Goal: Task Accomplishment & Management: Complete application form

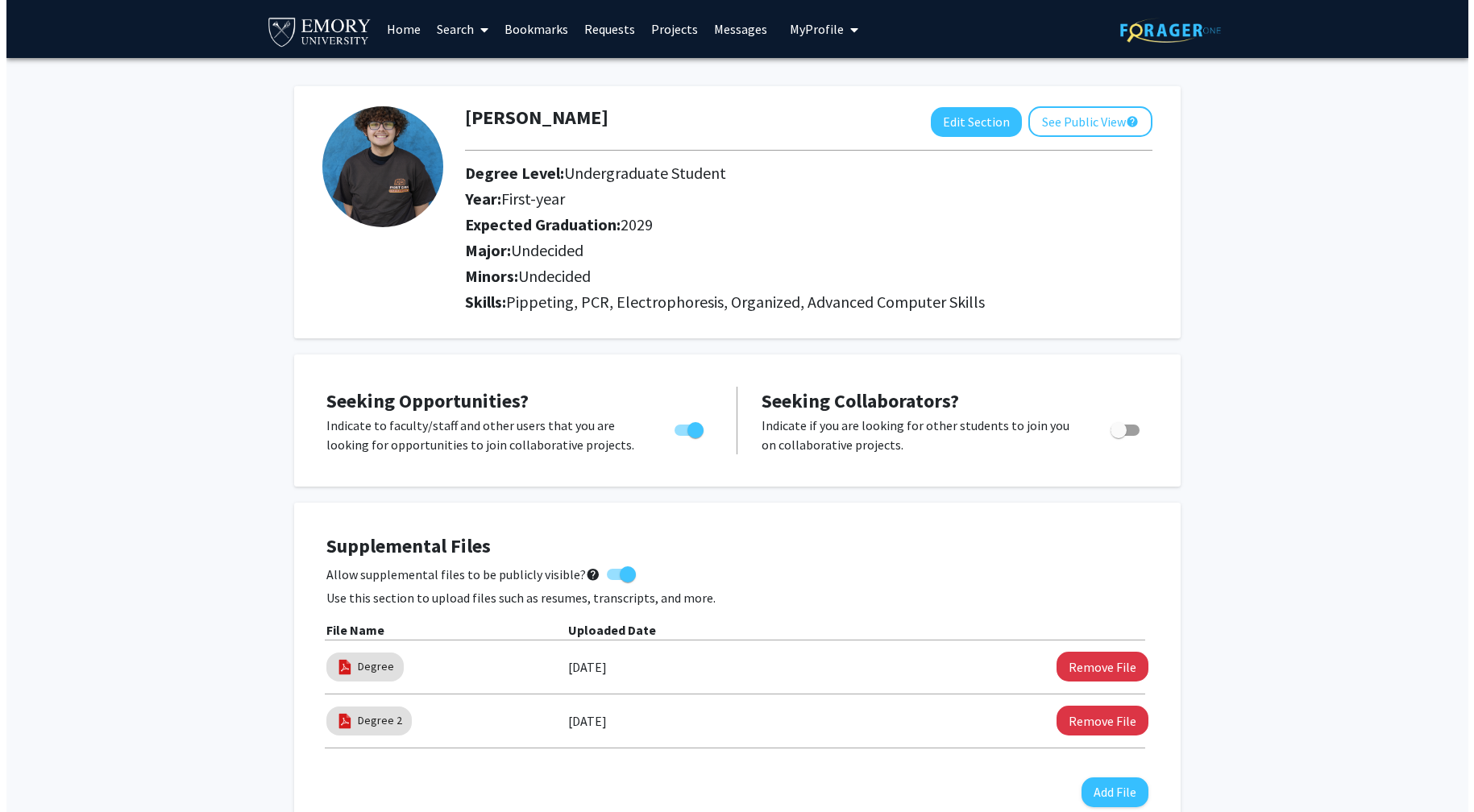
scroll to position [322, 0]
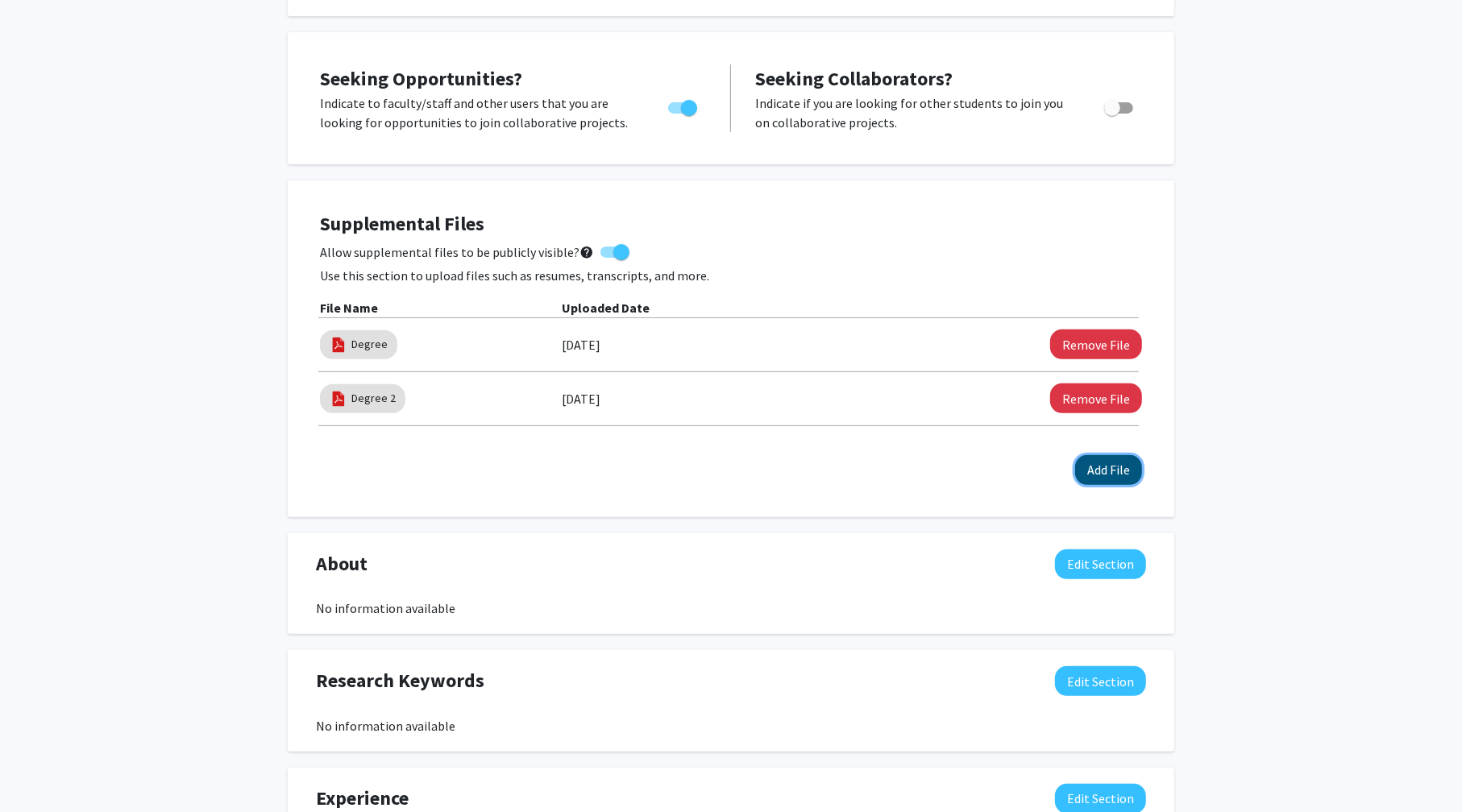
click at [1088, 464] on button "Add File" at bounding box center [1109, 470] width 67 height 30
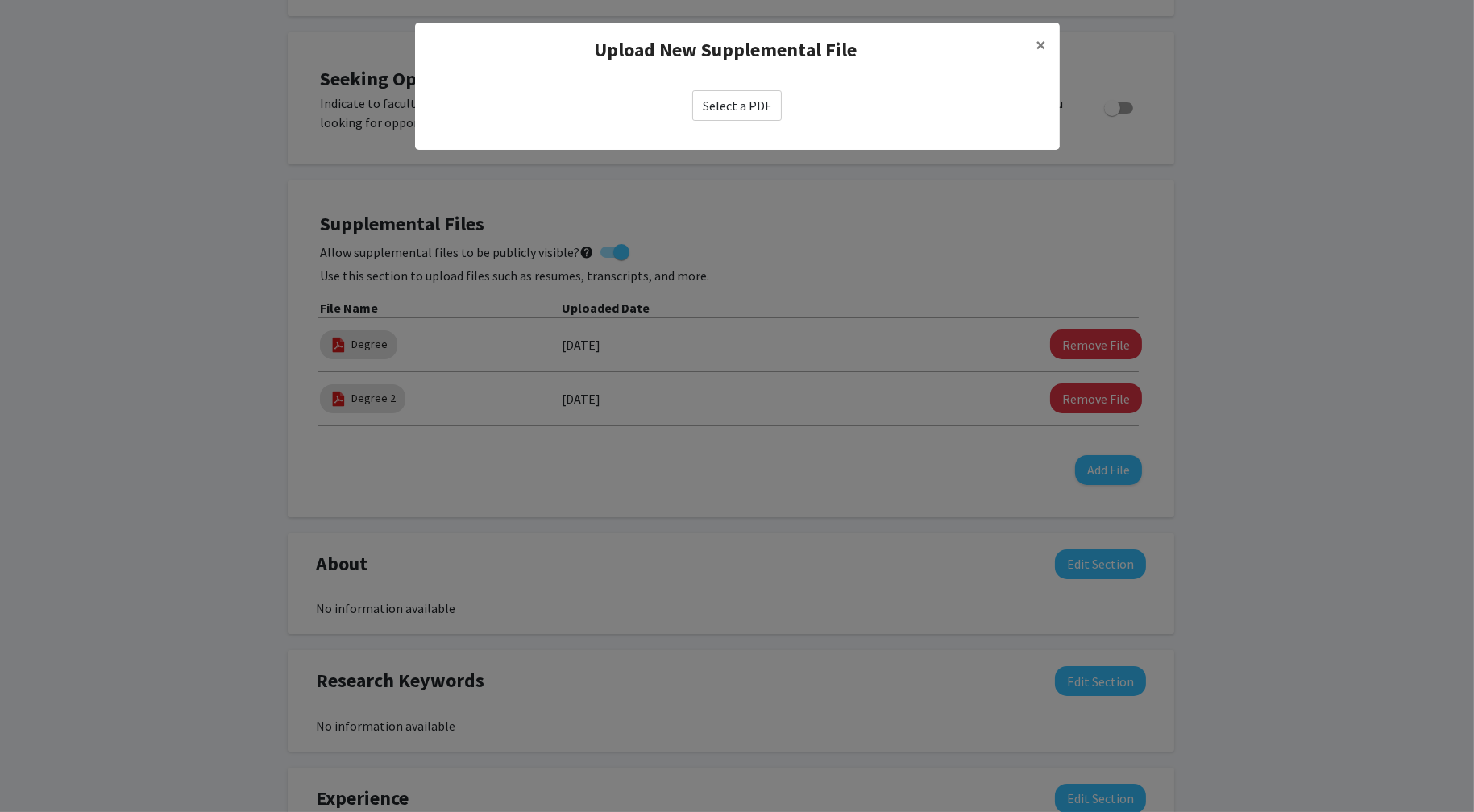
click at [742, 111] on label "Select a PDF" at bounding box center [737, 106] width 90 height 31
click at [0, 0] on input "Select a PDF" at bounding box center [0, 0] width 0 height 0
select select "custom"
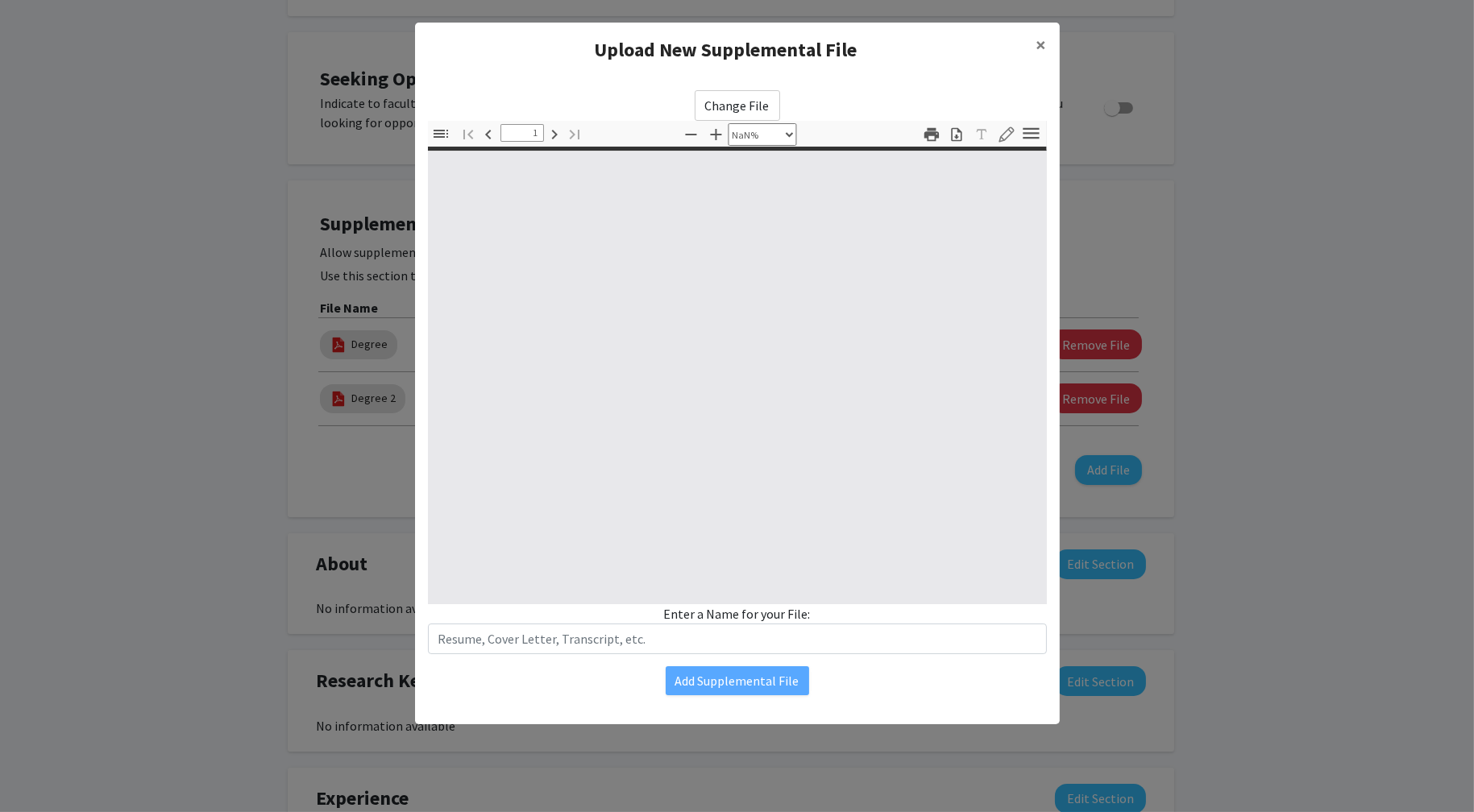
type input "0"
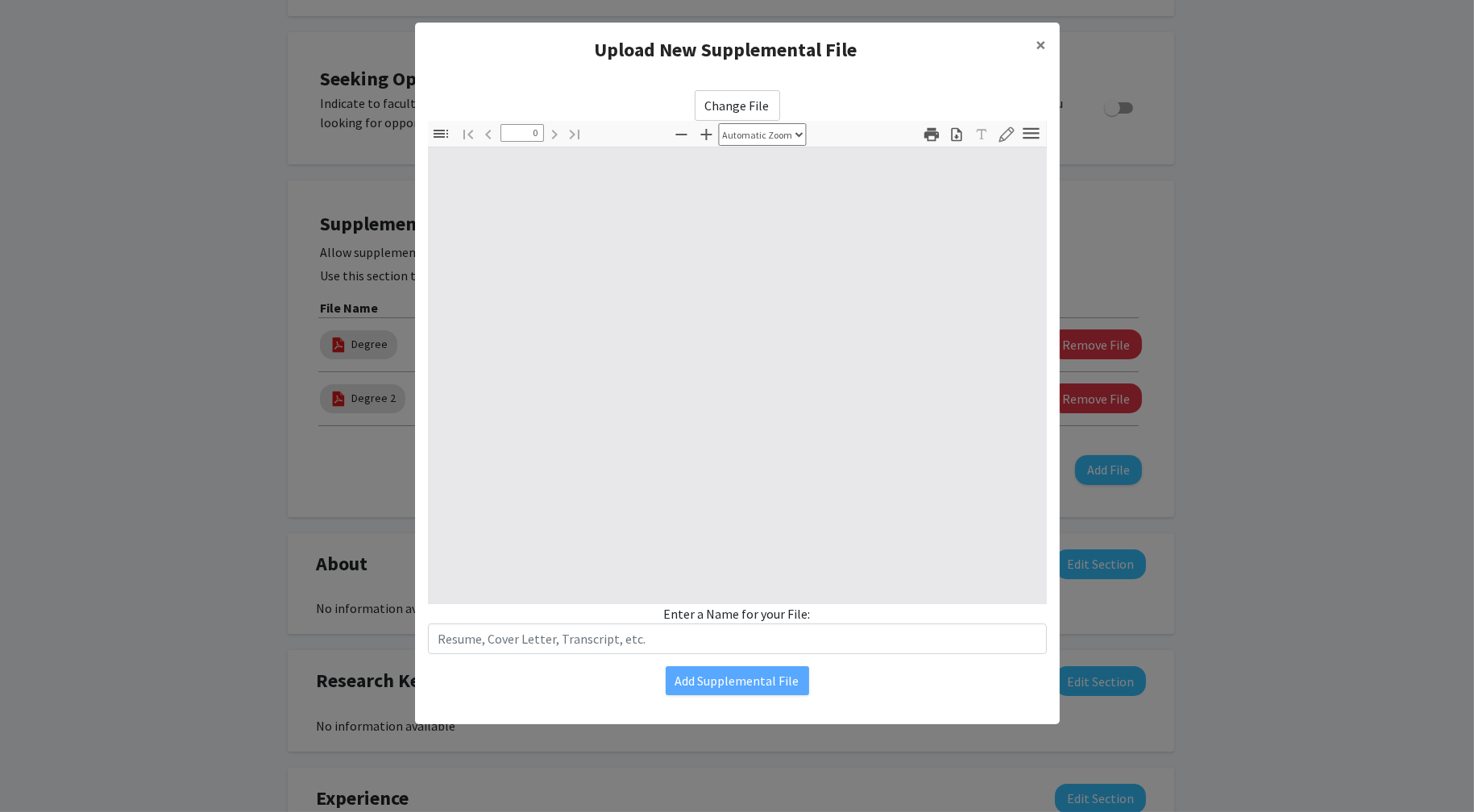
select select "custom"
type input "1"
select select "auto"
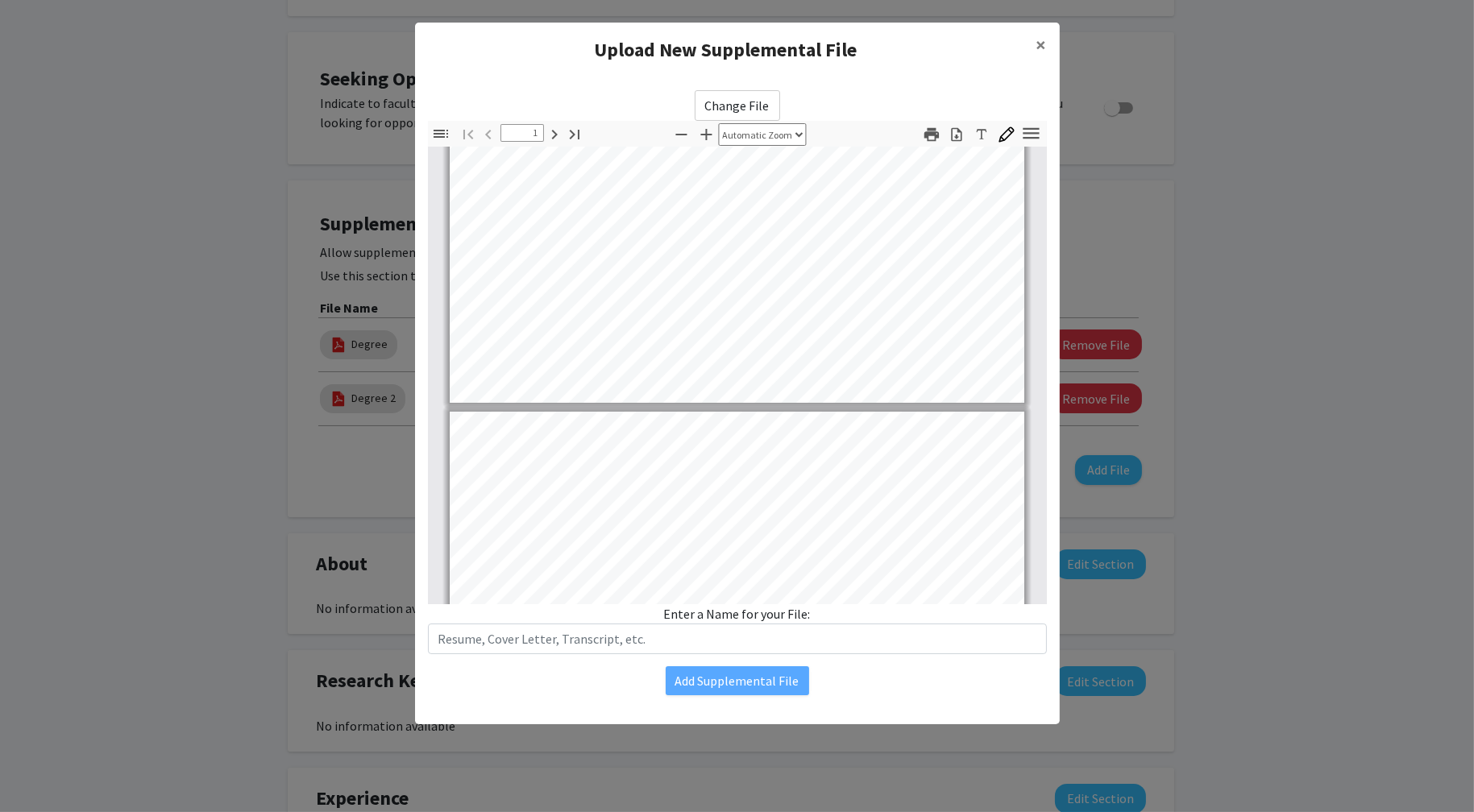
type input "2"
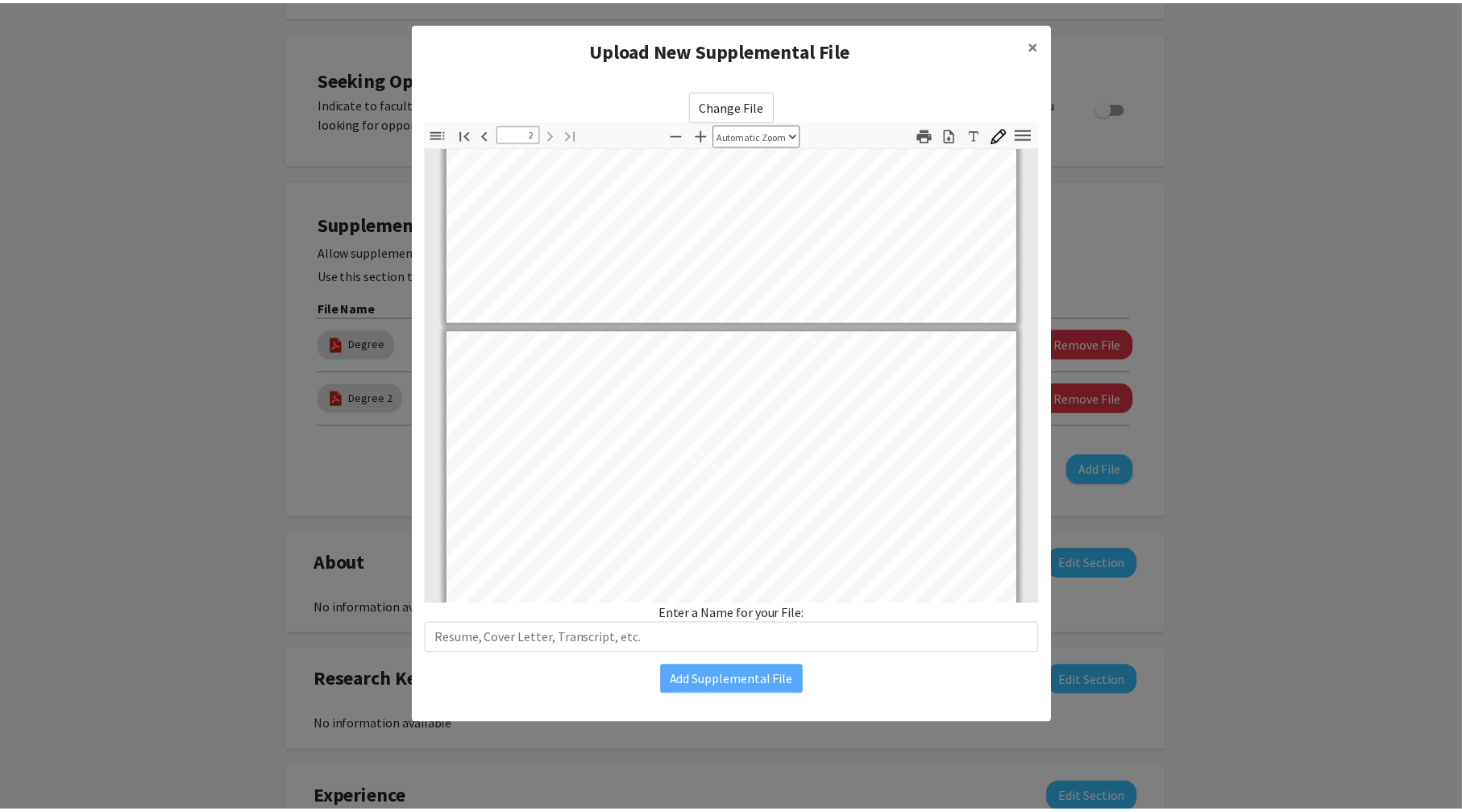
scroll to position [968, 0]
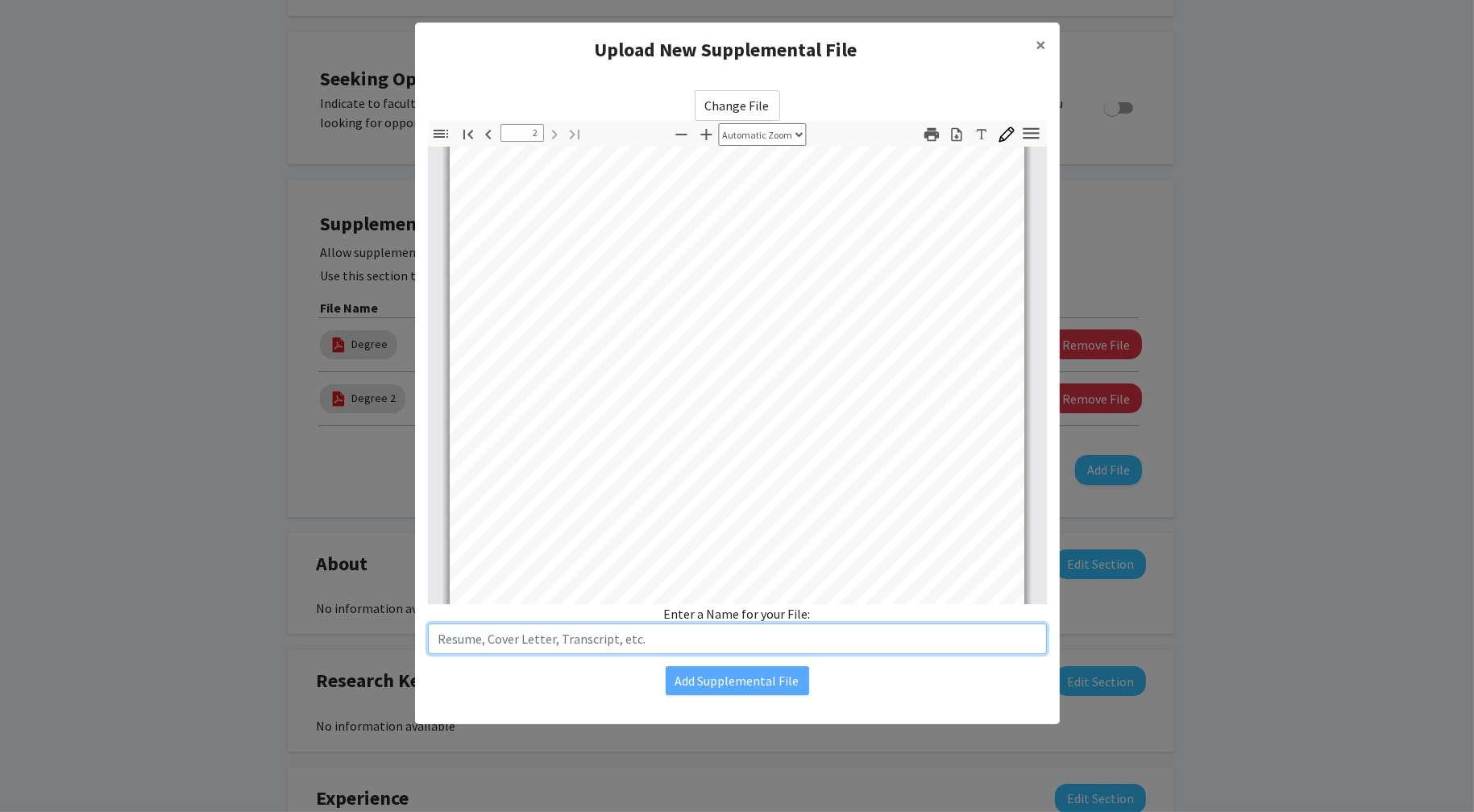
click at [685, 648] on input "text" at bounding box center [737, 639] width 619 height 31
type input "w"
type input "Resume"
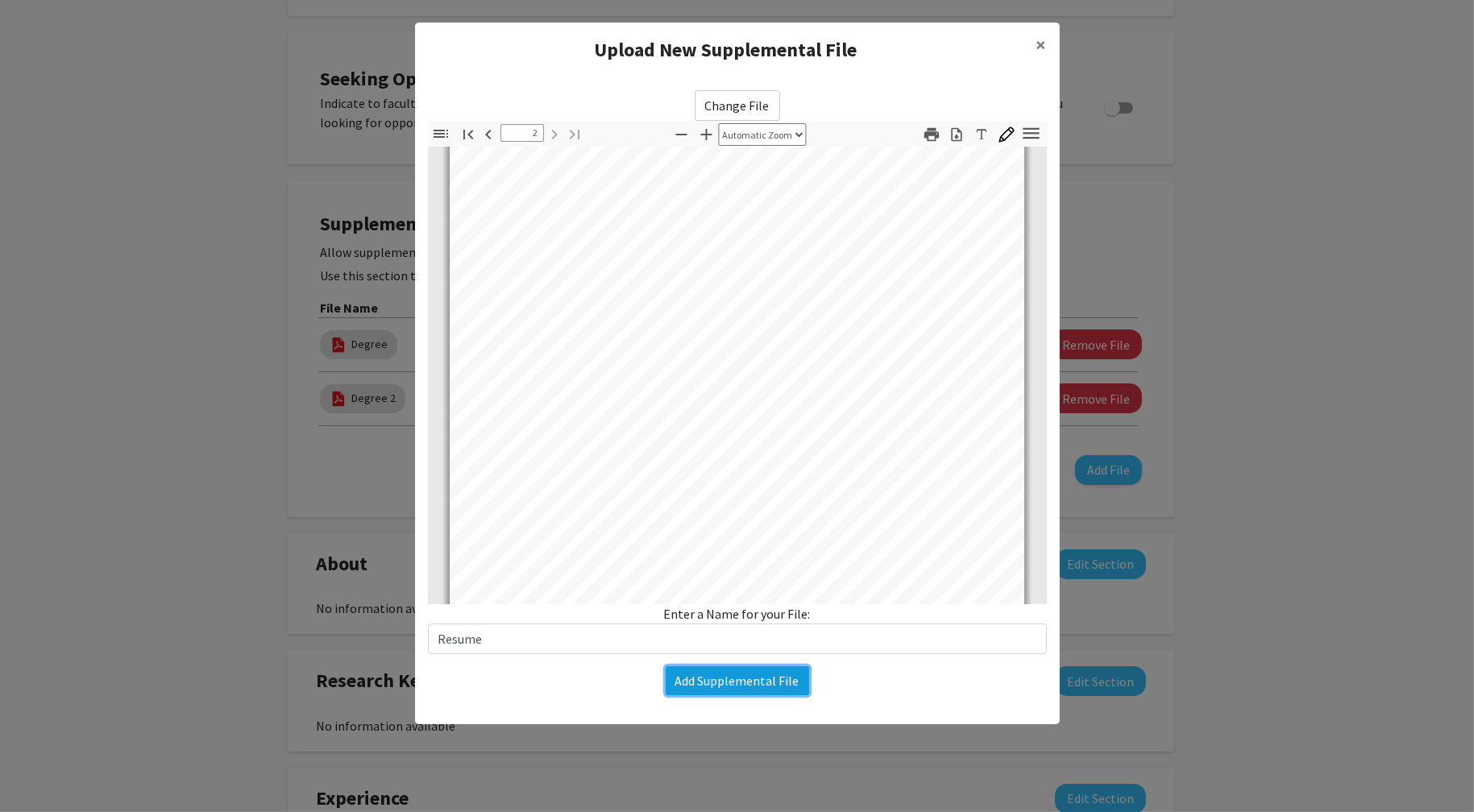
click at [748, 681] on button "Add Supplemental File" at bounding box center [737, 681] width 144 height 29
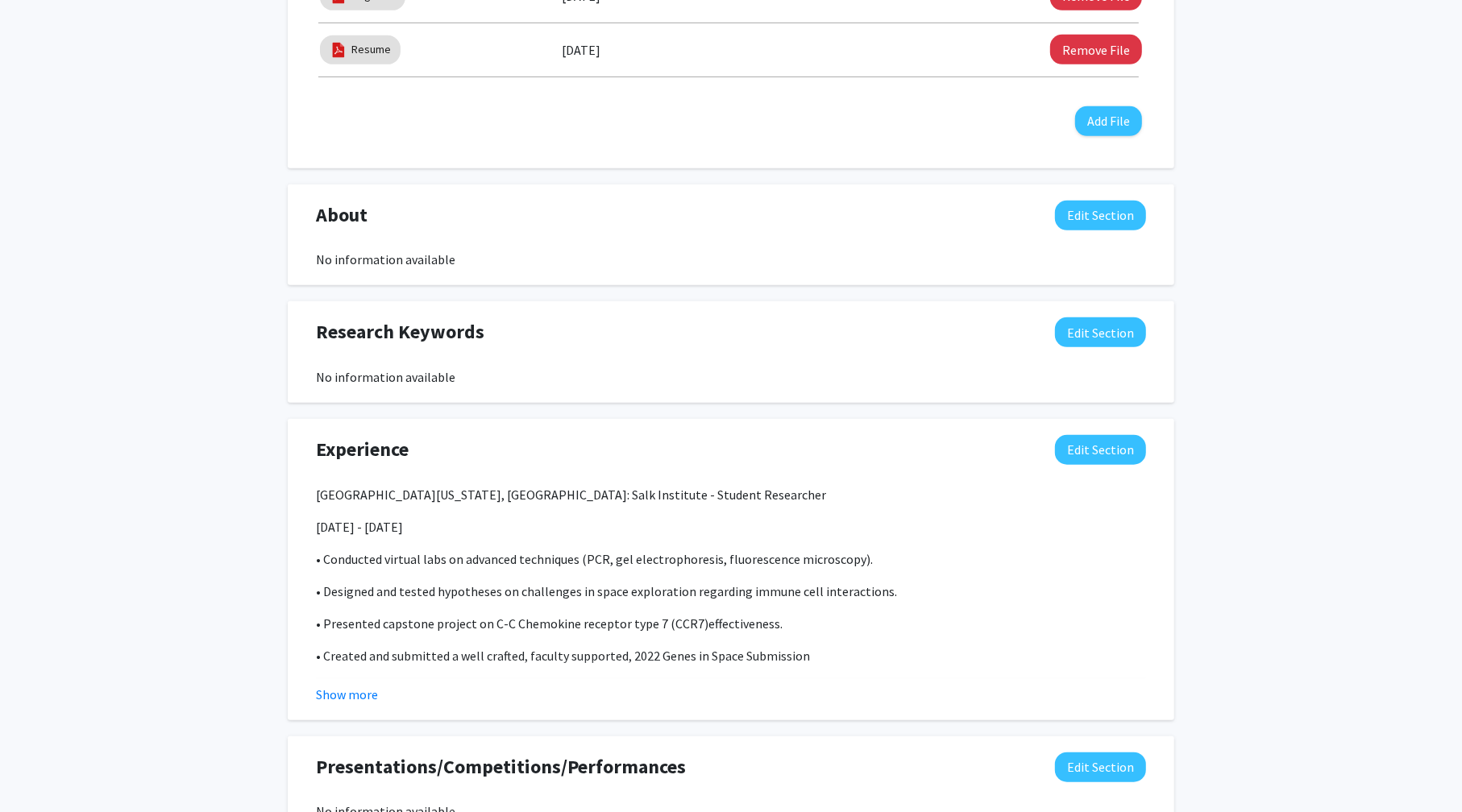
scroll to position [805, 0]
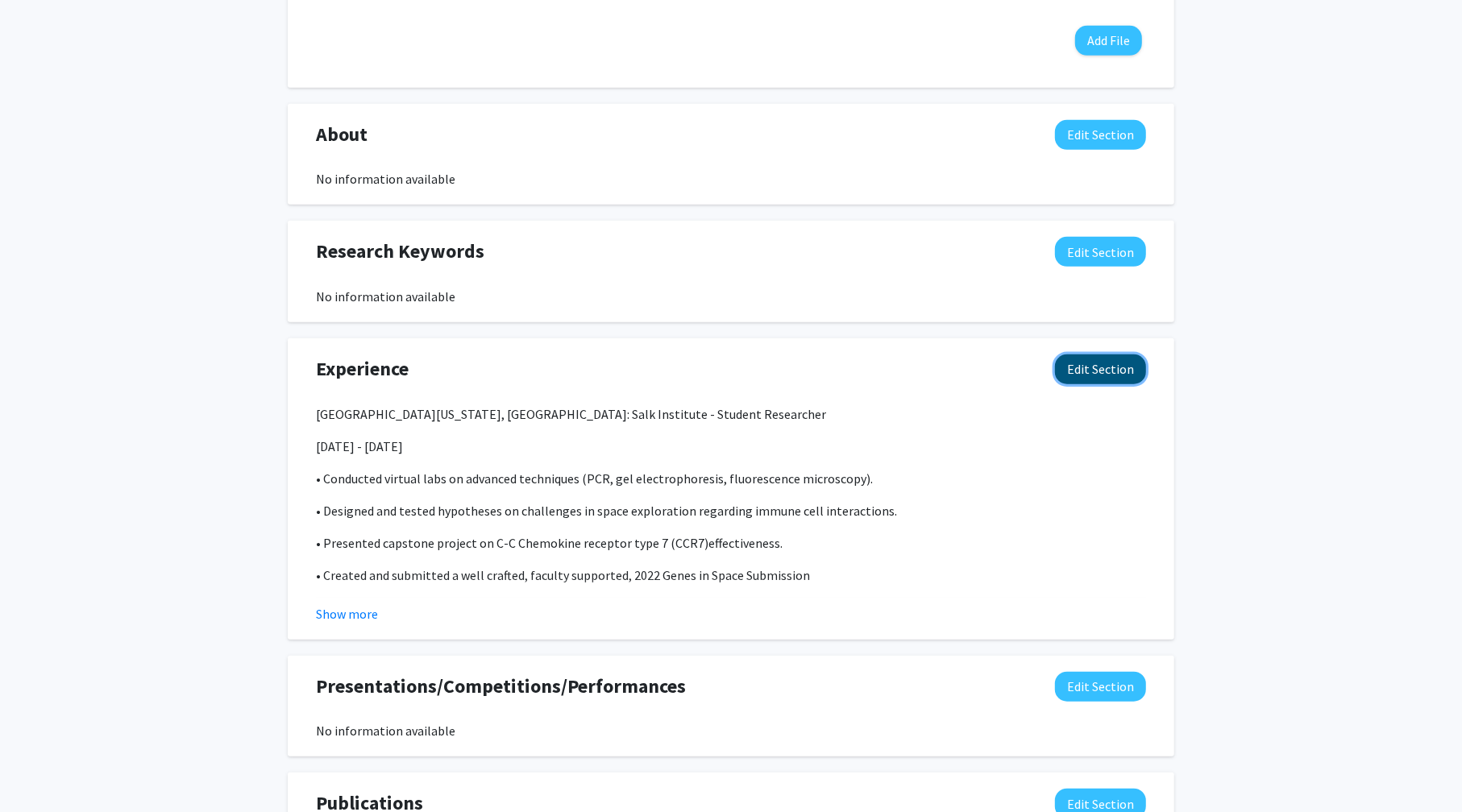
click at [1078, 378] on button "Edit Section" at bounding box center [1100, 369] width 91 height 30
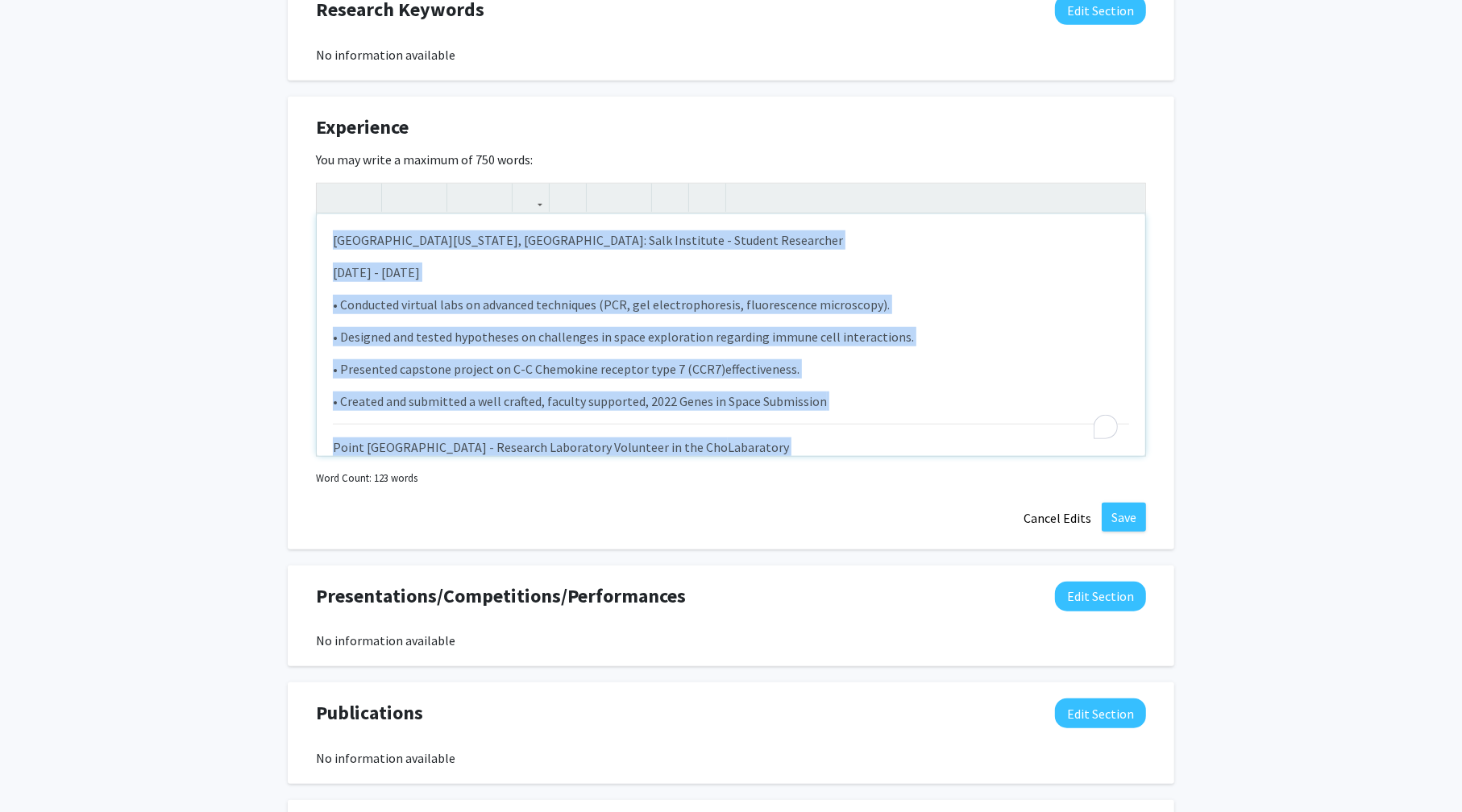
scroll to position [0, 0]
drag, startPoint x: 659, startPoint y: 416, endPoint x: 171, endPoint y: 79, distance: 593.1
click at [171, 79] on div "Antonio Torres Edit Section See Public View help Degree Level: Undergraduate St…" at bounding box center [731, 82] width 1462 height 2142
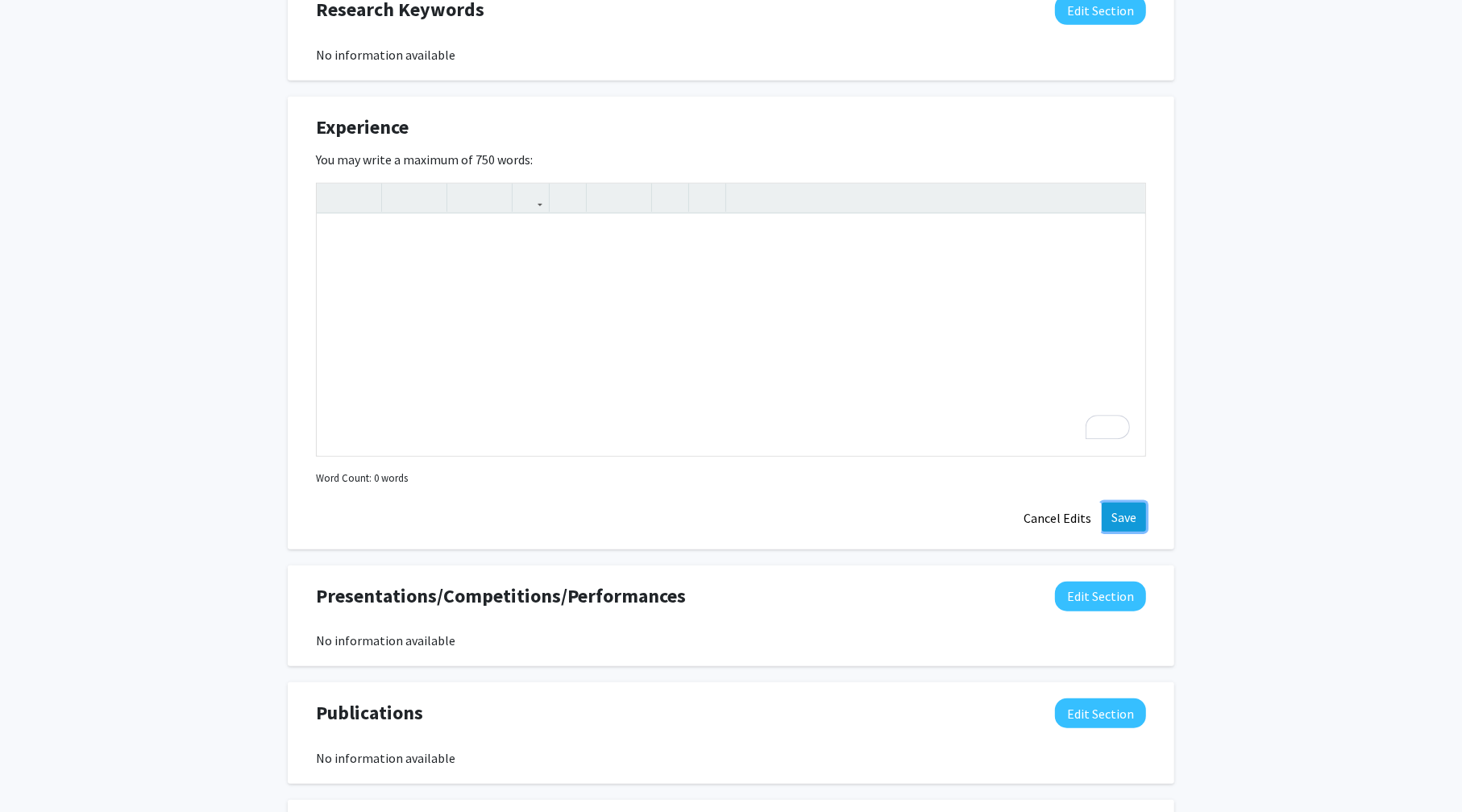
click at [1135, 518] on button "Save" at bounding box center [1123, 517] width 44 height 29
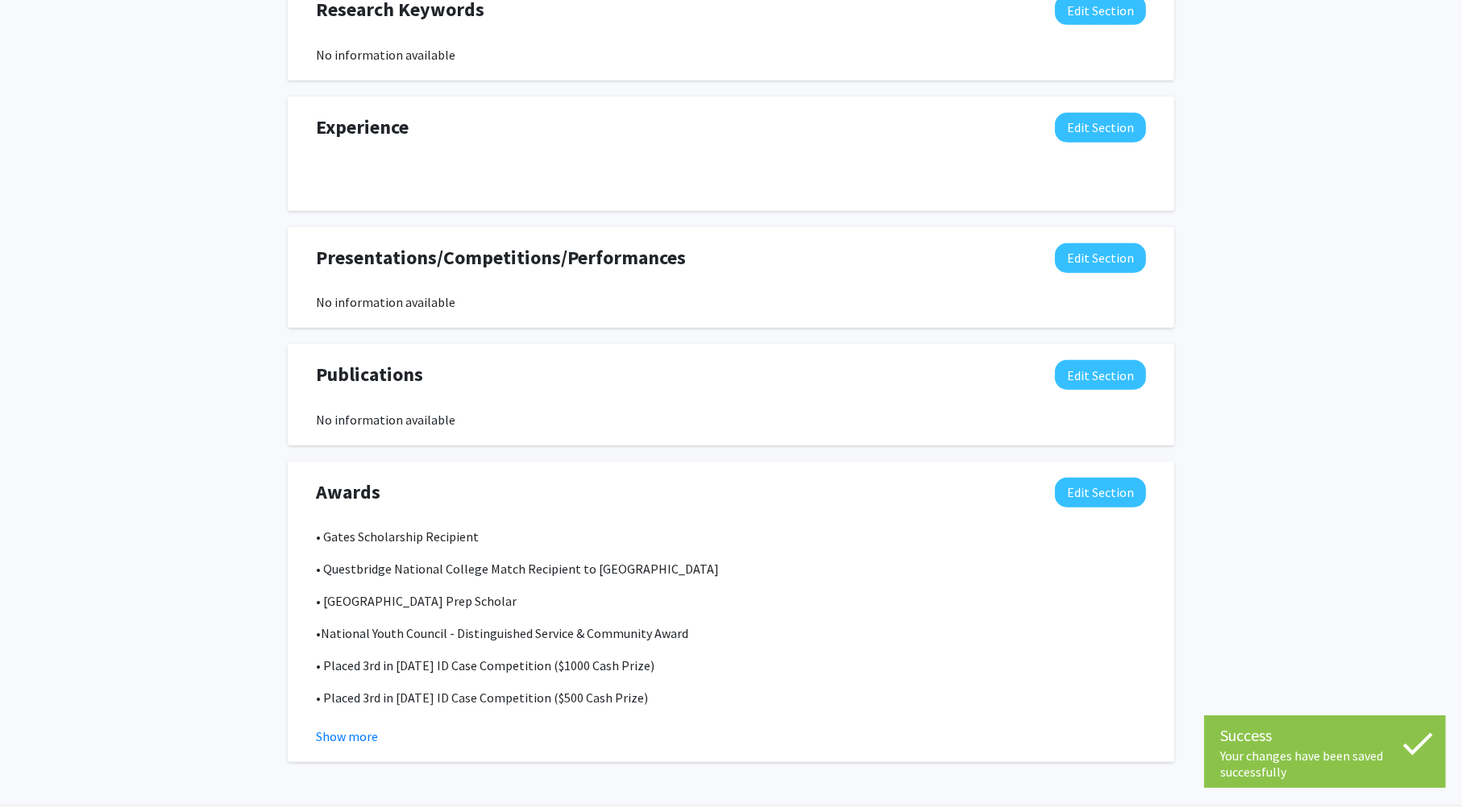
scroll to position [1098, 0]
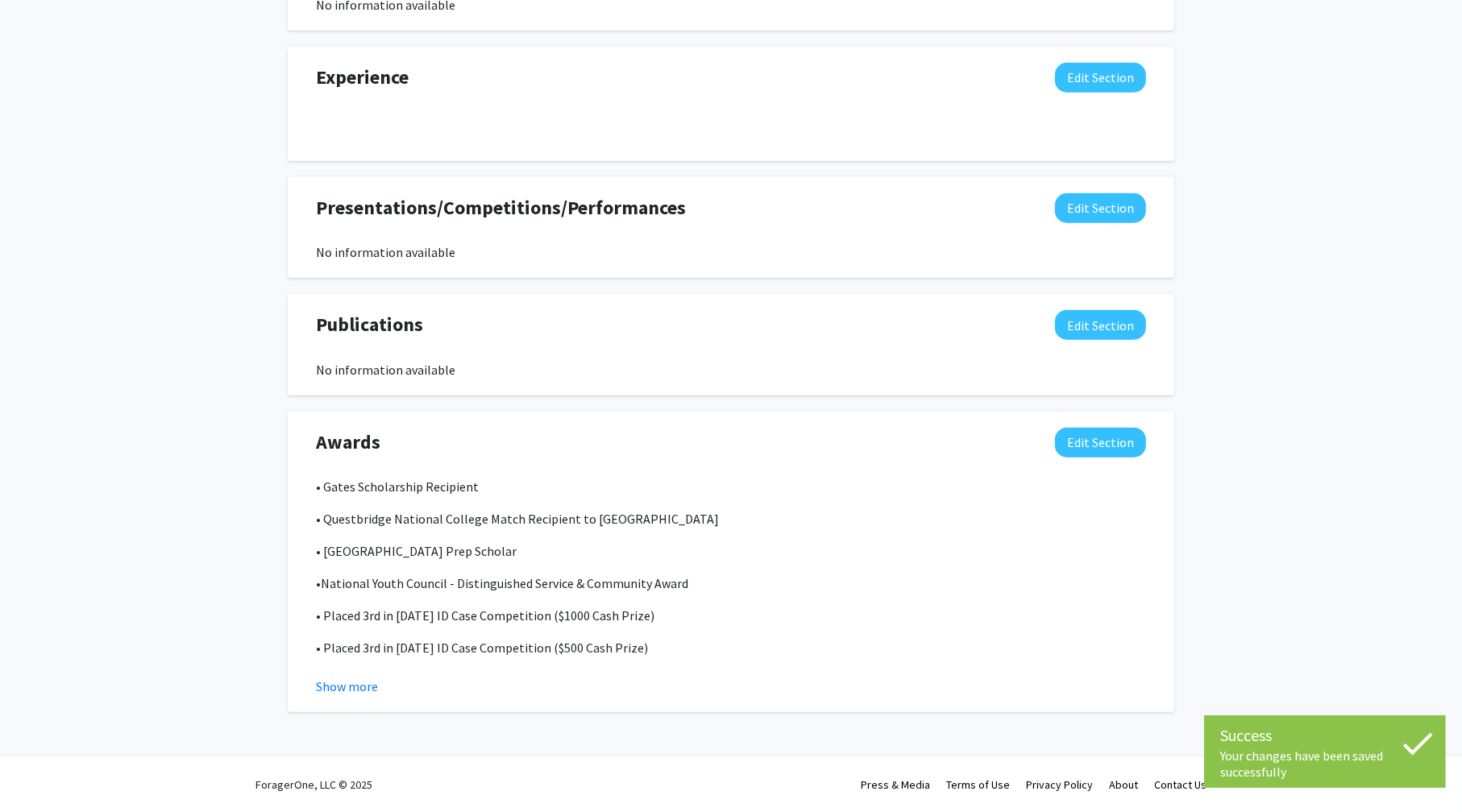
click at [828, 240] on div "Presentations/Competitions/Performances Edit Section No information available" at bounding box center [731, 228] width 854 height 69
click at [1119, 430] on button "Edit Section" at bounding box center [1100, 442] width 91 height 30
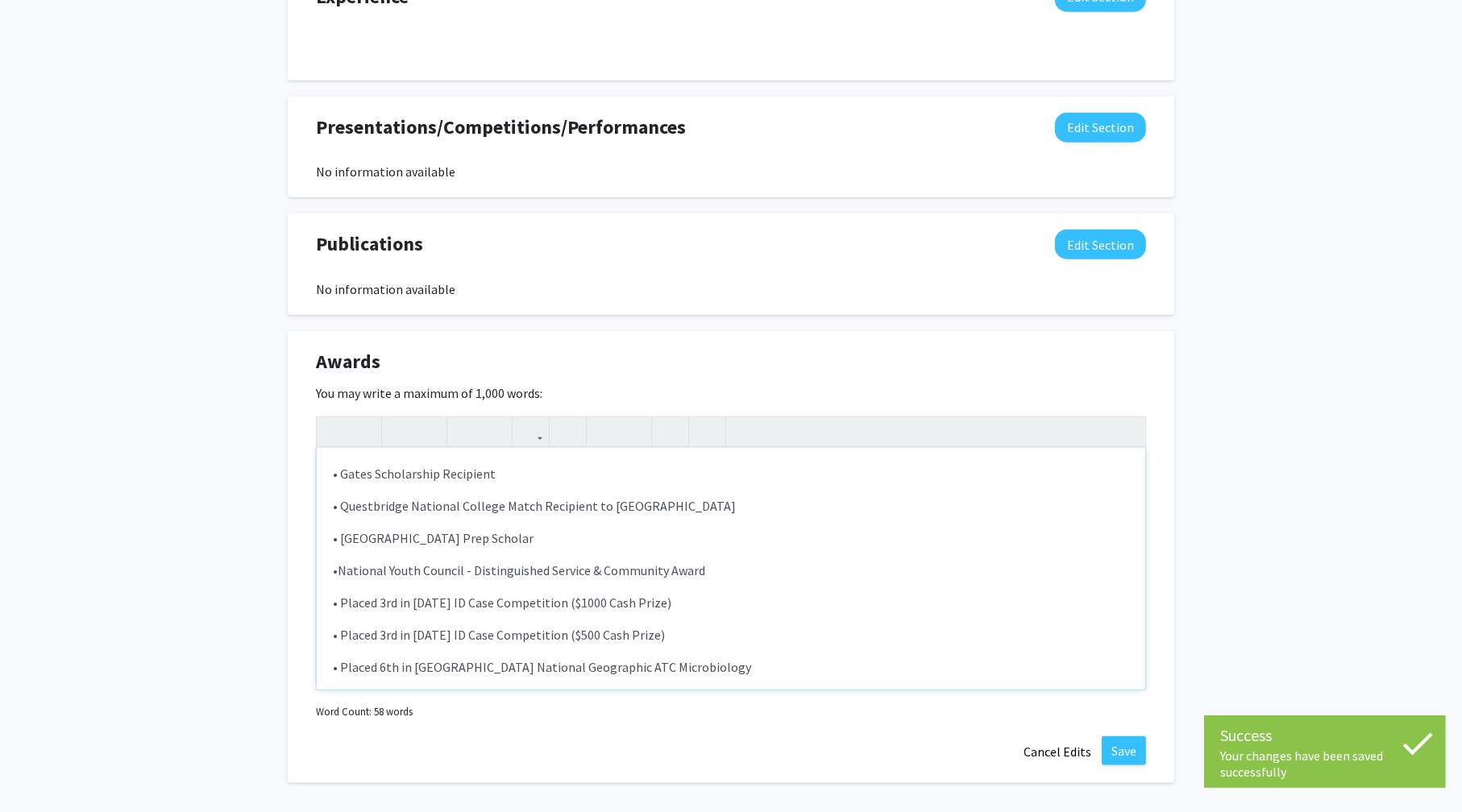
scroll to position [1247, 0]
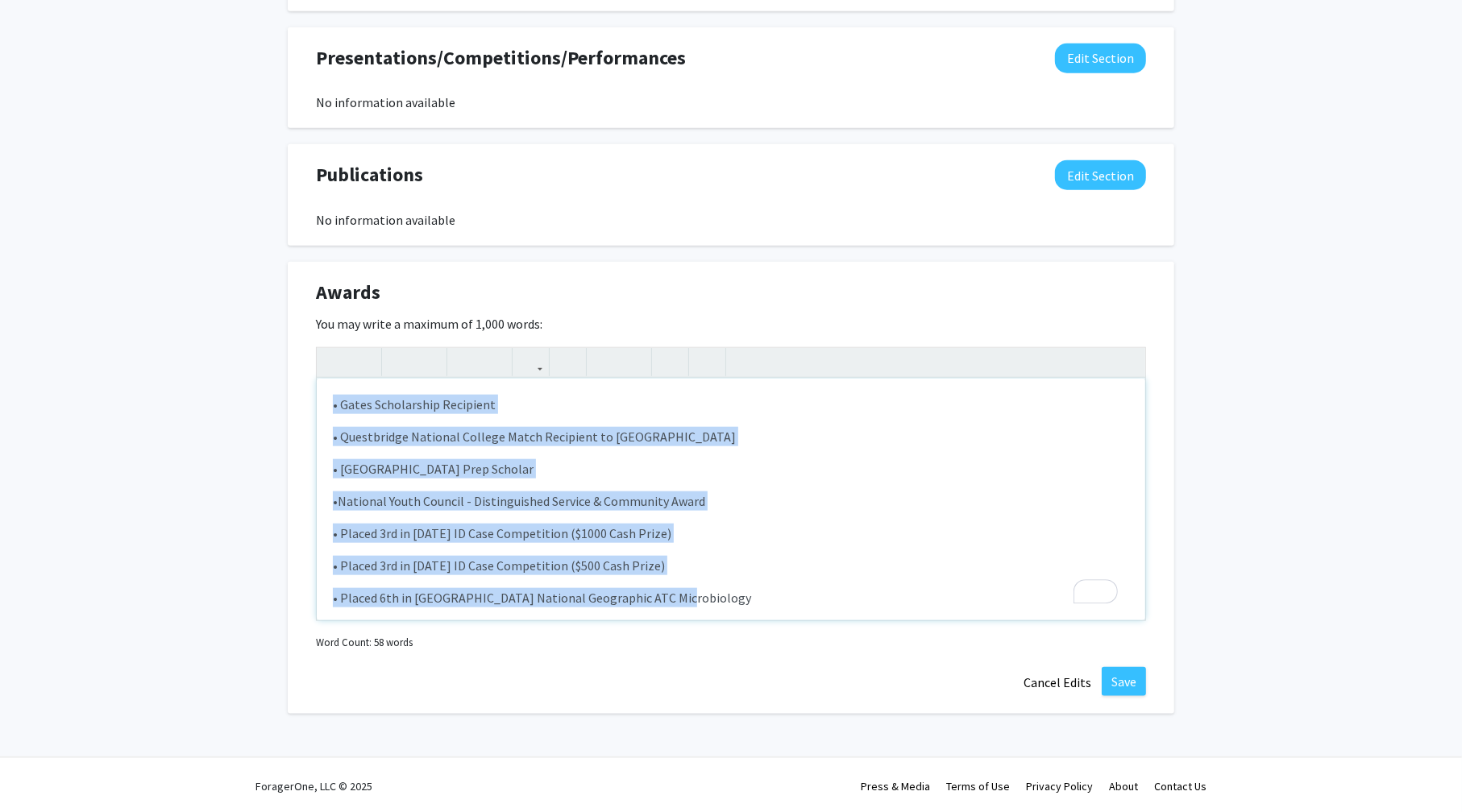
drag, startPoint x: 710, startPoint y: 606, endPoint x: 224, endPoint y: 312, distance: 568.0
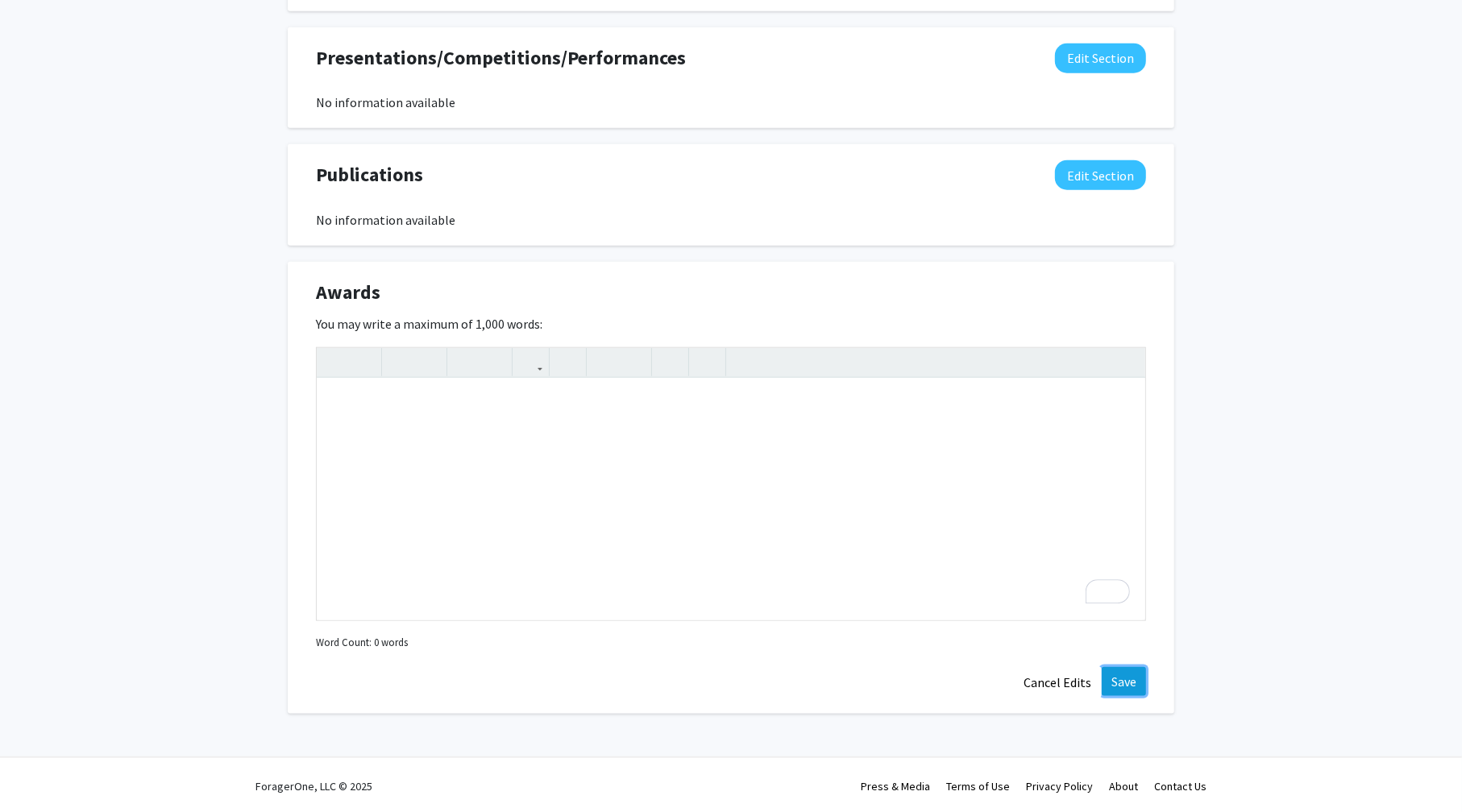
click at [1117, 683] on button "Save" at bounding box center [1123, 681] width 44 height 29
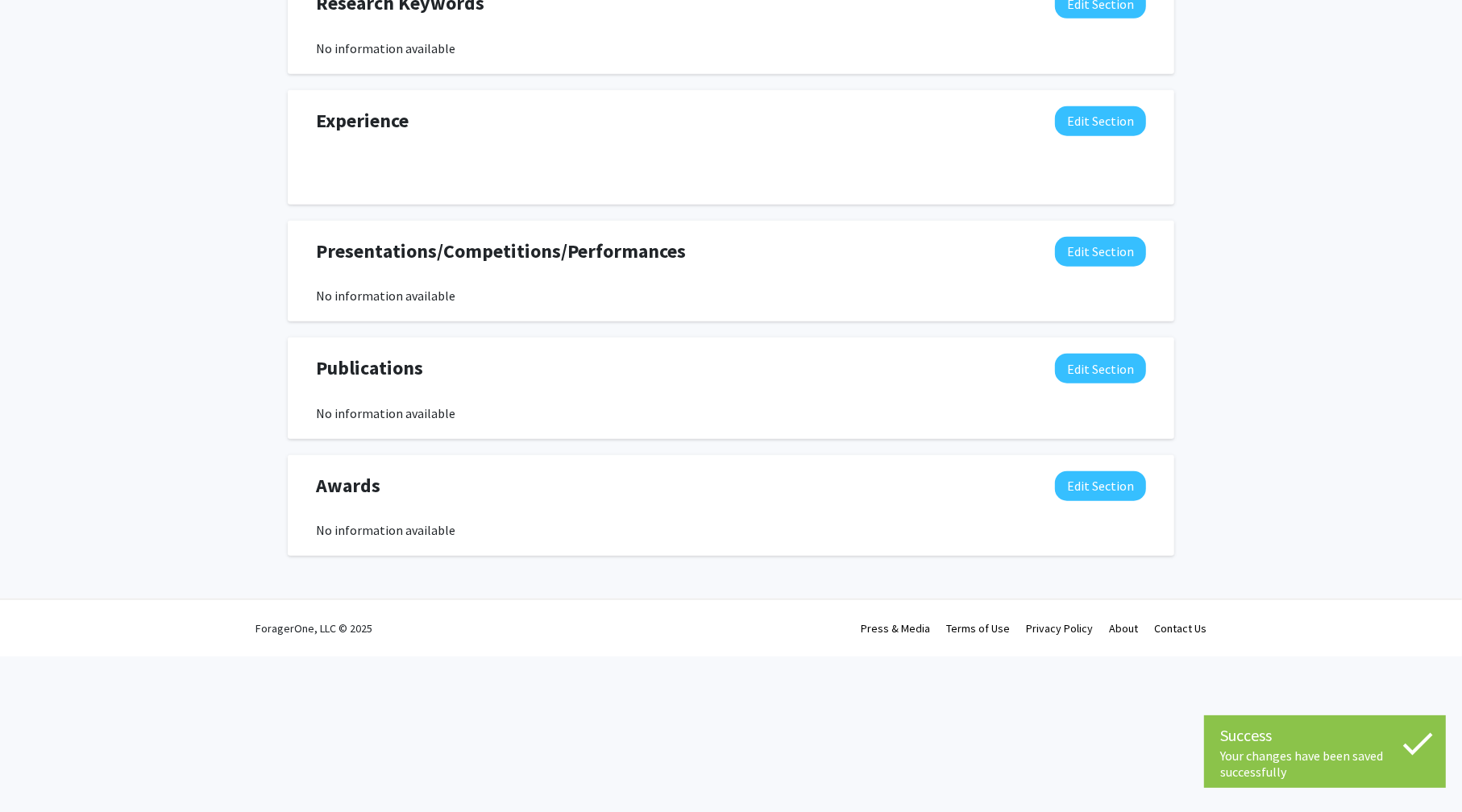
scroll to position [893, 0]
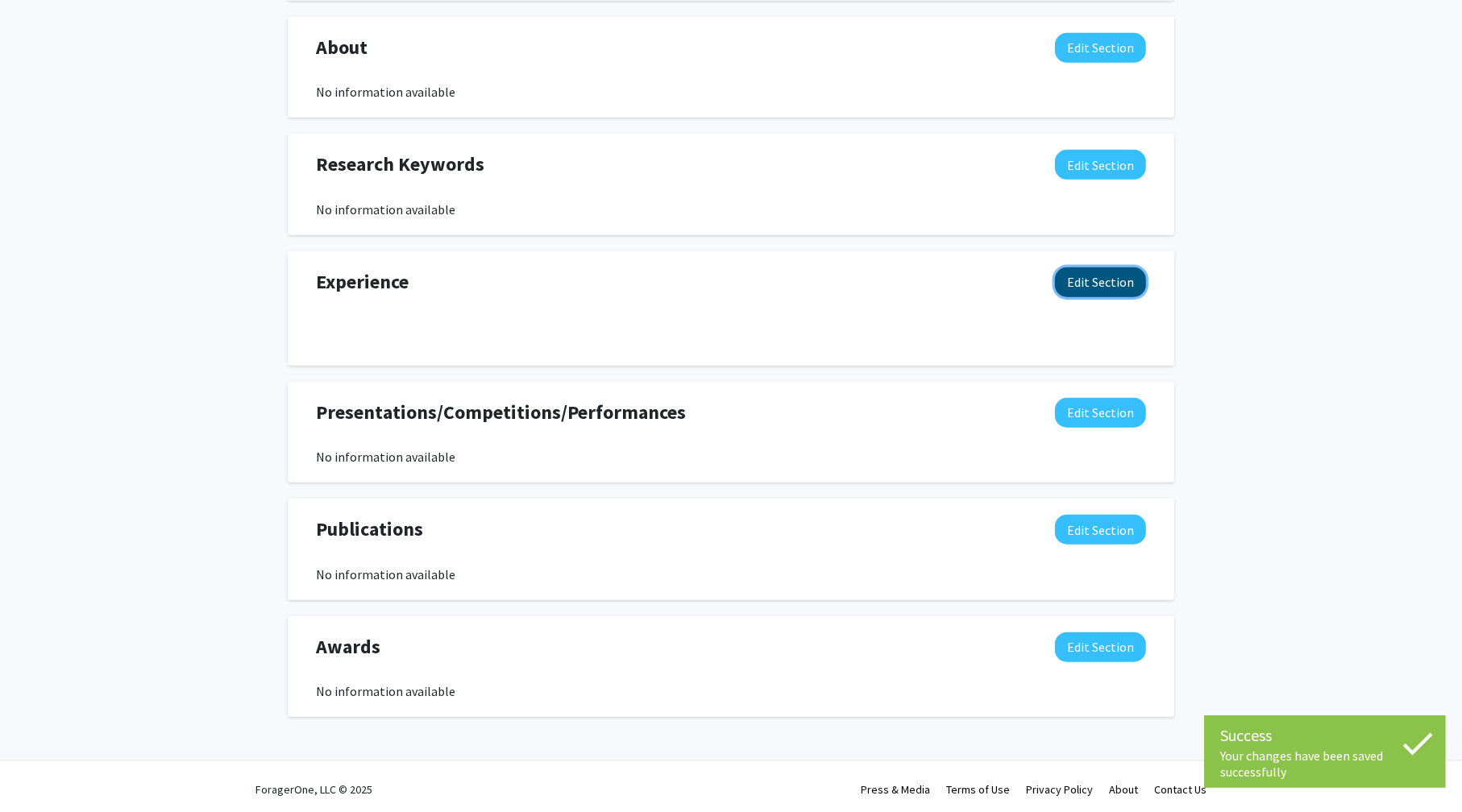
click at [1099, 291] on button "Edit Section" at bounding box center [1100, 282] width 91 height 30
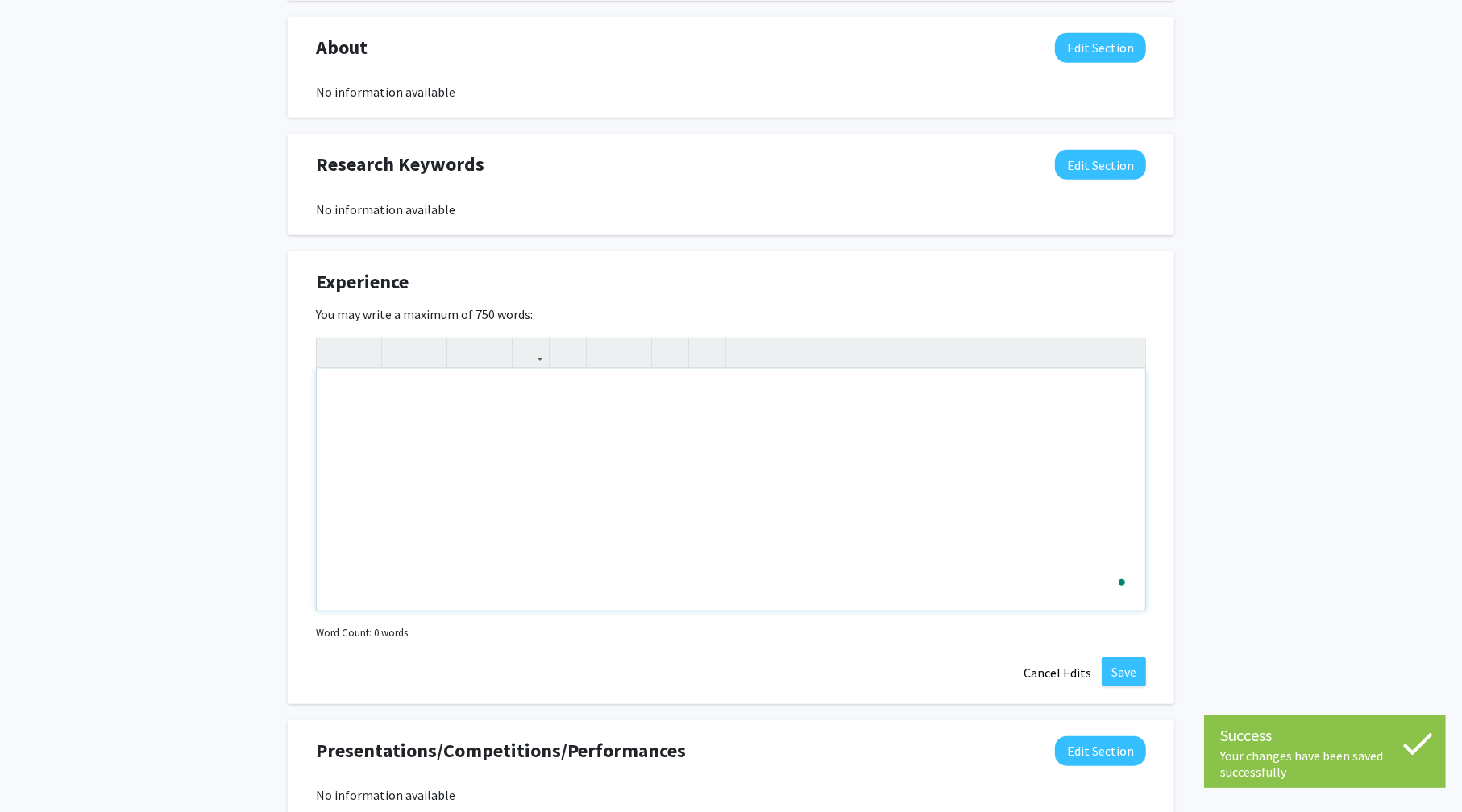
drag, startPoint x: 557, startPoint y: 594, endPoint x: 346, endPoint y: 267, distance: 389.2
click at [246, 249] on div "Antonio Torres Edit Section See Public View help Degree Level: Undergraduate St…" at bounding box center [731, 136] width 1462 height 1942
click at [1128, 672] on button "Save" at bounding box center [1123, 672] width 44 height 29
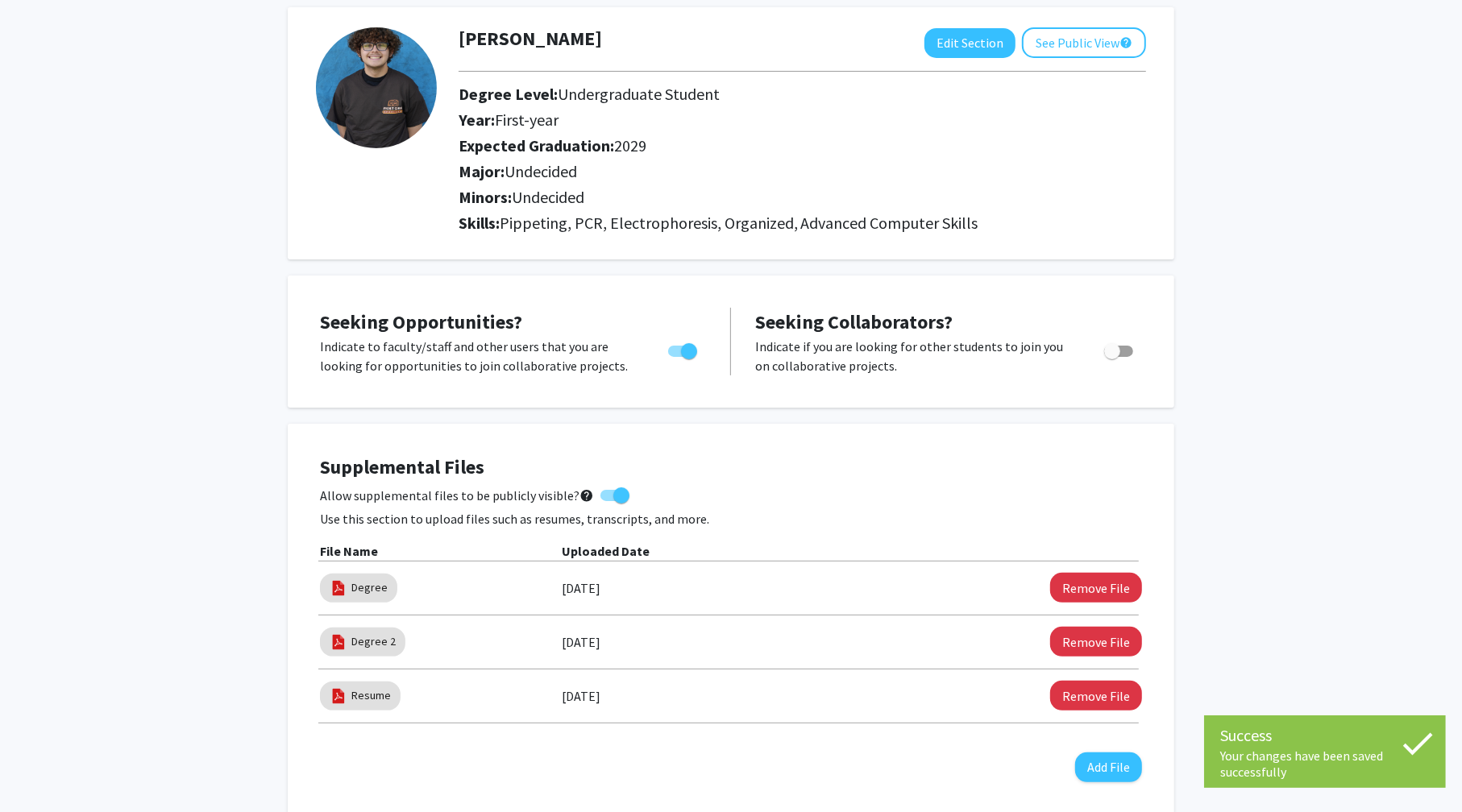
scroll to position [0, 0]
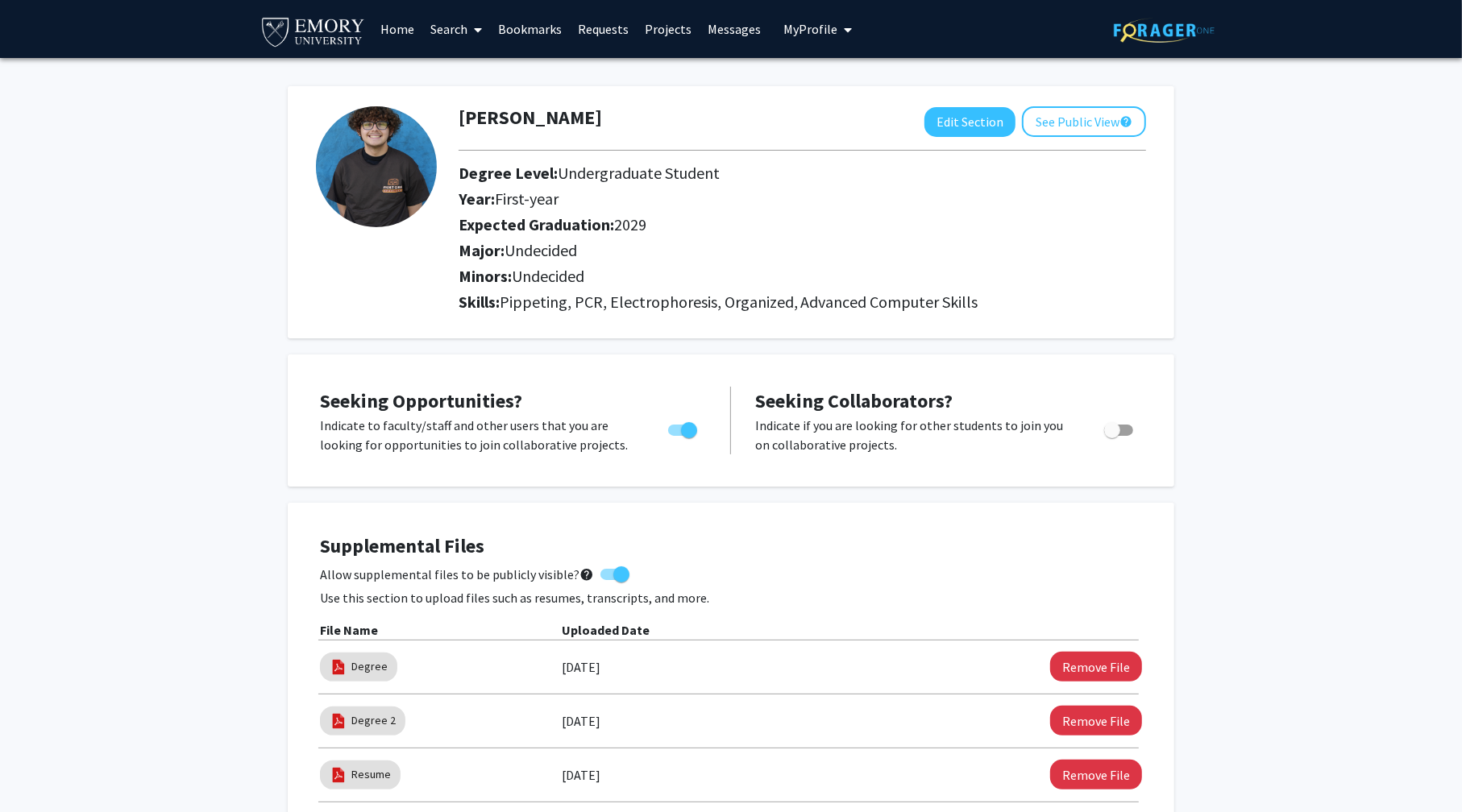
click at [655, 24] on link "Projects" at bounding box center [668, 29] width 63 height 56
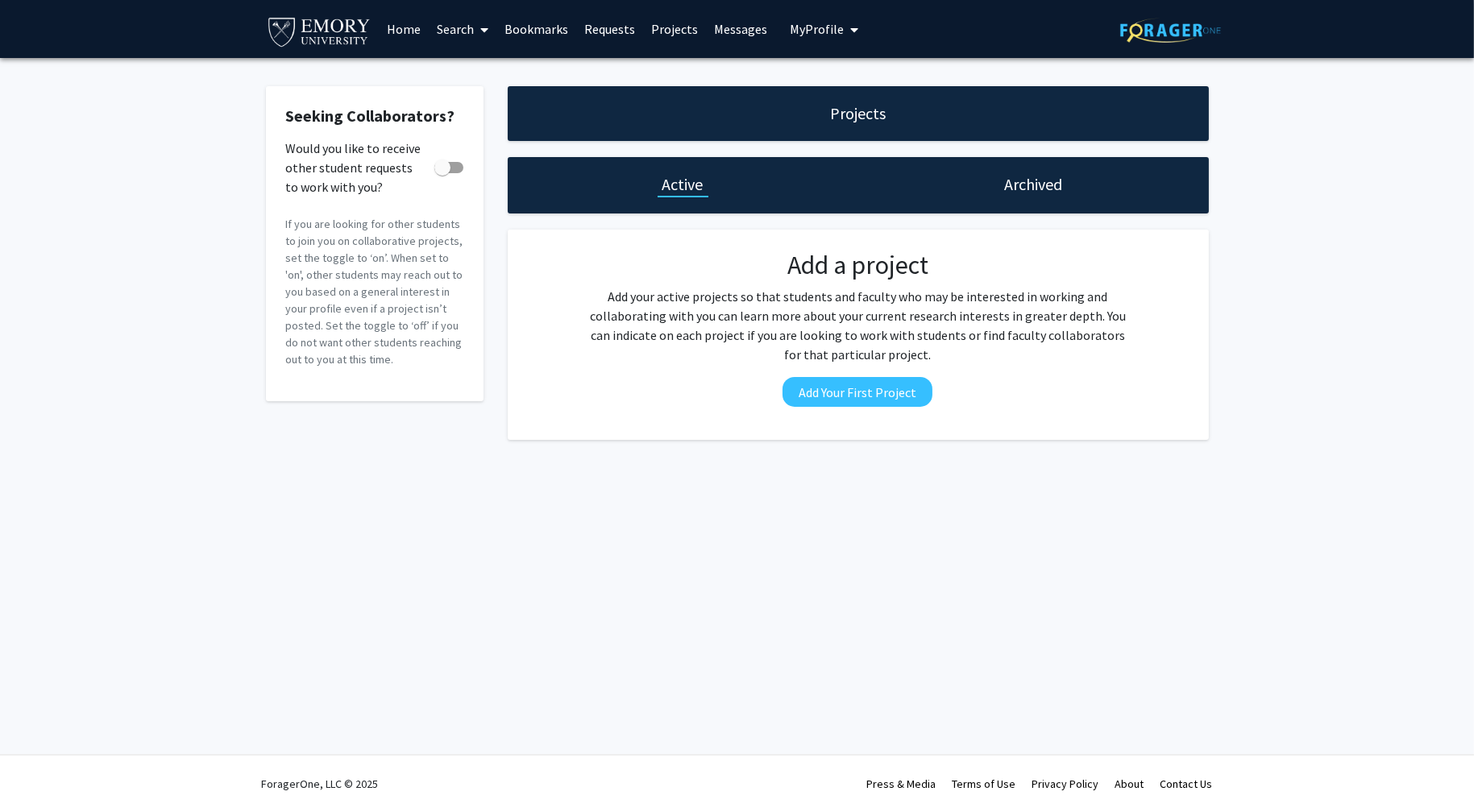
click at [607, 30] on link "Requests" at bounding box center [610, 29] width 67 height 56
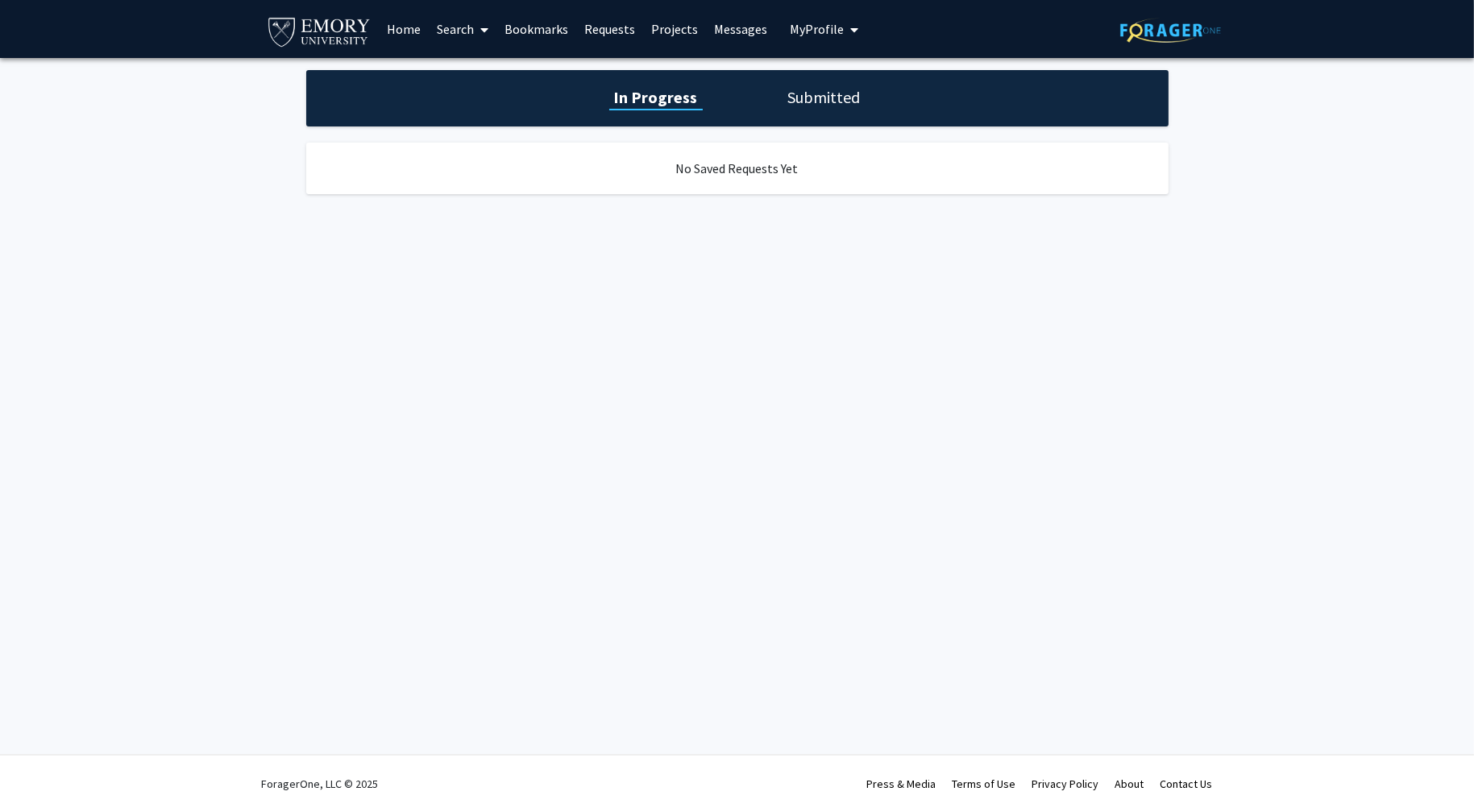
click at [549, 32] on link "Bookmarks" at bounding box center [536, 29] width 80 height 56
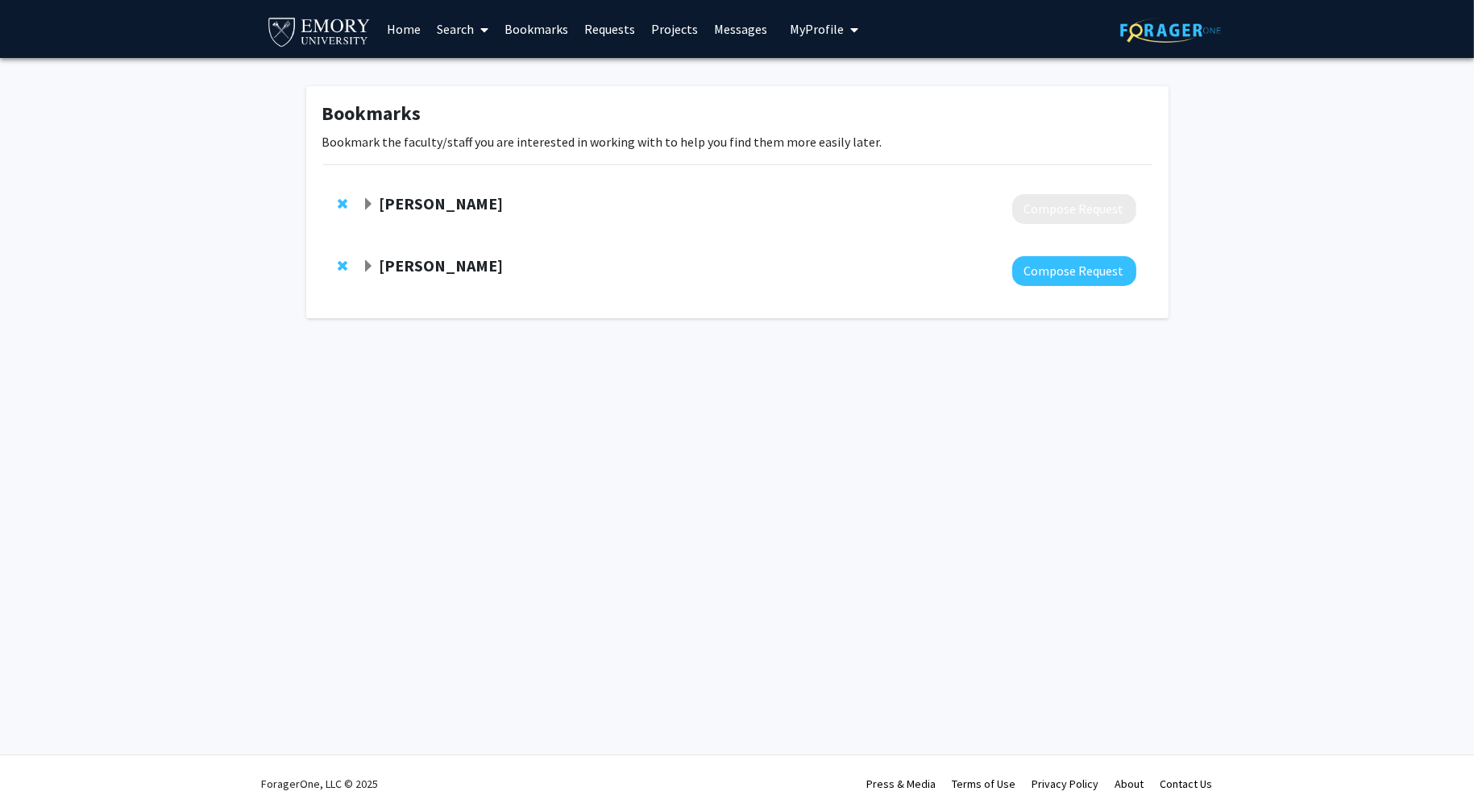
click at [595, 29] on link "Requests" at bounding box center [610, 29] width 67 height 56
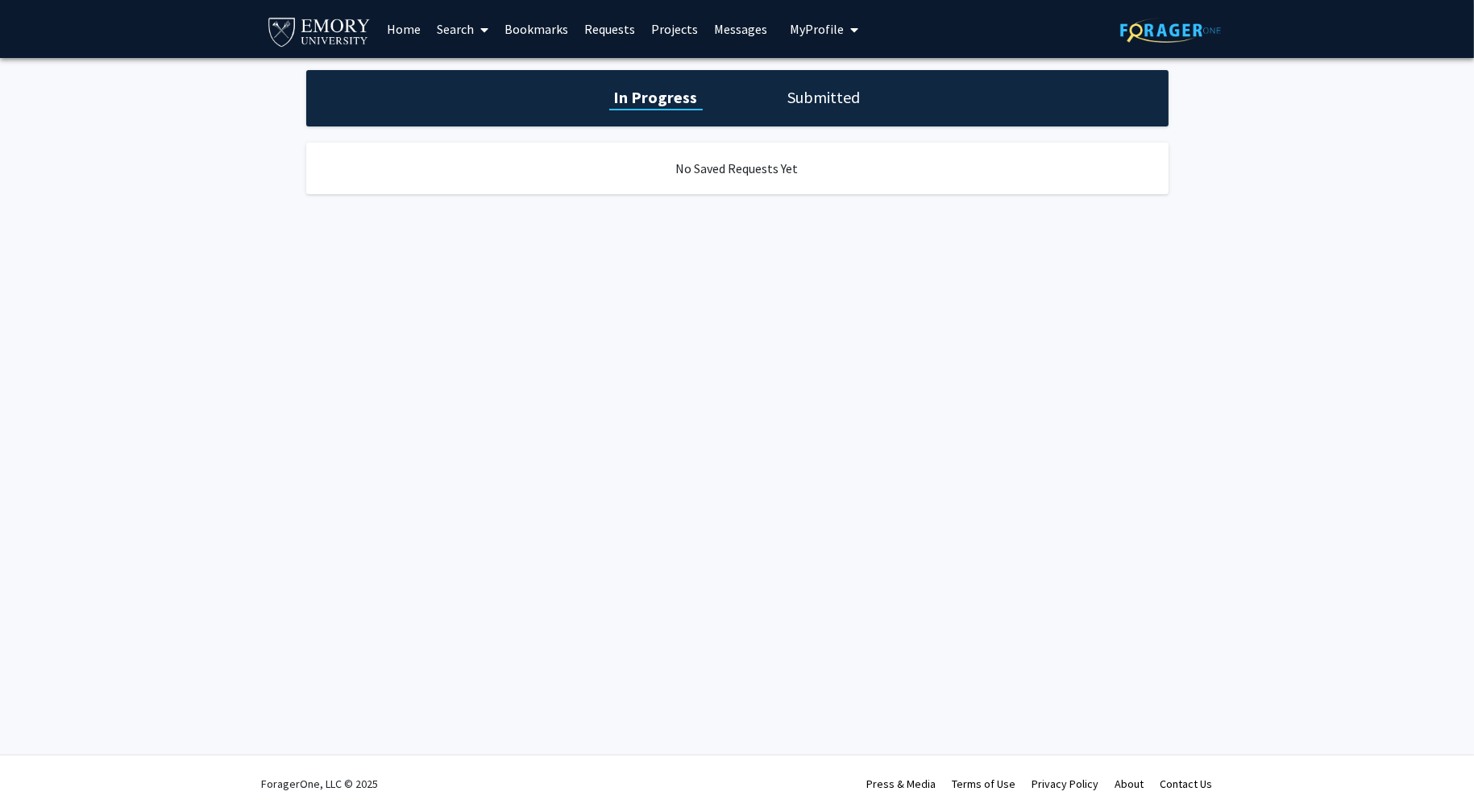
click at [551, 27] on link "Bookmarks" at bounding box center [536, 29] width 80 height 56
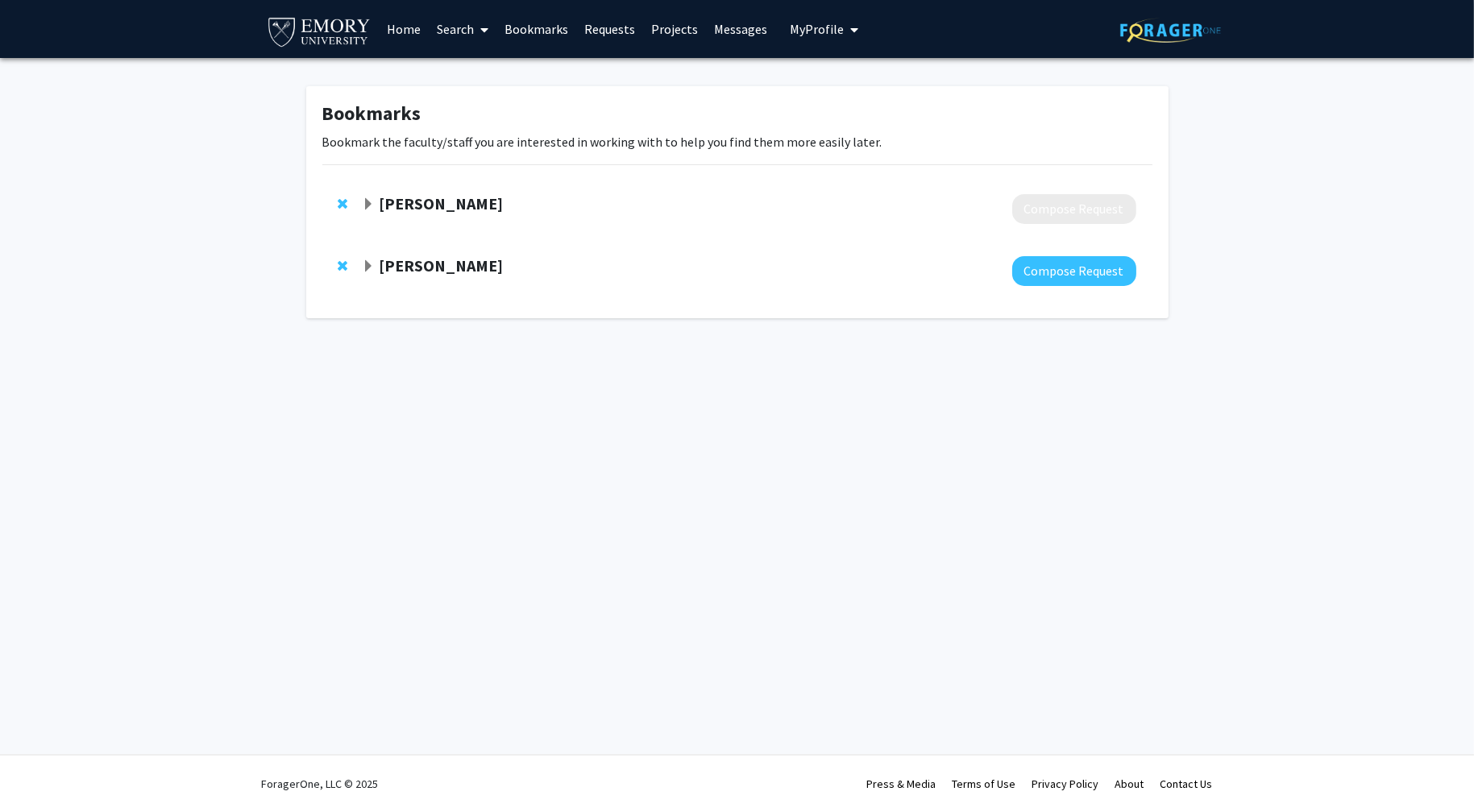
click at [461, 265] on strong "[PERSON_NAME]" at bounding box center [441, 265] width 124 height 20
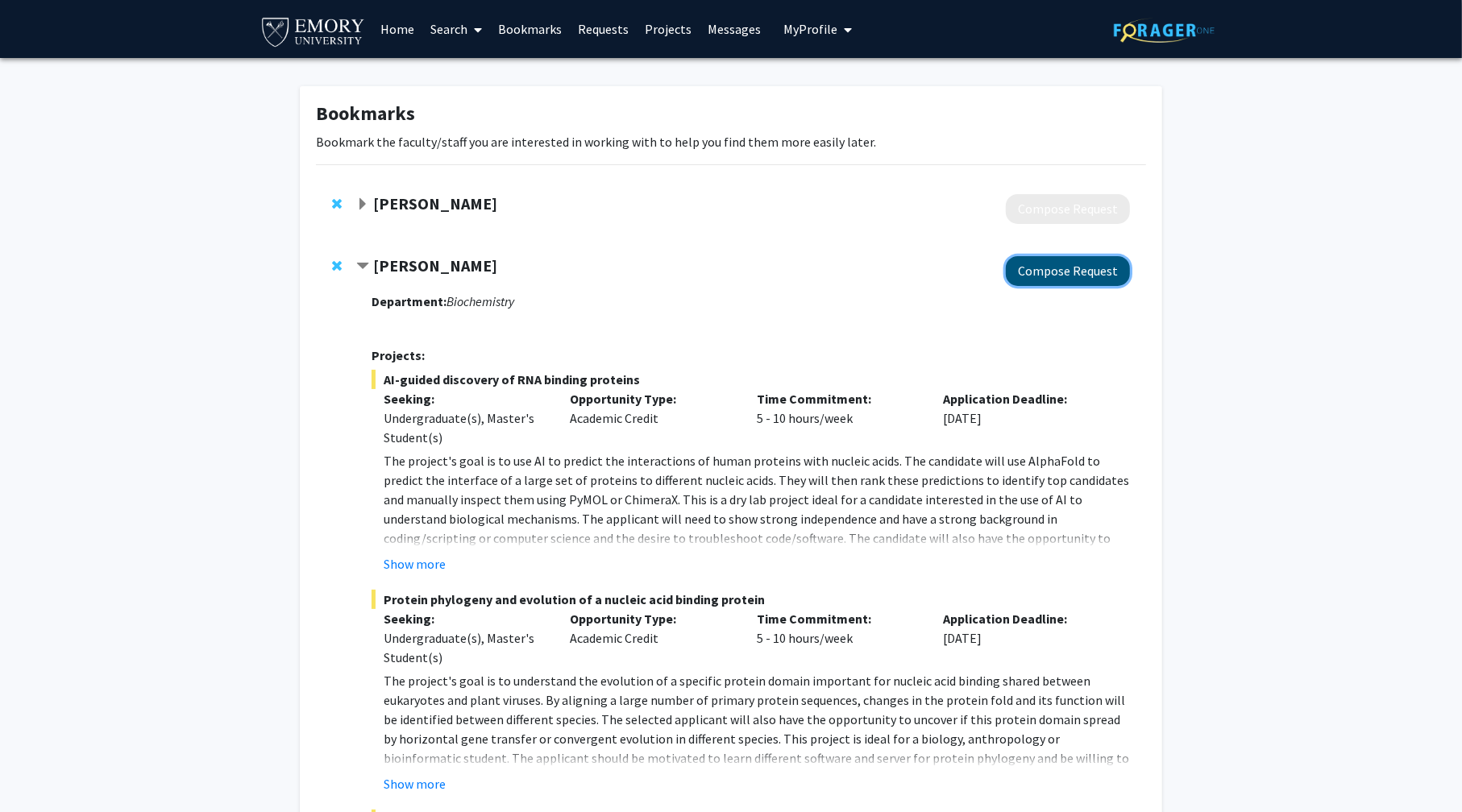
click at [1040, 257] on button "Compose Request" at bounding box center [1068, 271] width 124 height 30
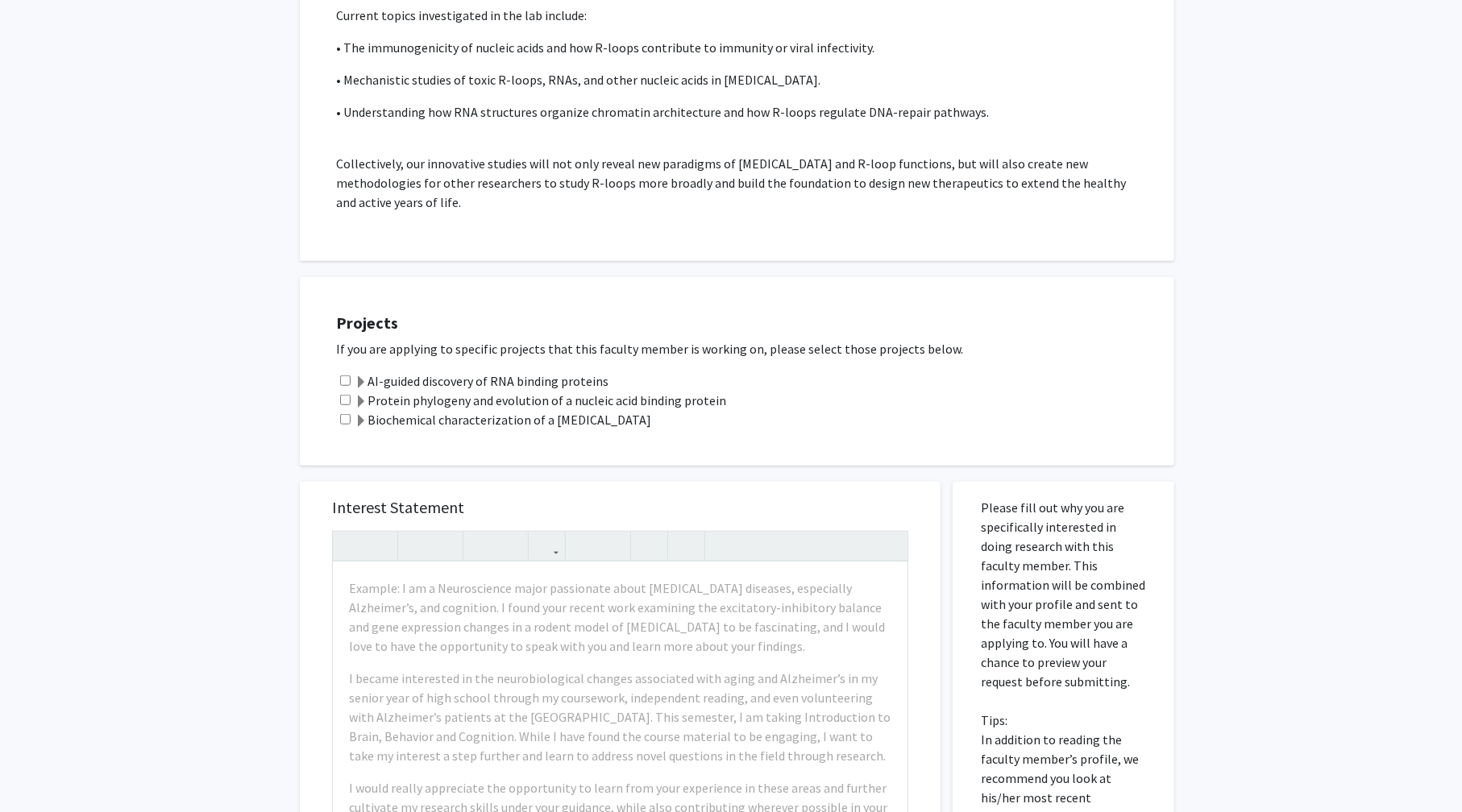
scroll to position [1209, 0]
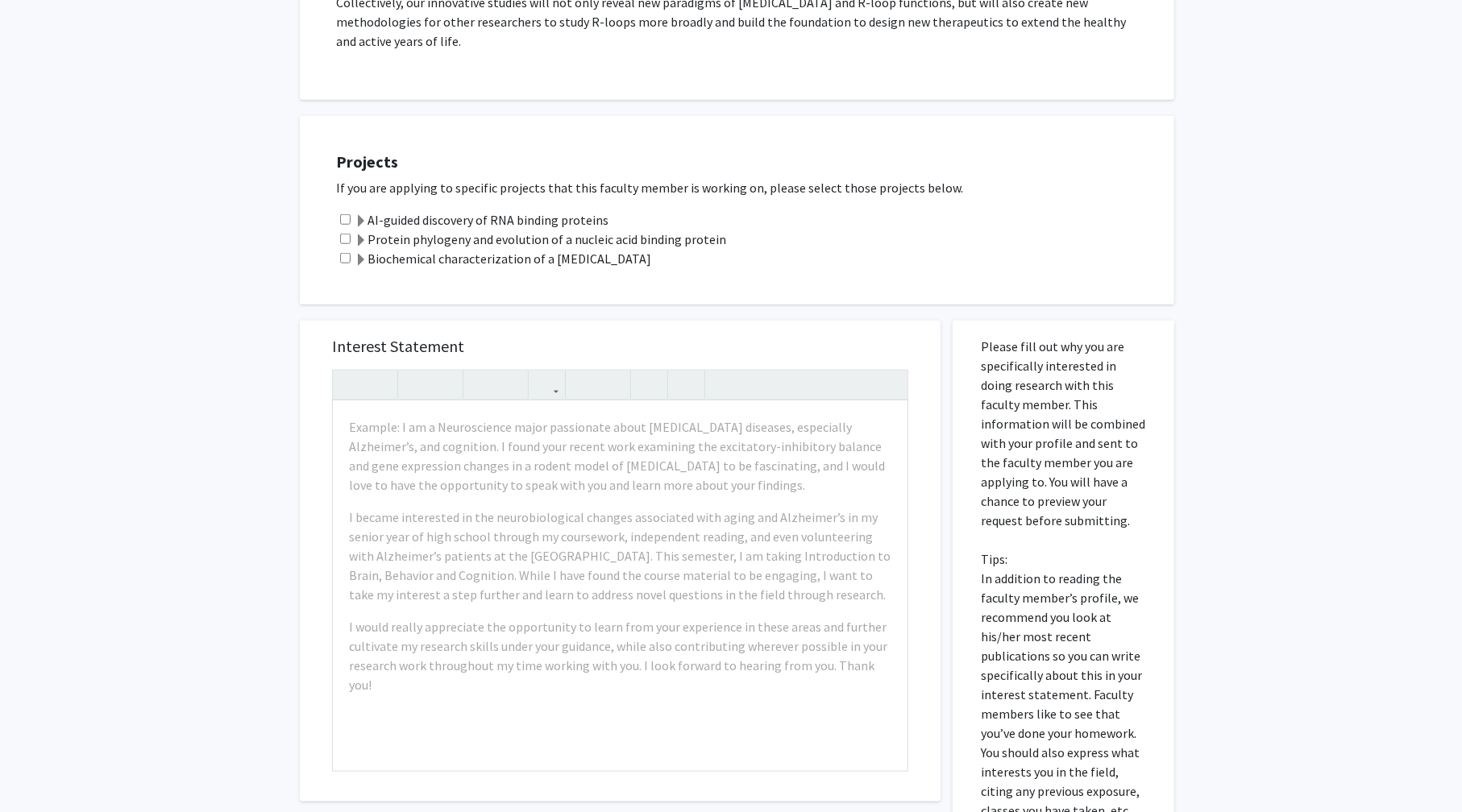
click at [342, 262] on input "checkbox" at bounding box center [345, 258] width 11 height 11
checkbox input "true"
click at [361, 260] on span at bounding box center [361, 260] width 13 height 13
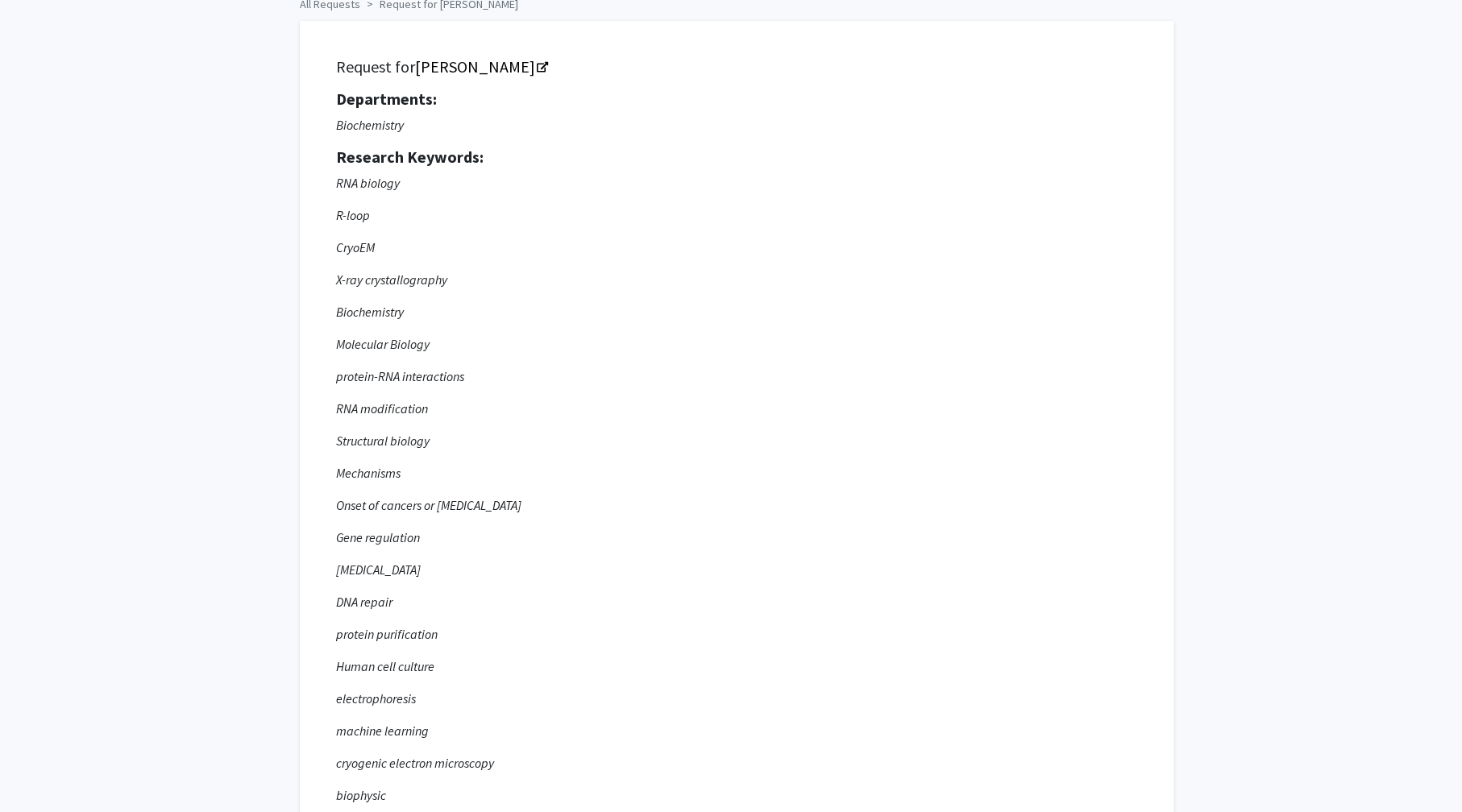
scroll to position [0, 0]
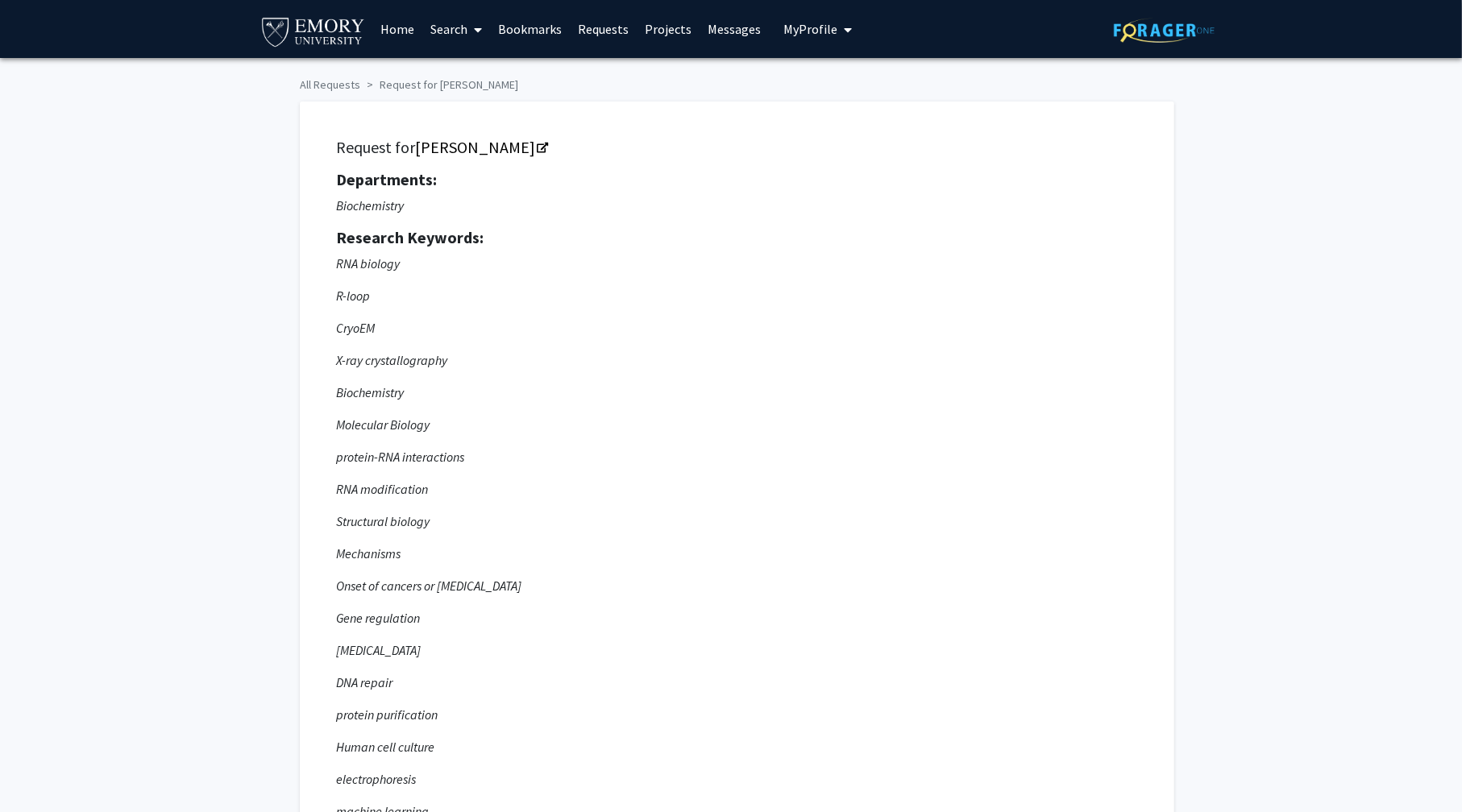
click at [811, 32] on span "My Profile" at bounding box center [811, 29] width 54 height 16
click at [822, 73] on div "[PERSON_NAME] View Profile" at bounding box center [863, 83] width 138 height 35
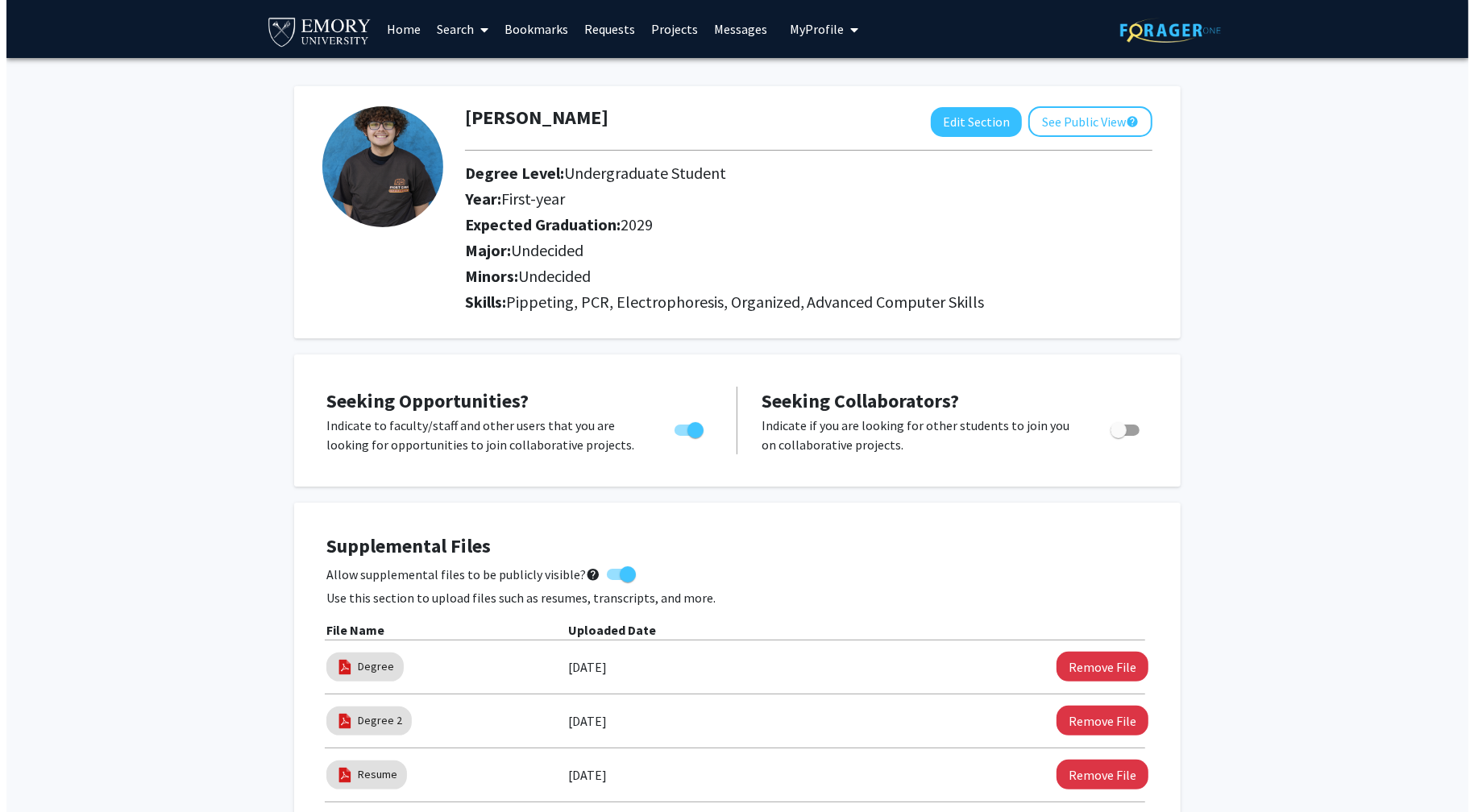
scroll to position [322, 0]
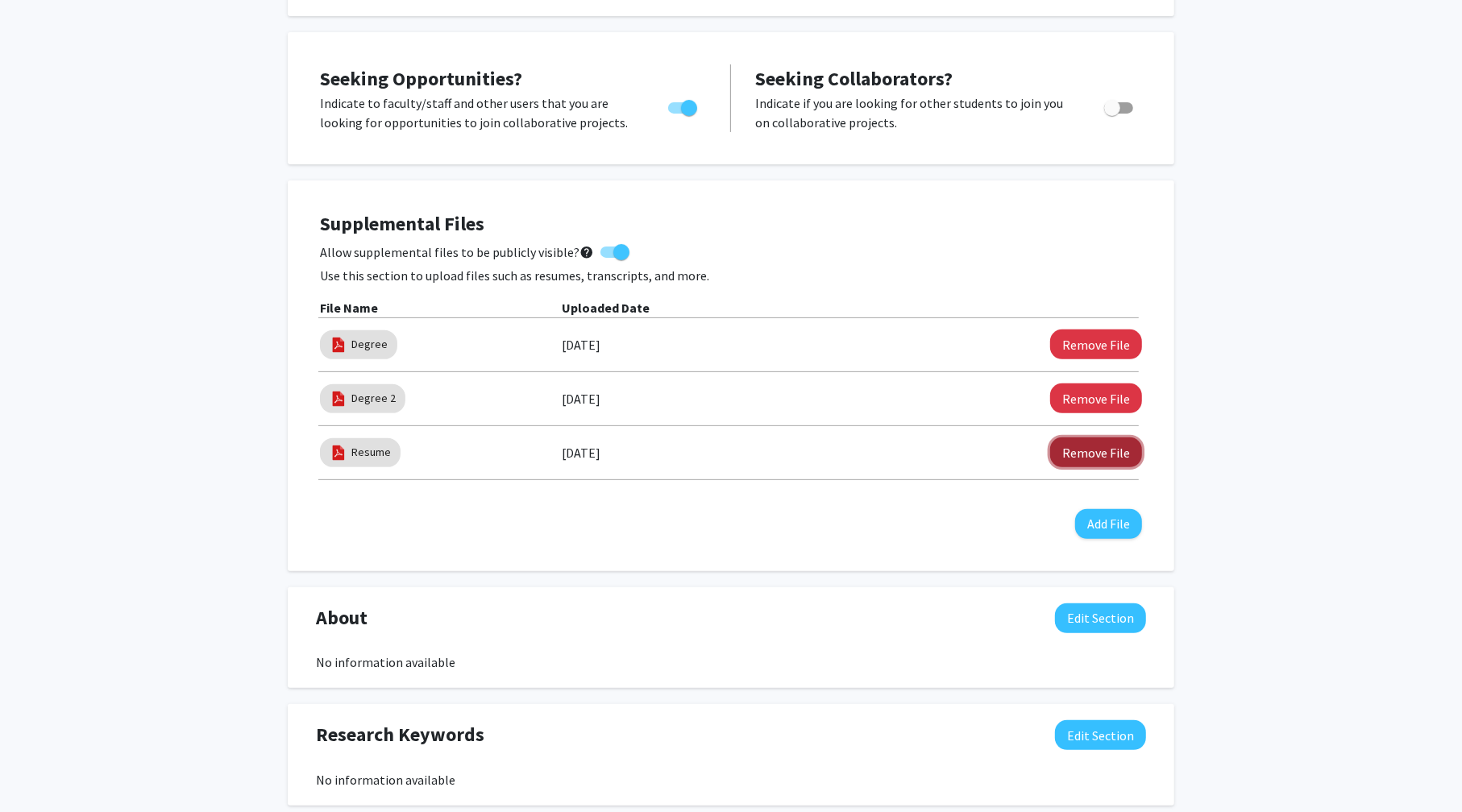
click at [1109, 455] on button "Remove File" at bounding box center [1095, 452] width 92 height 30
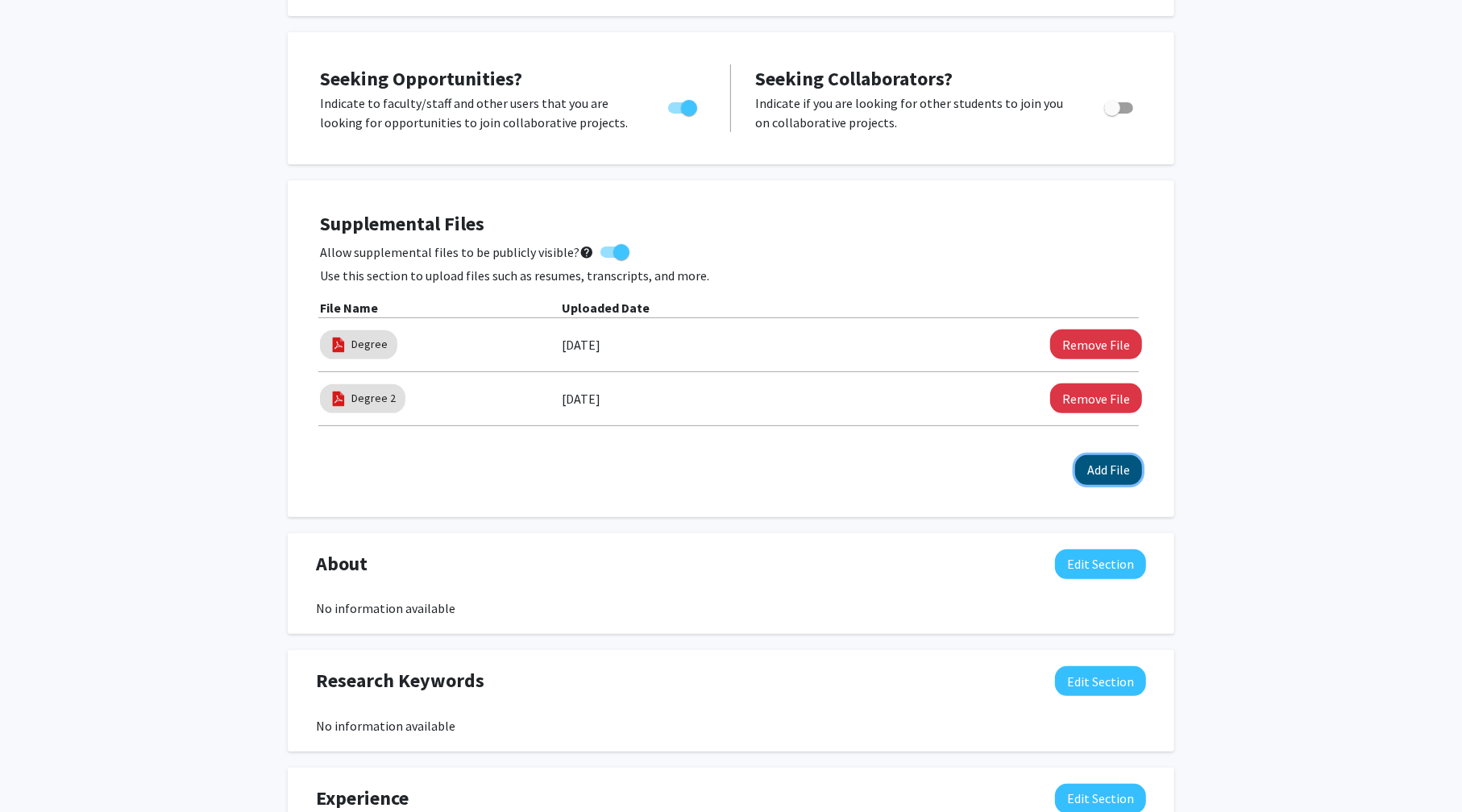
click at [1115, 473] on button "Add File" at bounding box center [1109, 470] width 67 height 30
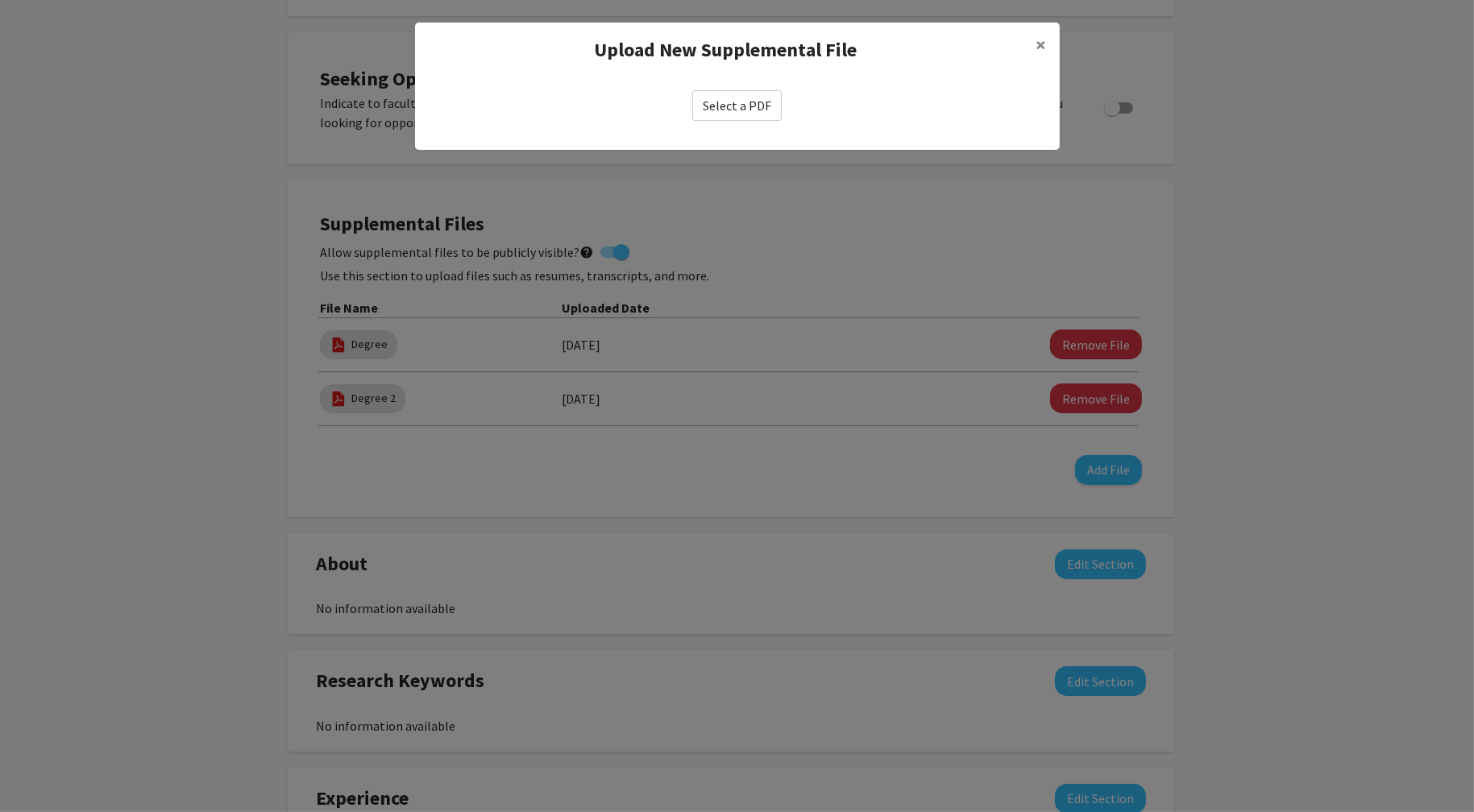
click at [733, 95] on label "Select a PDF" at bounding box center [737, 106] width 90 height 31
click at [0, 0] on input "Select a PDF" at bounding box center [0, 0] width 0 height 0
select select "custom"
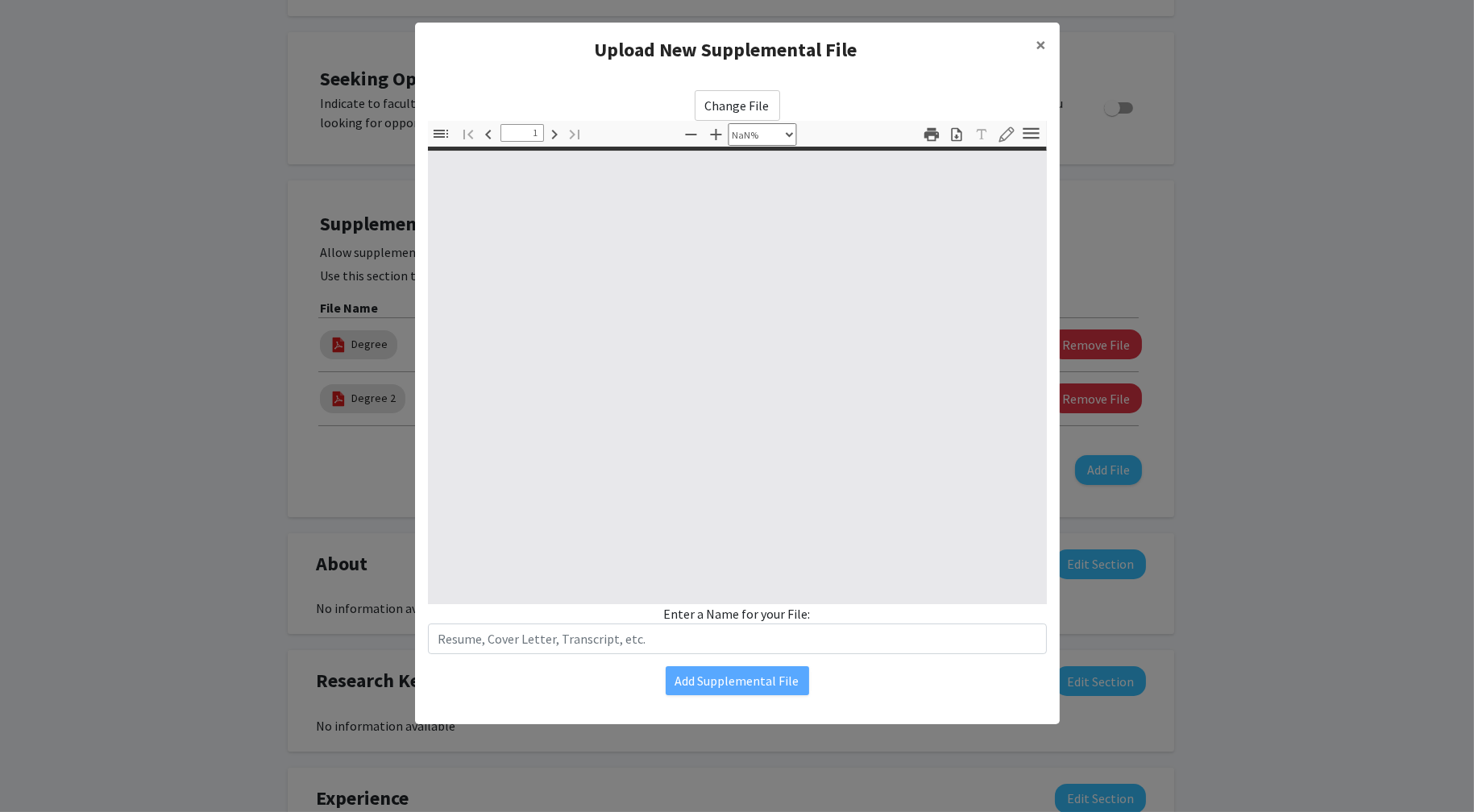
type input "0"
select select "custom"
type input "1"
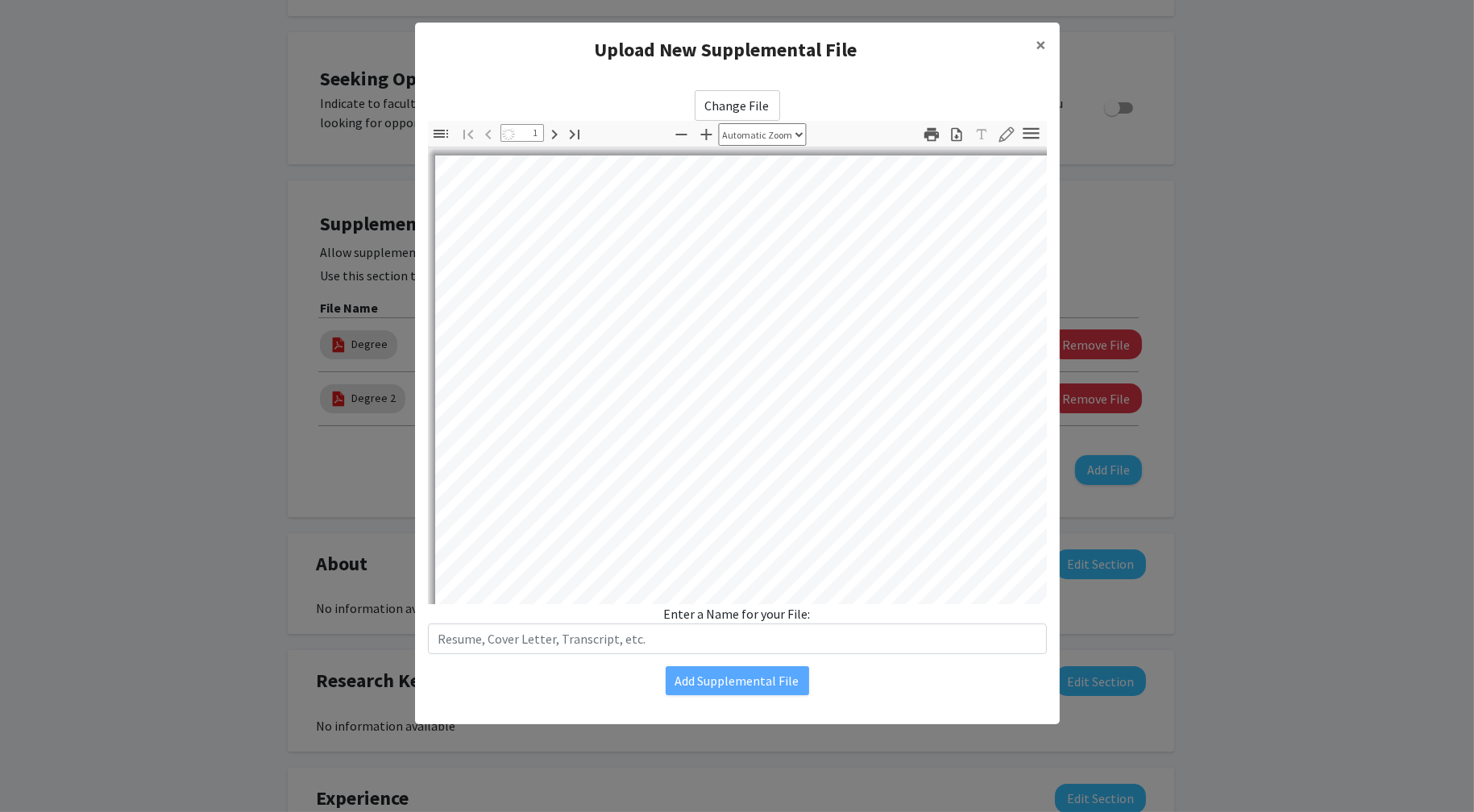
select select "auto"
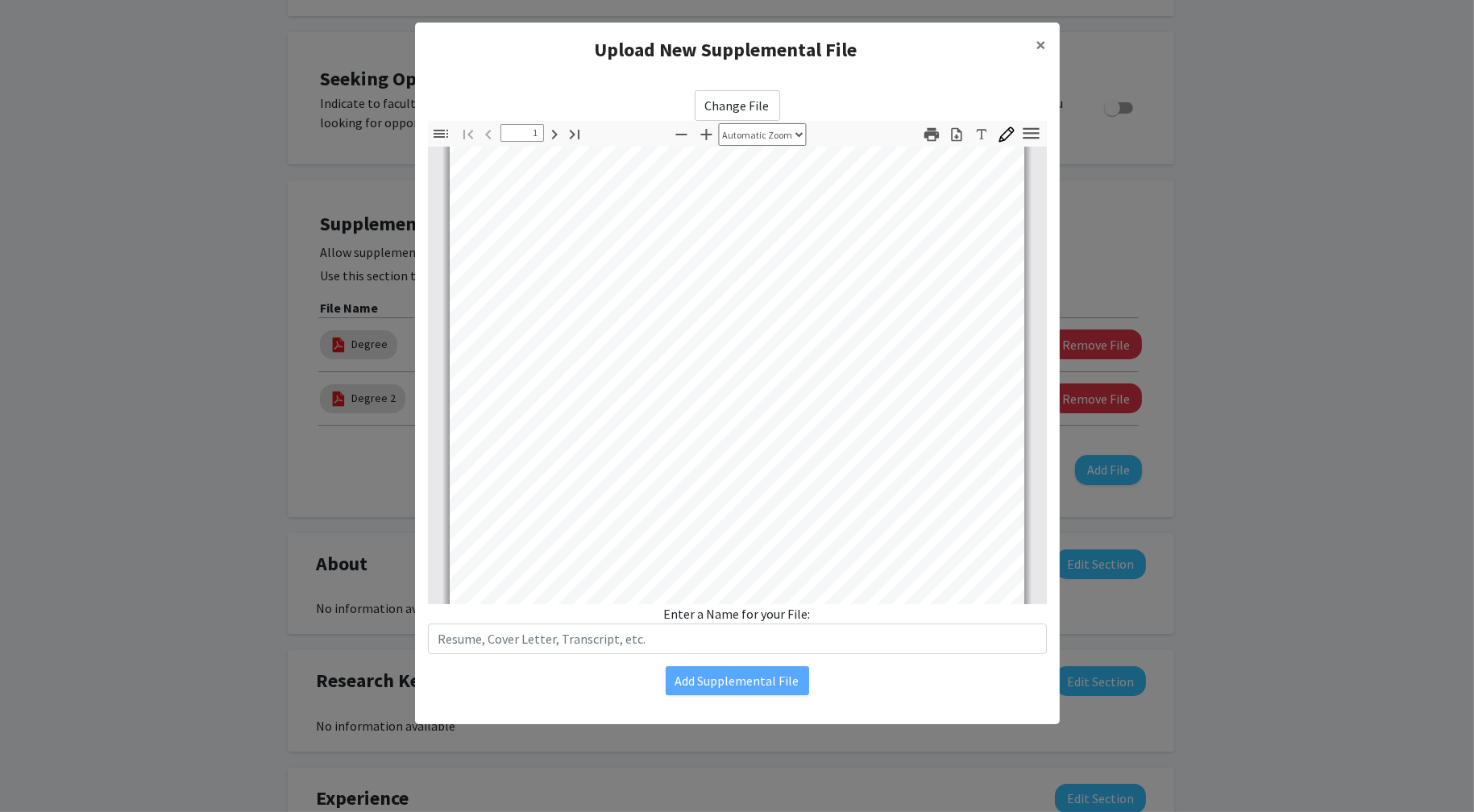
scroll to position [162, 0]
type input "2"
click at [1037, 51] on span "×" at bounding box center [1041, 44] width 11 height 25
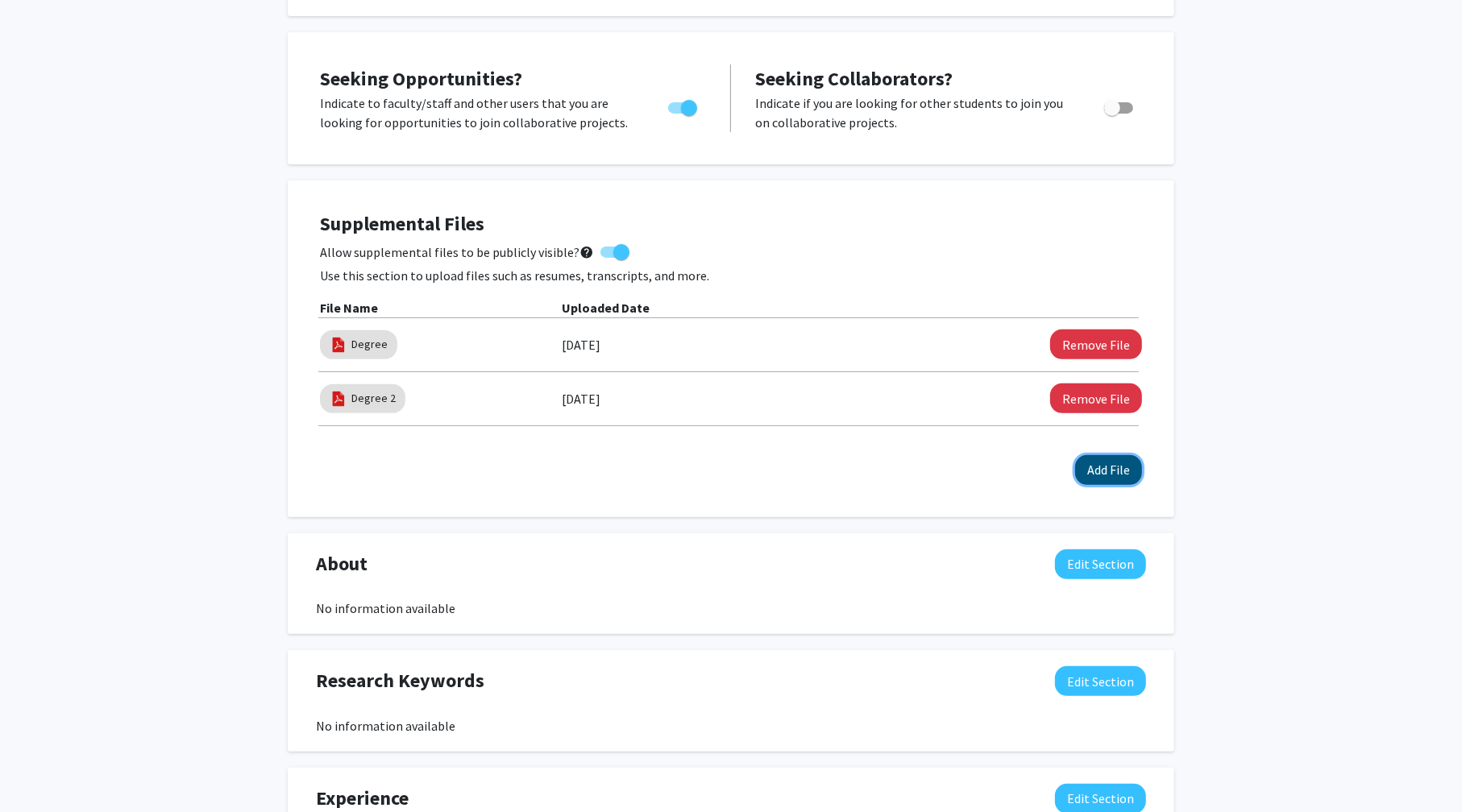
click at [1121, 470] on button "Add File" at bounding box center [1109, 470] width 67 height 30
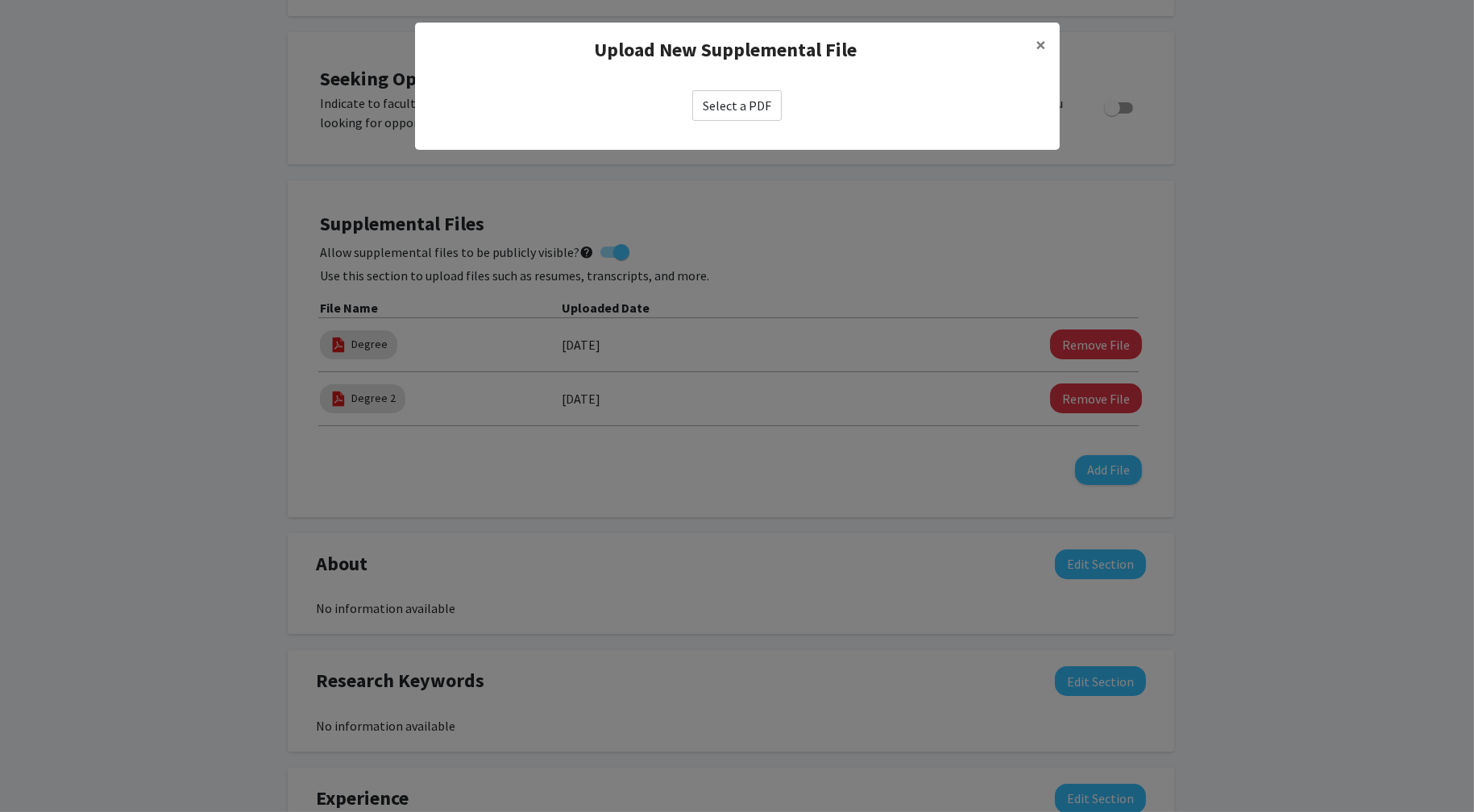
click at [707, 98] on label "Select a PDF" at bounding box center [737, 106] width 90 height 31
click at [0, 0] on input "Select a PDF" at bounding box center [0, 0] width 0 height 0
select select "custom"
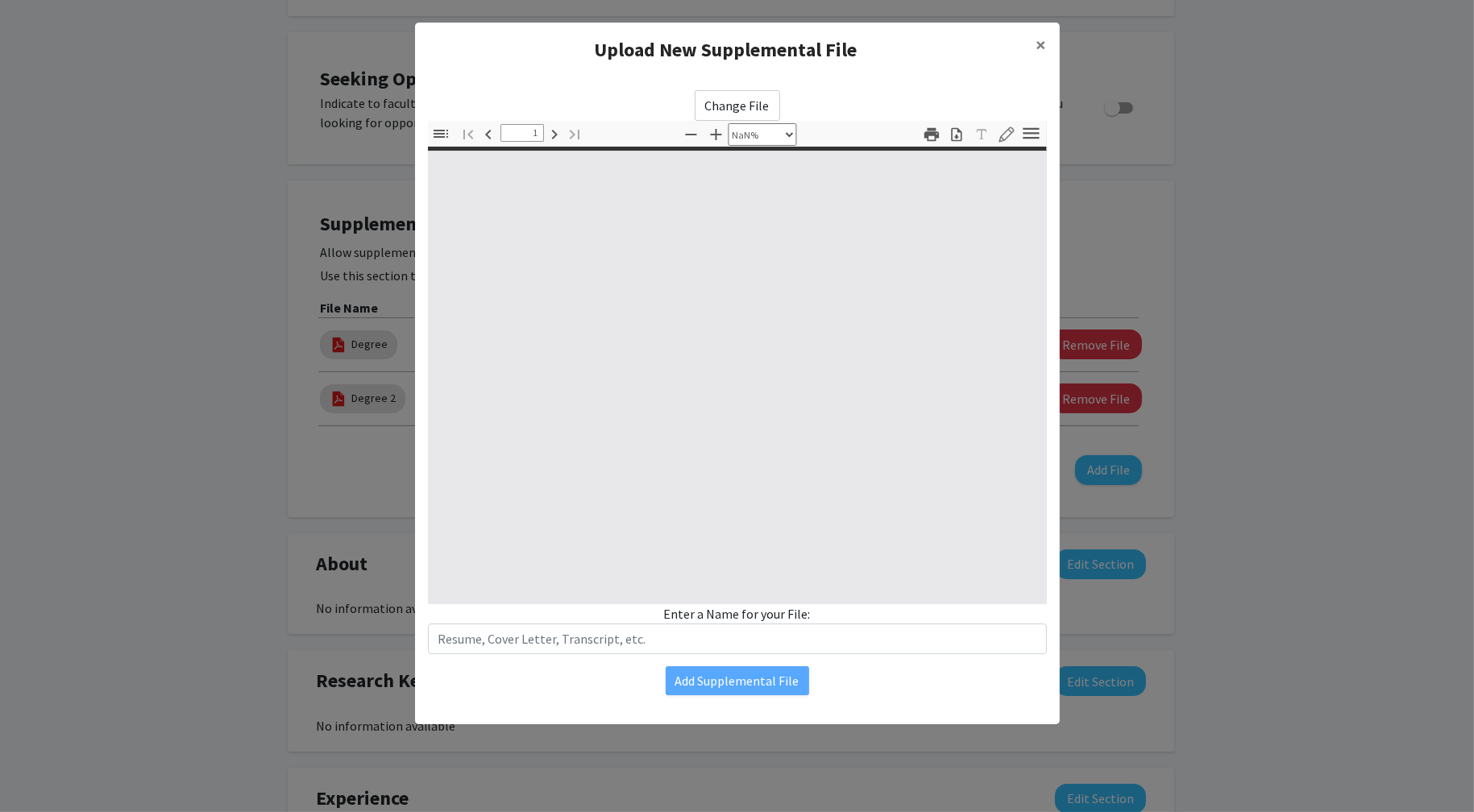
type input "0"
select select "custom"
type input "1"
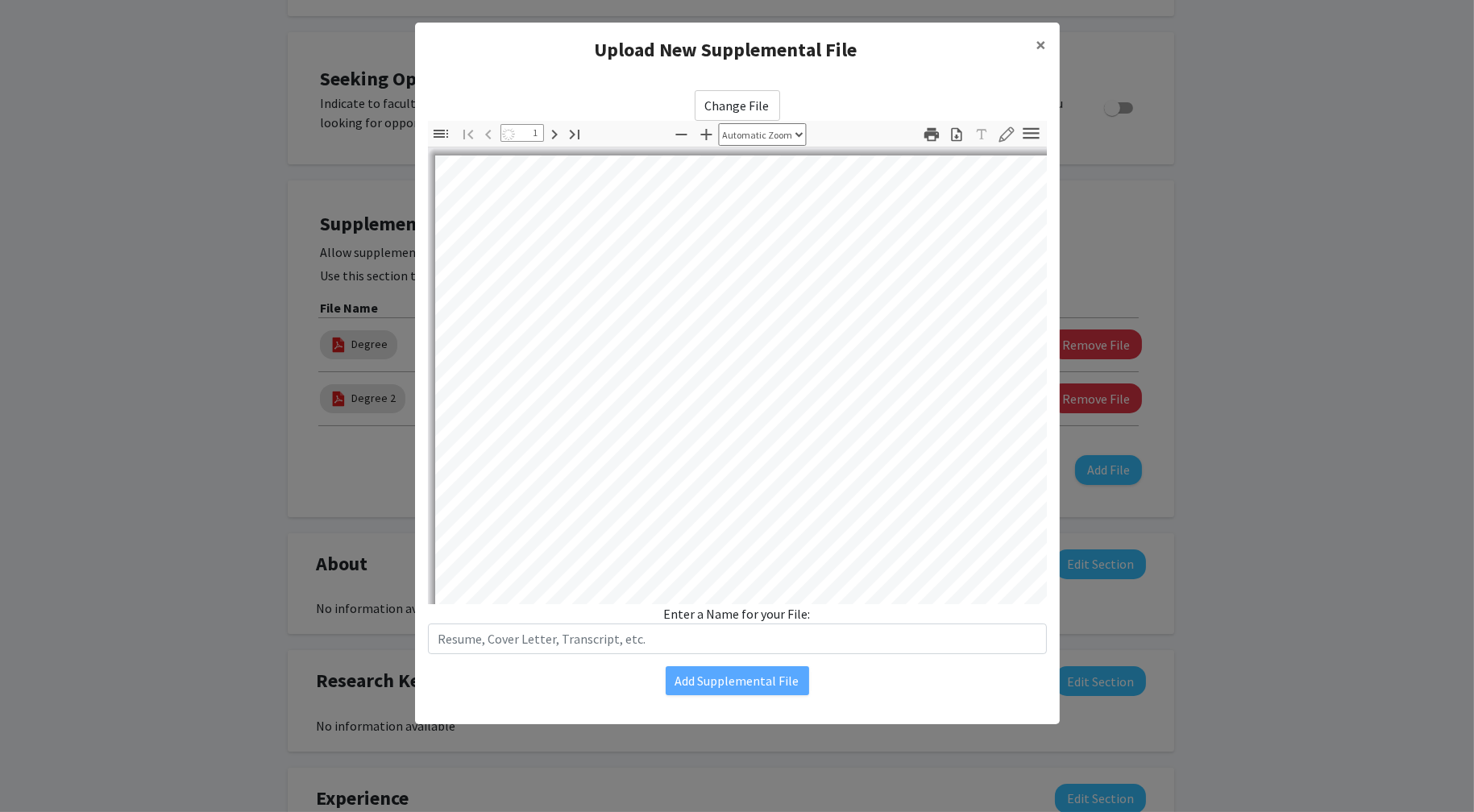
select select "auto"
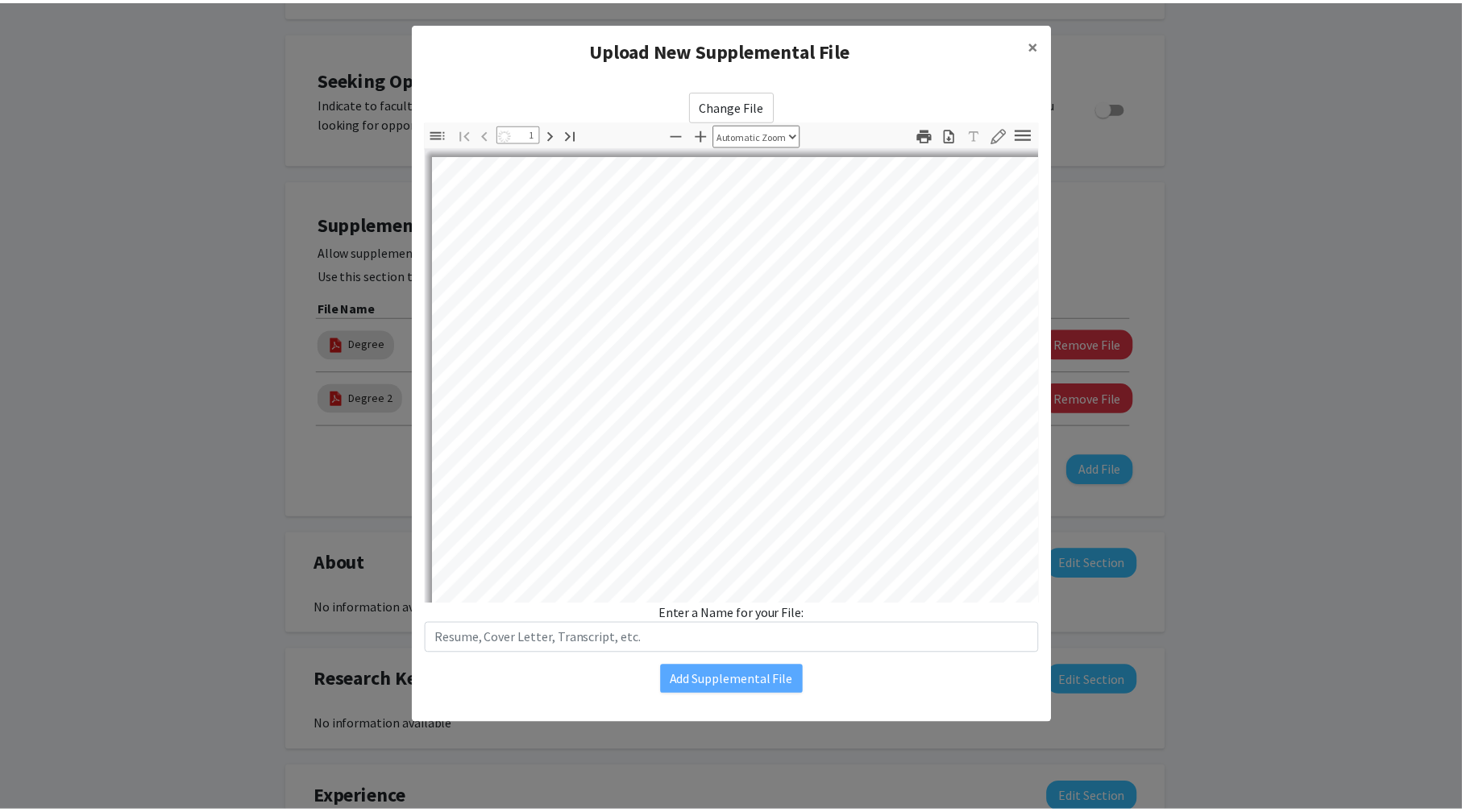
scroll to position [1, 0]
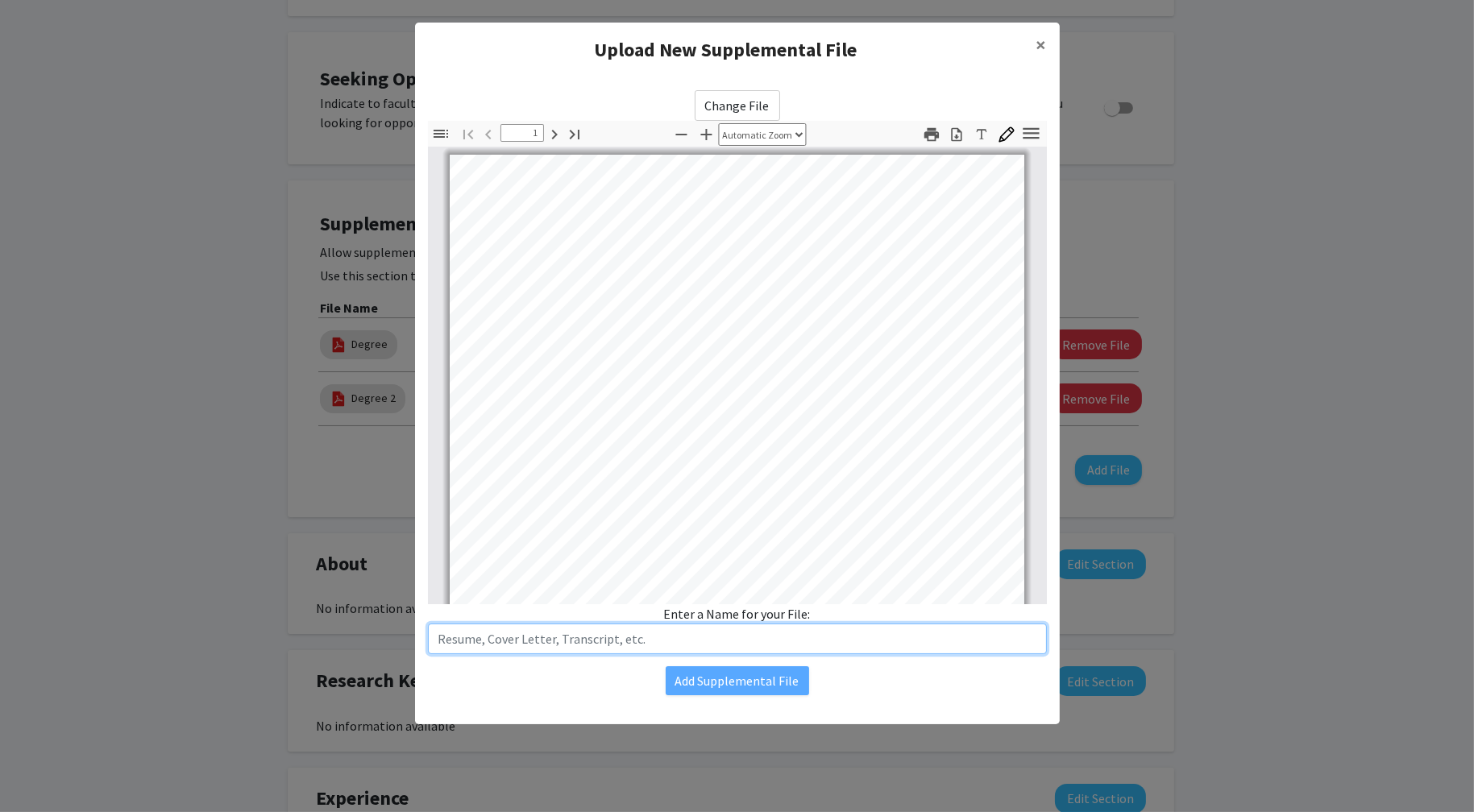
drag, startPoint x: 581, startPoint y: 644, endPoint x: 587, endPoint y: 637, distance: 9.2
click at [582, 643] on input "text" at bounding box center [737, 639] width 619 height 31
type input "Resume"
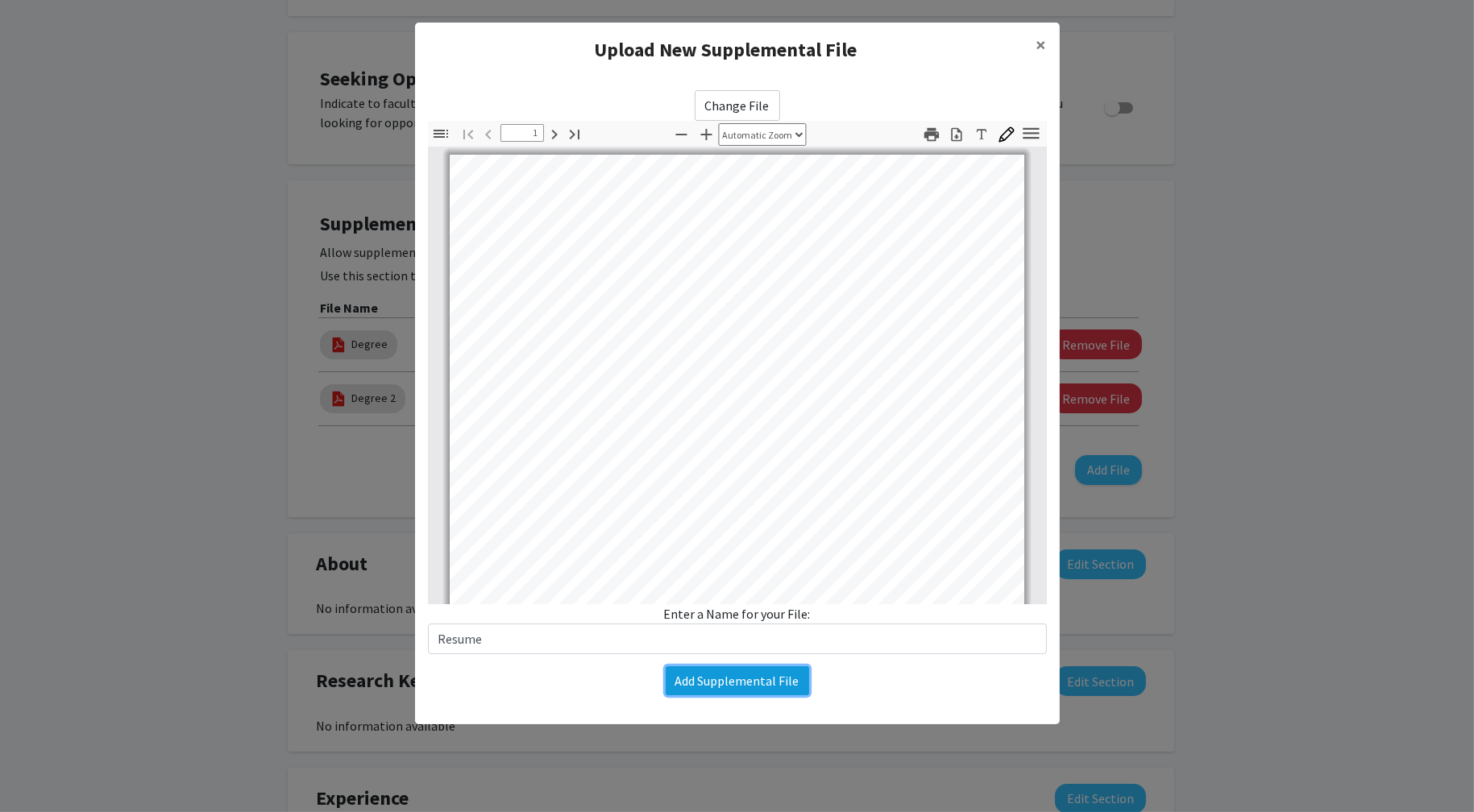
click at [744, 680] on button "Add Supplemental File" at bounding box center [737, 681] width 144 height 29
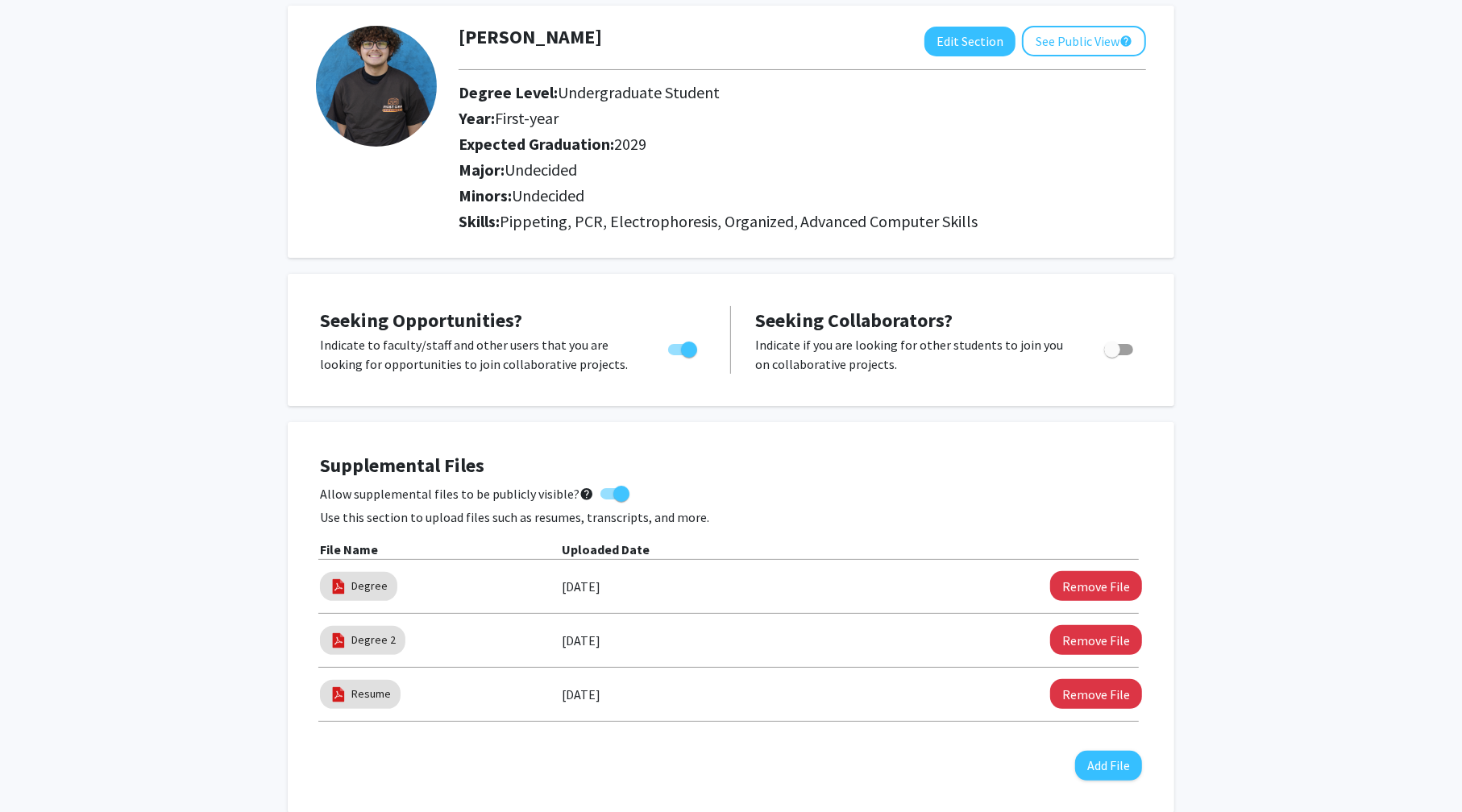
scroll to position [0, 0]
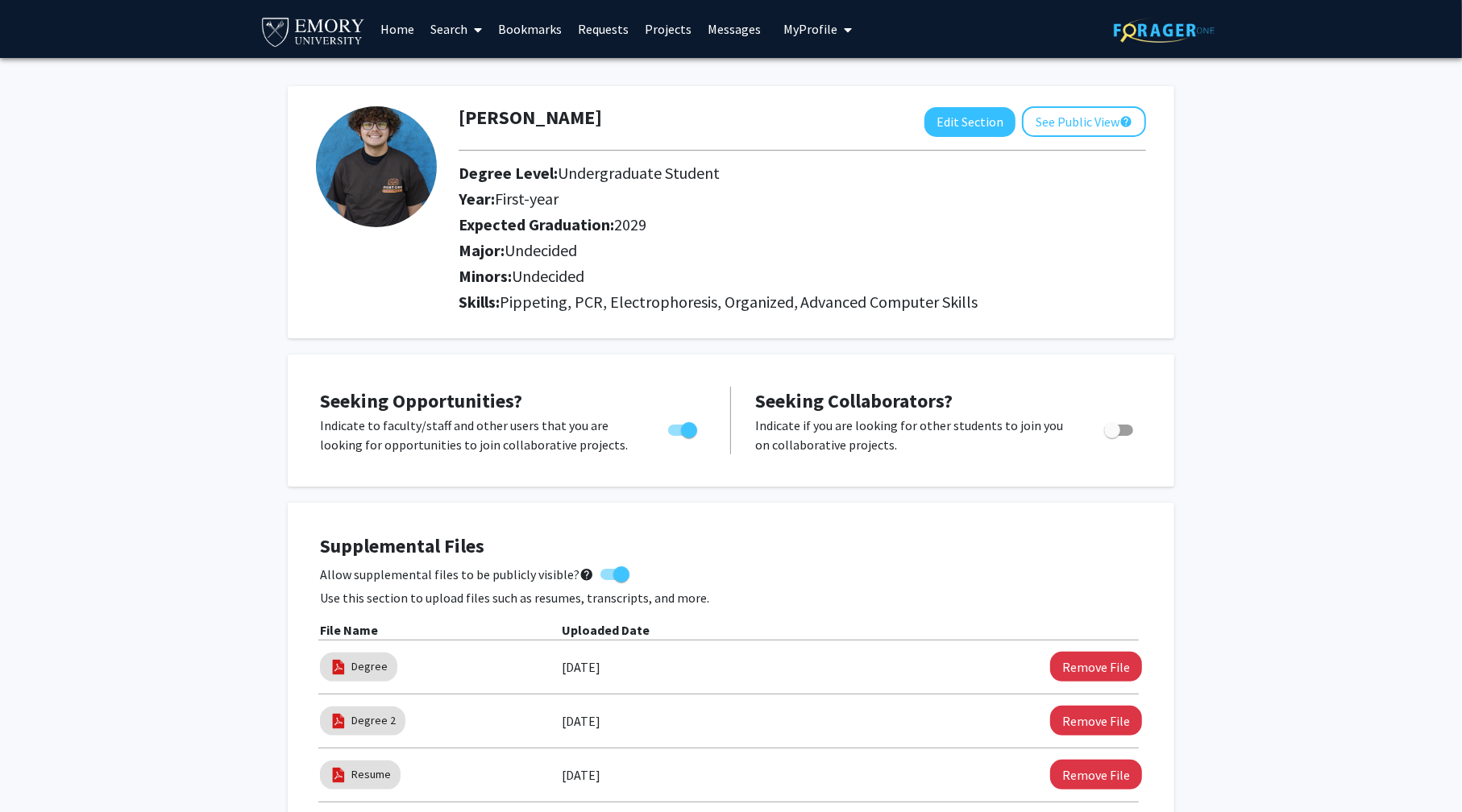
click at [533, 33] on link "Bookmarks" at bounding box center [530, 29] width 80 height 56
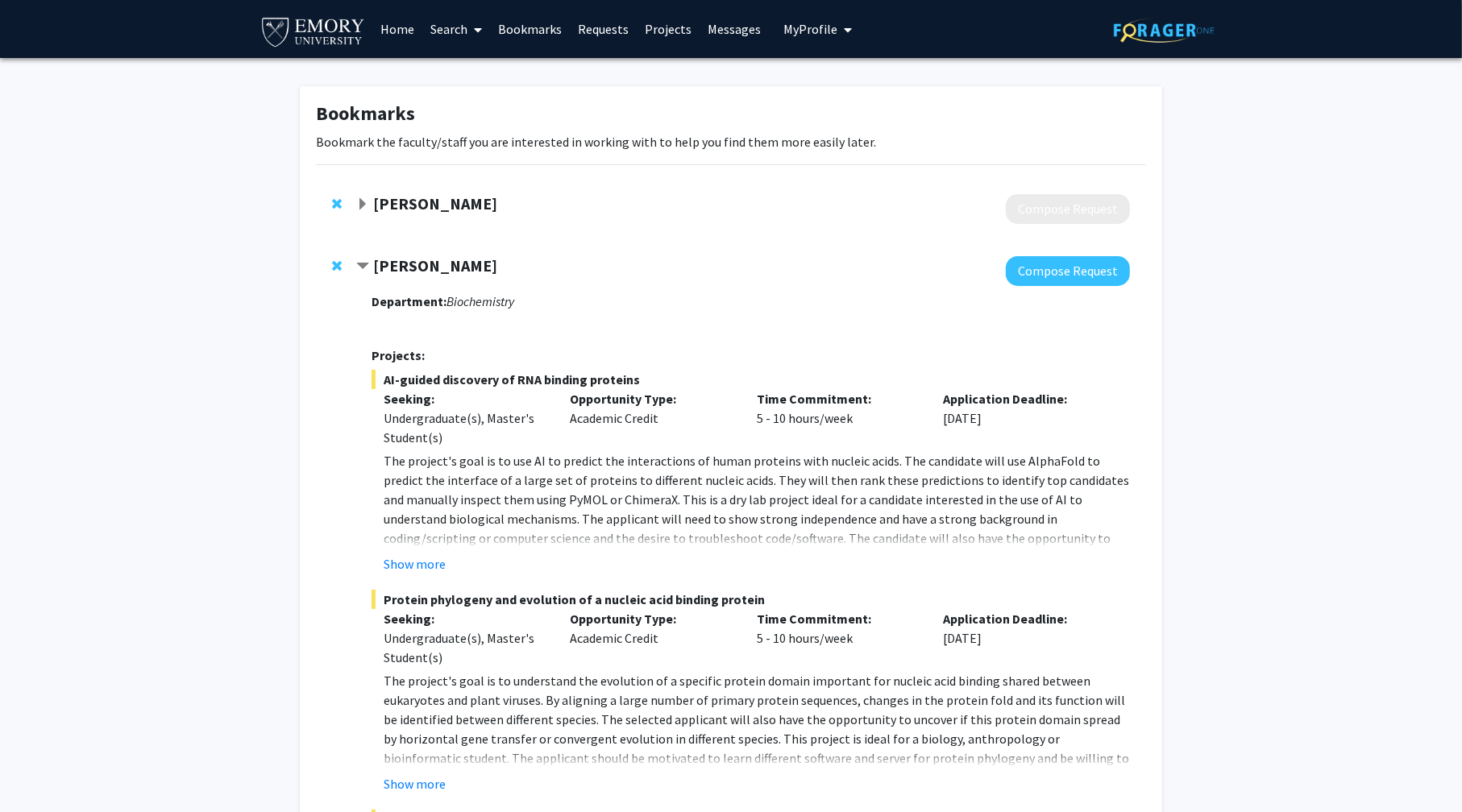
click at [607, 30] on link "Requests" at bounding box center [603, 29] width 67 height 56
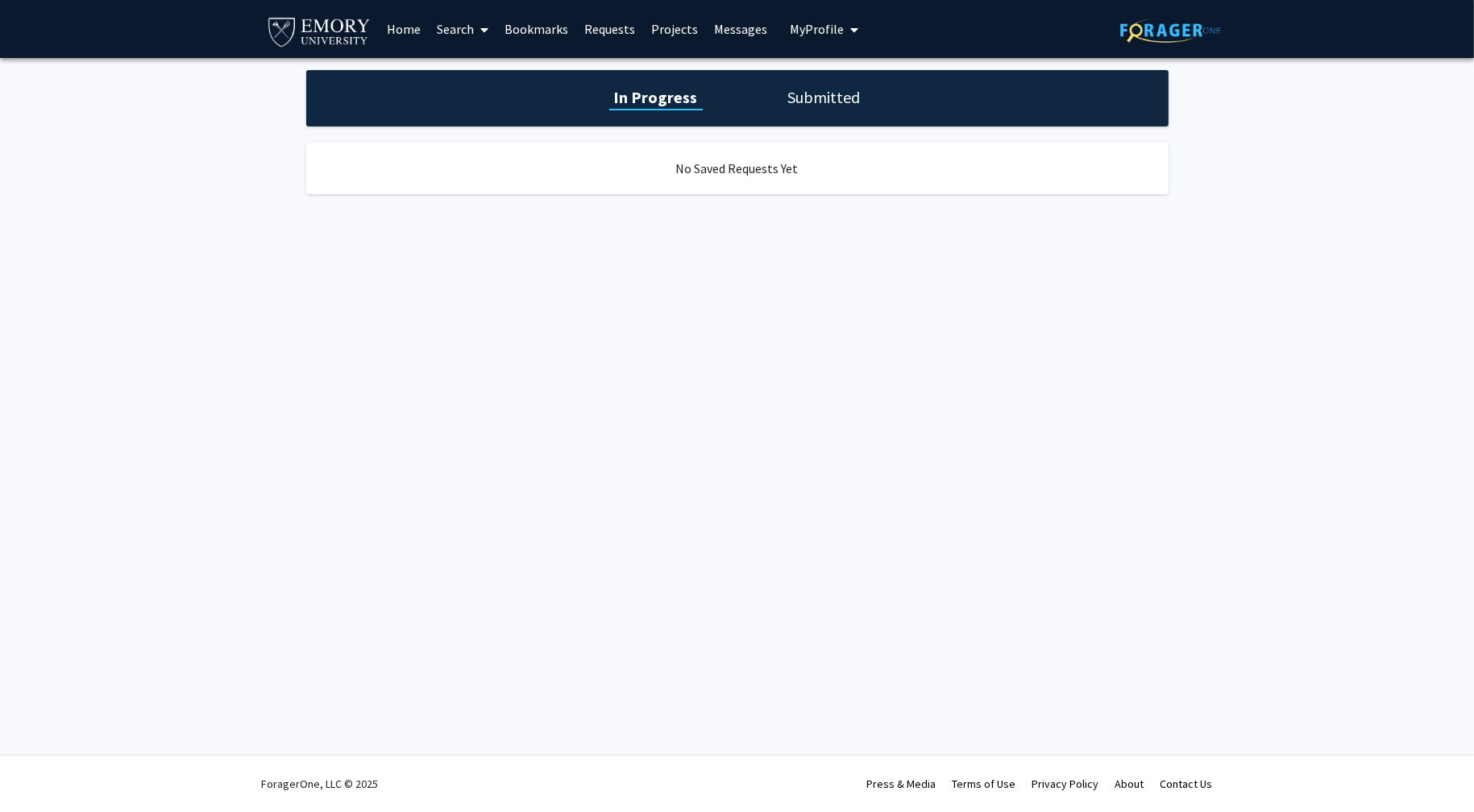
click at [533, 17] on link "Bookmarks" at bounding box center [536, 29] width 80 height 56
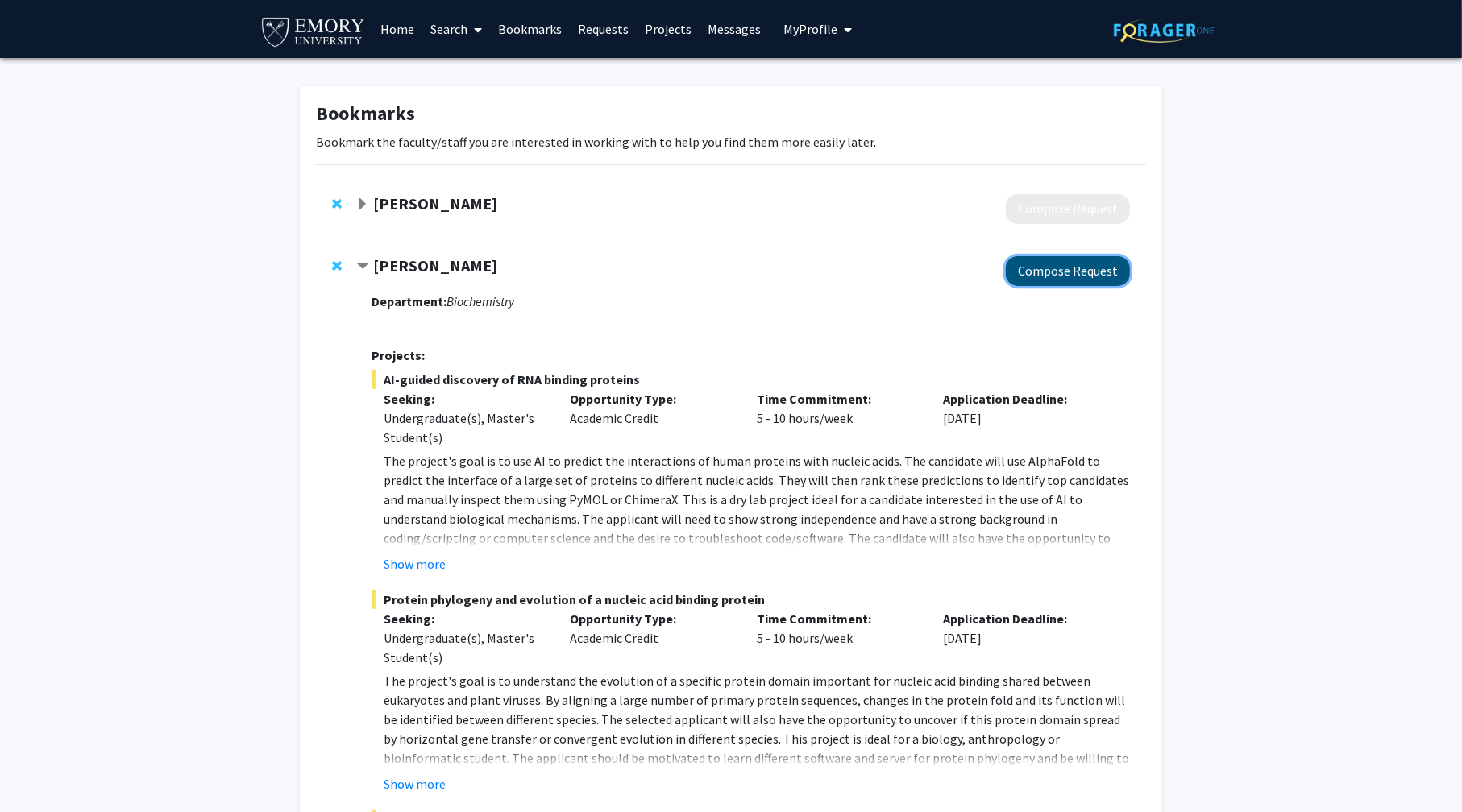
click at [1074, 280] on button "Compose Request" at bounding box center [1068, 271] width 124 height 30
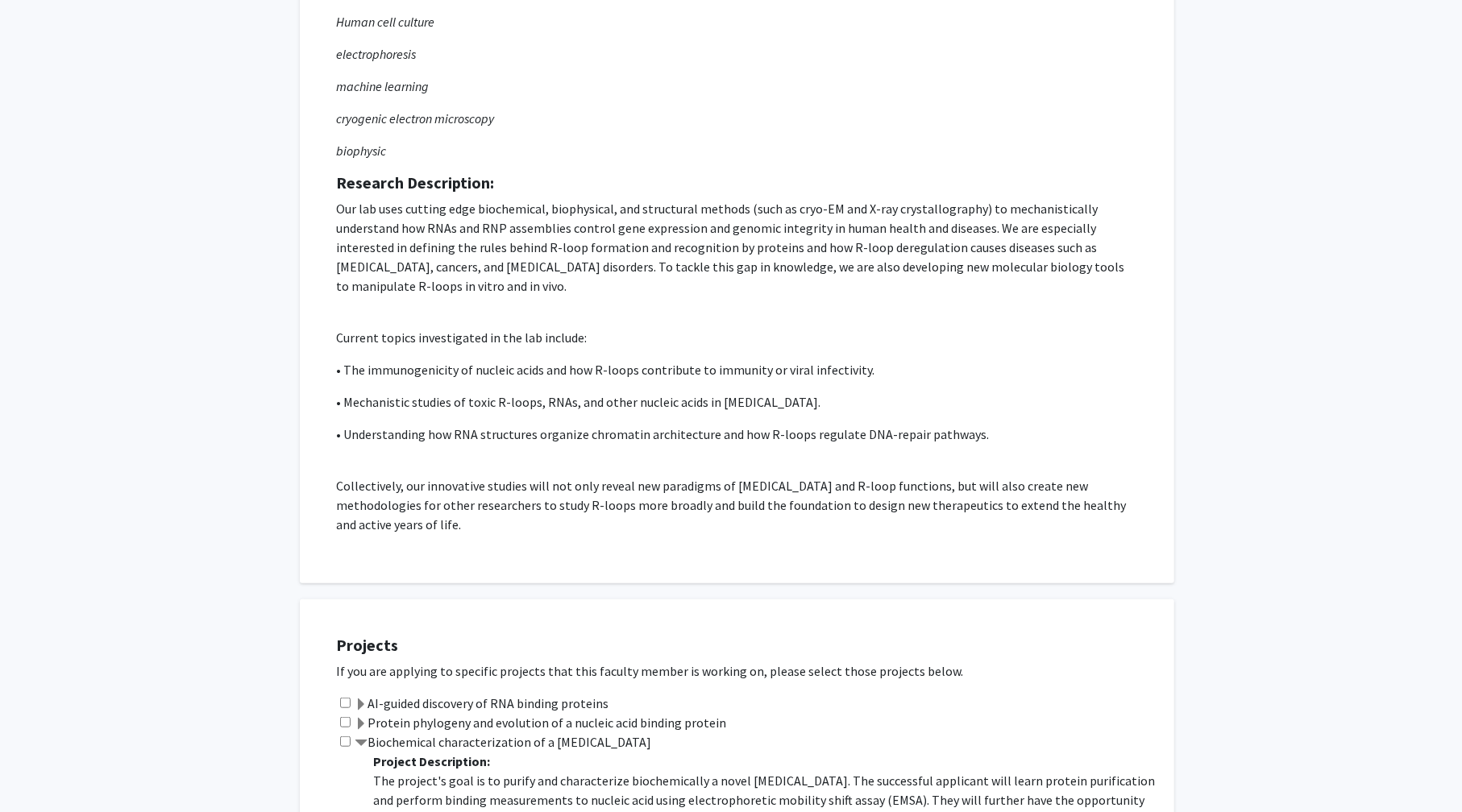
scroll to position [886, 0]
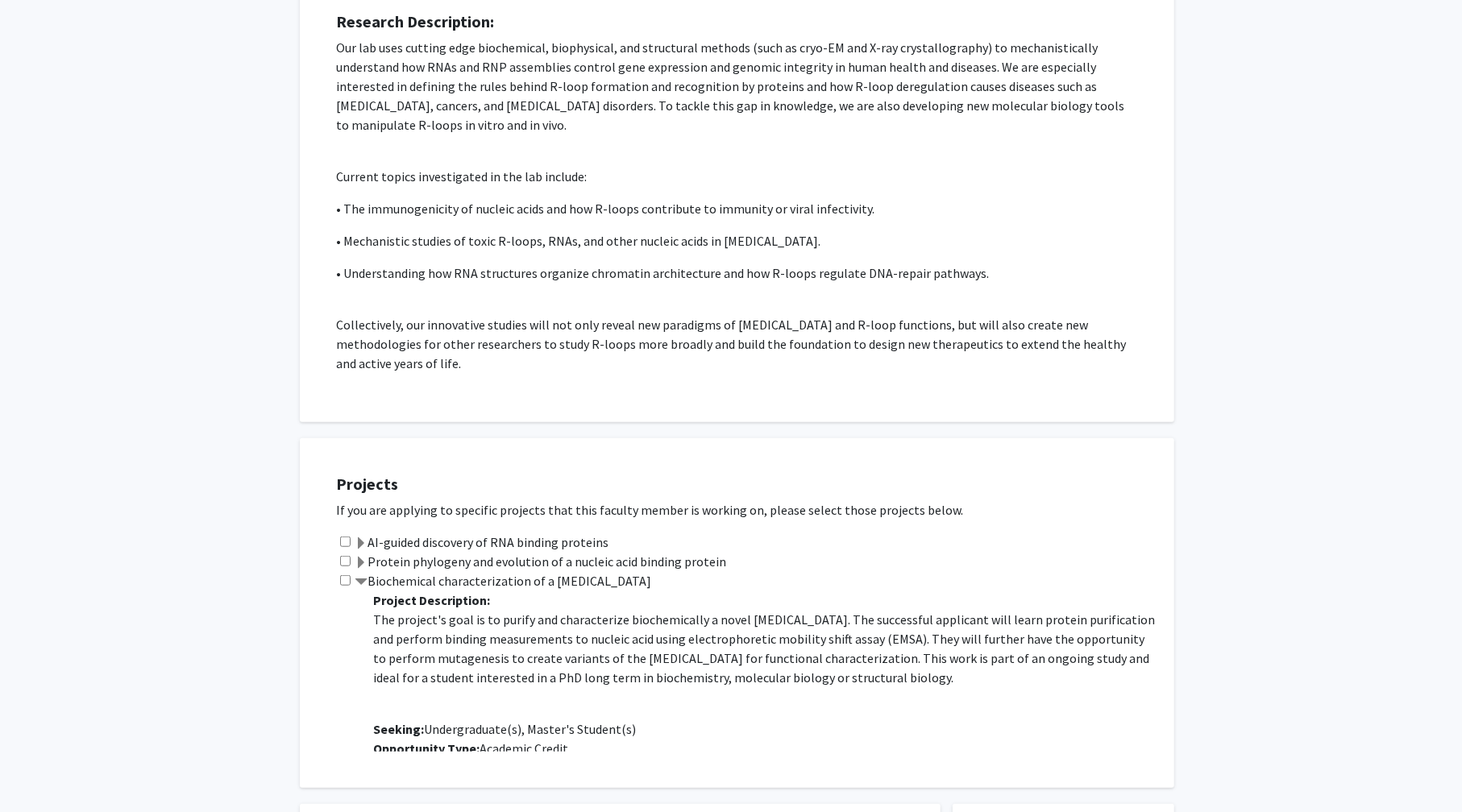
click at [432, 581] on label "Biochemical characterization of a viral protein" at bounding box center [502, 581] width 296 height 20
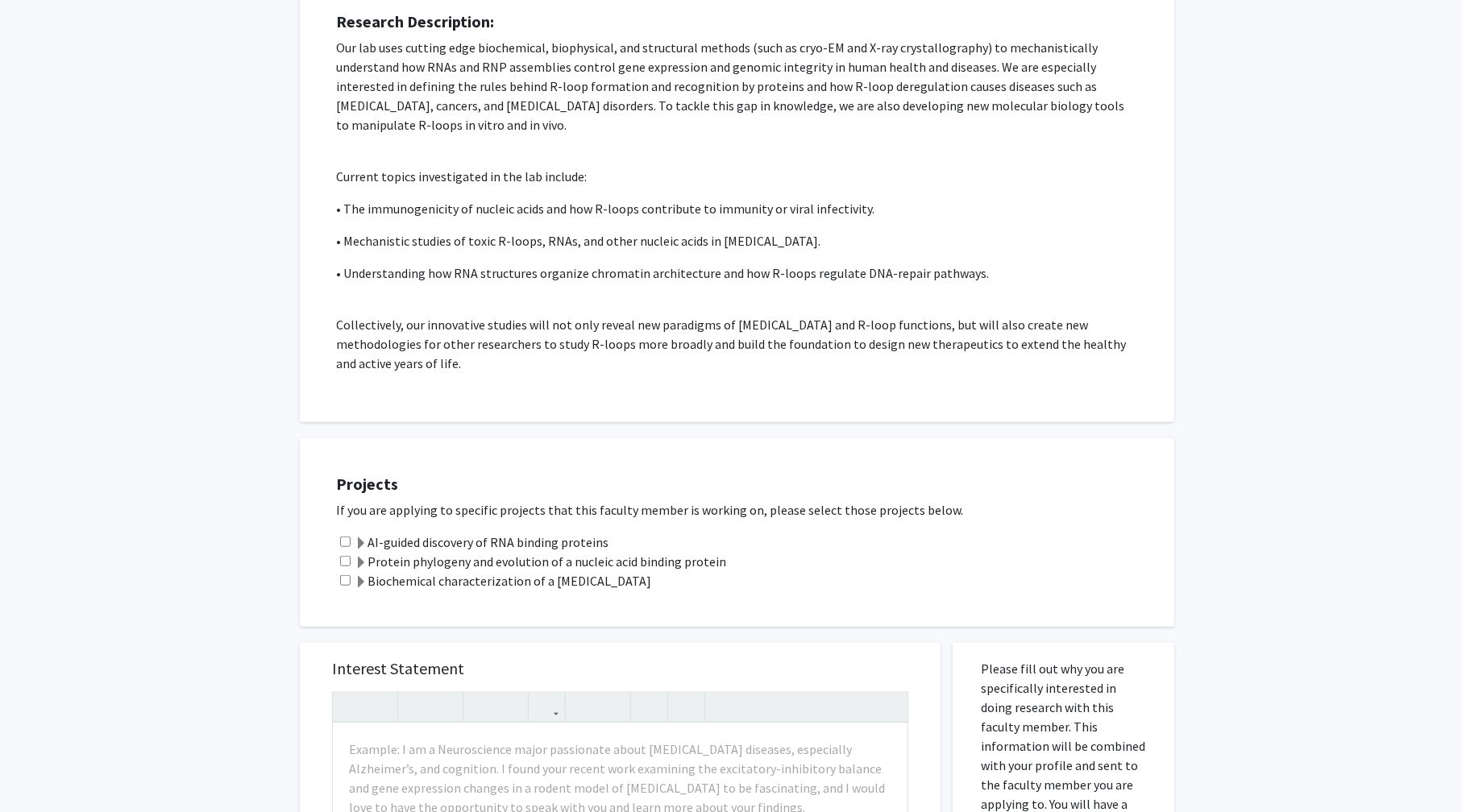
click at [377, 583] on label "Biochemical characterization of a viral protein" at bounding box center [502, 581] width 296 height 20
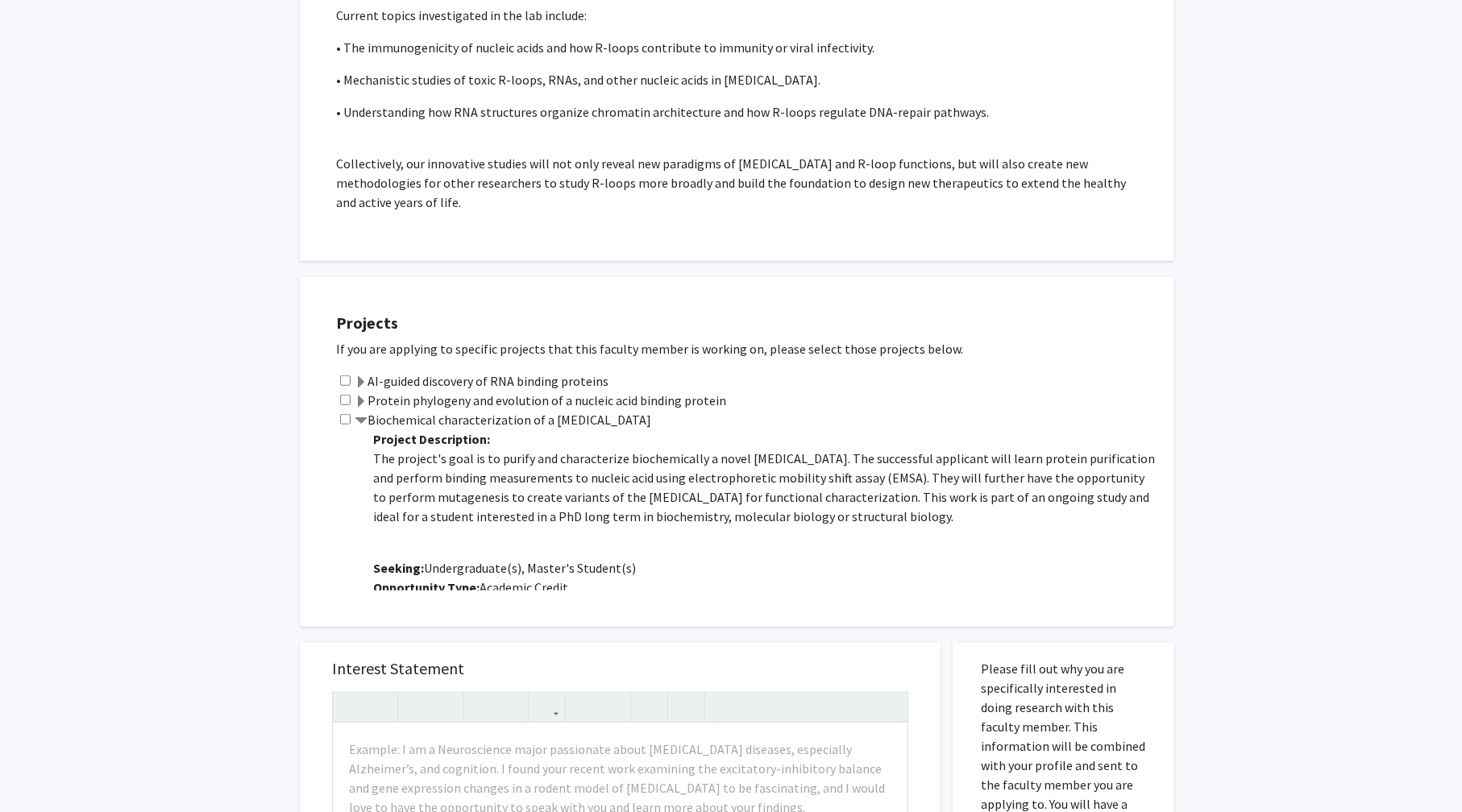
scroll to position [967, 0]
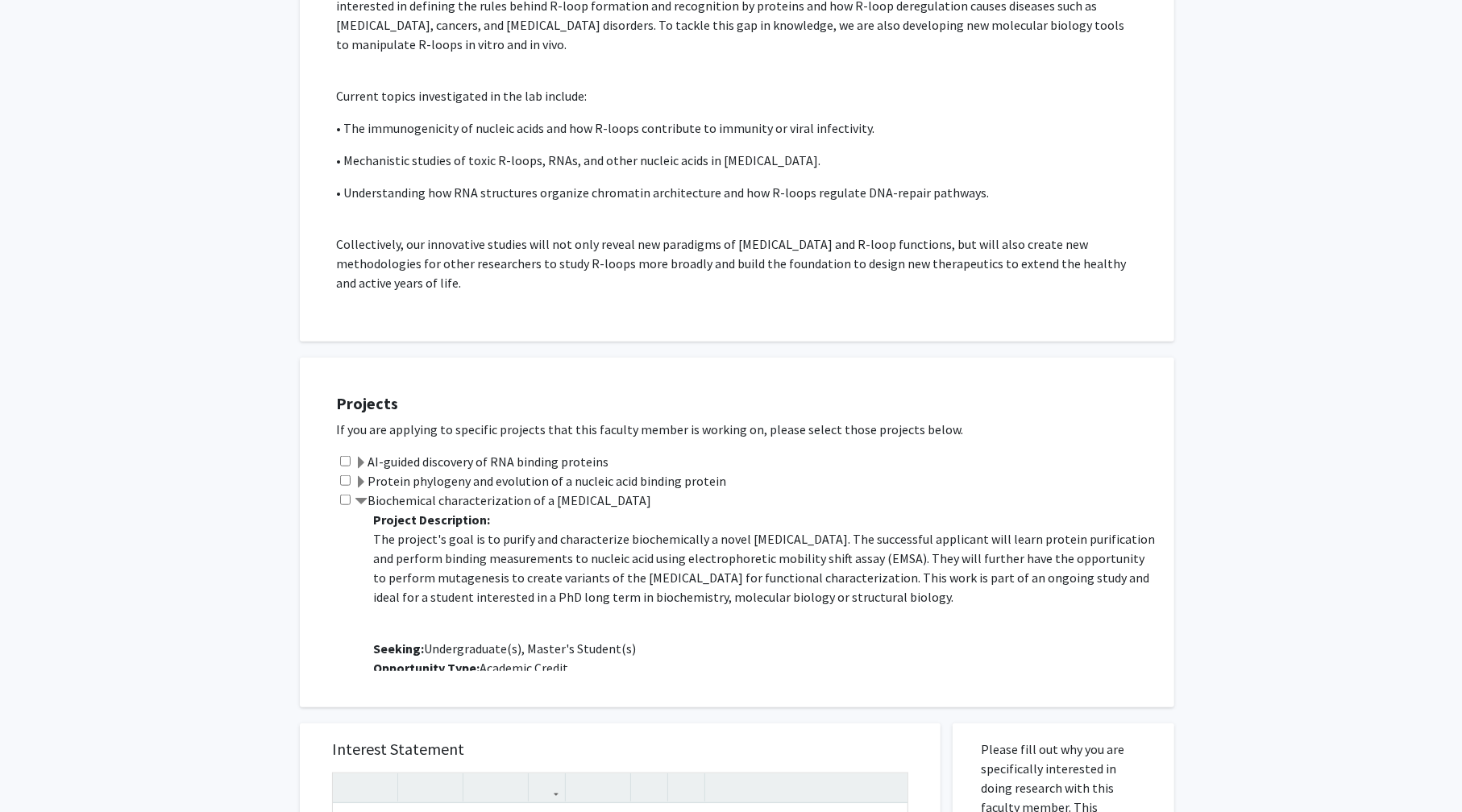
click at [346, 498] on input "checkbox" at bounding box center [345, 499] width 11 height 11
checkbox input "true"
click at [355, 490] on div "Projects If you are applying to specific projects that this faculty member is w…" at bounding box center [747, 532] width 854 height 309
click at [362, 477] on span at bounding box center [361, 482] width 13 height 13
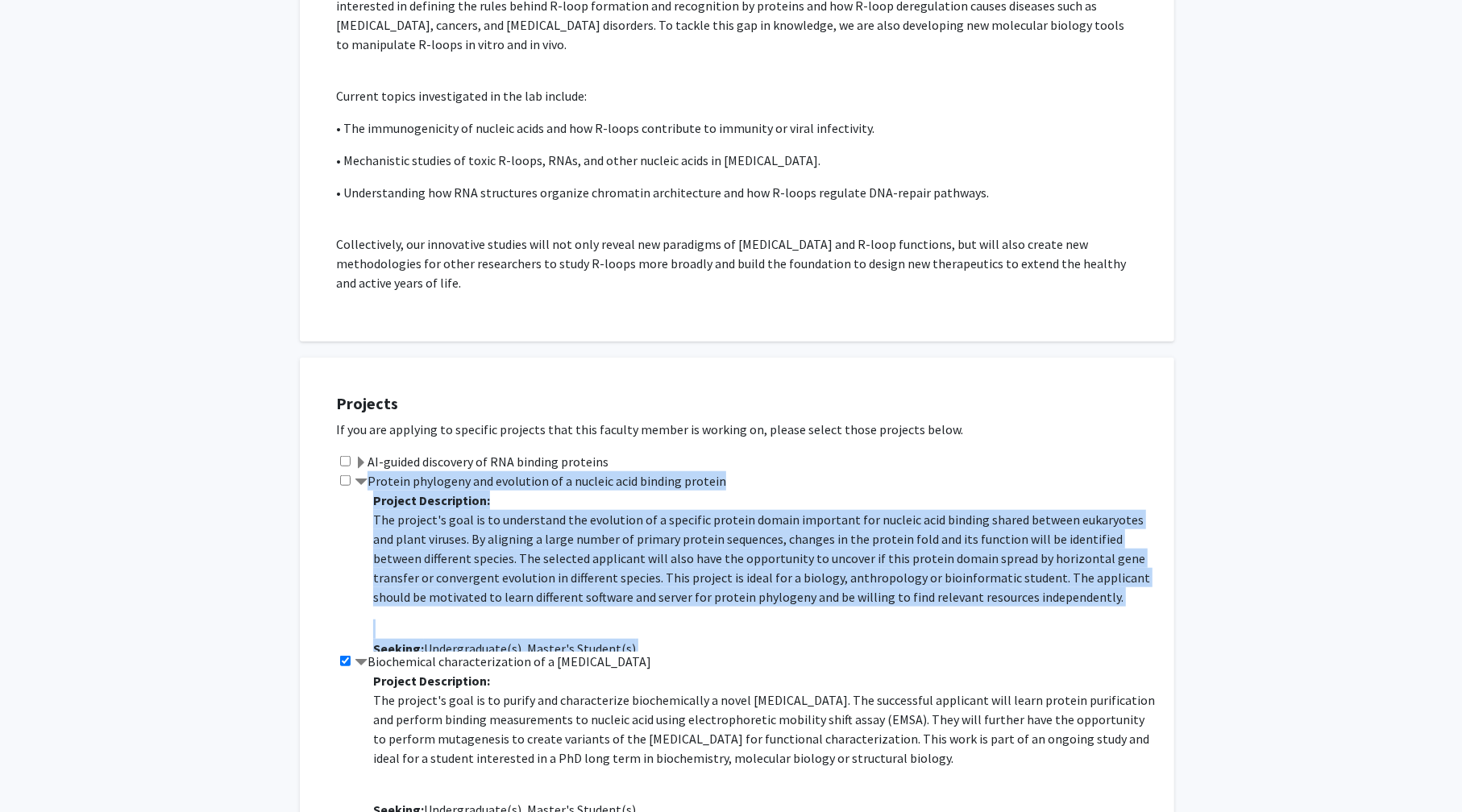
click at [248, 501] on div "All Requests Request for Charles Bou-Nader Request for Charles Bou-Nader Depart…" at bounding box center [731, 429] width 1462 height 2677
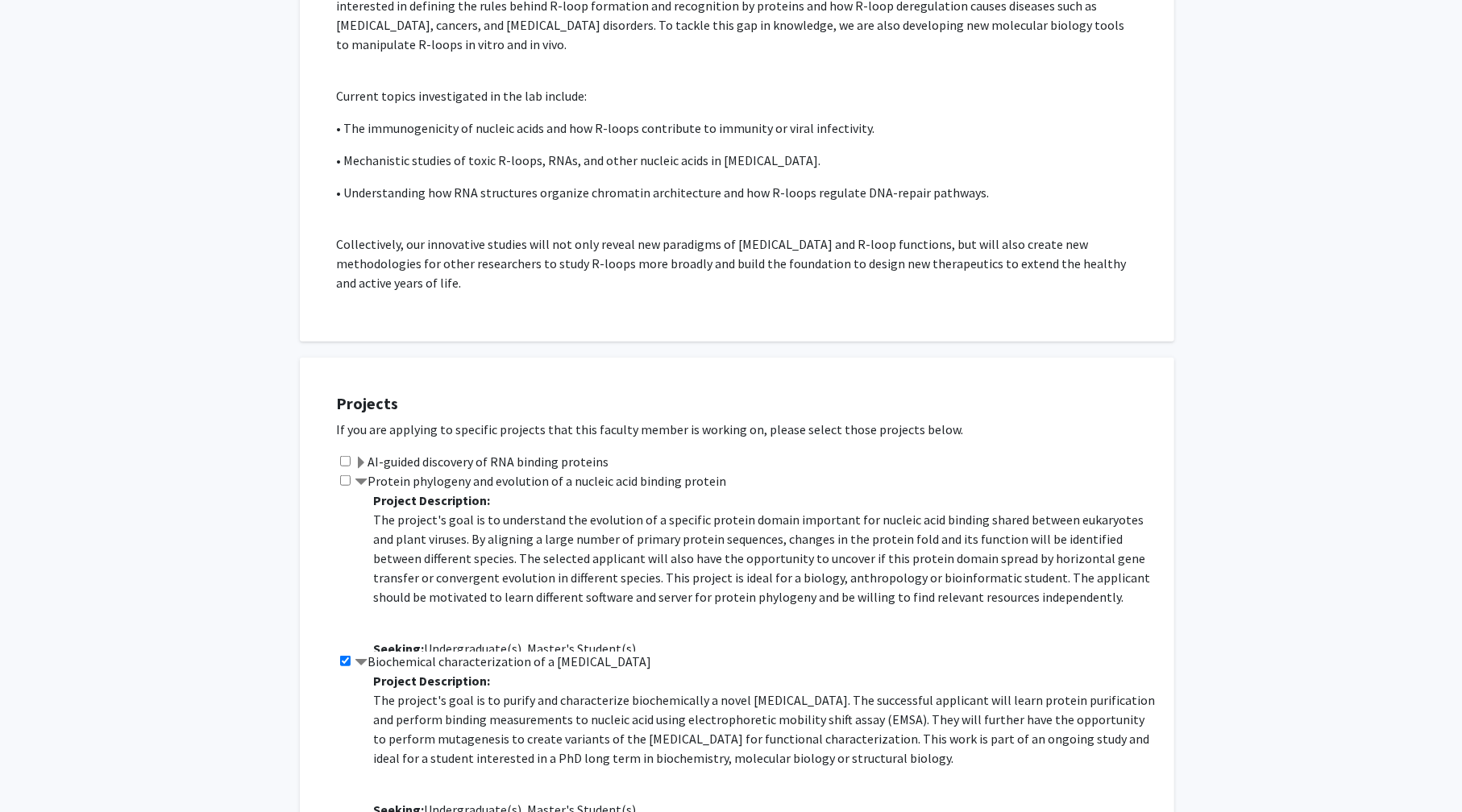
scroll to position [96, 0]
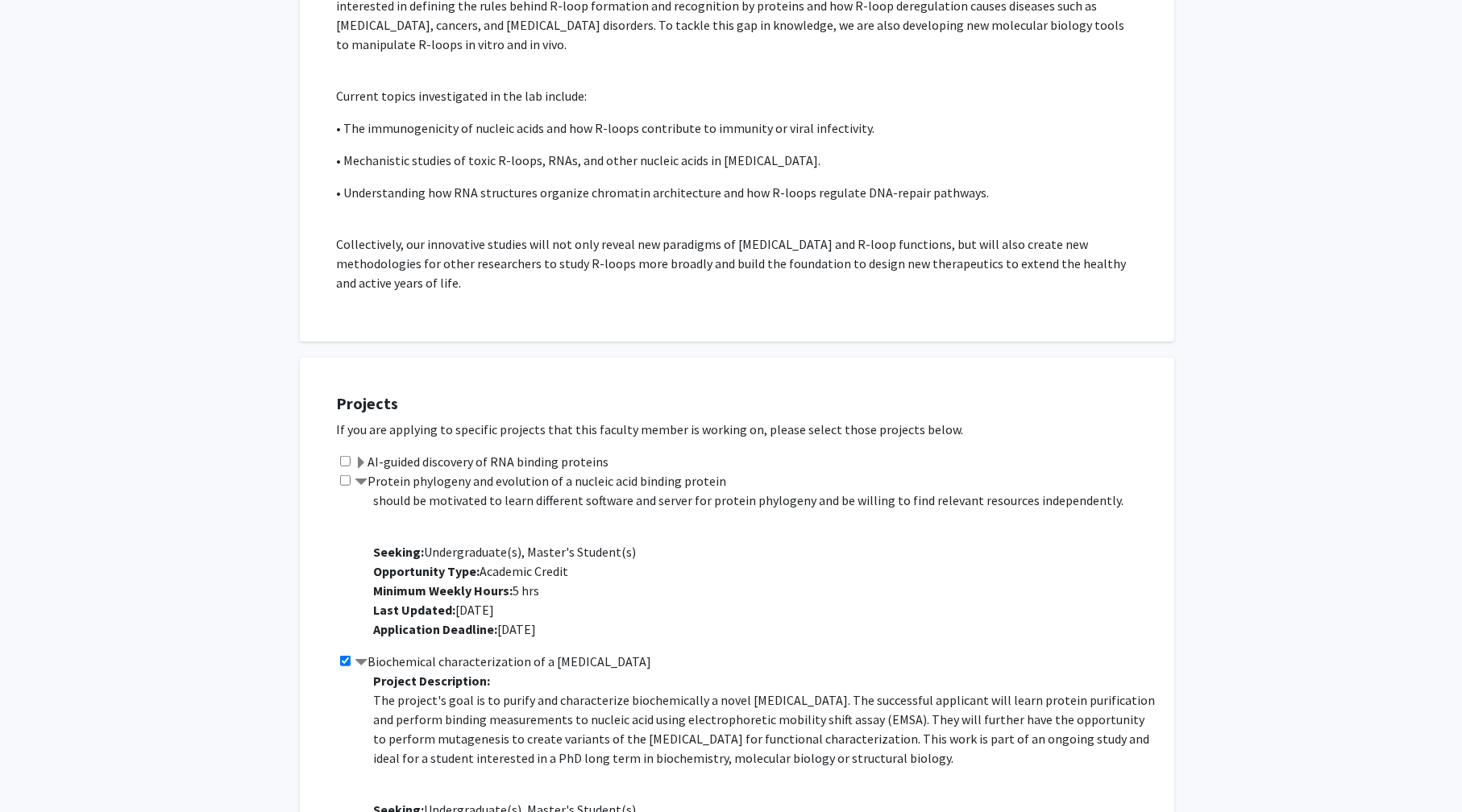
click at [360, 487] on span at bounding box center [361, 482] width 13 height 13
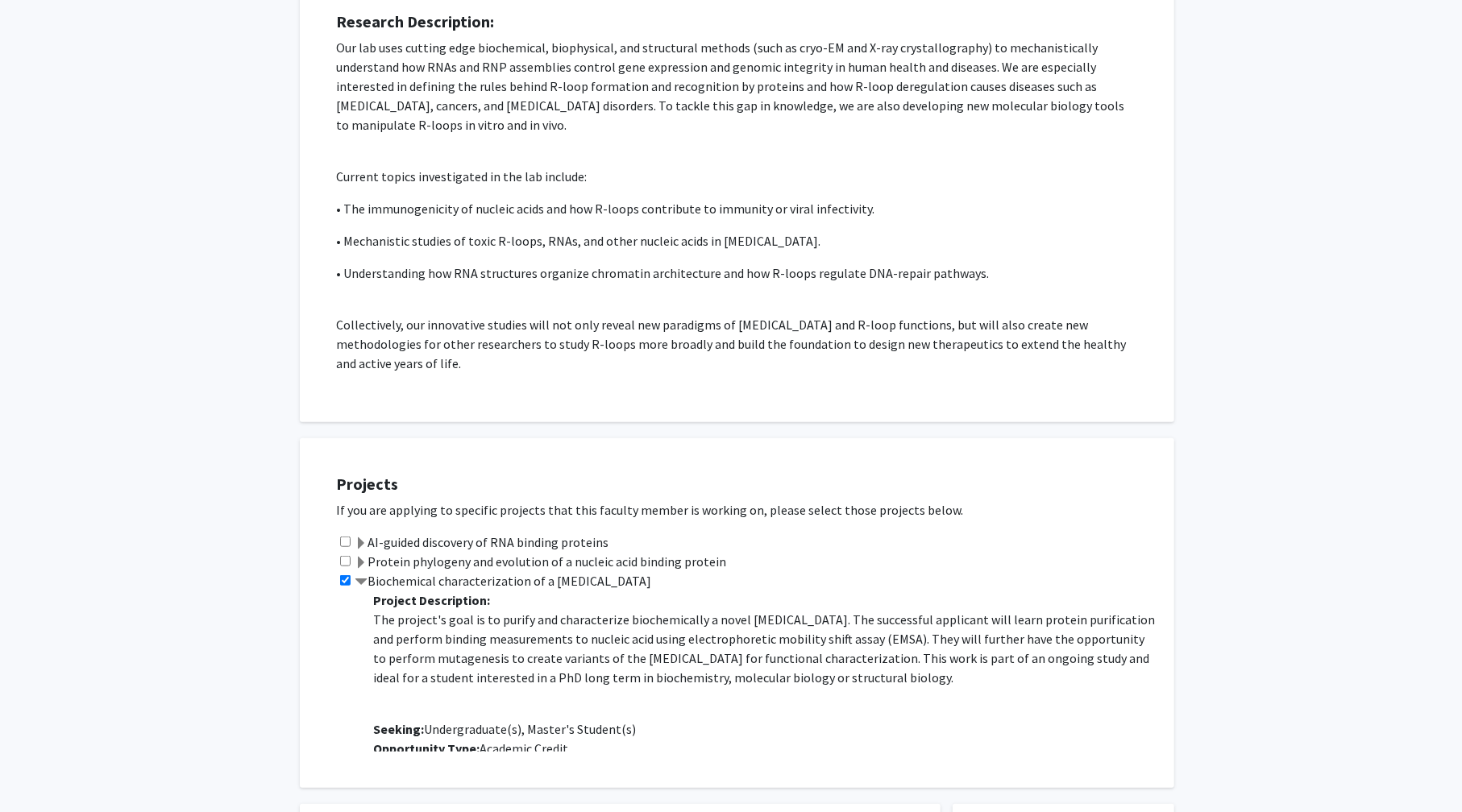
scroll to position [1047, 0]
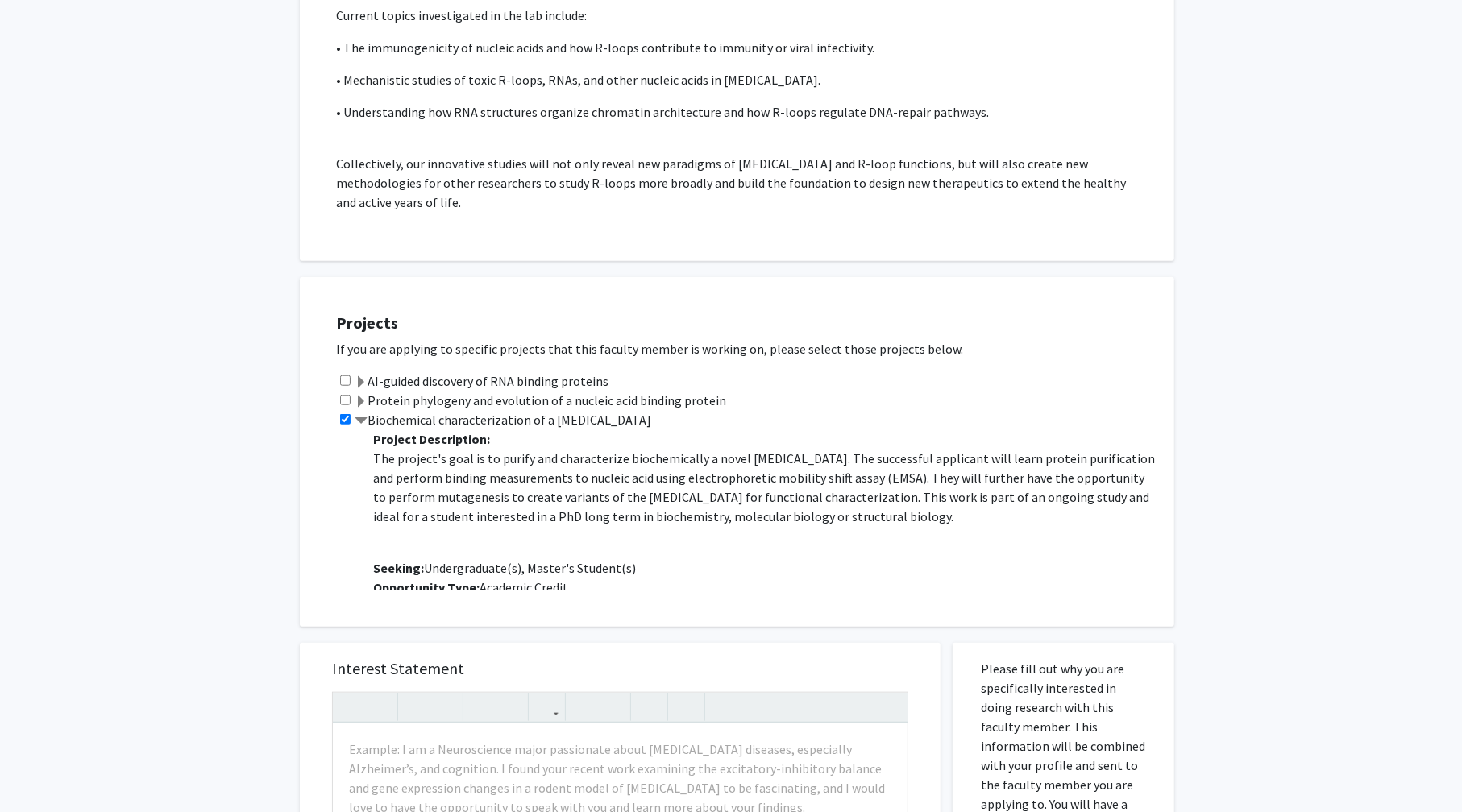
click at [362, 421] on span at bounding box center [361, 421] width 13 height 13
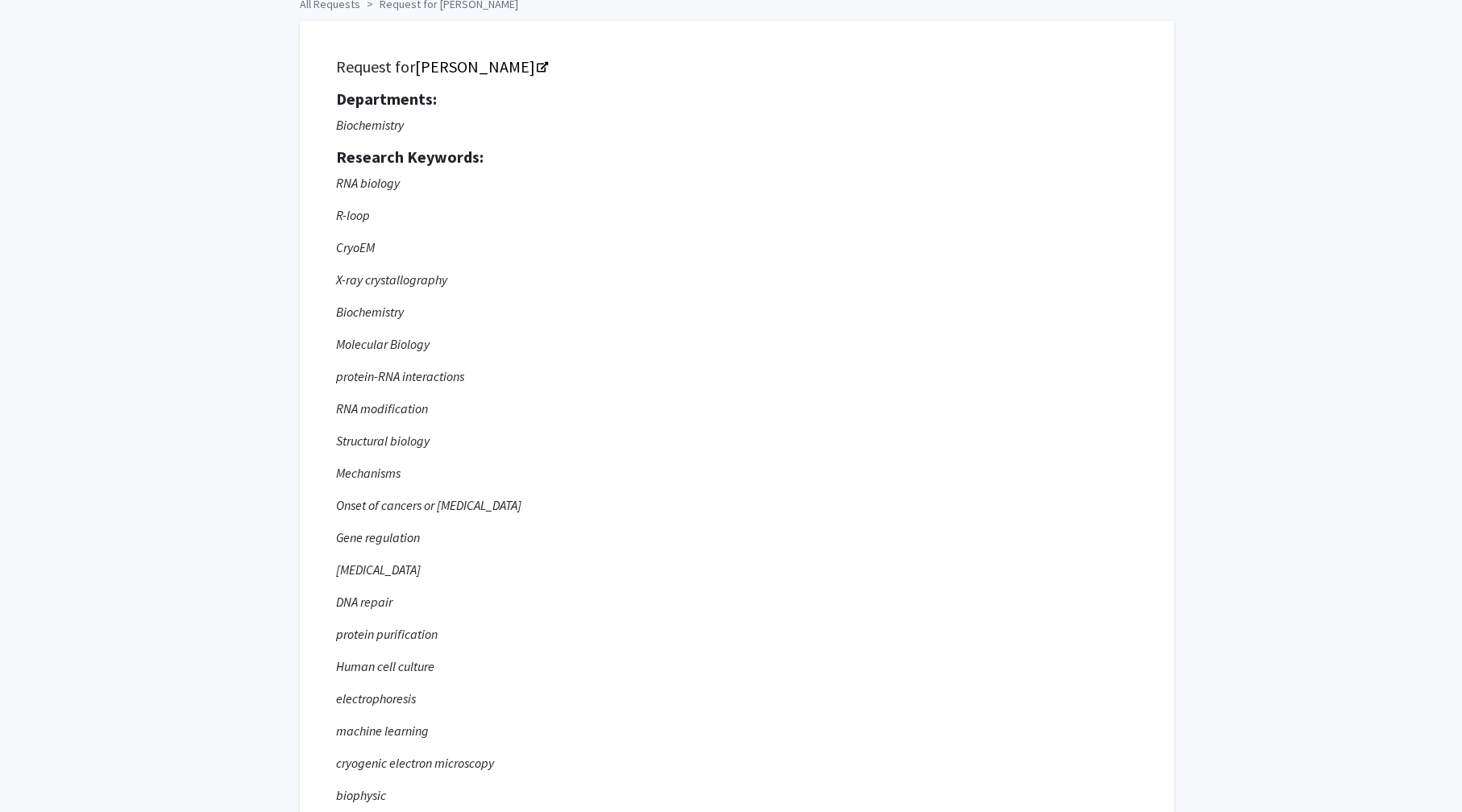
scroll to position [0, 0]
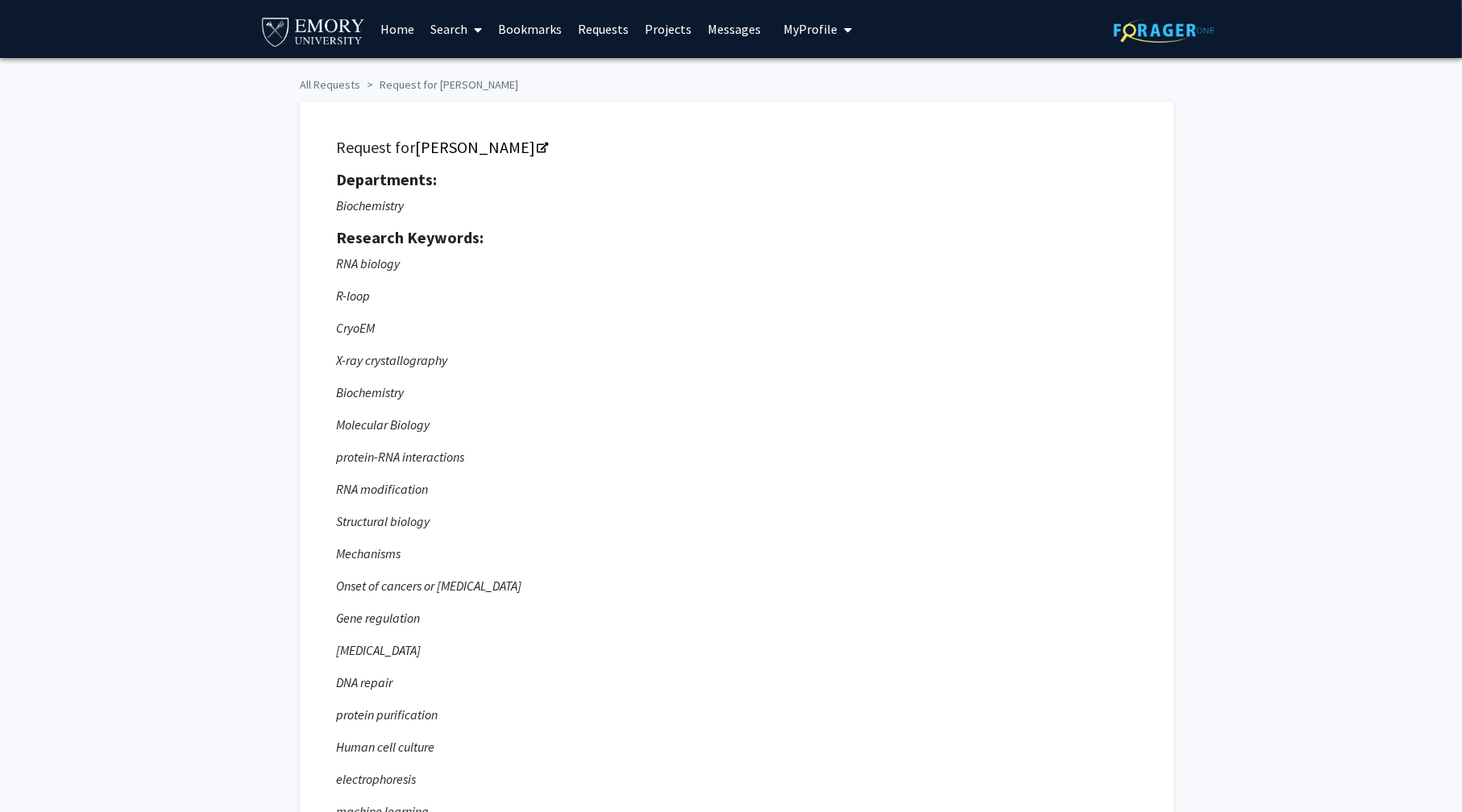
click at [802, 31] on span "My Profile" at bounding box center [811, 29] width 54 height 16
click at [855, 64] on div "Antonio Torres View Profile Account Settings Log Out" at bounding box center [867, 112] width 177 height 108
click at [855, 77] on span "[PERSON_NAME]" at bounding box center [883, 75] width 97 height 18
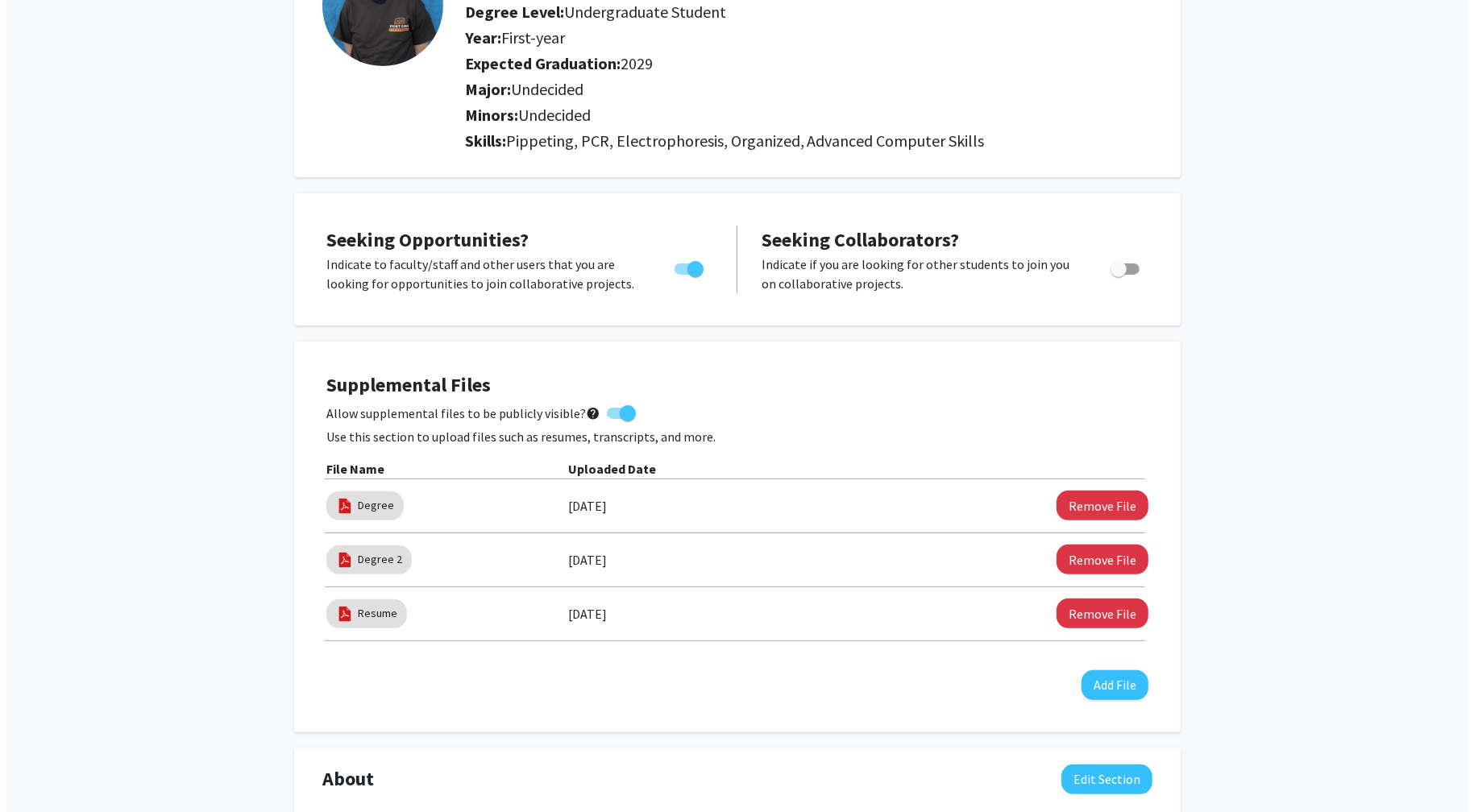
scroll to position [322, 0]
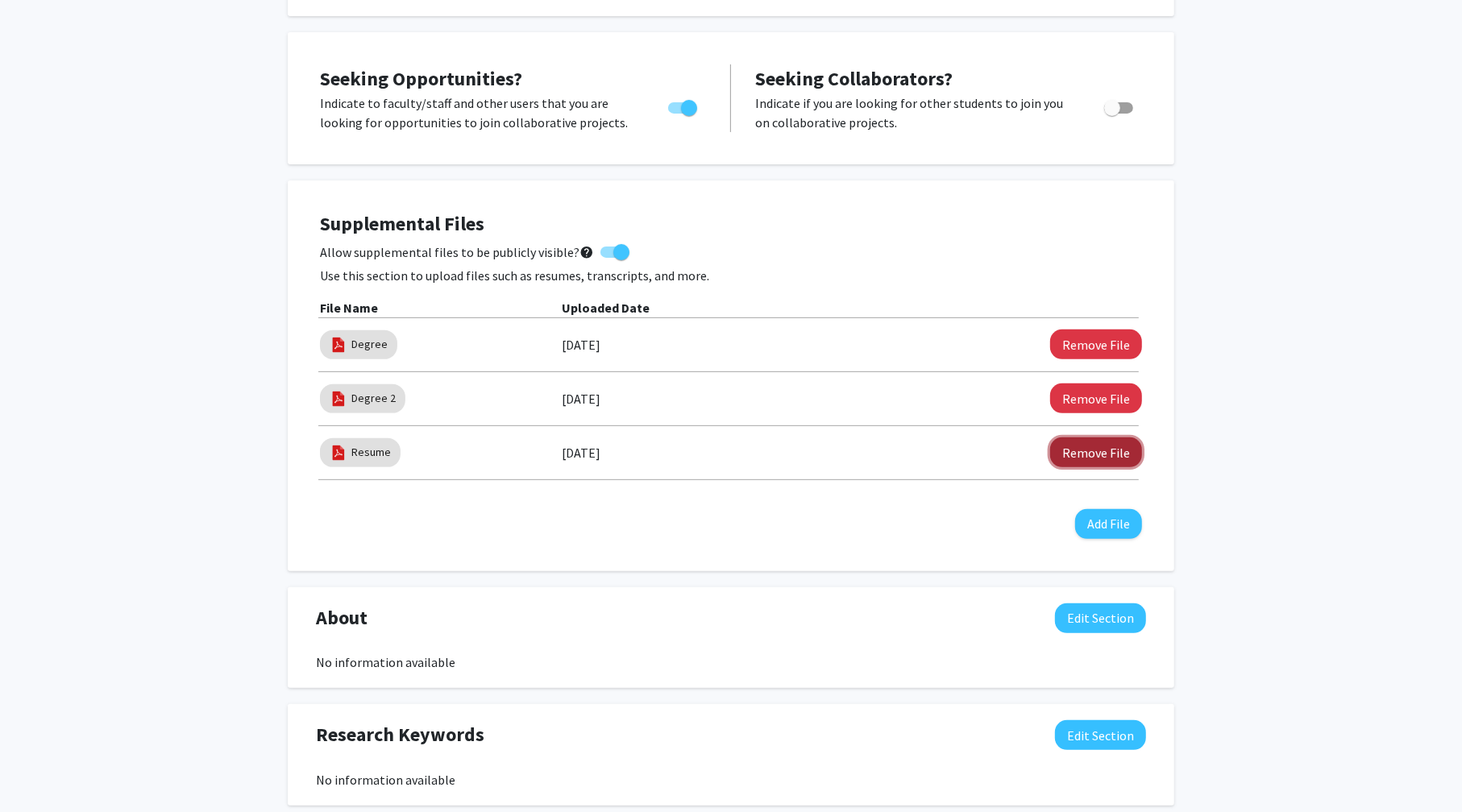
click at [1070, 451] on button "Remove File" at bounding box center [1095, 452] width 92 height 30
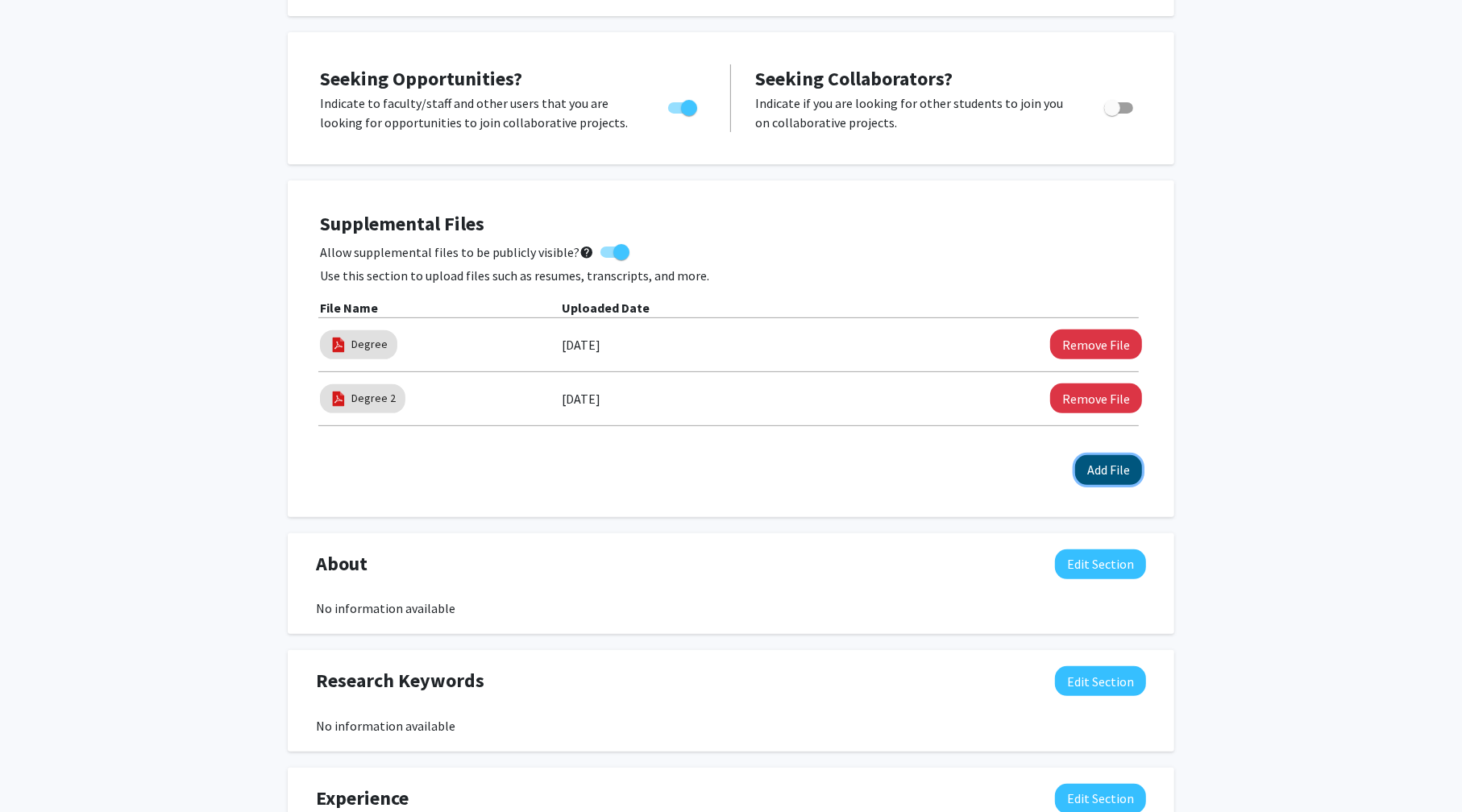
click at [1103, 477] on button "Add File" at bounding box center [1109, 470] width 67 height 30
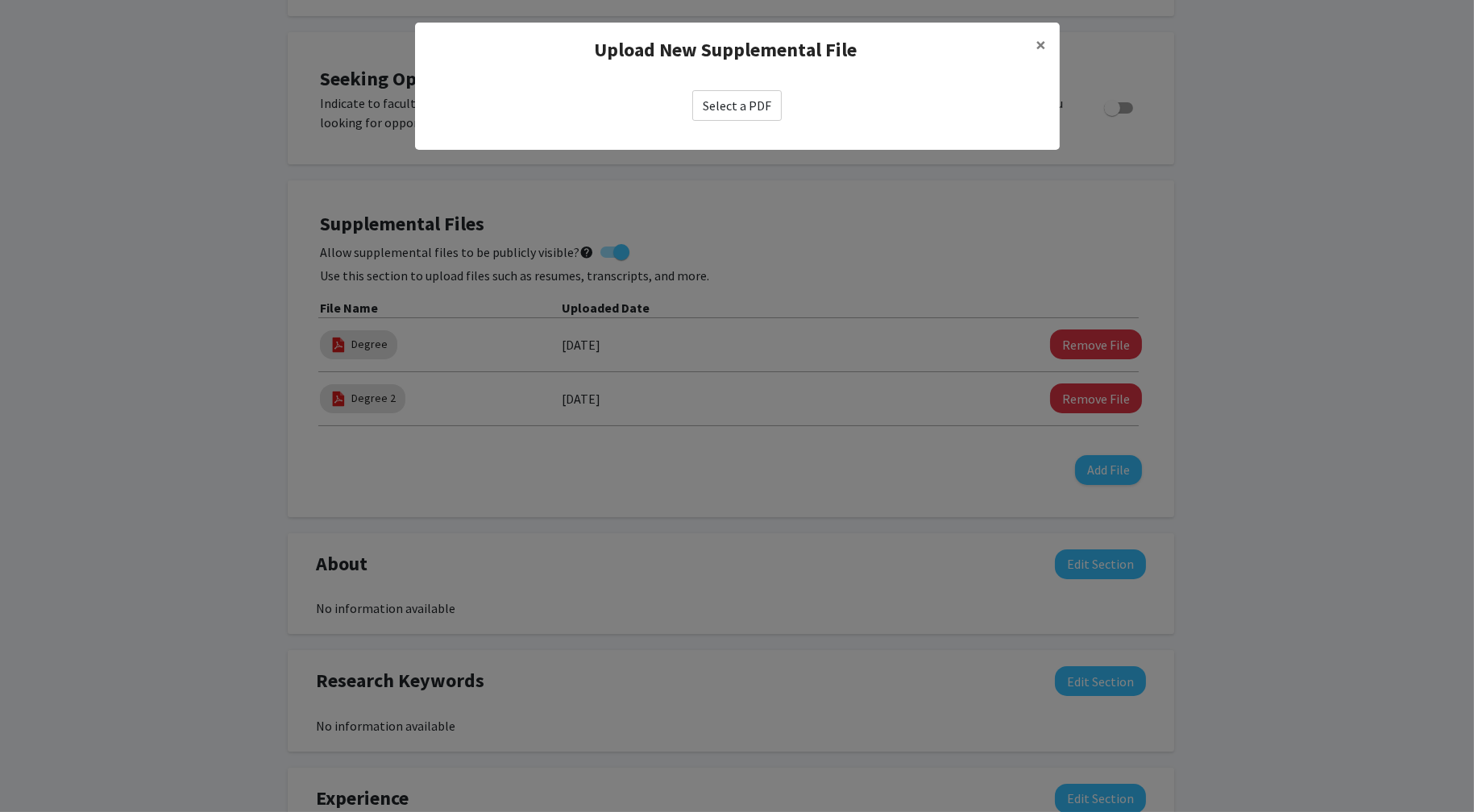
click at [739, 95] on label "Select a PDF" at bounding box center [737, 106] width 90 height 31
click at [0, 0] on input "Select a PDF" at bounding box center [0, 0] width 0 height 0
select select "custom"
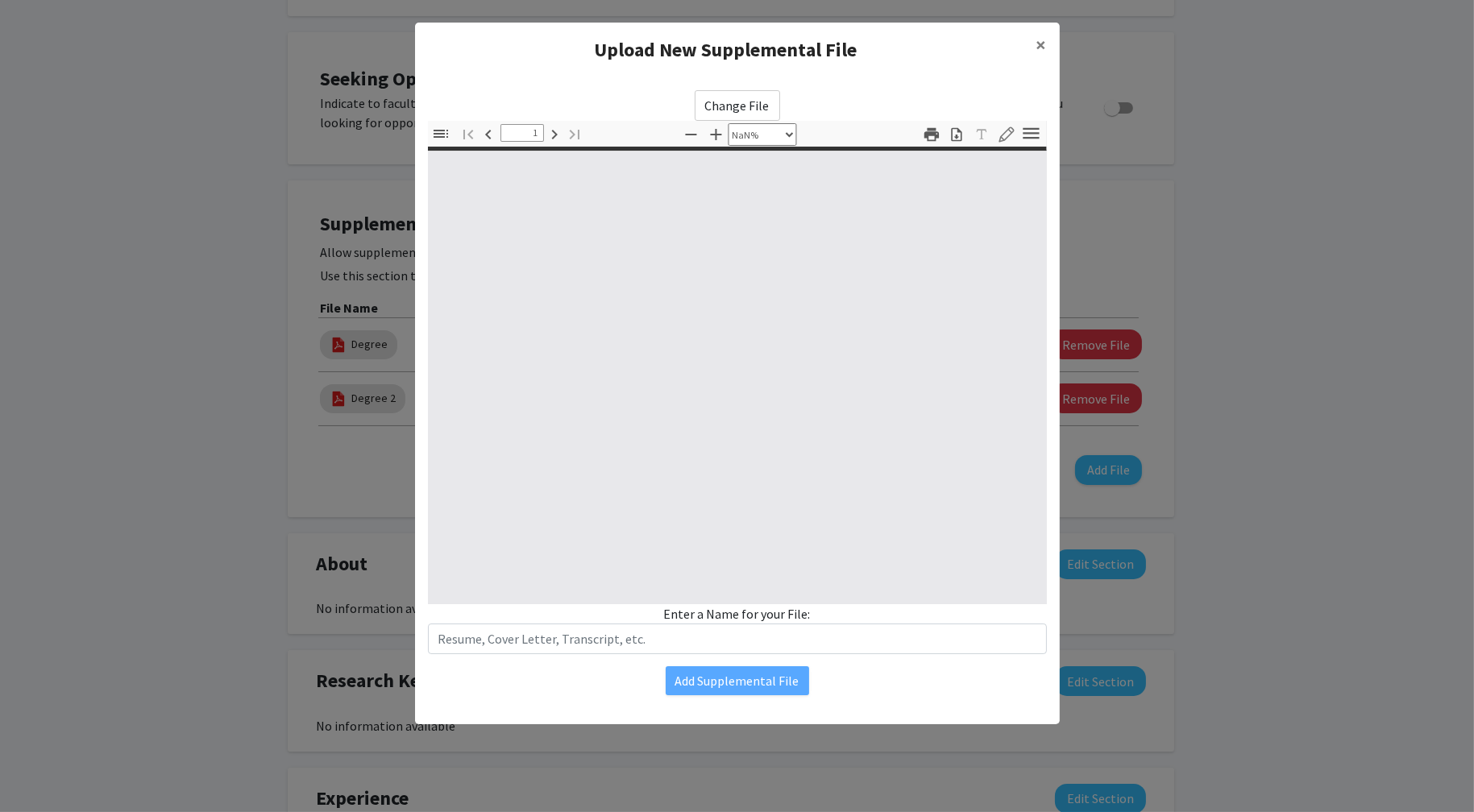
type input "0"
select select "custom"
type input "1"
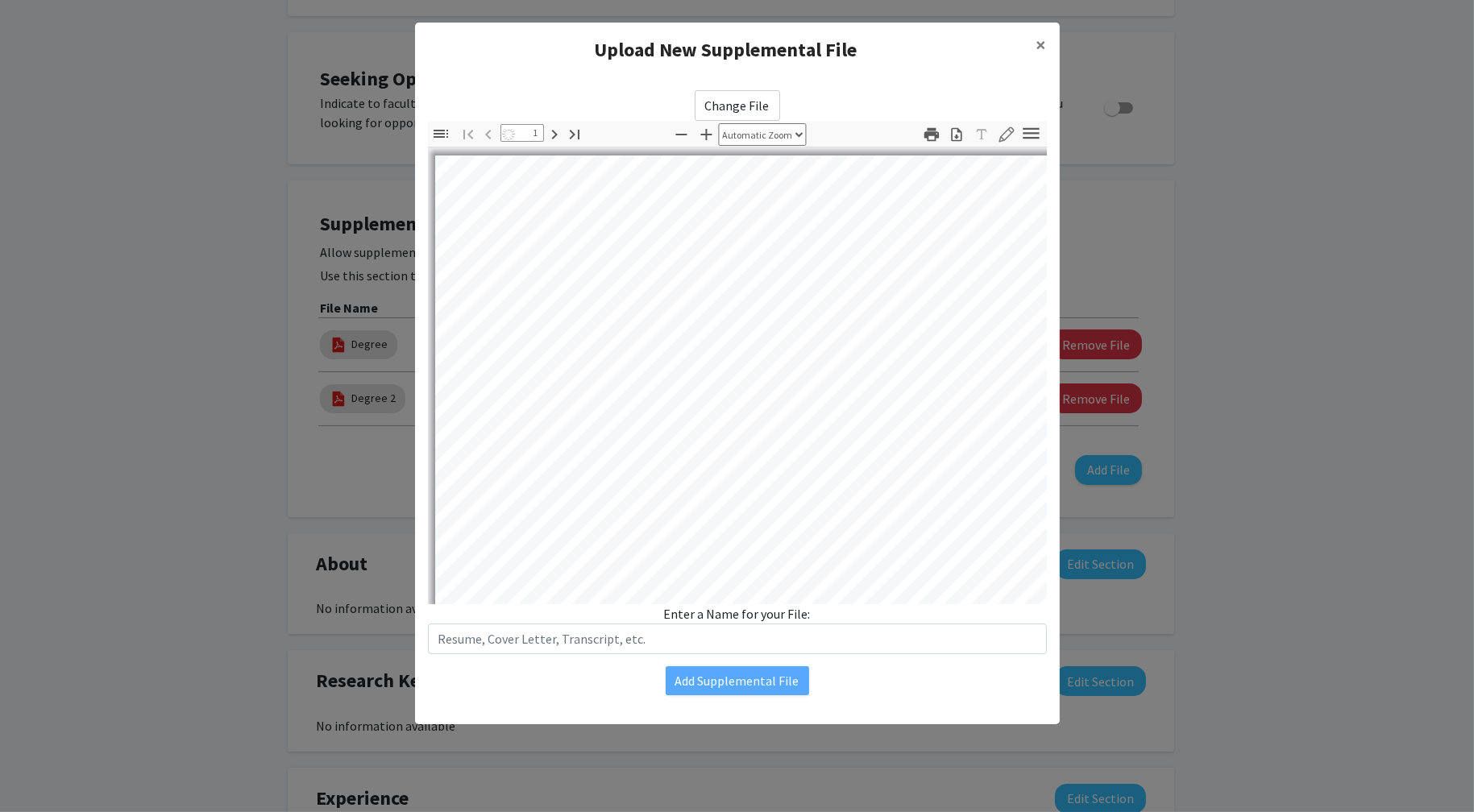
select select "auto"
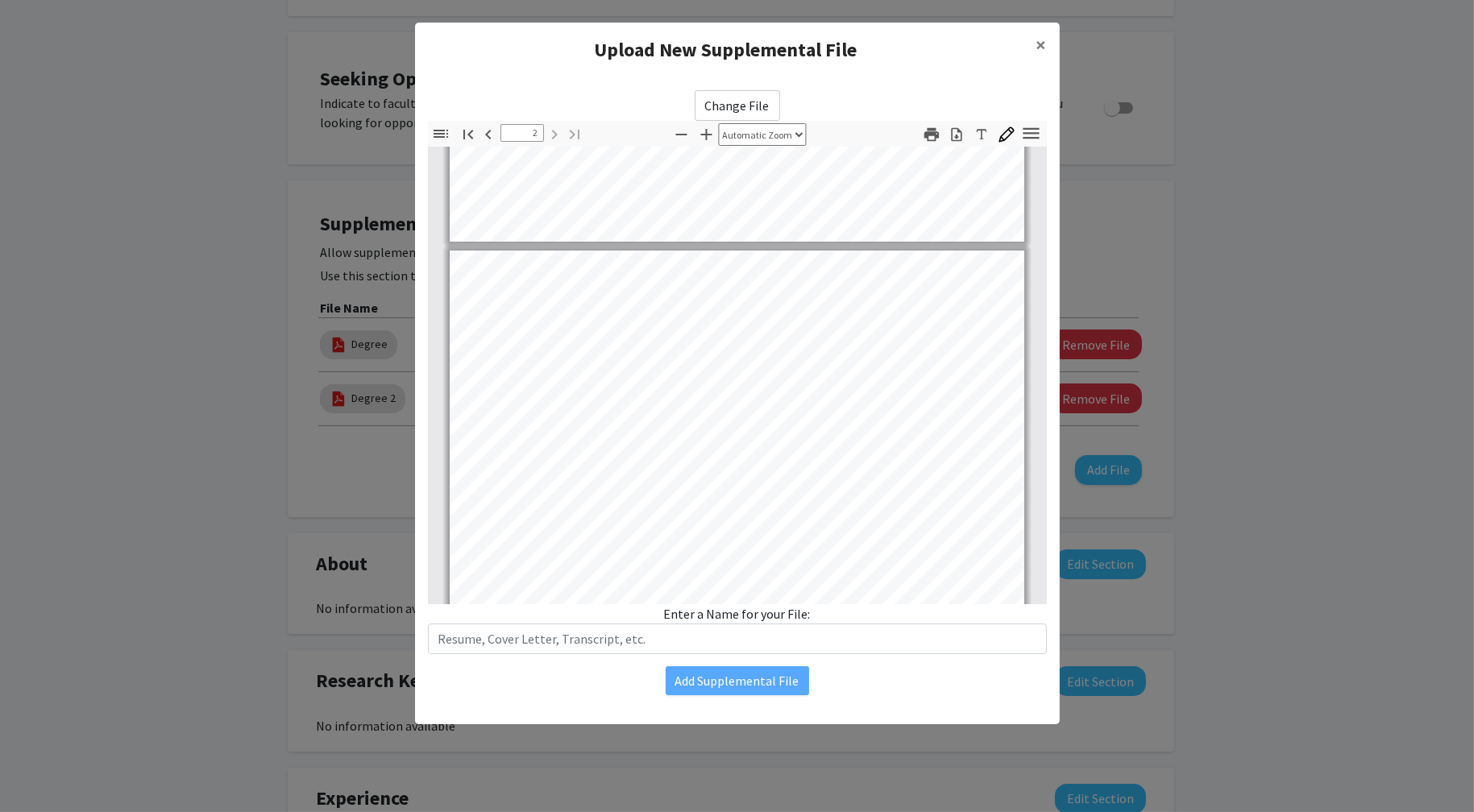
type input "1"
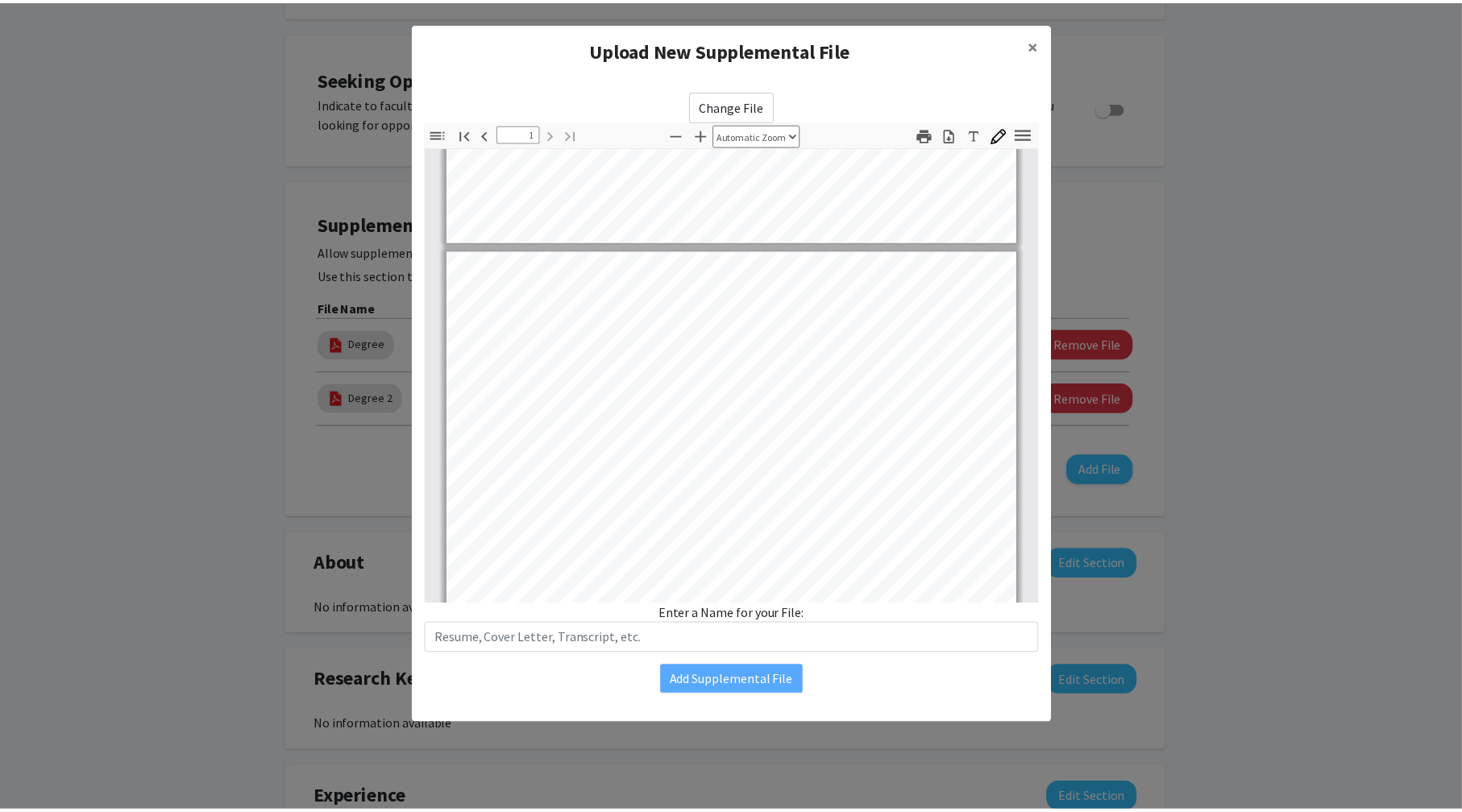
scroll to position [404, 0]
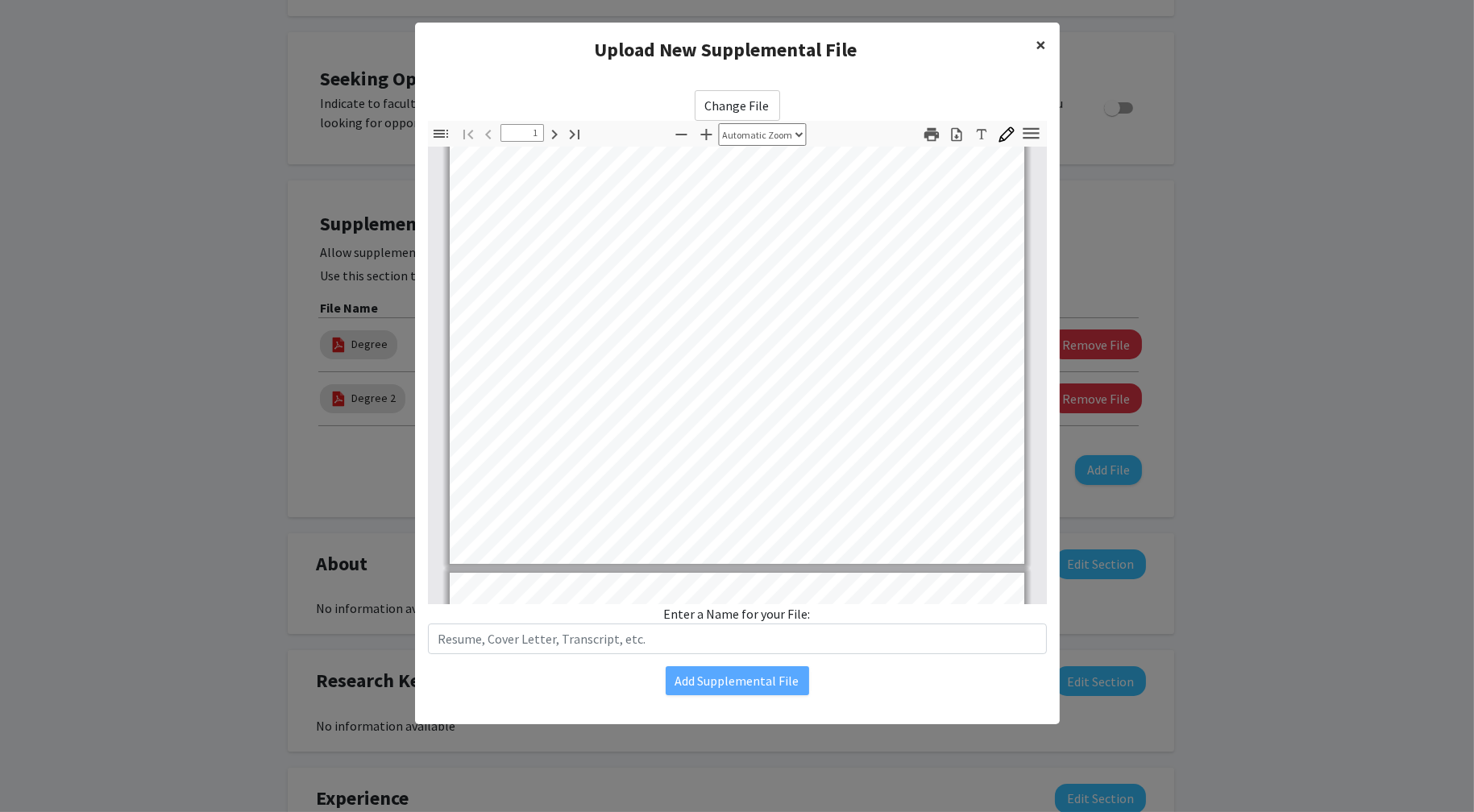
click at [1040, 47] on span "×" at bounding box center [1041, 44] width 11 height 25
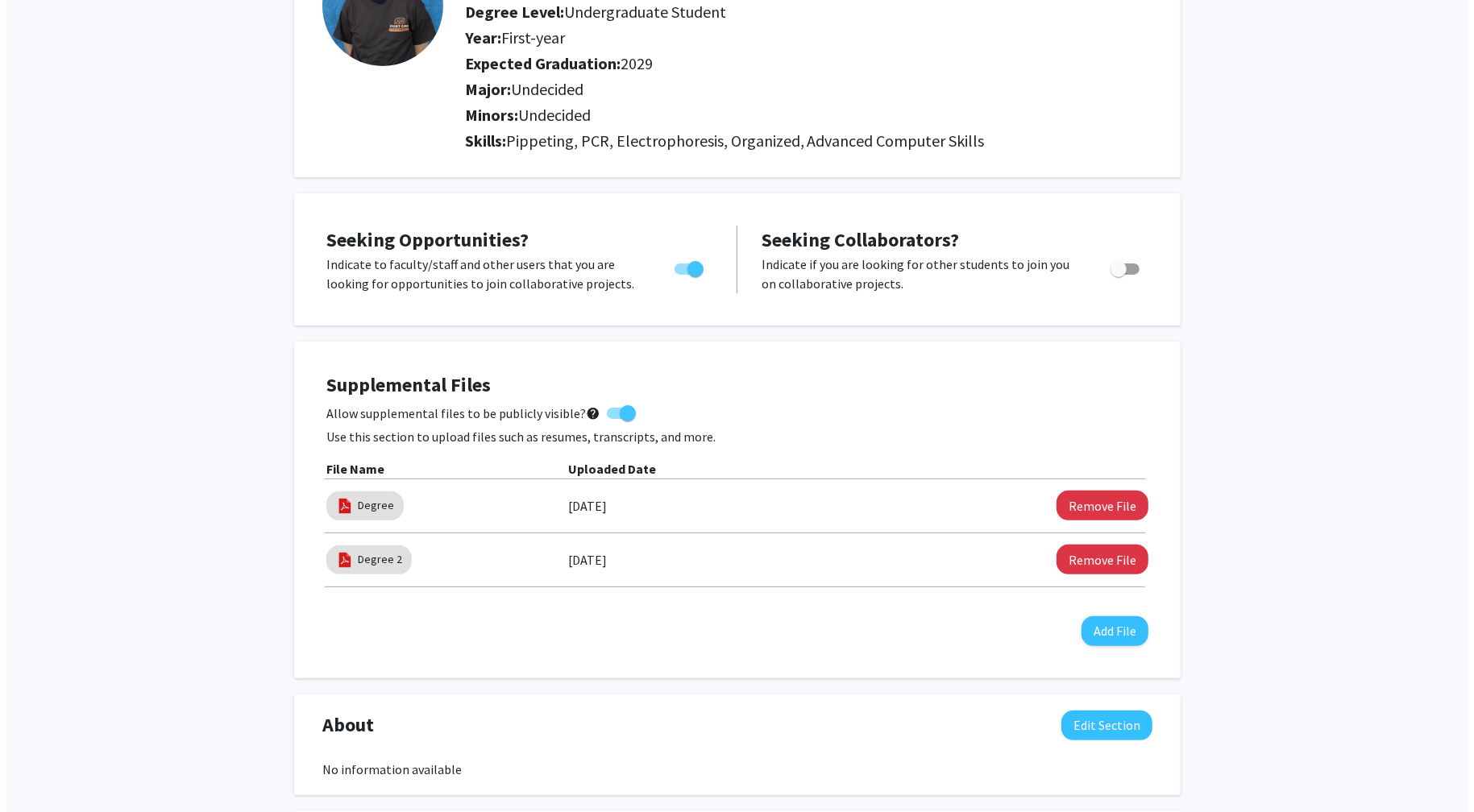
scroll to position [0, 0]
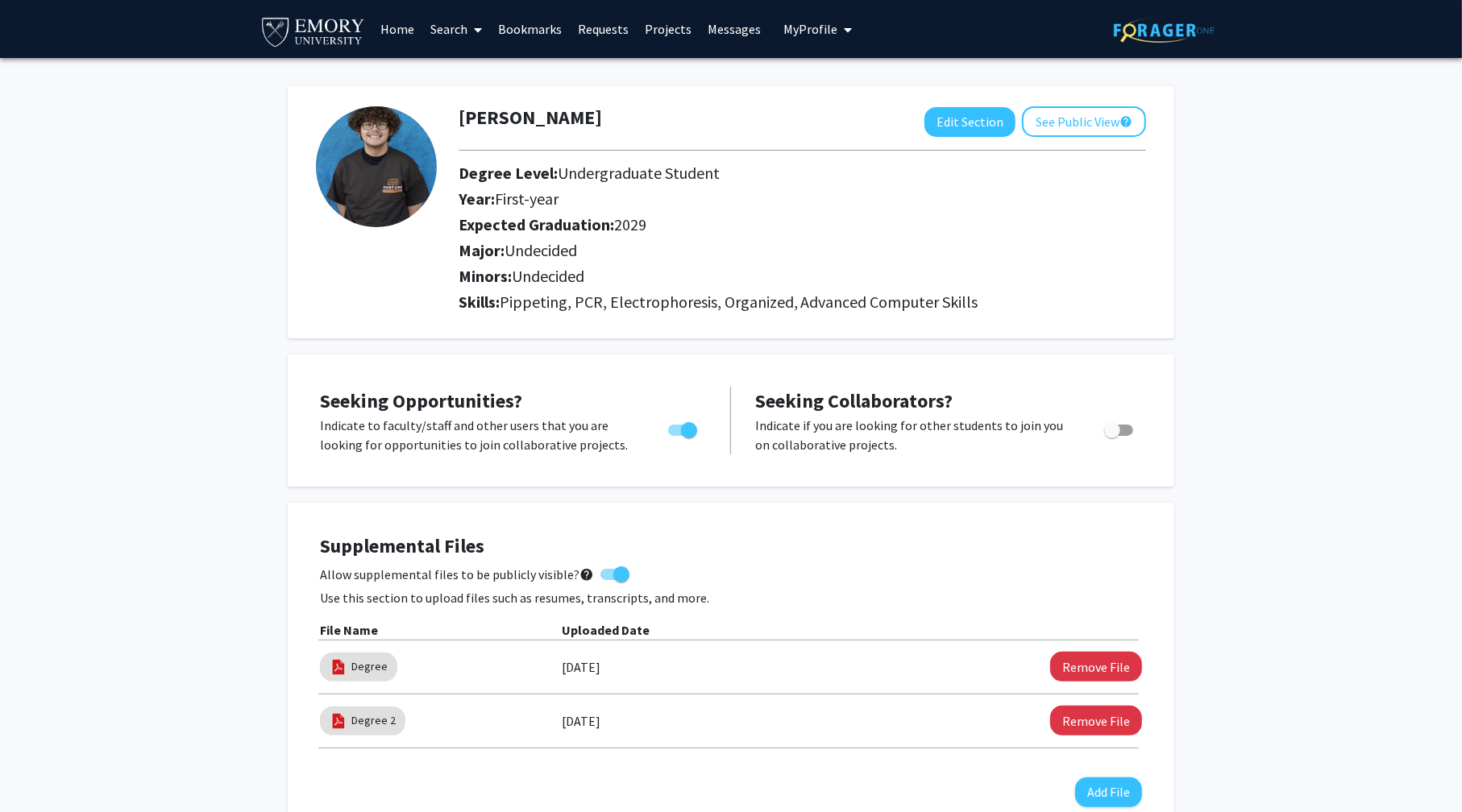
click at [810, 22] on span "My Profile" at bounding box center [811, 29] width 54 height 16
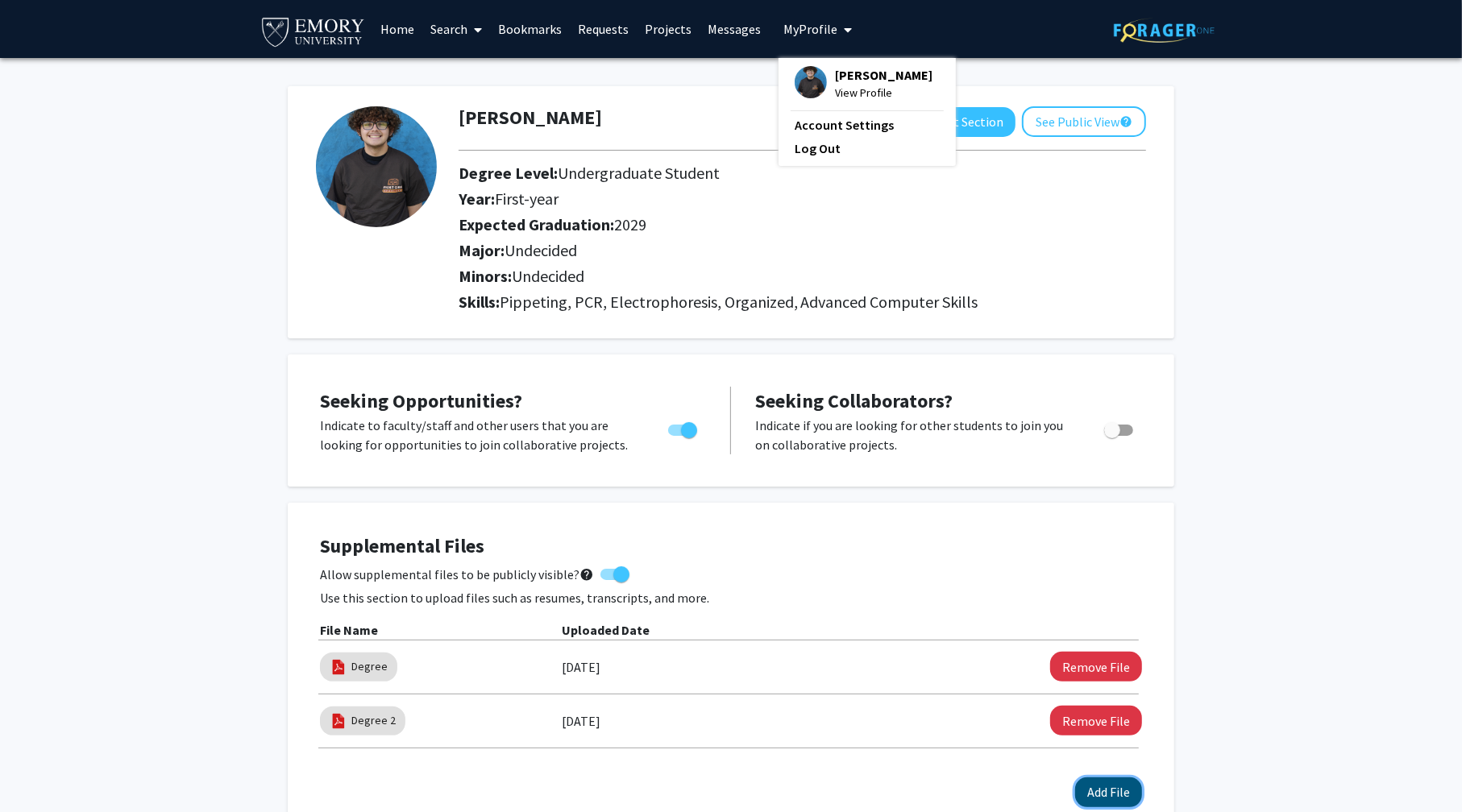
click at [1112, 786] on button "Add File" at bounding box center [1109, 792] width 67 height 30
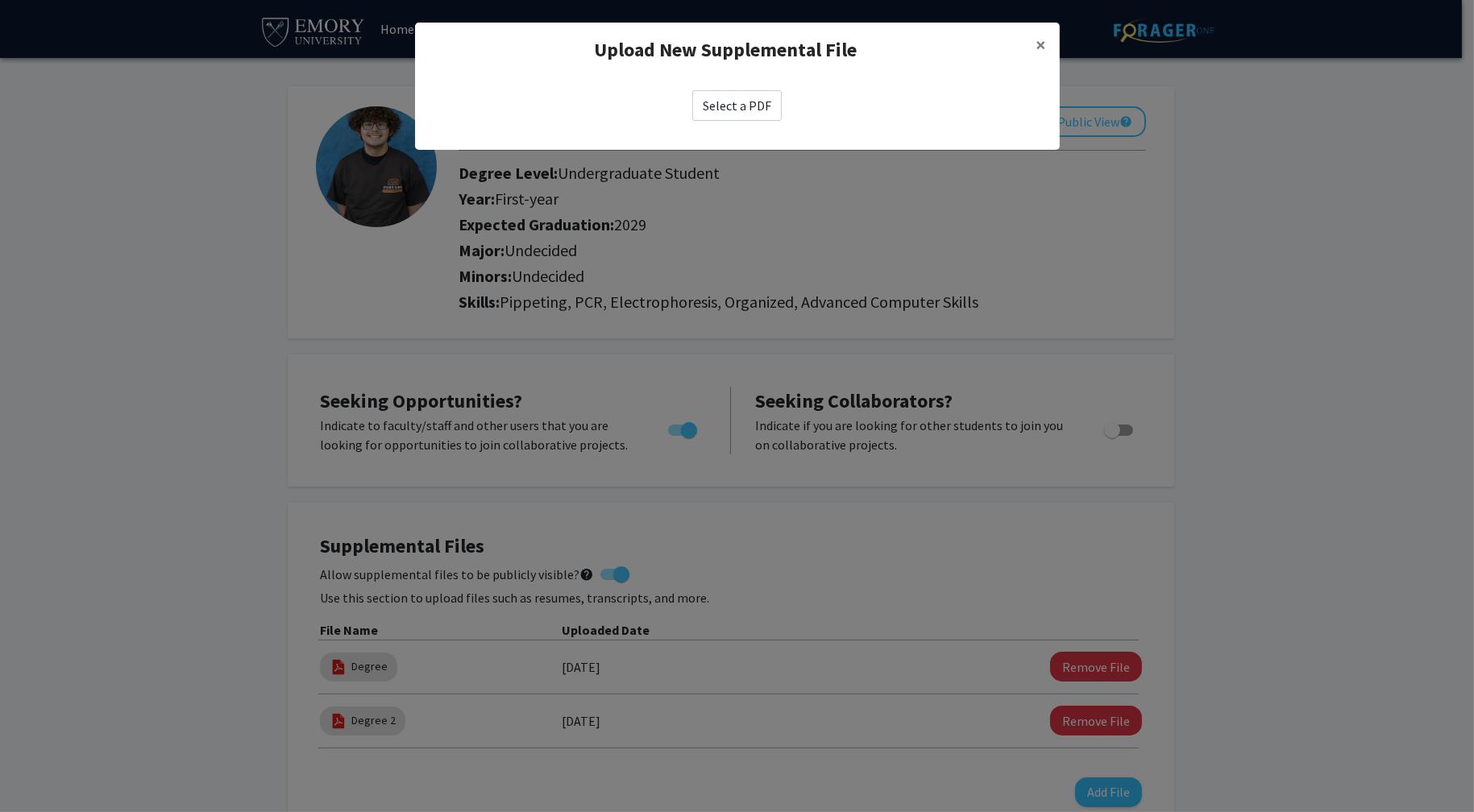
click at [727, 99] on label "Select a PDF" at bounding box center [737, 106] width 90 height 31
click at [0, 0] on input "Select a PDF" at bounding box center [0, 0] width 0 height 0
select select "custom"
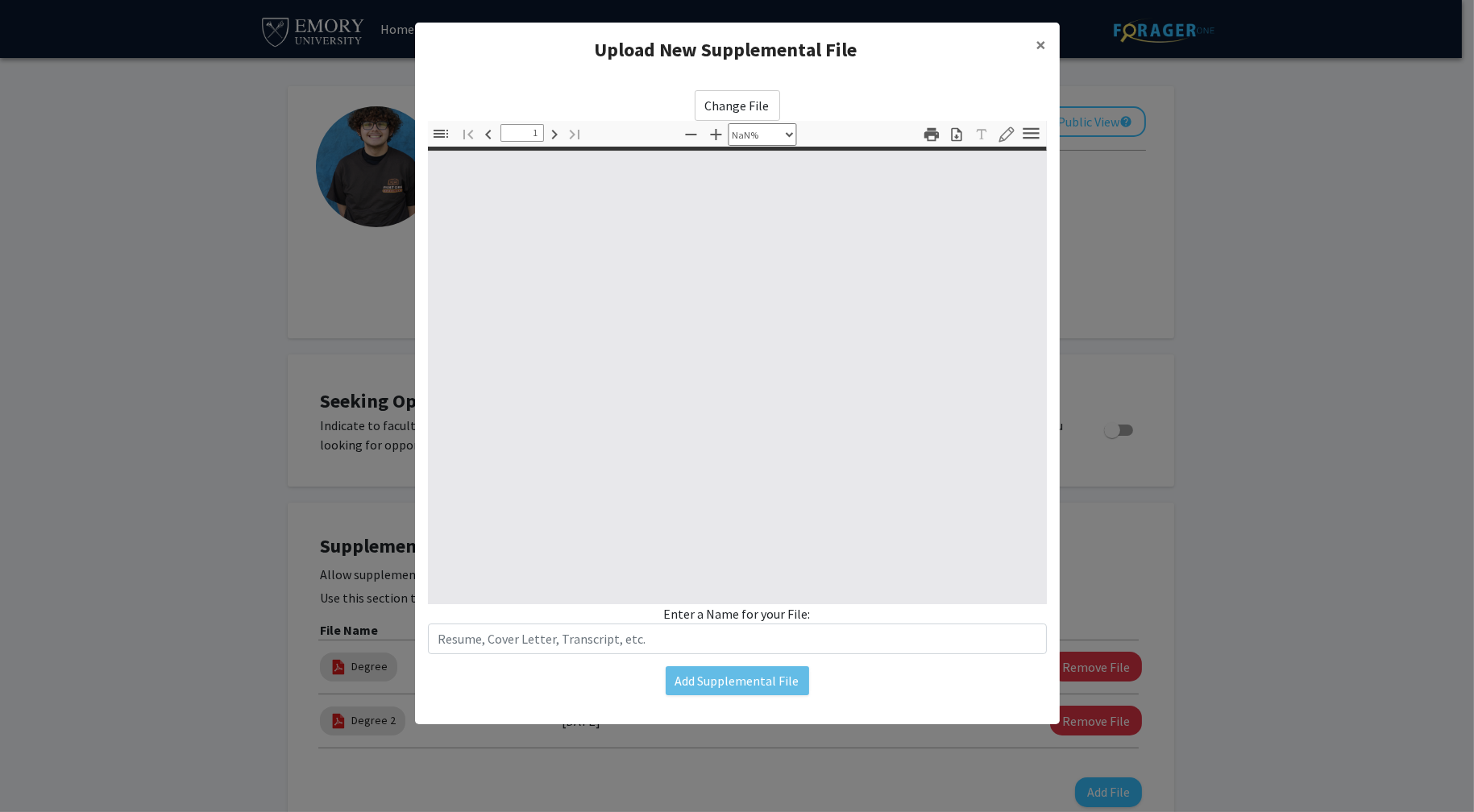
type input "0"
select select "custom"
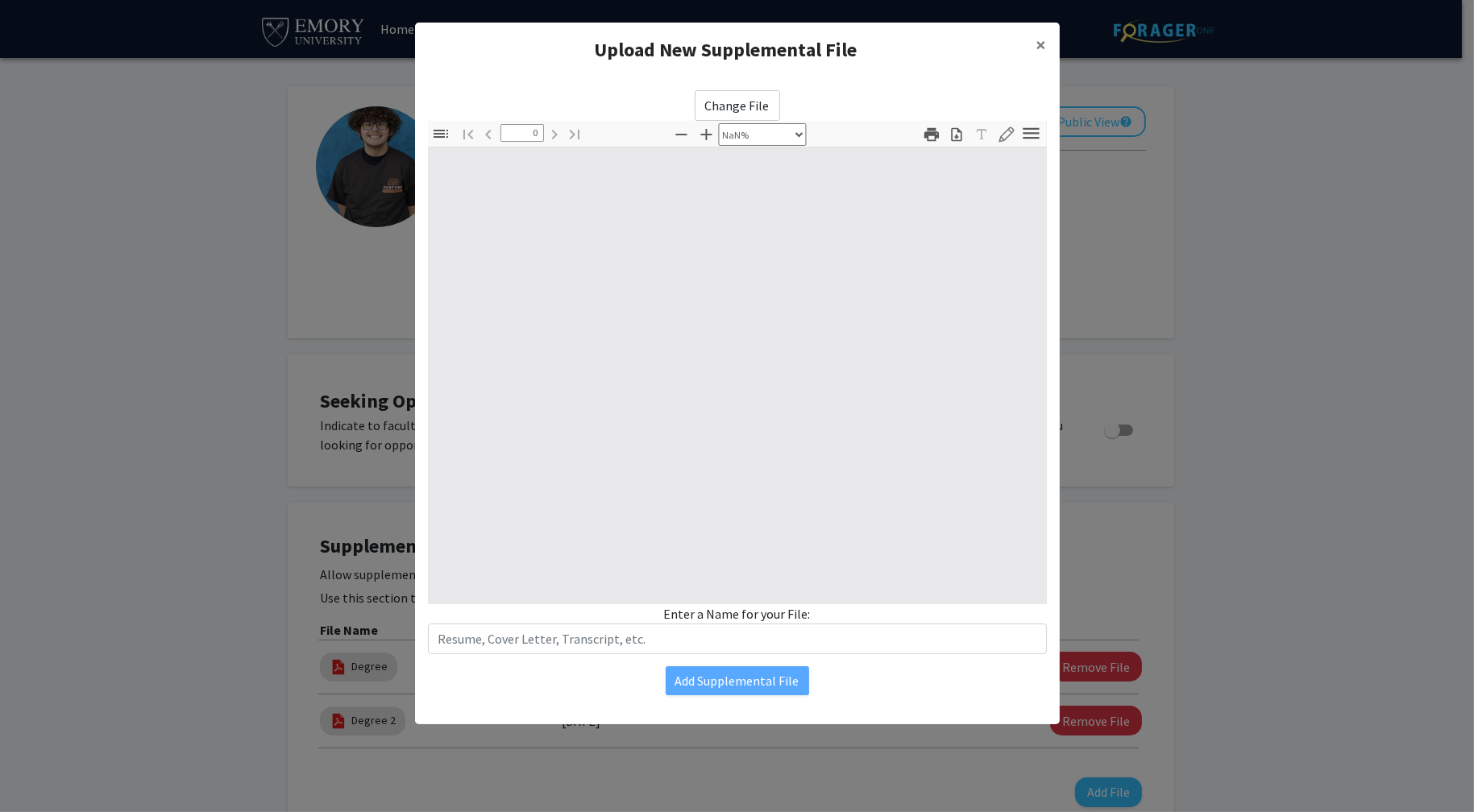
type input "1"
select select "auto"
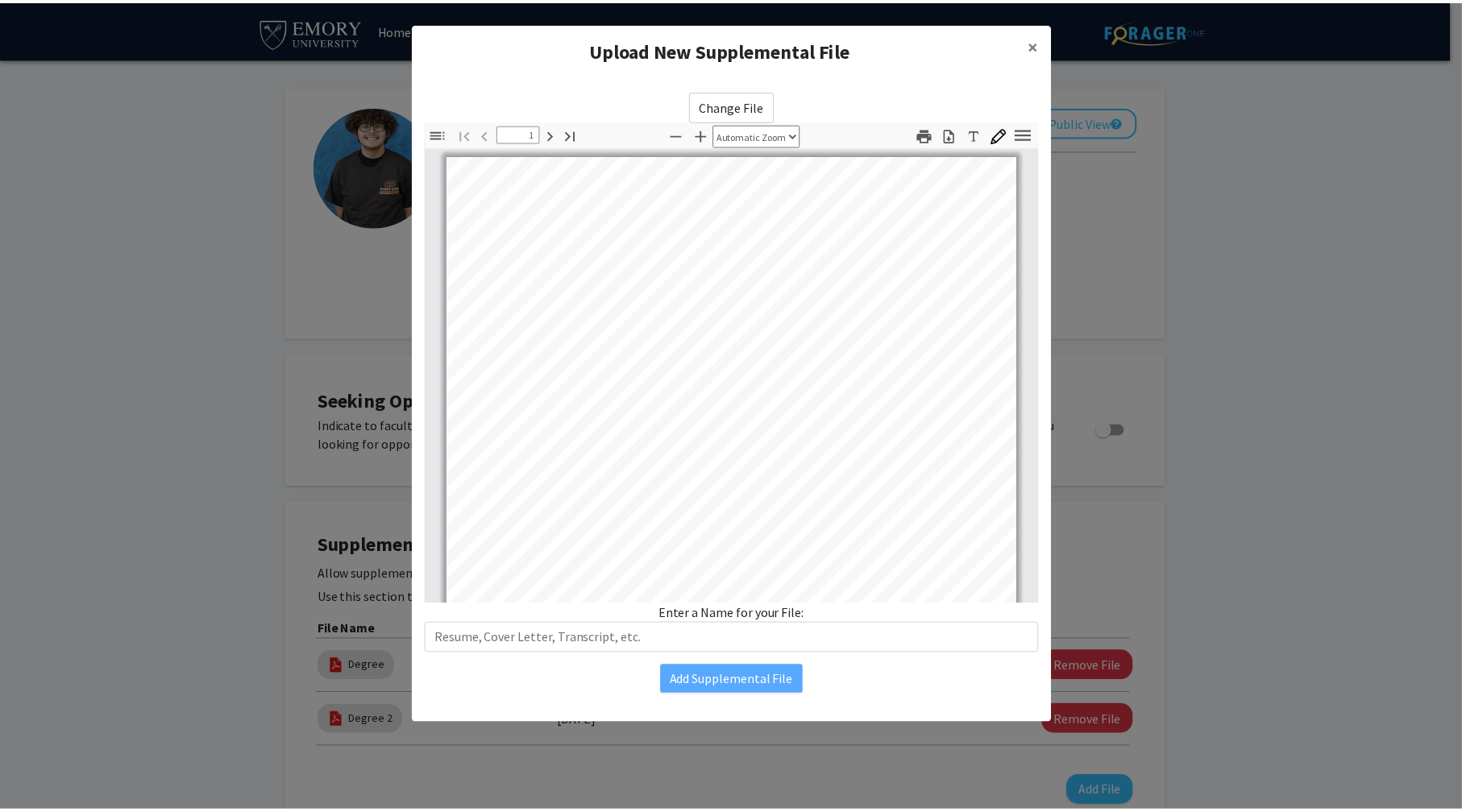
scroll to position [1, 0]
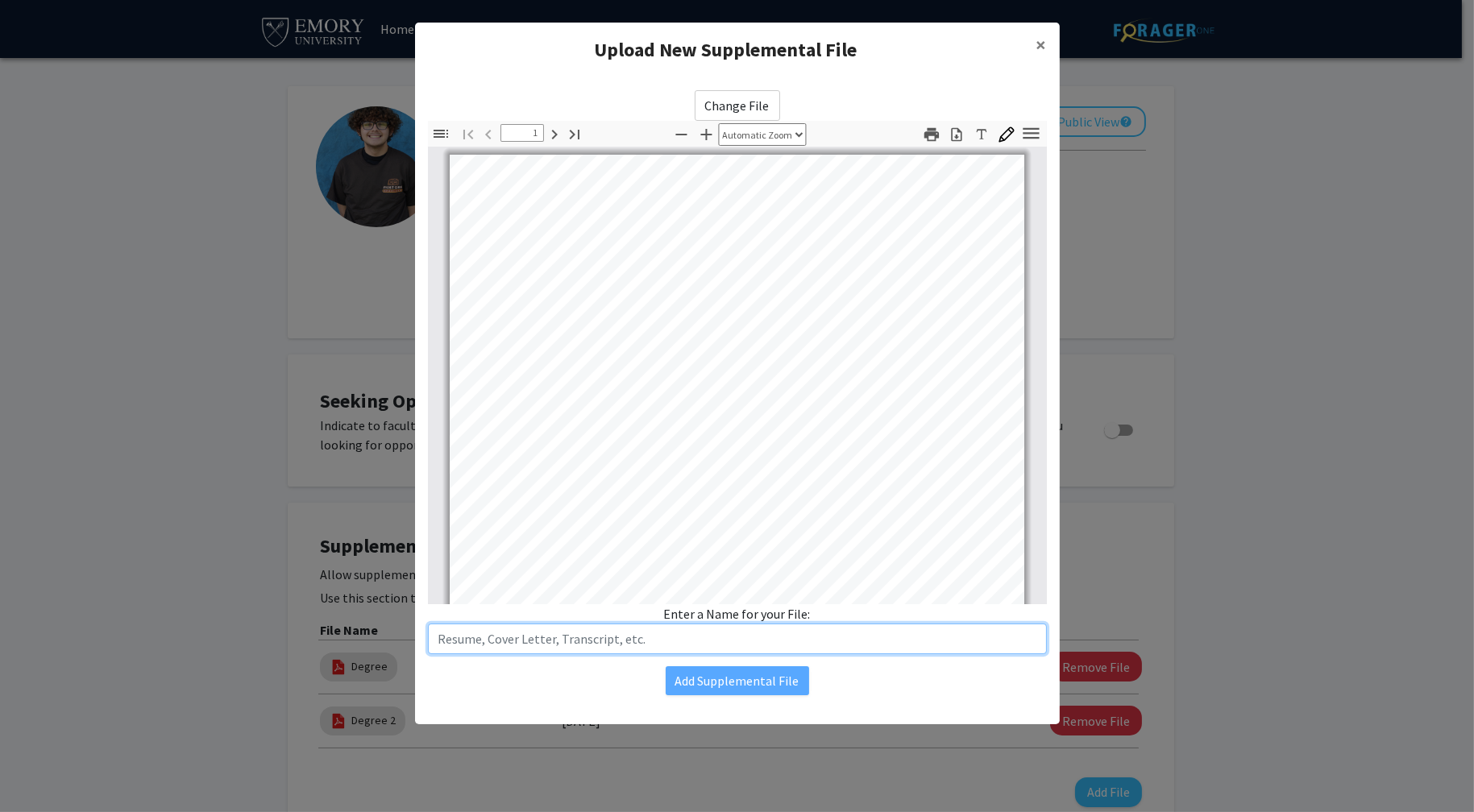
click at [694, 644] on input "text" at bounding box center [737, 639] width 619 height 31
type input "Resume"
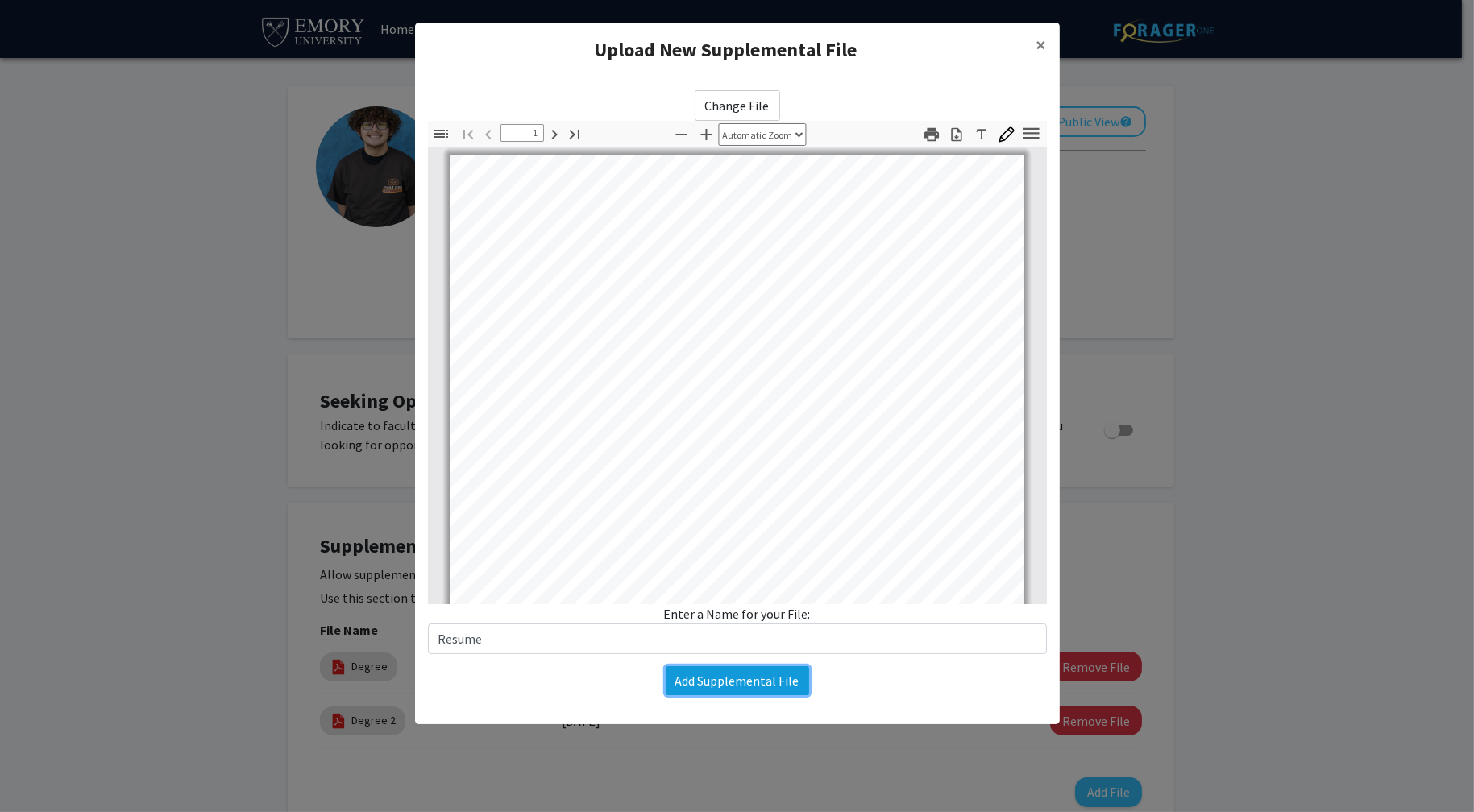
click at [755, 690] on button "Add Supplemental File" at bounding box center [737, 681] width 144 height 29
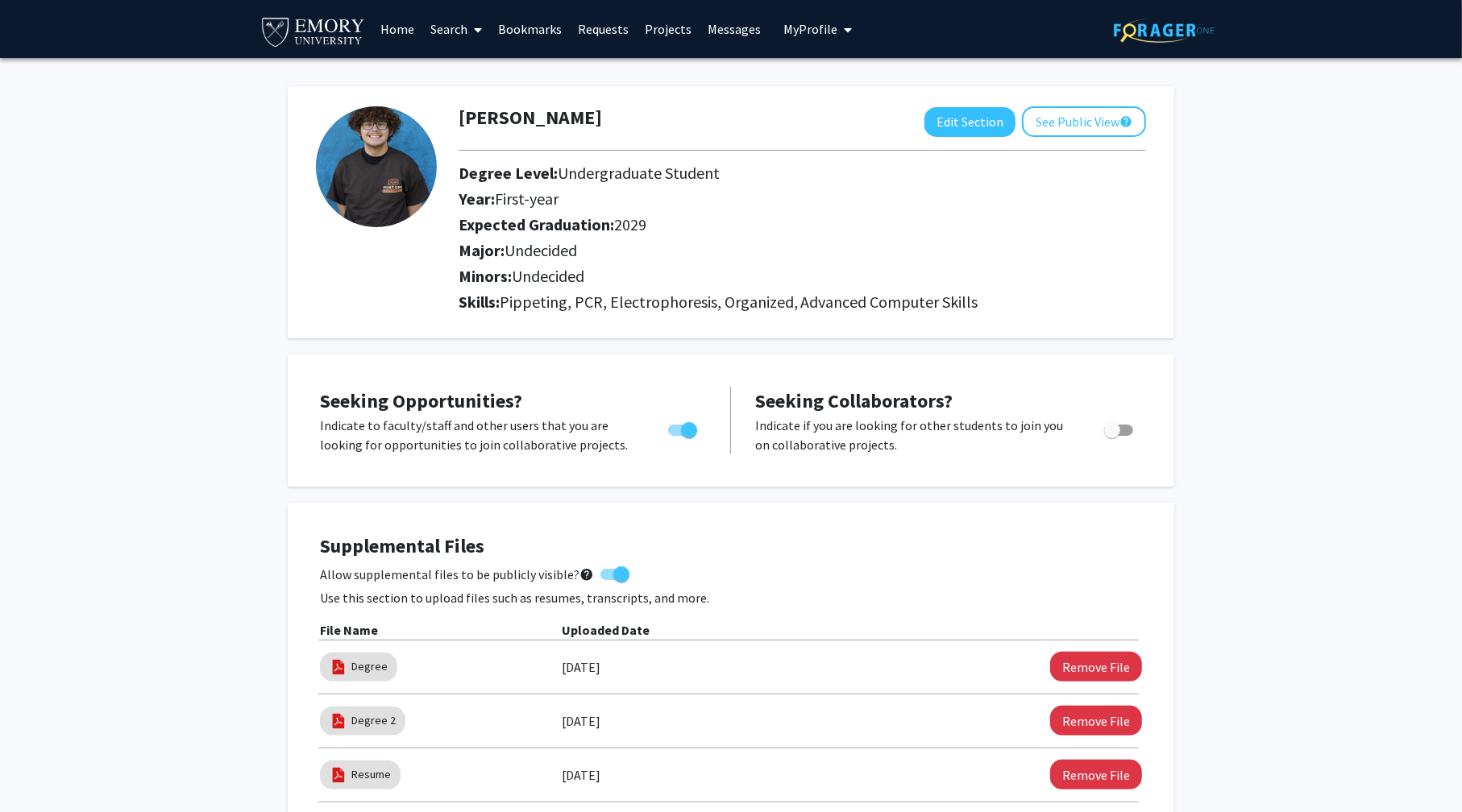
click at [464, 27] on link "Search" at bounding box center [455, 29] width 68 height 56
click at [546, 25] on link "Bookmarks" at bounding box center [530, 29] width 80 height 56
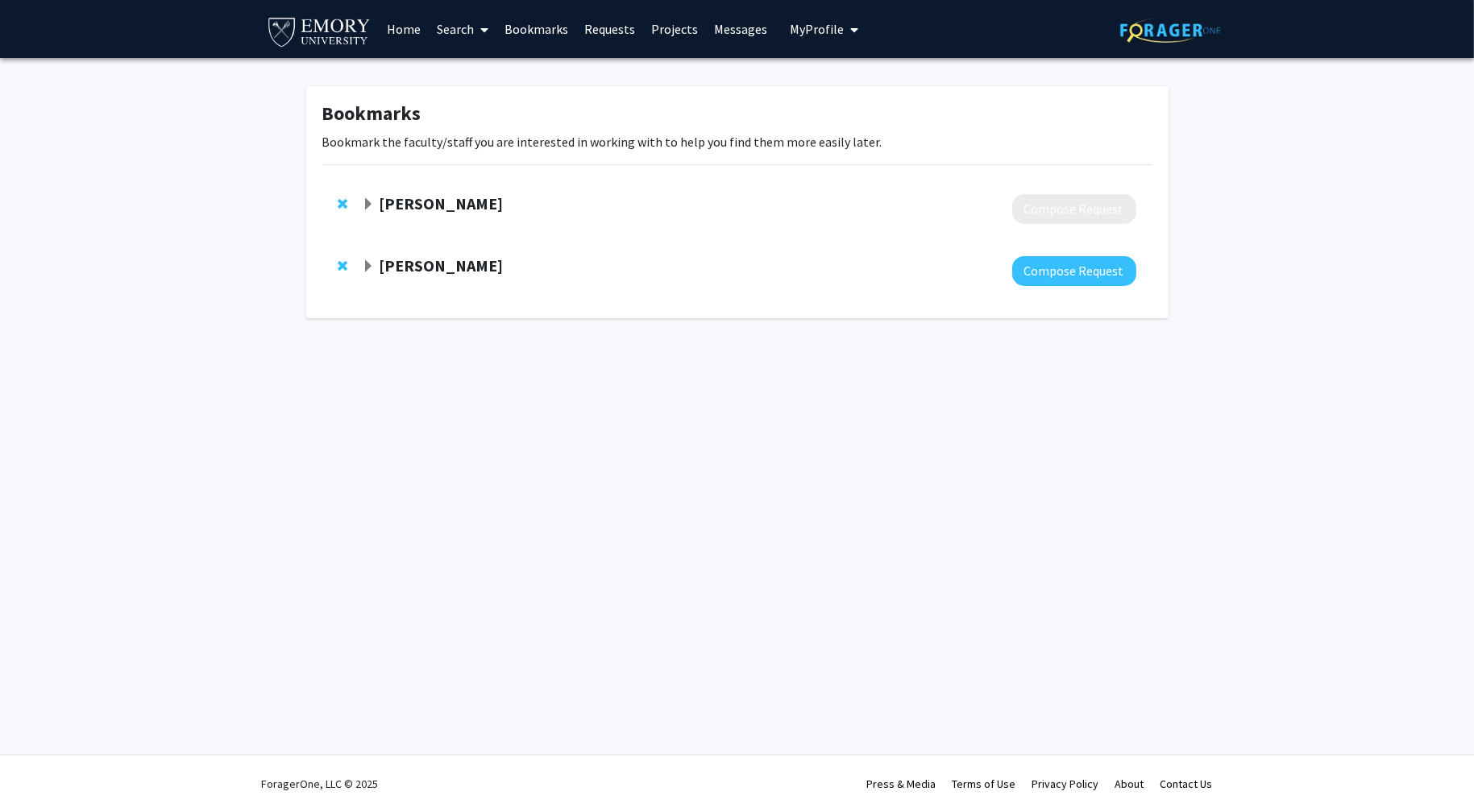
click at [436, 272] on strong "[PERSON_NAME]" at bounding box center [441, 265] width 124 height 20
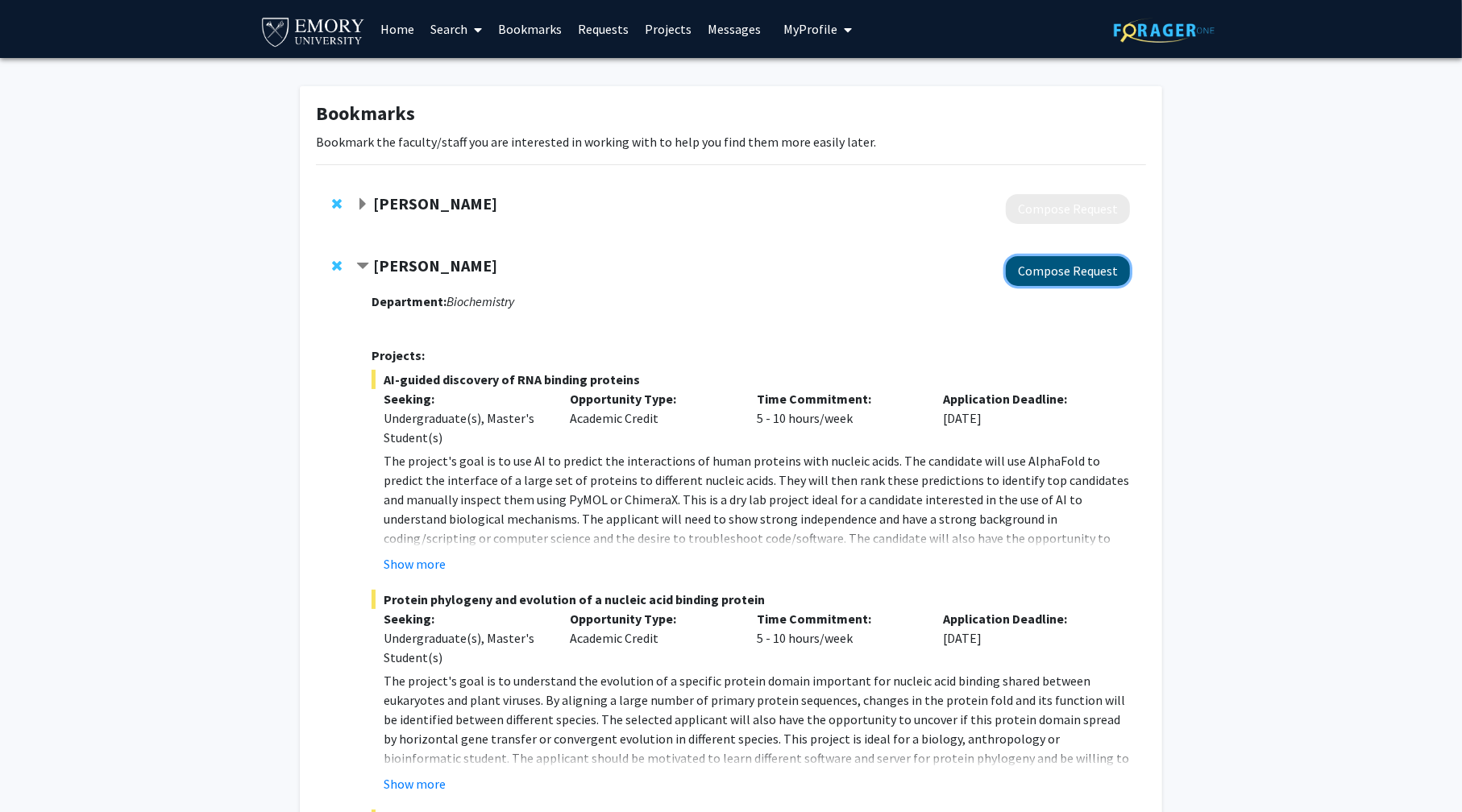
click at [1081, 272] on button "Compose Request" at bounding box center [1068, 271] width 124 height 30
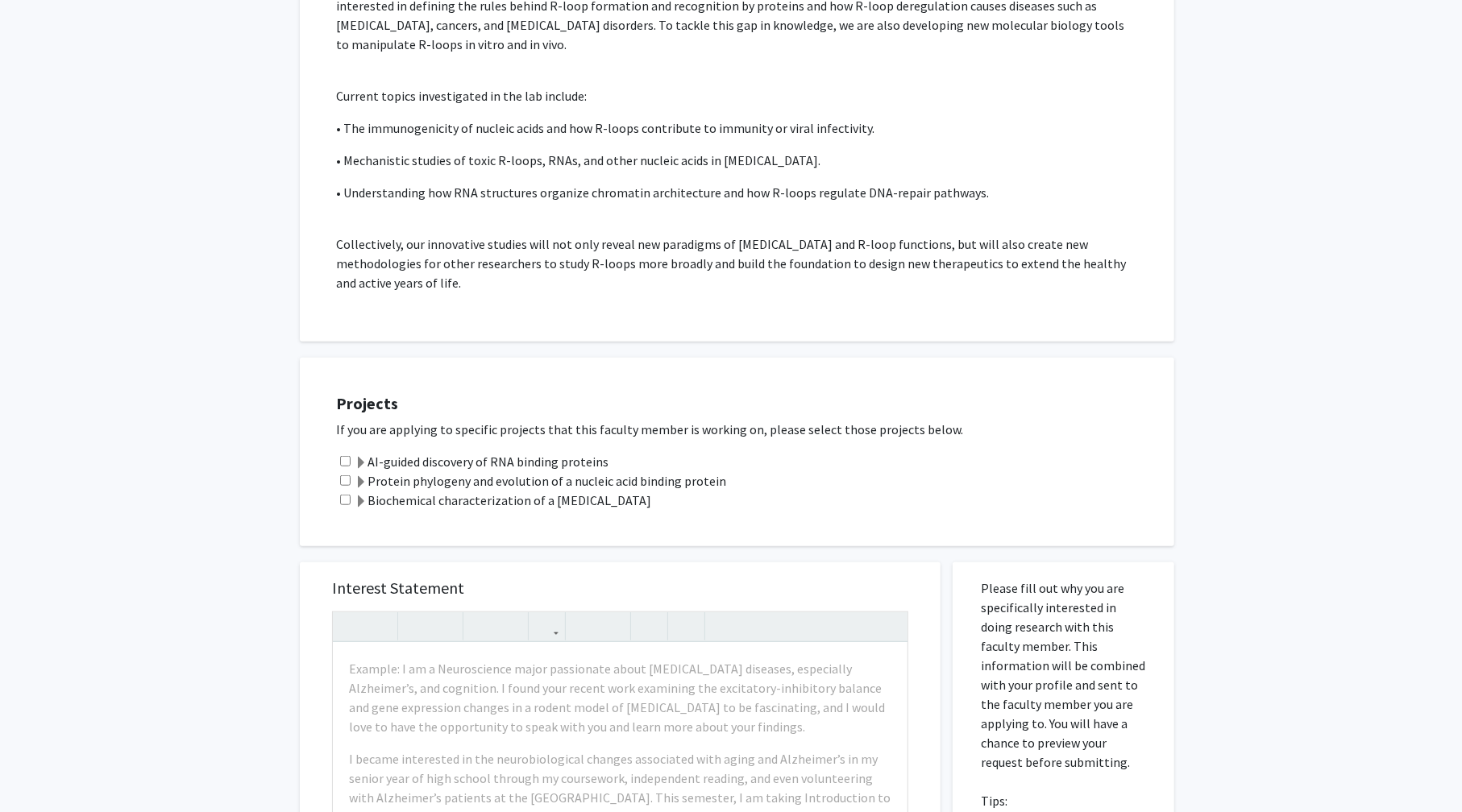
scroll to position [1128, 0]
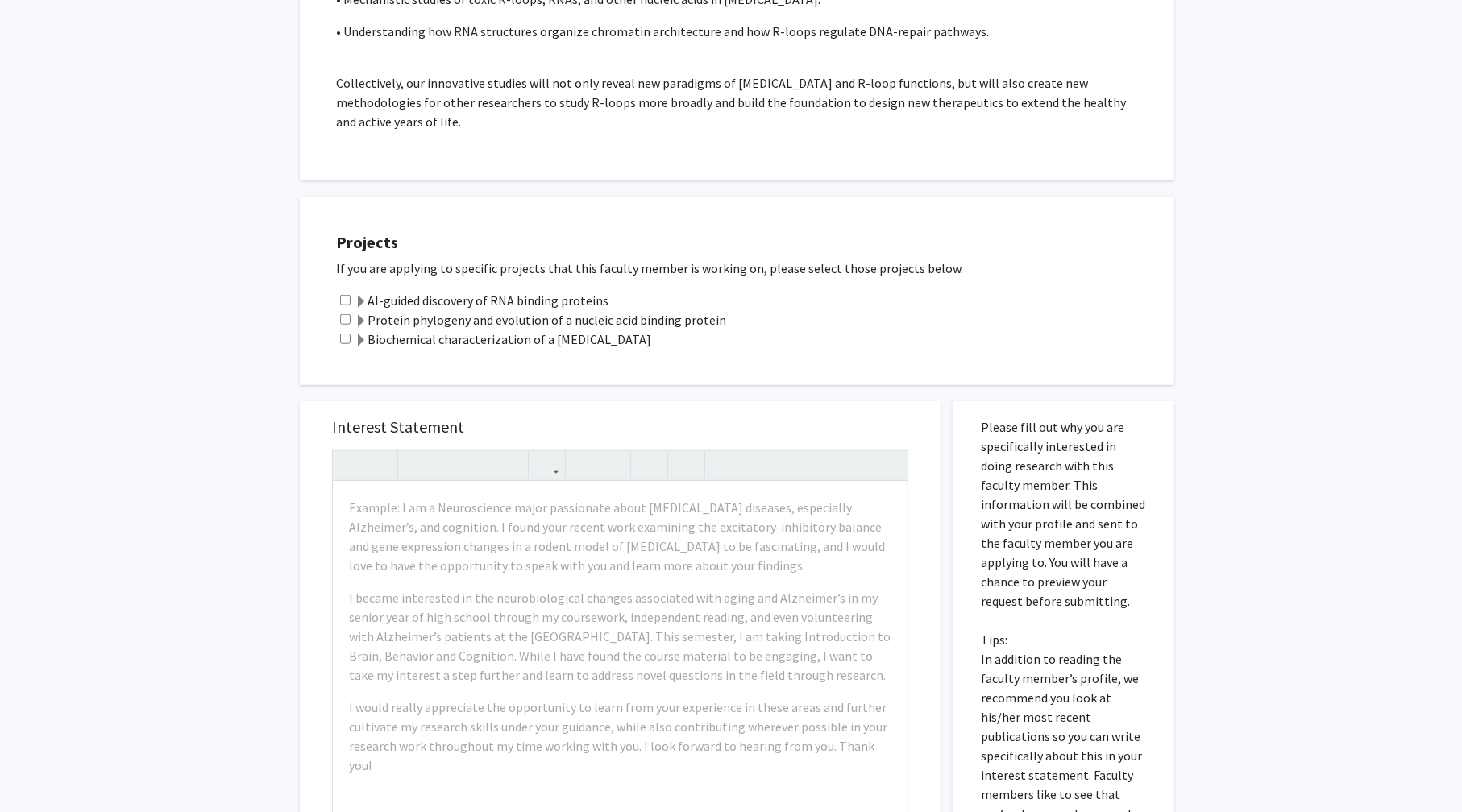
click at [457, 341] on label "Biochemical characterization of a viral protein" at bounding box center [502, 339] width 296 height 20
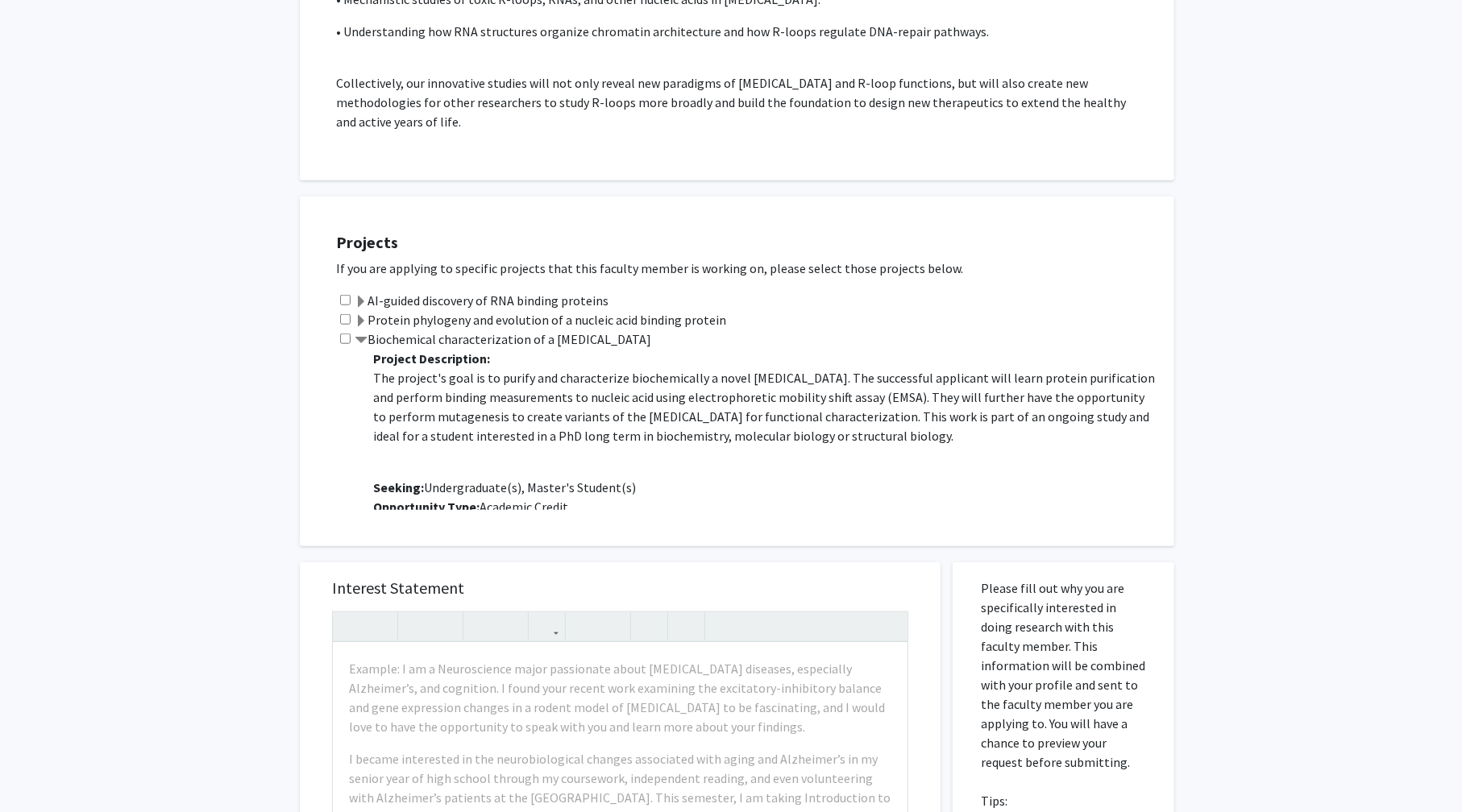
scroll to position [78, 0]
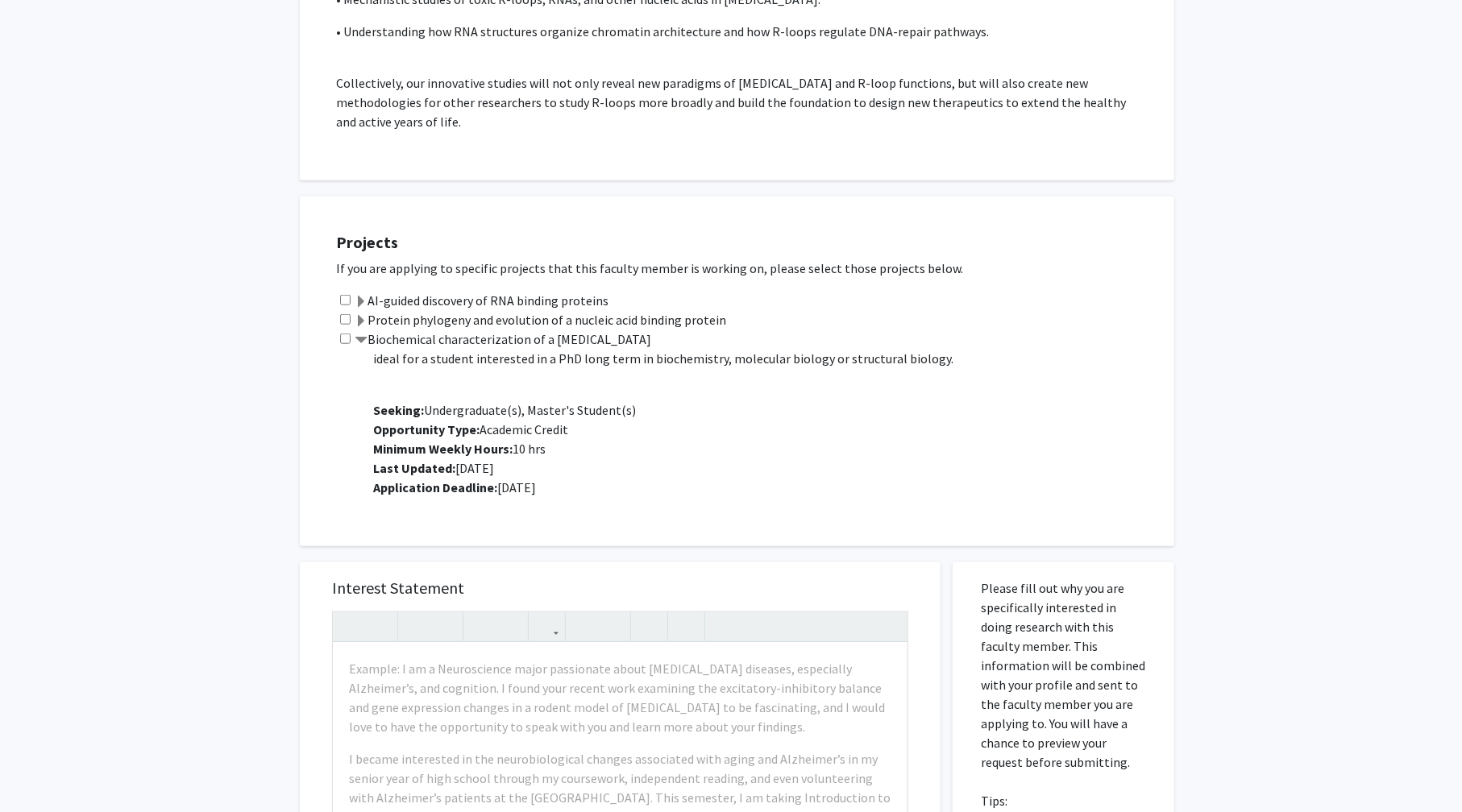
click at [395, 341] on label "Biochemical characterization of a viral protein" at bounding box center [502, 339] width 296 height 20
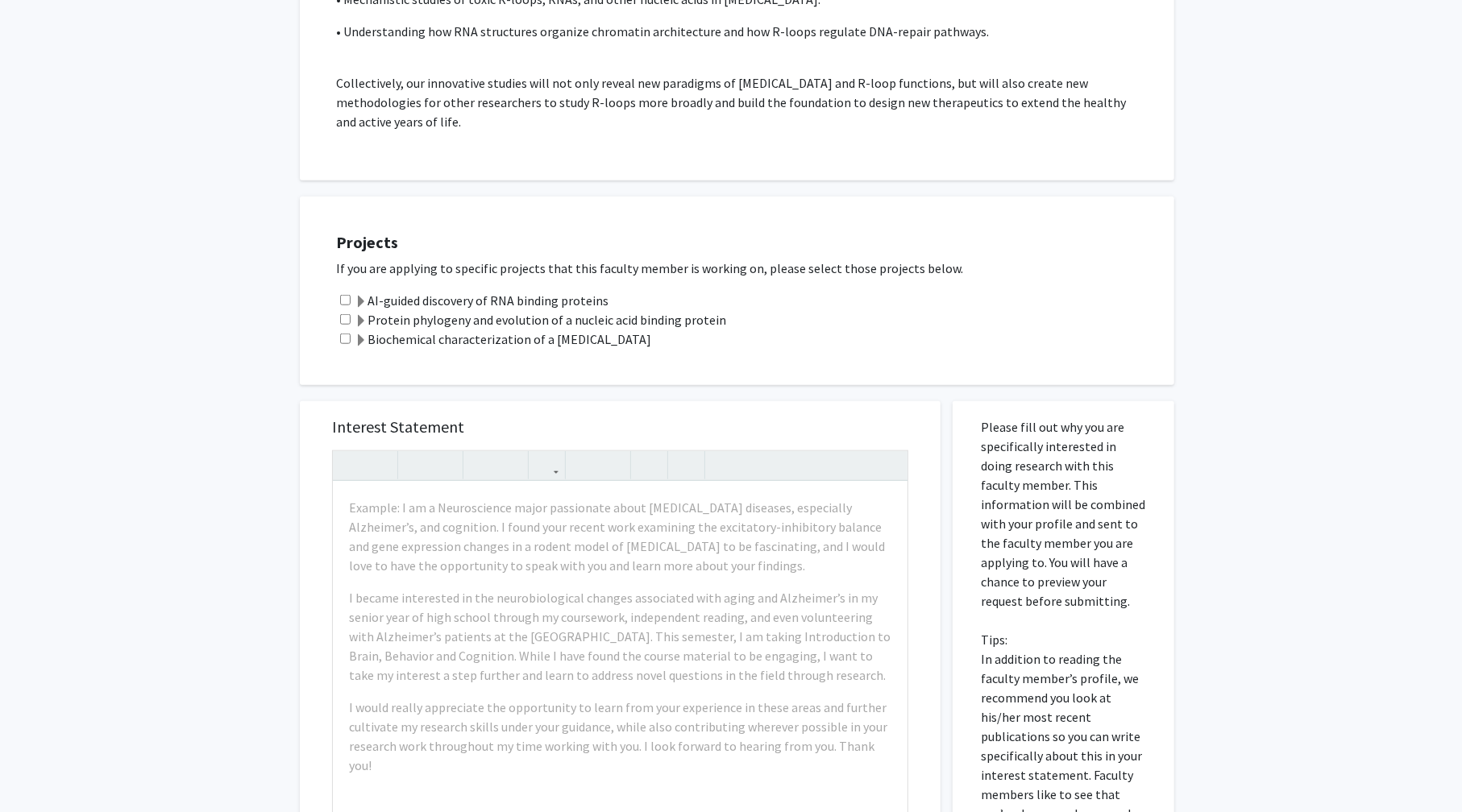
click at [397, 336] on label "Biochemical characterization of a viral protein" at bounding box center [502, 339] width 296 height 20
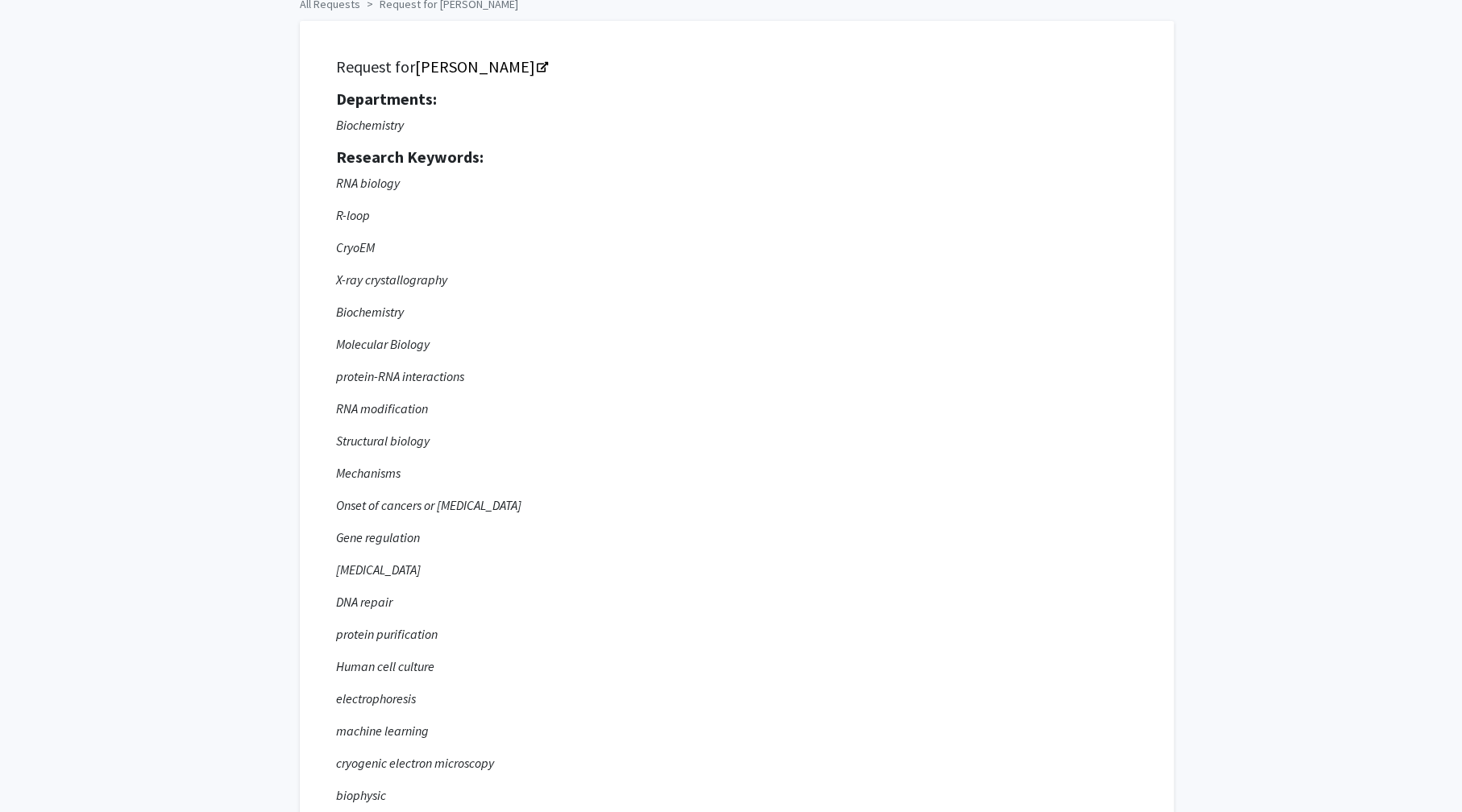
scroll to position [0, 0]
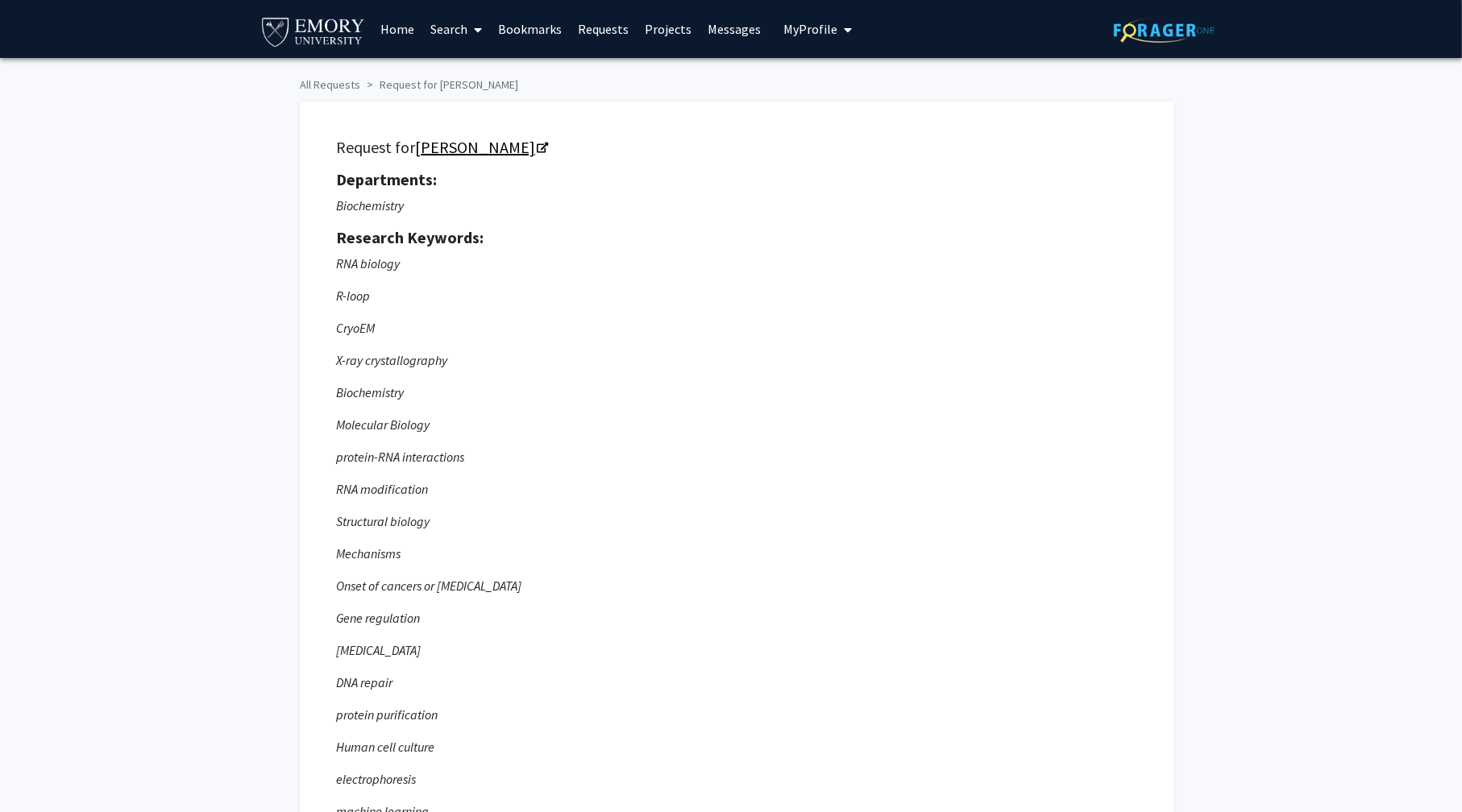
click at [435, 148] on link "[PERSON_NAME]" at bounding box center [480, 147] width 131 height 20
drag, startPoint x: 415, startPoint y: 148, endPoint x: 540, endPoint y: 151, distance: 125.0
click at [540, 151] on h5 "Request for Charles Bou-Nader" at bounding box center [737, 148] width 802 height 20
copy link "[PERSON_NAME]"
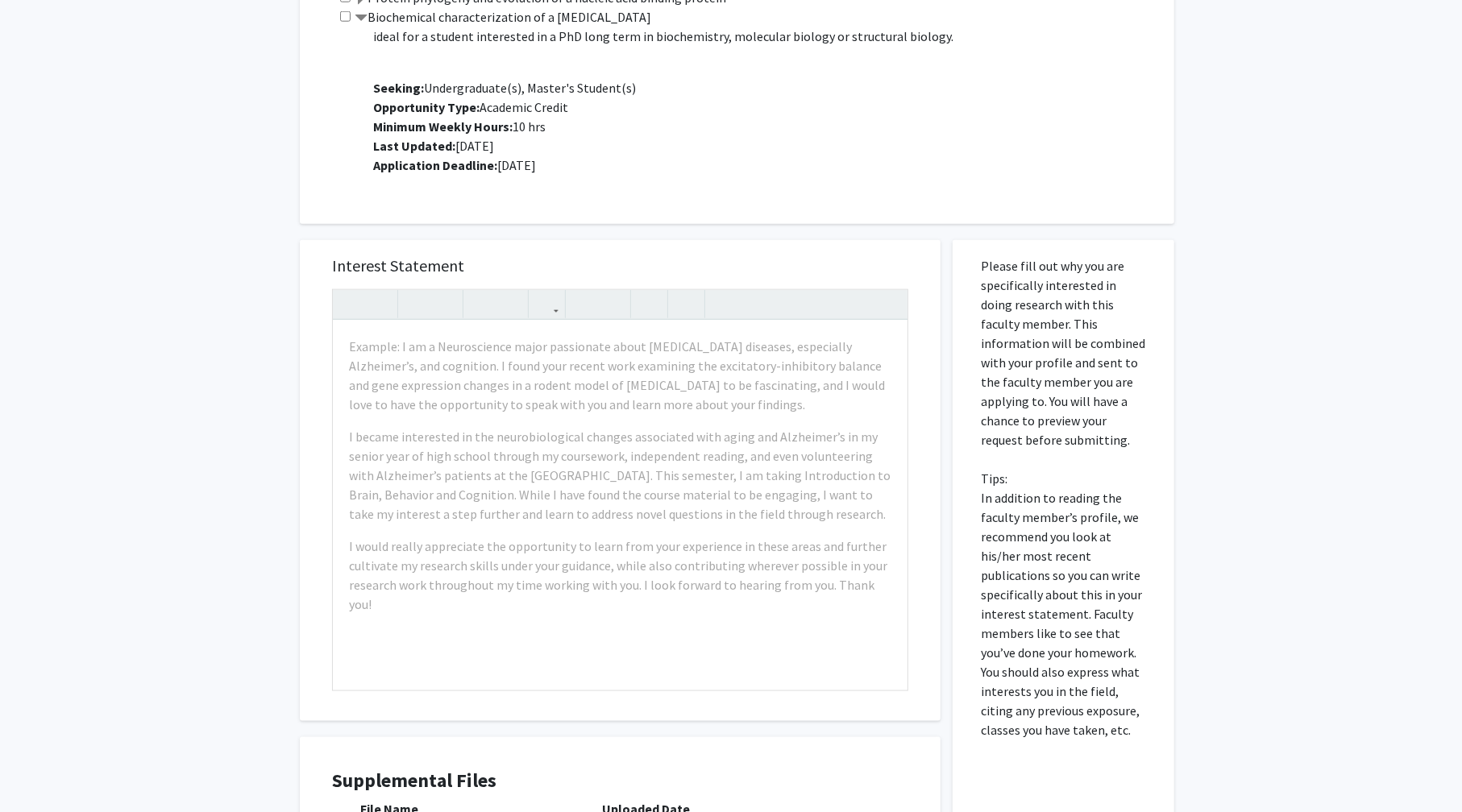
scroll to position [1369, 0]
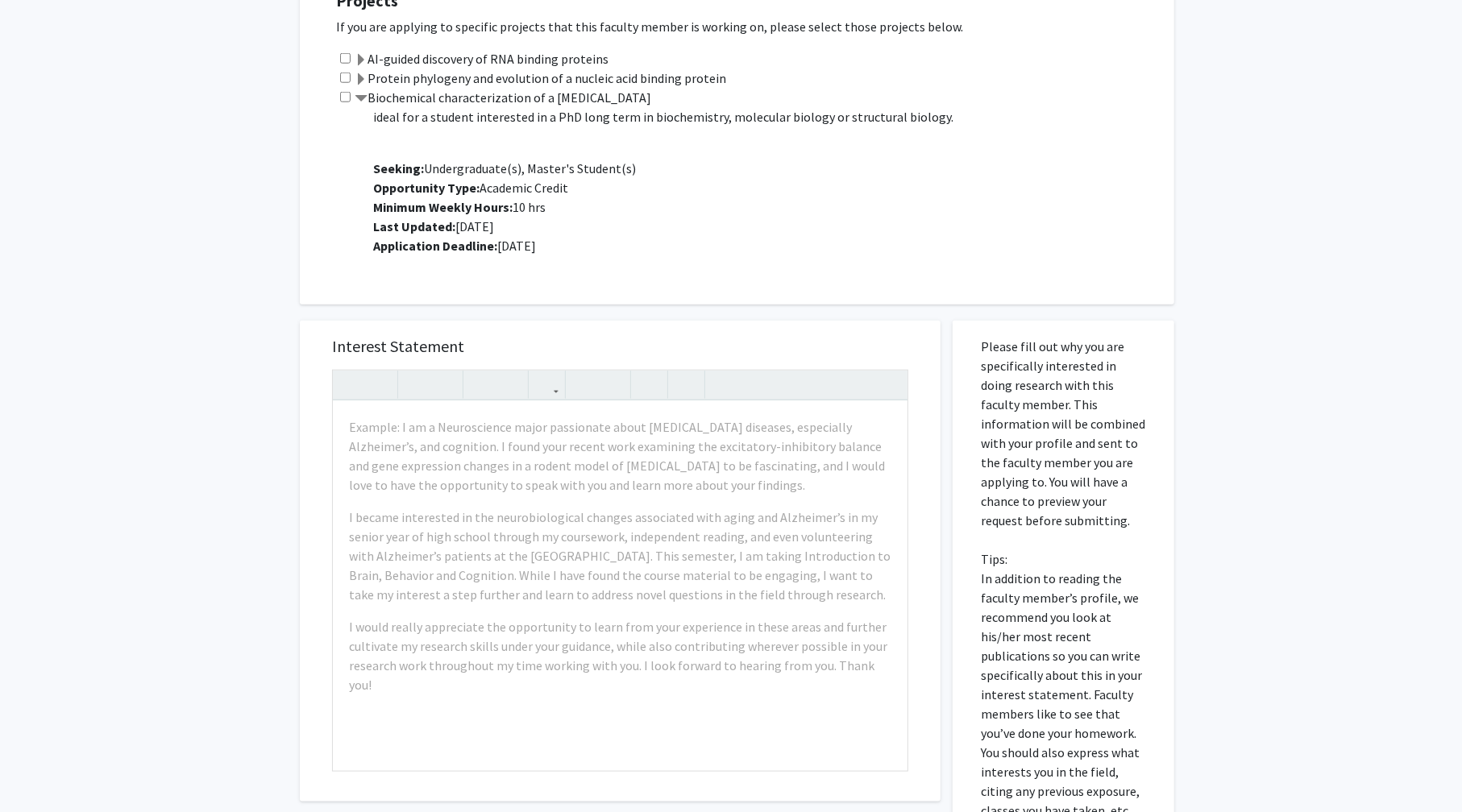
click at [346, 95] on input "checkbox" at bounding box center [345, 97] width 11 height 11
checkbox input "true"
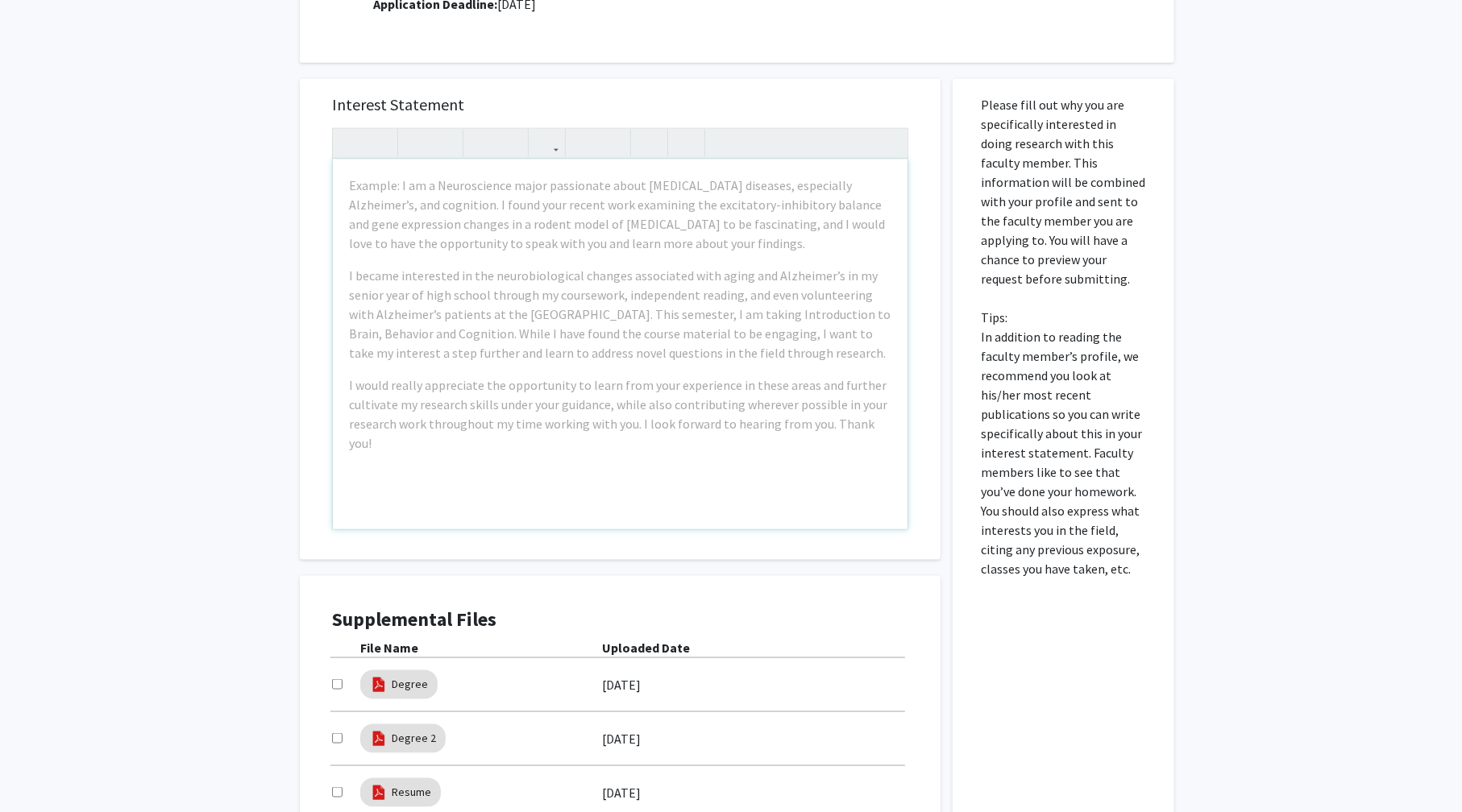
scroll to position [1531, 0]
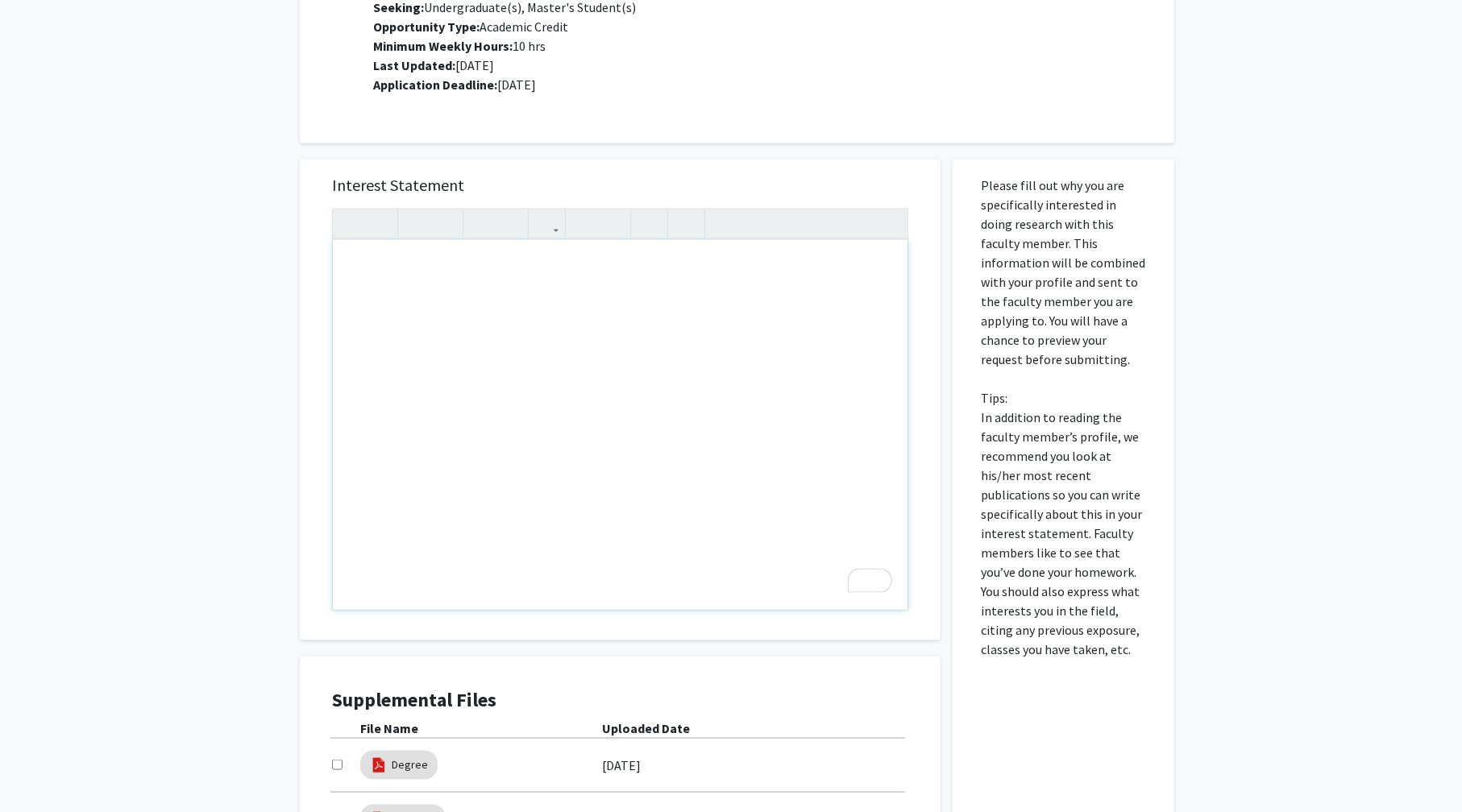
click at [500, 270] on div "To enrich screen reader interactions, please activate Accessibility in Grammarl…" at bounding box center [620, 424] width 575 height 370
paste div "To enrich screen reader interactions, please activate Accessibility in Grammarl…"
type textarea "<p>Hello Professor Bou-Nader, my name is Antonio Torres, and I just started my …"
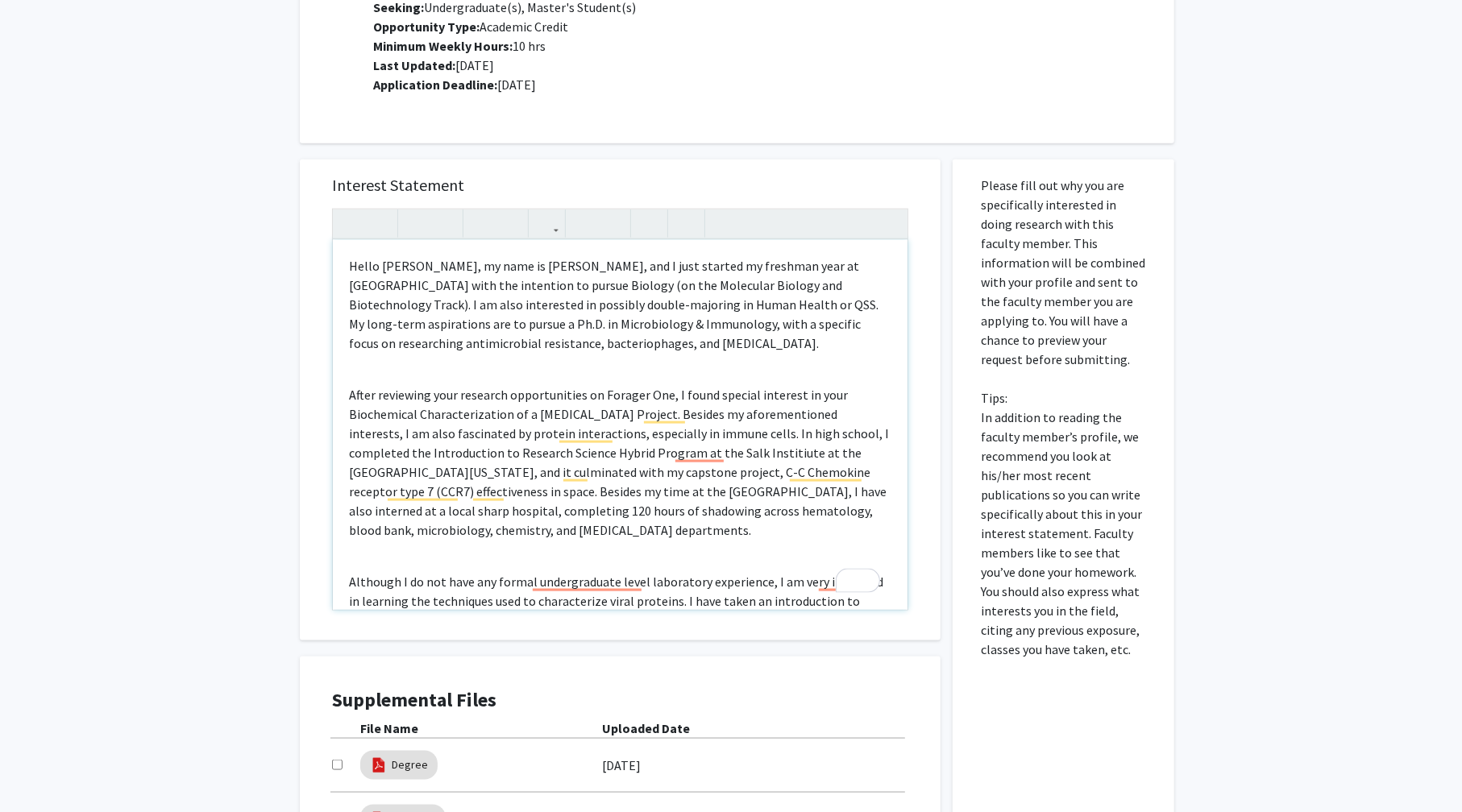
click at [453, 383] on div "Hello Professor Bou-Nader, my name is Antonio Torres, and I just started my fre…" at bounding box center [620, 424] width 575 height 370
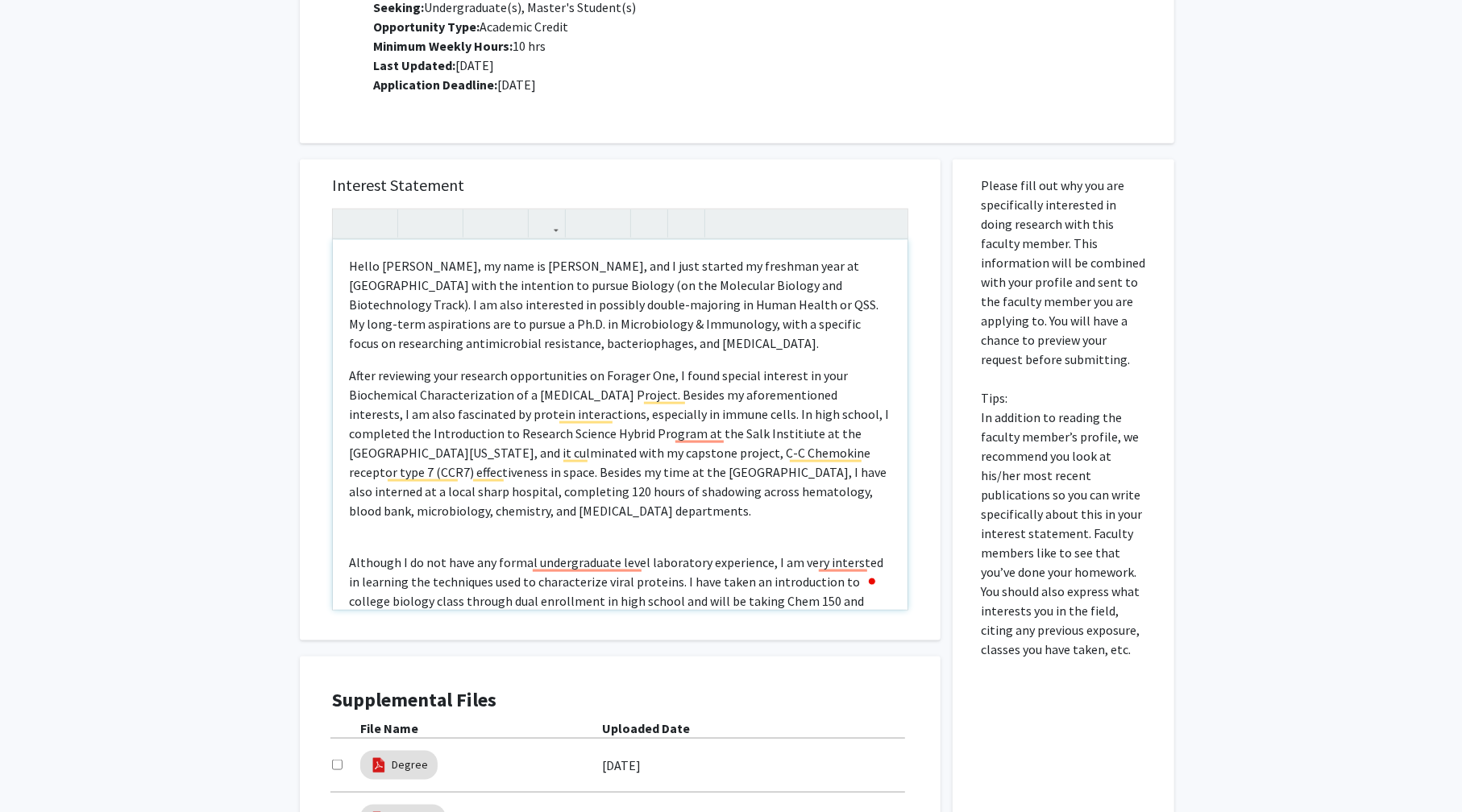
scroll to position [81, 0]
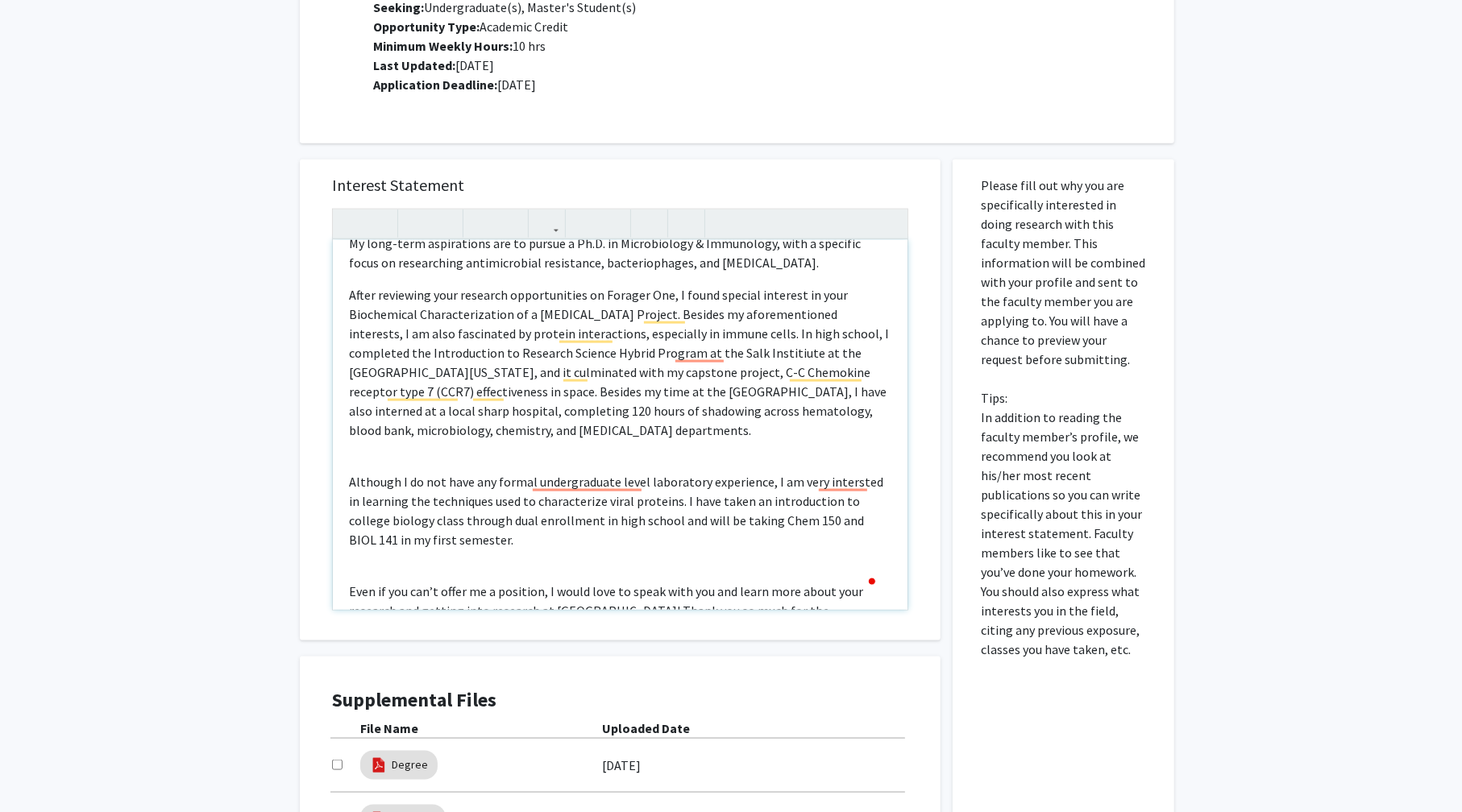
click at [484, 459] on div "Hello Professor Bou-Nader, my name is Antonio Torres, and I just started my fre…" at bounding box center [620, 424] width 575 height 370
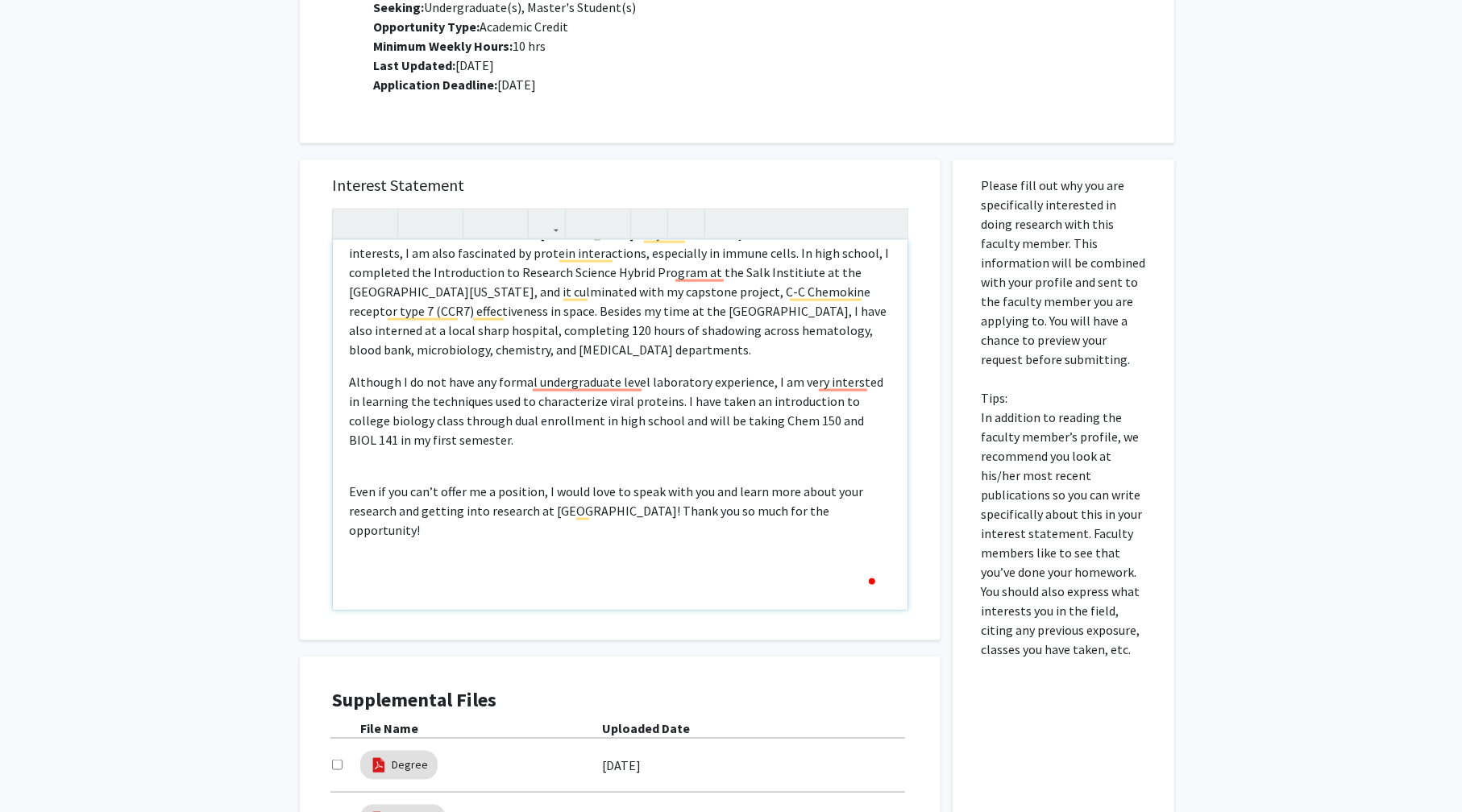
scroll to position [161, 0]
click at [459, 472] on div "Hello Professor Bou-Nader, my name is Antonio Torres, and I just started my fre…" at bounding box center [620, 424] width 575 height 370
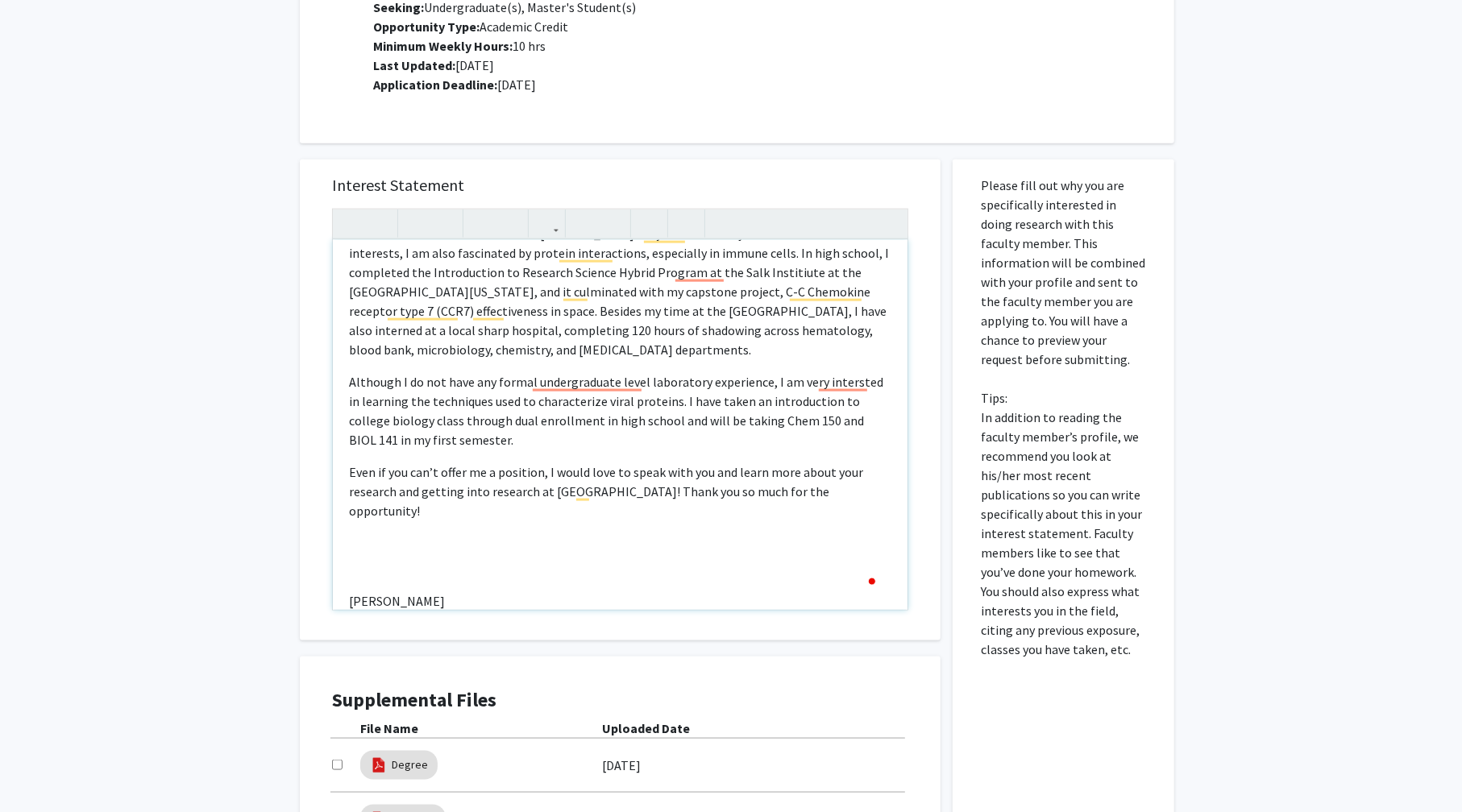
click at [389, 565] on div "Hello Professor Bou-Nader, my name is Antonio Torres, and I just started my fre…" at bounding box center [620, 424] width 575 height 370
click at [384, 562] on div "Hello Professor Bou-Nader, my name is Antonio Torres, and I just started my fre…" at bounding box center [620, 424] width 575 height 370
click at [368, 588] on div "Hello Professor Bou-Nader, my name is Antonio Torres, and I just started my fre…" at bounding box center [620, 424] width 575 height 370
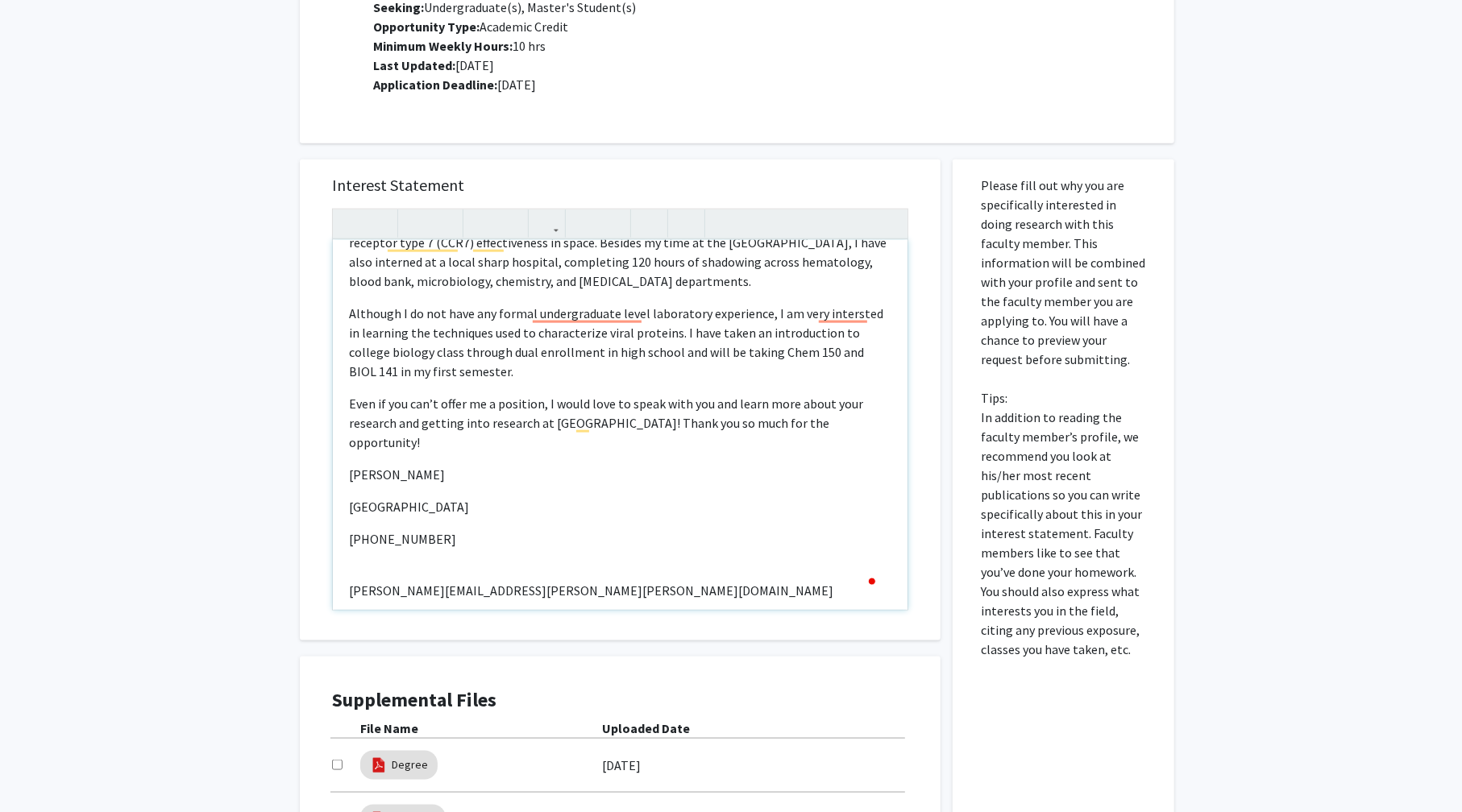
click at [380, 549] on div "Hello Professor Bou-Nader, my name is Antonio Torres, and I just started my fre…" at bounding box center [620, 424] width 575 height 370
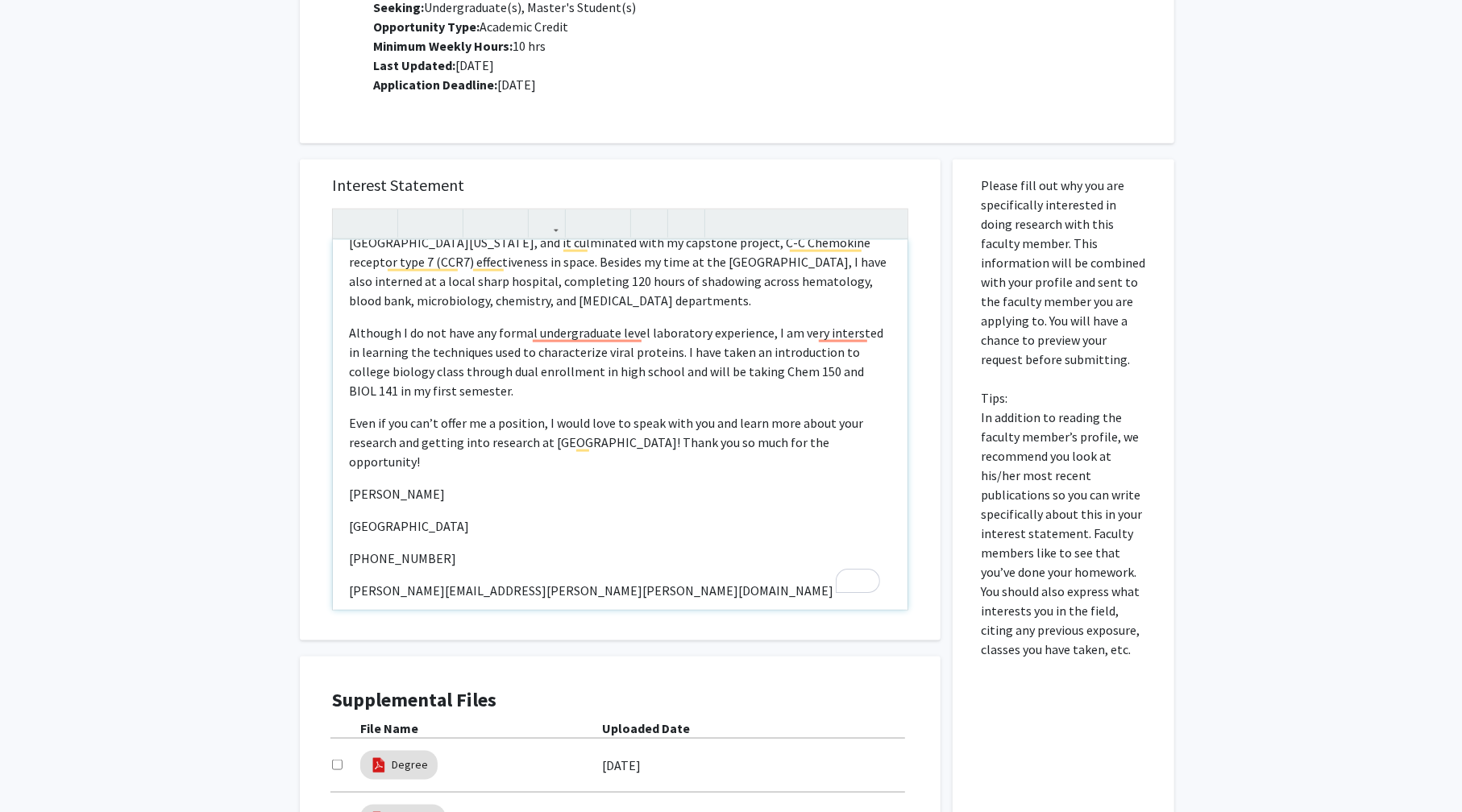
click at [478, 484] on p "[PERSON_NAME]" at bounding box center [620, 494] width 542 height 20
click at [821, 439] on p "Even if you can’t offer me a position, I would love to speak with you and learn…" at bounding box center [620, 441] width 542 height 58
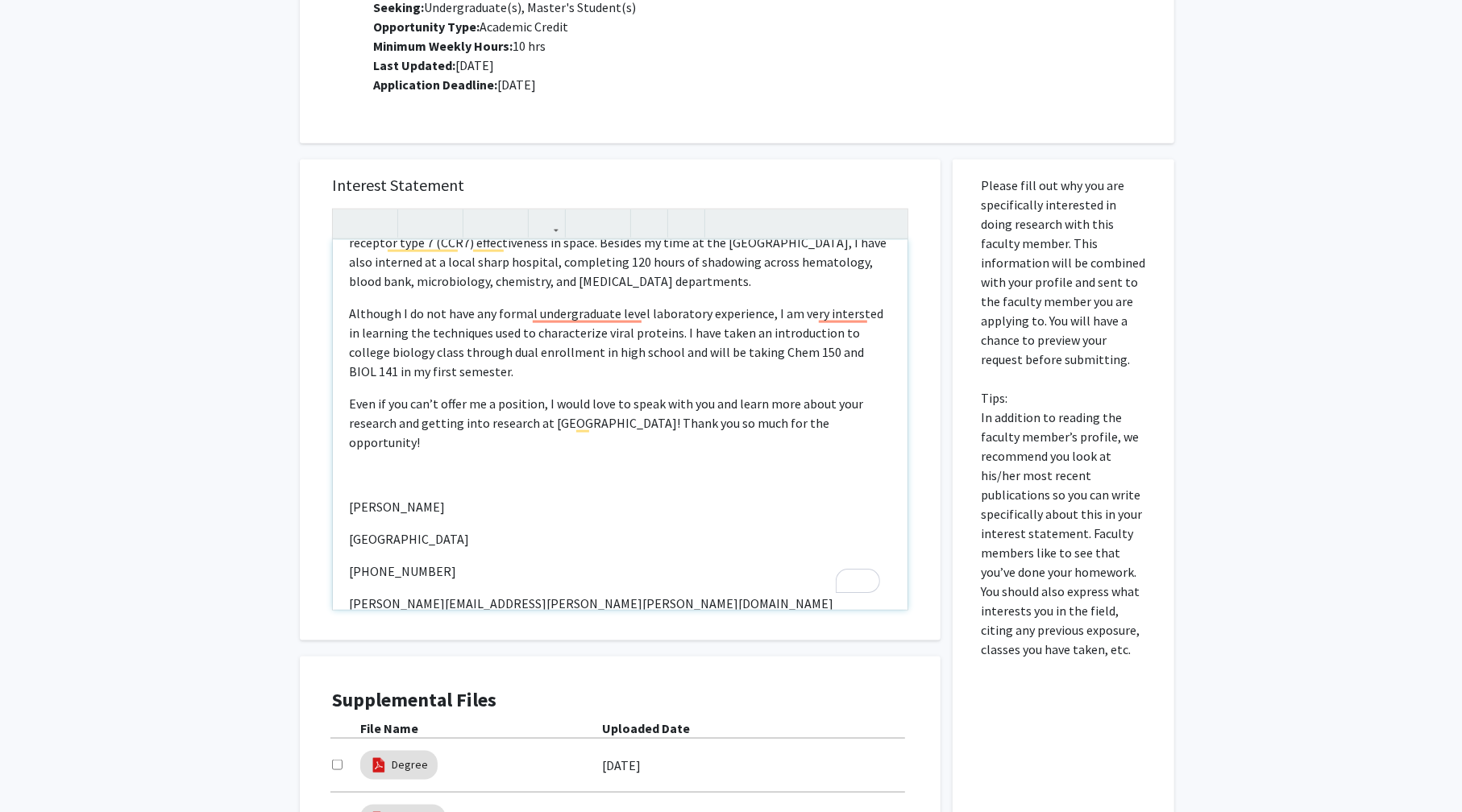
click at [590, 415] on p "Even if you can’t offer me a position, I would love to speak with you and learn…" at bounding box center [620, 423] width 542 height 58
click at [440, 465] on p "To enrich screen reader interactions, please activate Accessibility in Grammarl…" at bounding box center [620, 475] width 542 height 20
click at [488, 498] on div "Hello Professor Bou-Nader, my name is Antonio Torres, and I just started my fre…" at bounding box center [620, 424] width 575 height 370
drag, startPoint x: 433, startPoint y: 450, endPoint x: 343, endPoint y: 454, distance: 90.1
click at [343, 454] on div "Hello Professor Bou-Nader, my name is Antonio Torres, and I just started my fre…" at bounding box center [620, 424] width 575 height 370
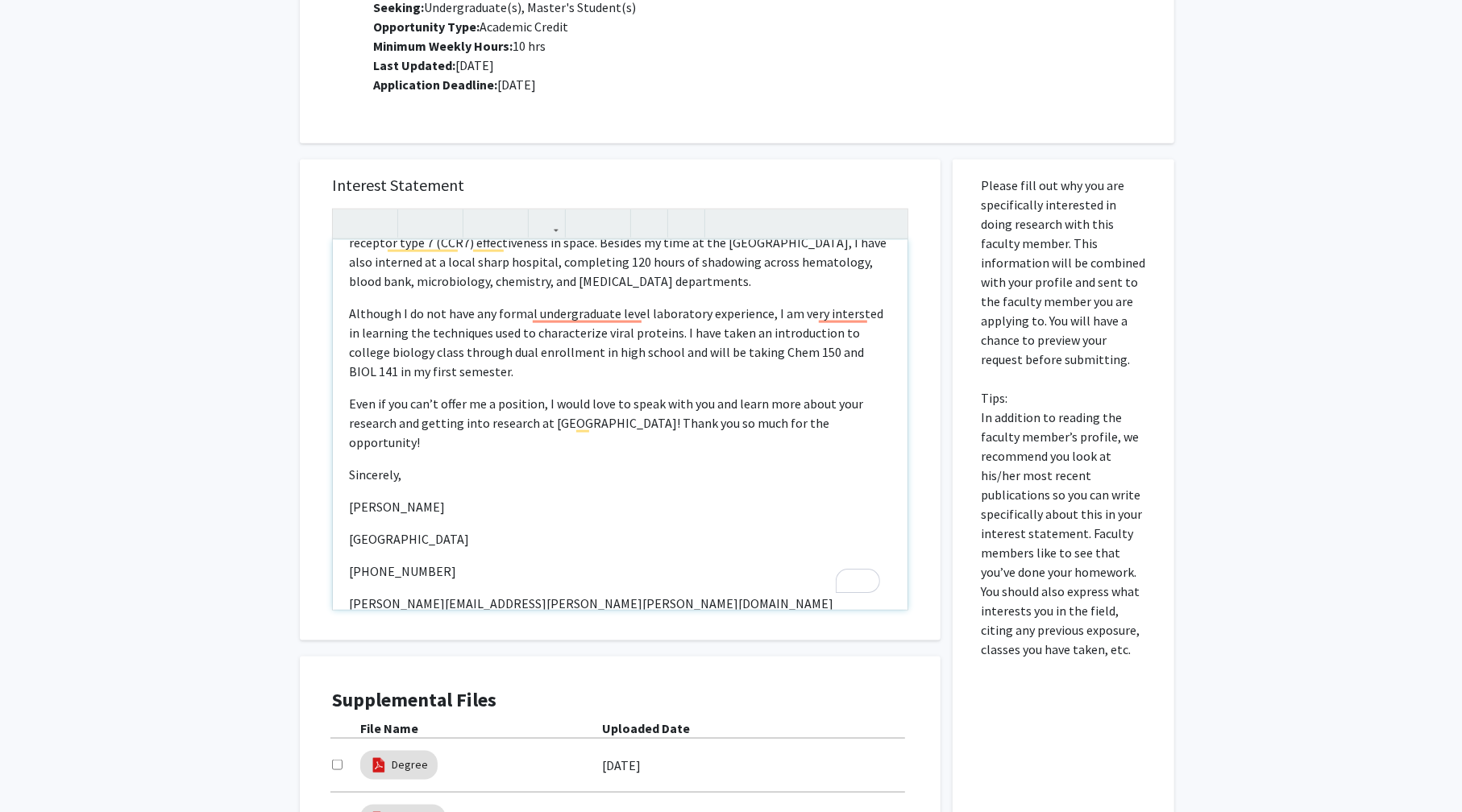
click at [520, 533] on div "Hello Professor Bou-Nader, my name is Antonio Torres, and I just started my fre…" at bounding box center [620, 424] width 575 height 370
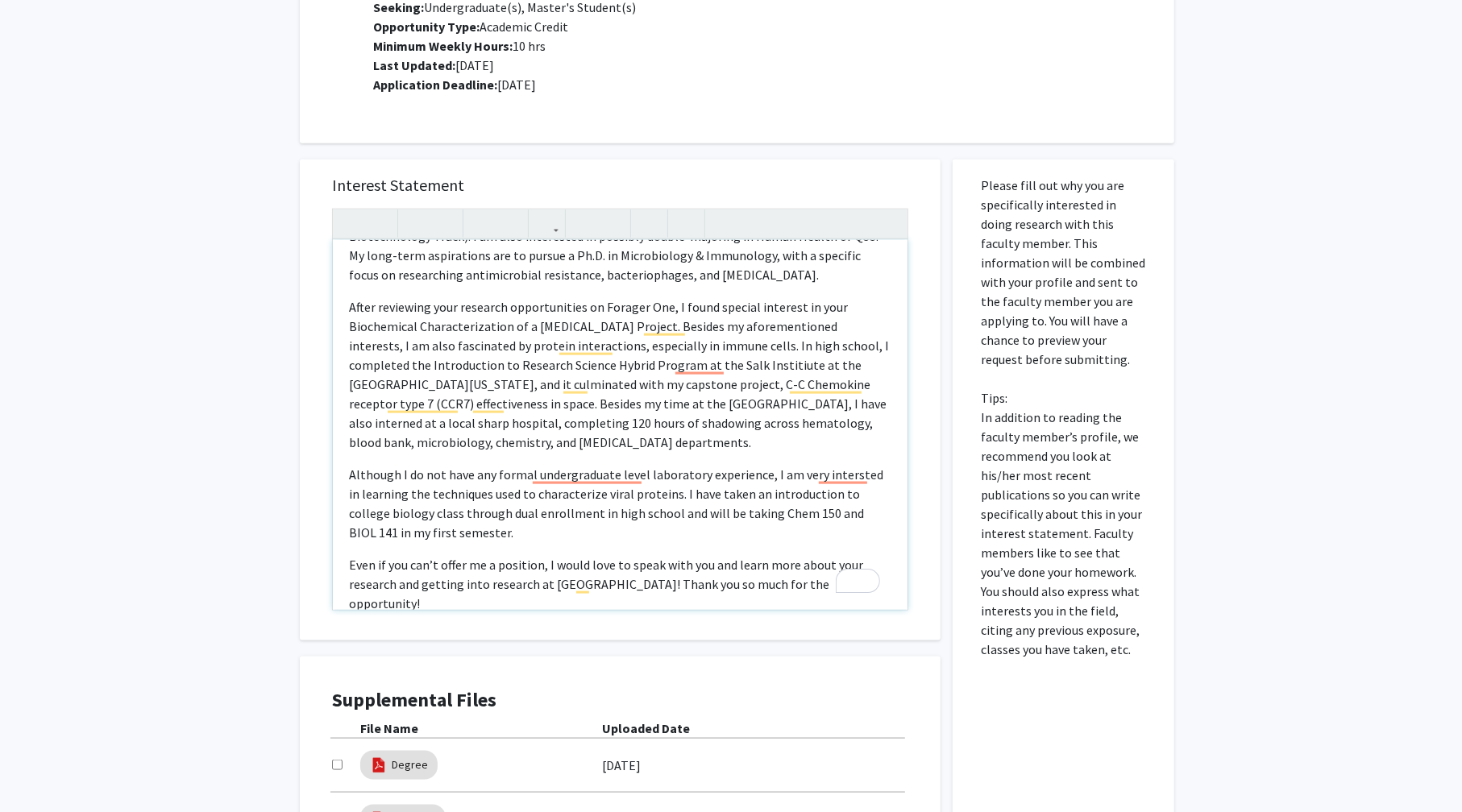
scroll to position [0, 0]
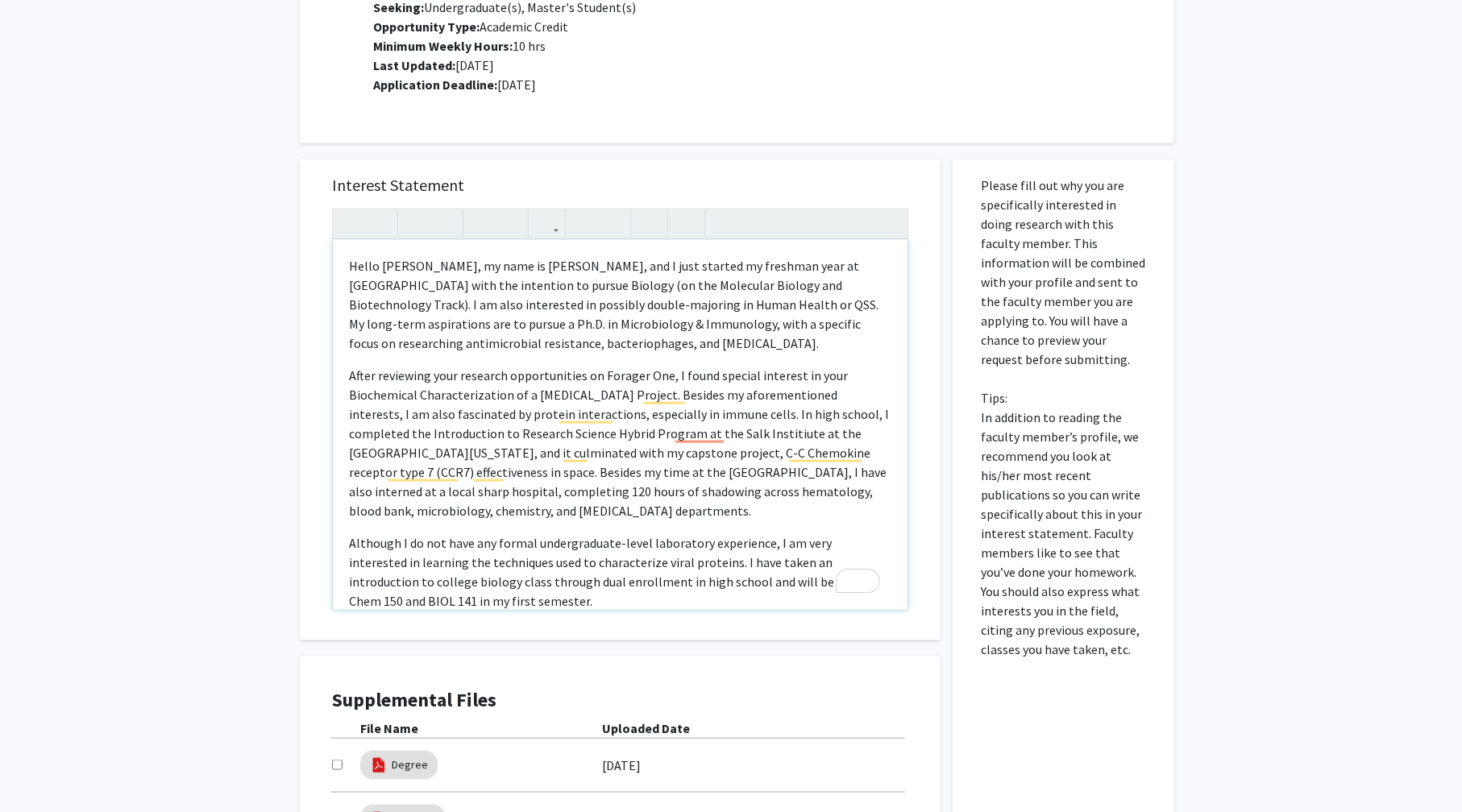
click at [681, 563] on p "Although I do not have any formal undergraduate-level laboratory experience, I …" at bounding box center [620, 572] width 542 height 78
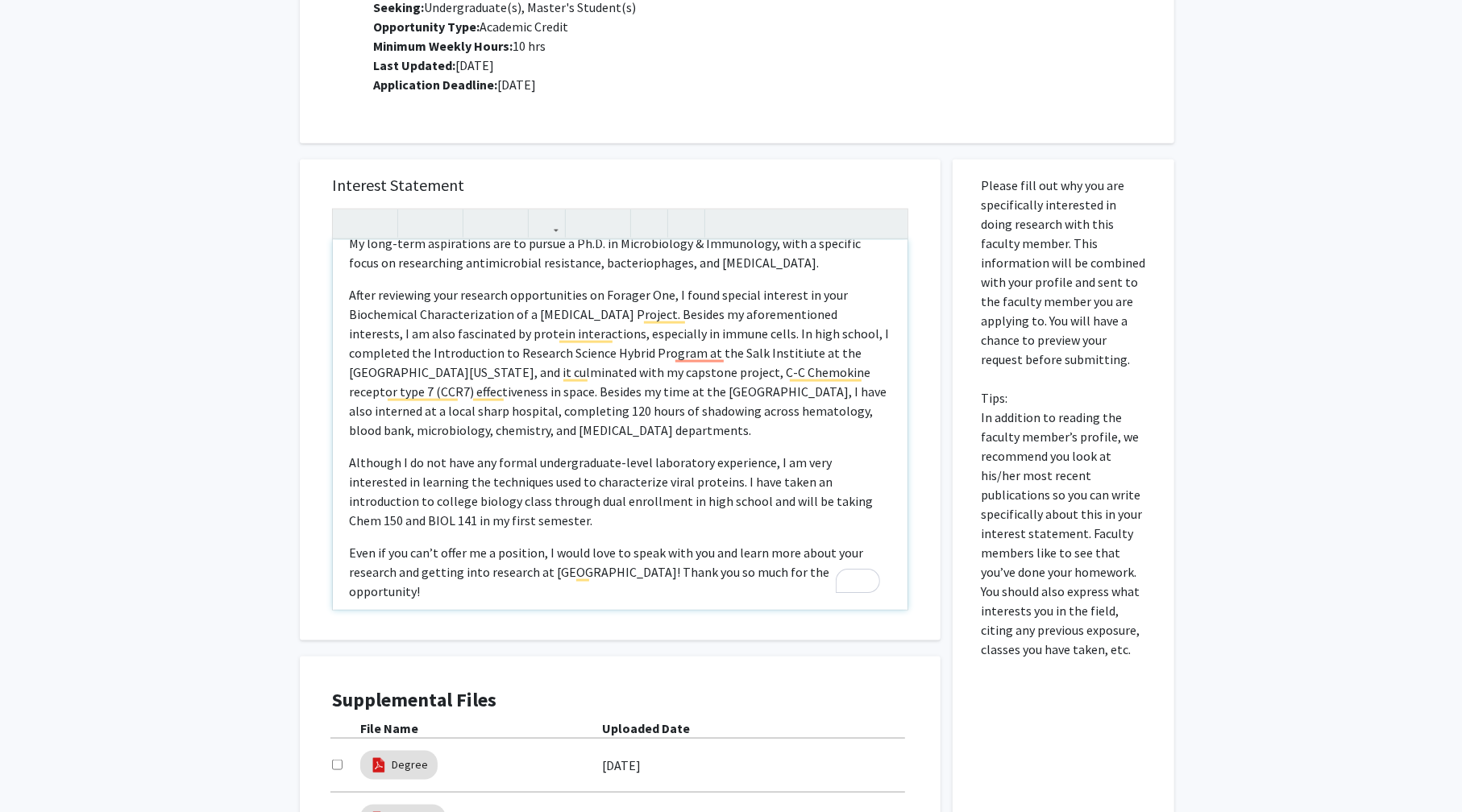
click at [509, 521] on p "Although I do not have any formal undergraduate-level laboratory experience, I …" at bounding box center [620, 491] width 542 height 78
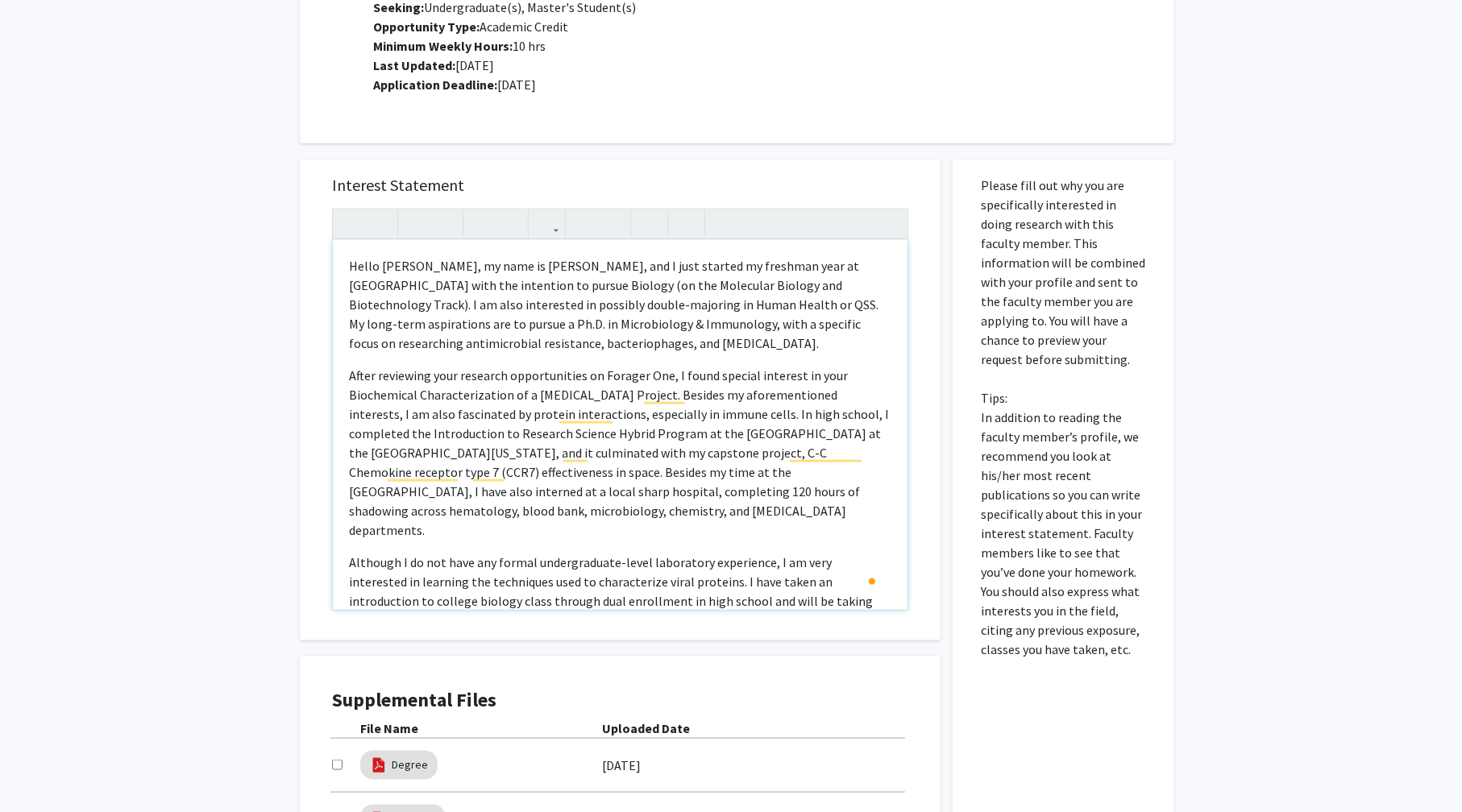
click at [675, 498] on p "After reviewing your research opportunities on Forager One, I found special int…" at bounding box center [620, 452] width 542 height 174
click at [585, 505] on p "After reviewing your research opportunities on Forager One, I found special int…" at bounding box center [620, 452] width 542 height 174
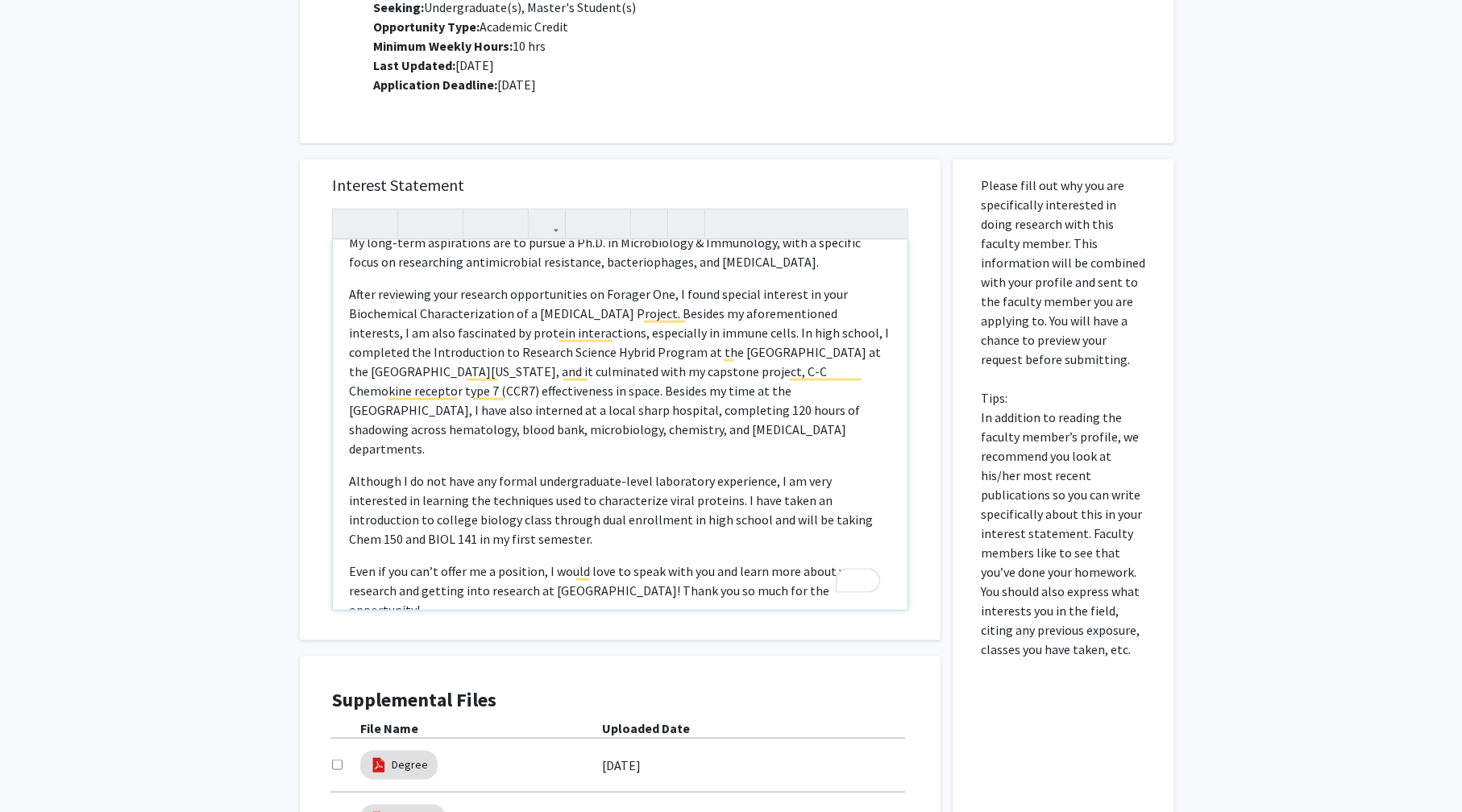
scroll to position [242, 0]
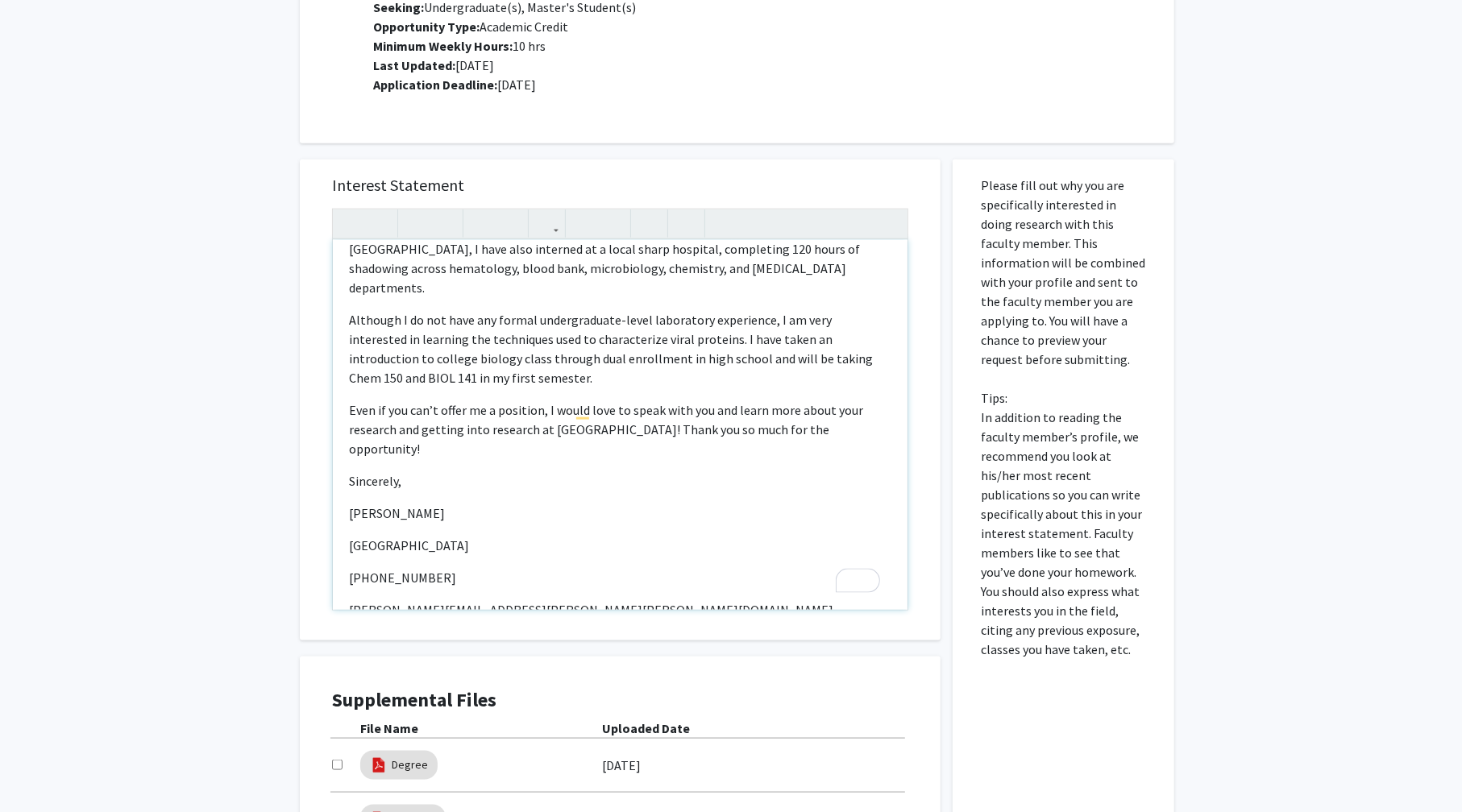
click at [398, 458] on div "Hello Professor Bou-Nader, my name is Antonio Torres, and I just started my fre…" at bounding box center [620, 424] width 575 height 370
click at [379, 489] on div "Hello Professor Bou-Nader, my name is Antonio Torres, and I just started my fre…" at bounding box center [620, 424] width 575 height 370
drag, startPoint x: 503, startPoint y: 570, endPoint x: 346, endPoint y: 442, distance: 202.6
click at [346, 442] on div "Hello Professor Bou-Nader, my name is Antonio Torres, and I just started my fre…" at bounding box center [620, 424] width 575 height 370
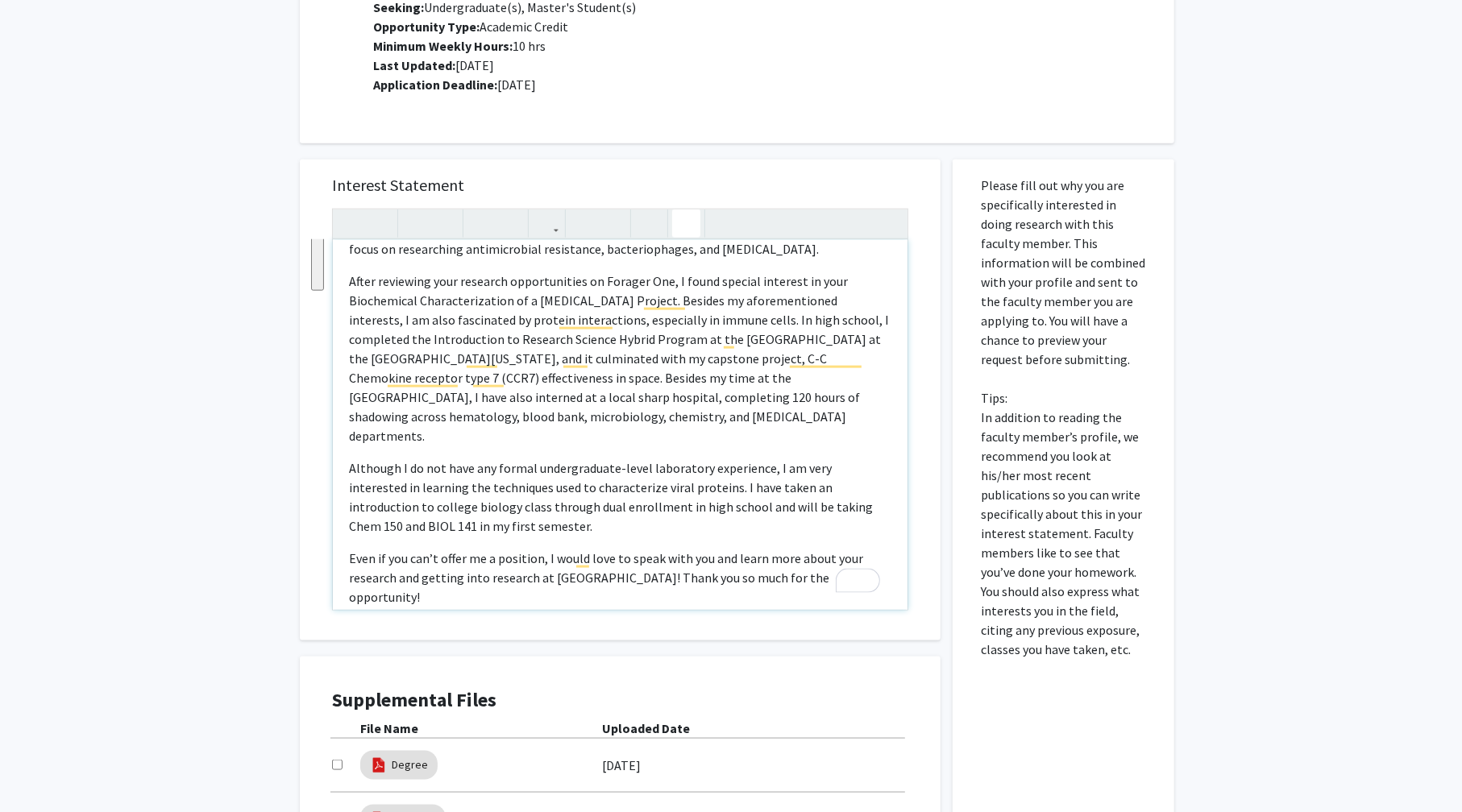
click at [687, 226] on icon "button" at bounding box center [686, 224] width 14 height 27
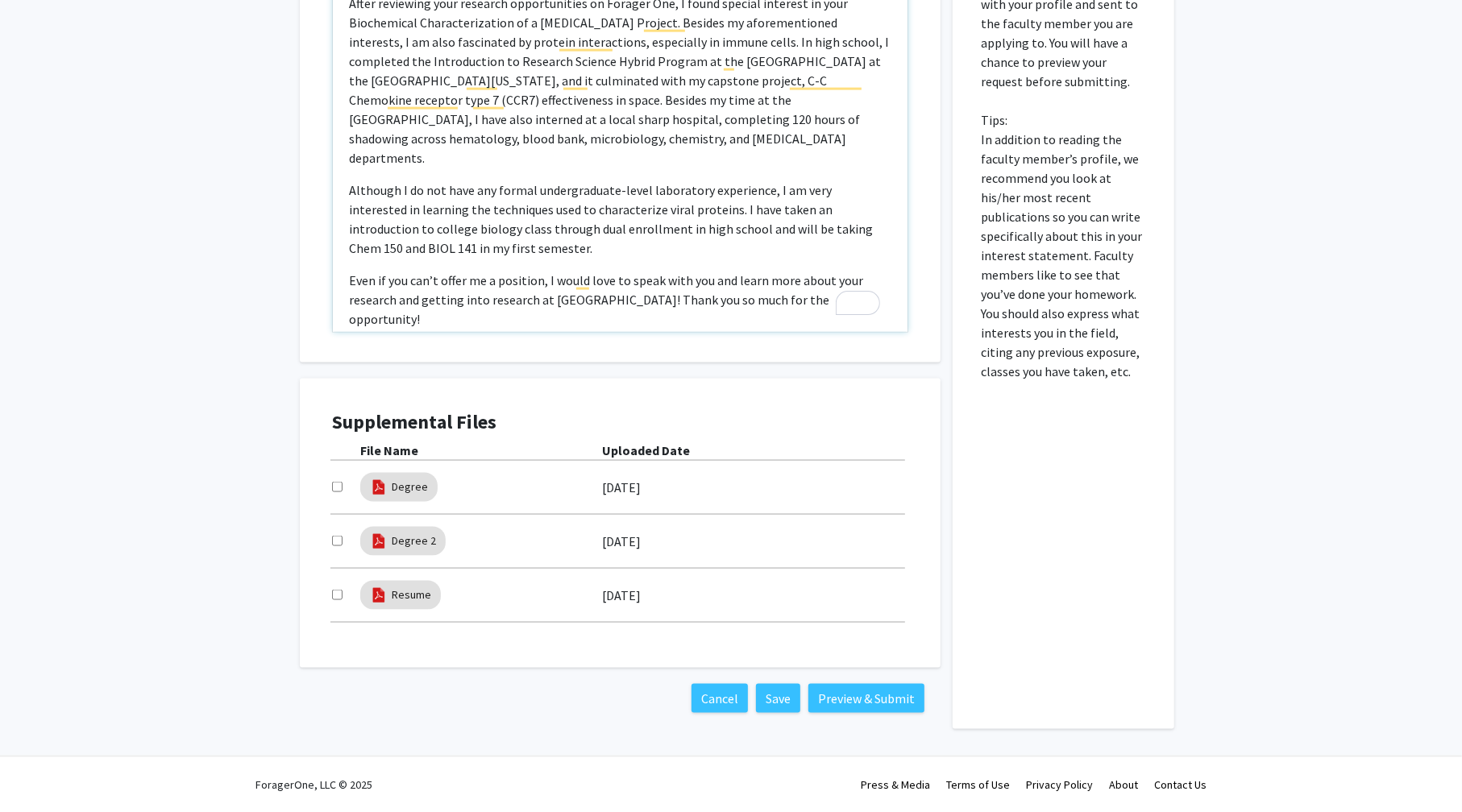
scroll to position [0, 0]
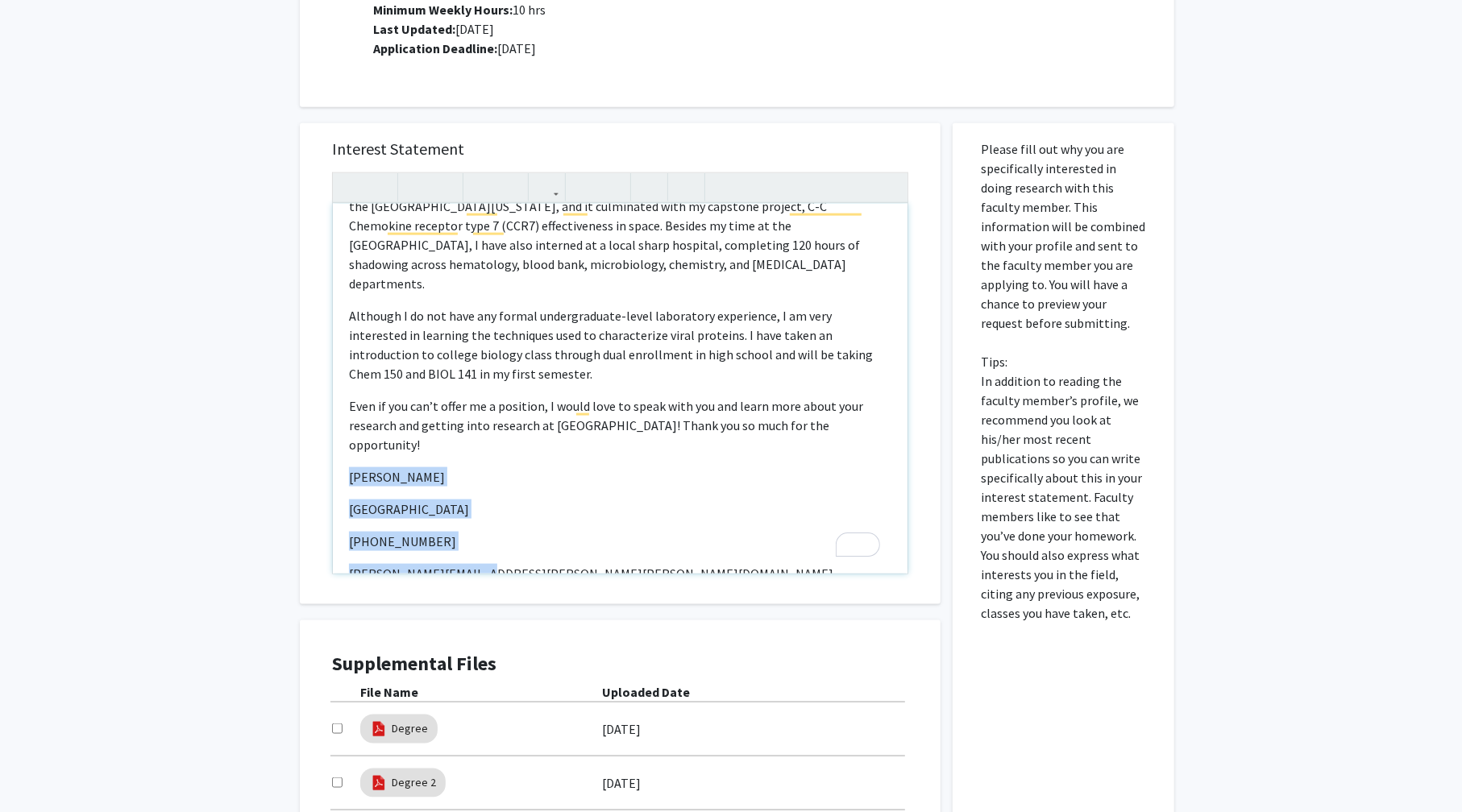
drag, startPoint x: 507, startPoint y: 535, endPoint x: 343, endPoint y: 440, distance: 189.5
click at [343, 440] on div "Hello Professor Bou-Nader, my name is Antonio Torres, and I just started my fre…" at bounding box center [620, 388] width 575 height 370
drag, startPoint x: 416, startPoint y: 466, endPoint x: 405, endPoint y: 465, distance: 11.0
click at [405, 499] on p "Emory University" at bounding box center [620, 509] width 542 height 20
click at [671, 336] on p "Although I do not have any formal undergraduate-level laboratory experience, I …" at bounding box center [620, 344] width 542 height 78
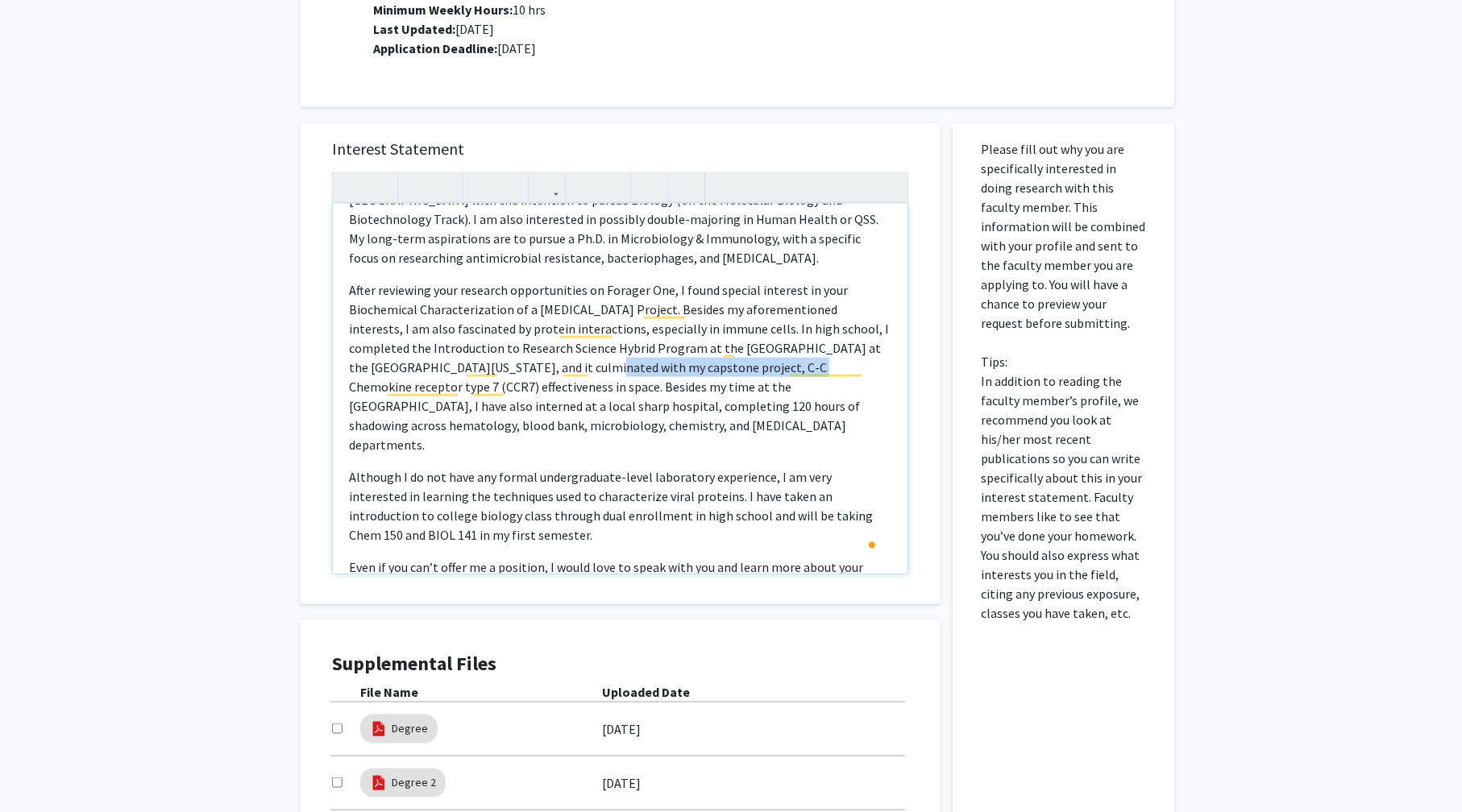
drag, startPoint x: 706, startPoint y: 363, endPoint x: 504, endPoint y: 375, distance: 202.4
click at [504, 375] on p "After reviewing your research opportunities on Forager One, I found special int…" at bounding box center [620, 367] width 542 height 174
click at [504, 375] on p "After reviewing your research opportunities on Forager One, I found special int…" at bounding box center [620, 367] width 542 height 174
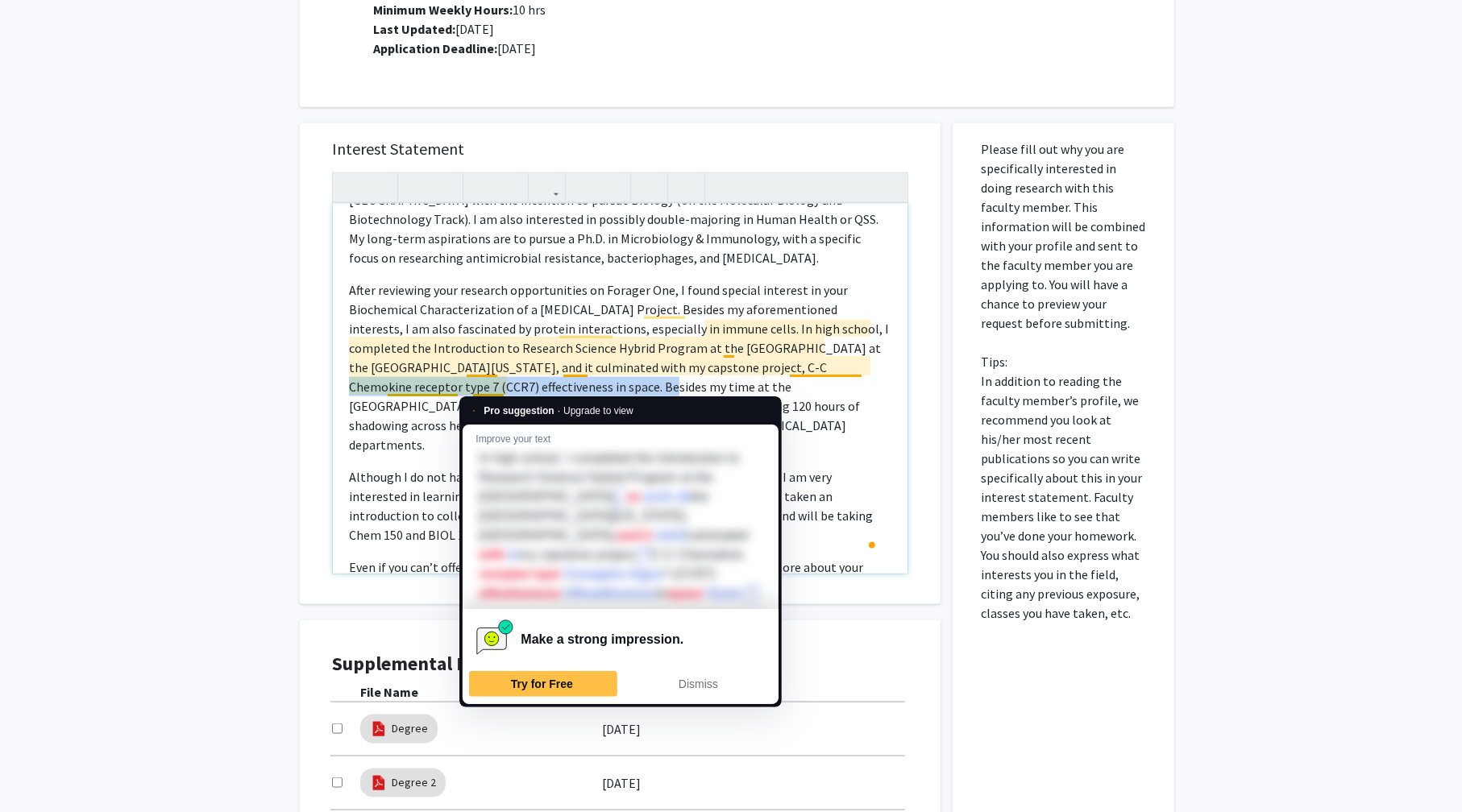
drag, startPoint x: 704, startPoint y: 363, endPoint x: 507, endPoint y: 297, distance: 207.8
click at [502, 385] on p "After reviewing your research opportunities on Forager One, I found special int…" at bounding box center [620, 367] width 542 height 174
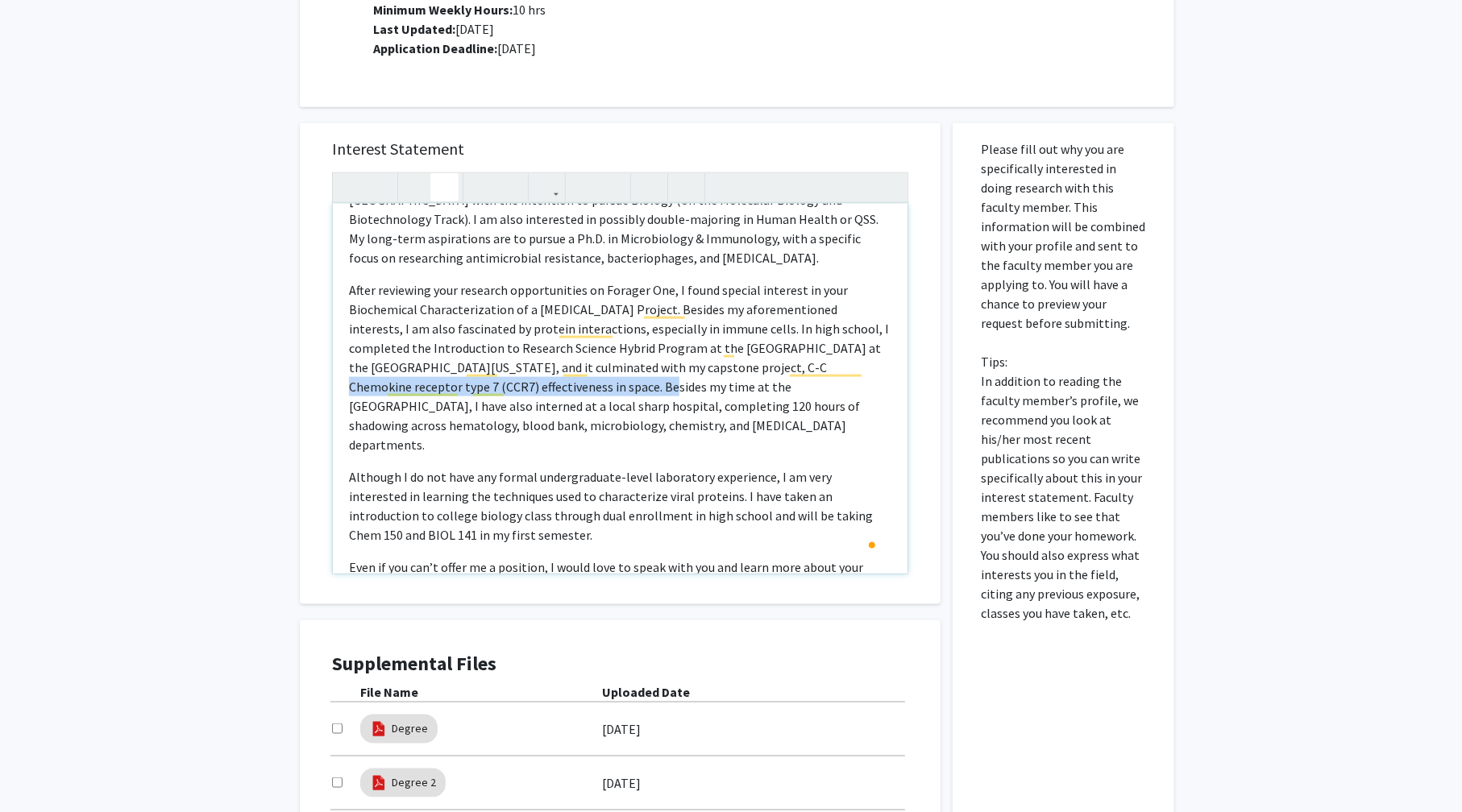
type textarea "<p>Hello Professor Bou-Nader, my name is Antonio Torres, and I just started my …"
click at [445, 186] on icon "button" at bounding box center [444, 187] width 14 height 27
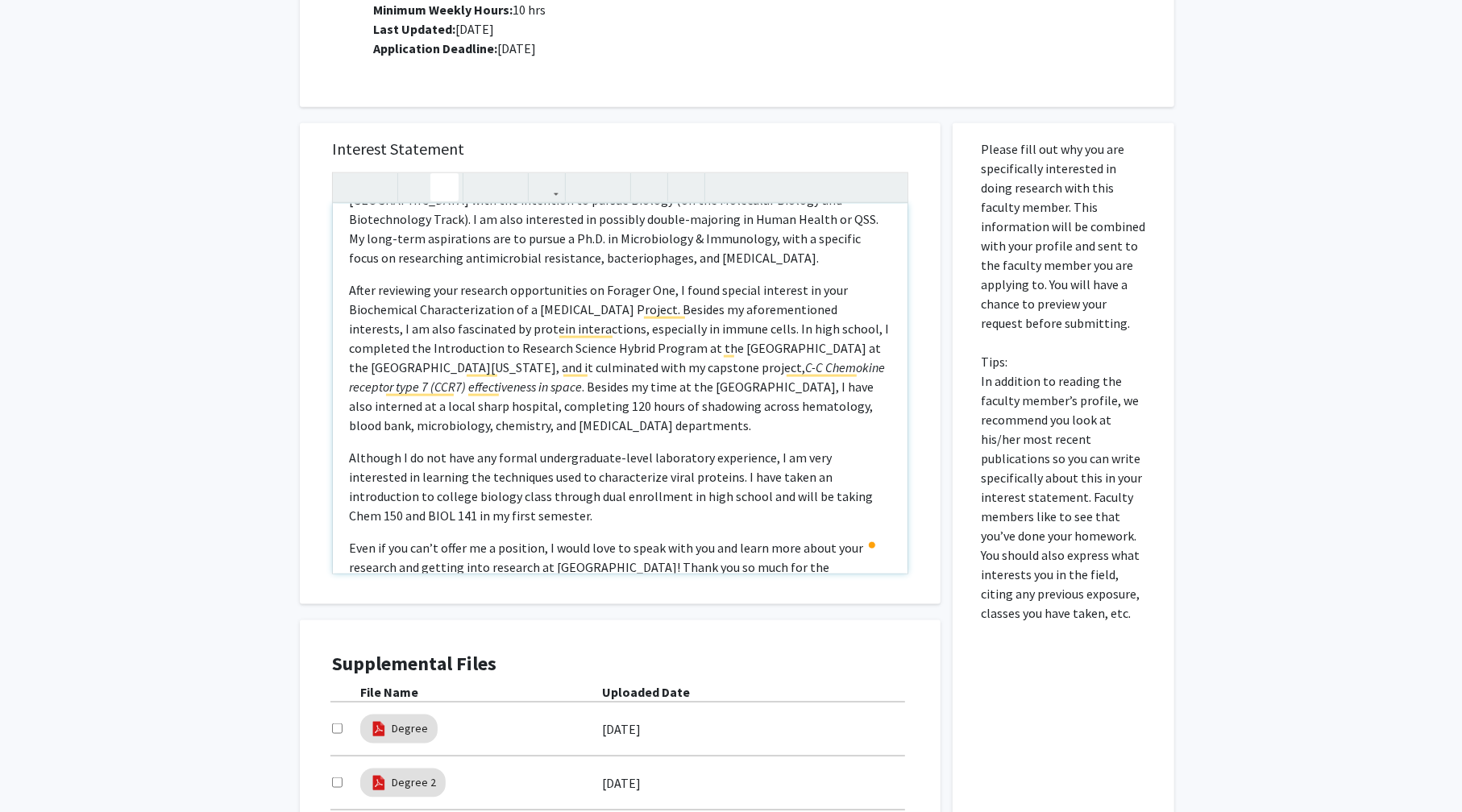
click at [551, 395] on p "After reviewing your research opportunities on Forager One, I found special int…" at bounding box center [620, 358] width 542 height 155
click at [566, 424] on p "After reviewing your research opportunities on Forager One, I found special int…" at bounding box center [620, 358] width 542 height 155
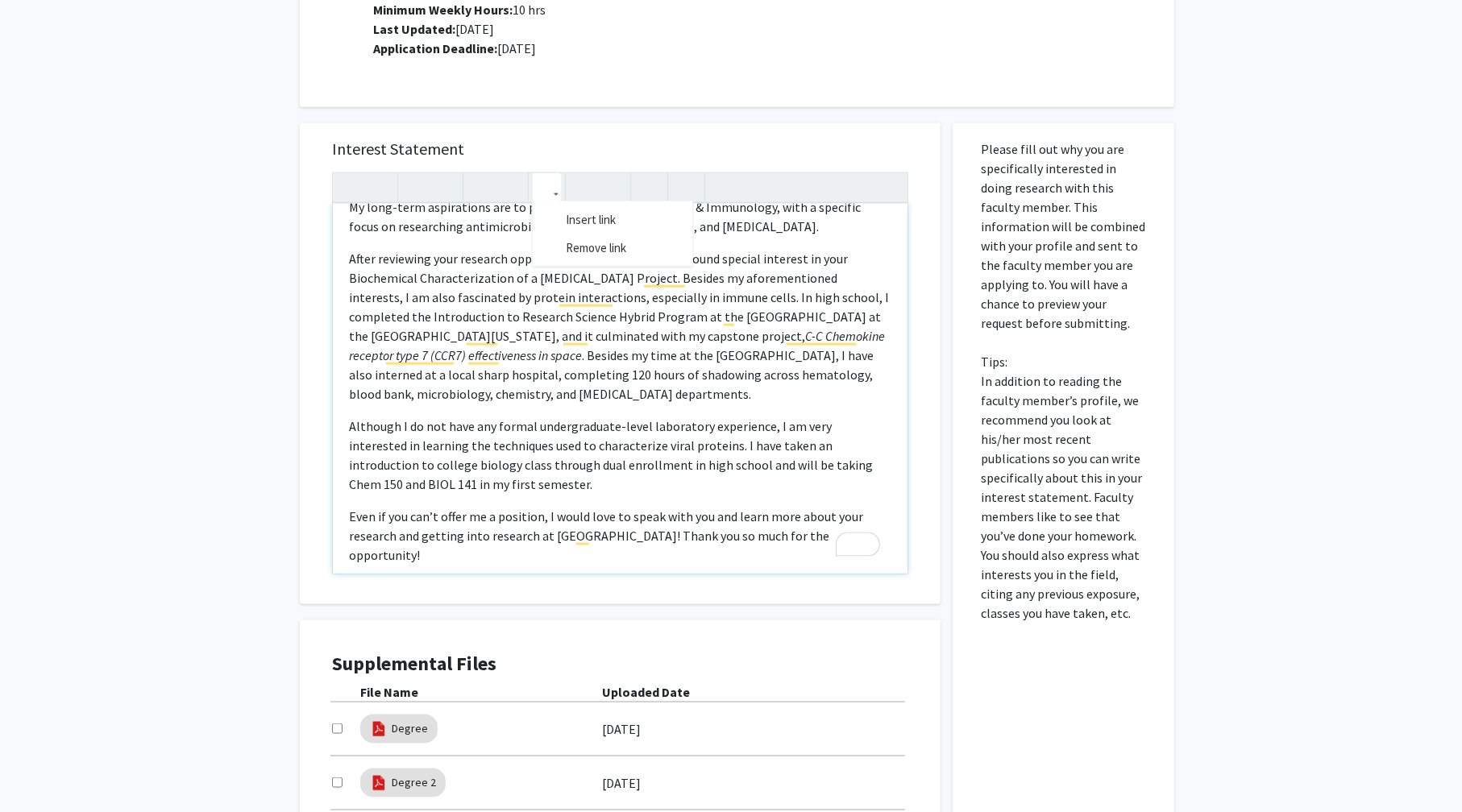
click at [551, 182] on icon "button" at bounding box center [546, 187] width 14 height 27
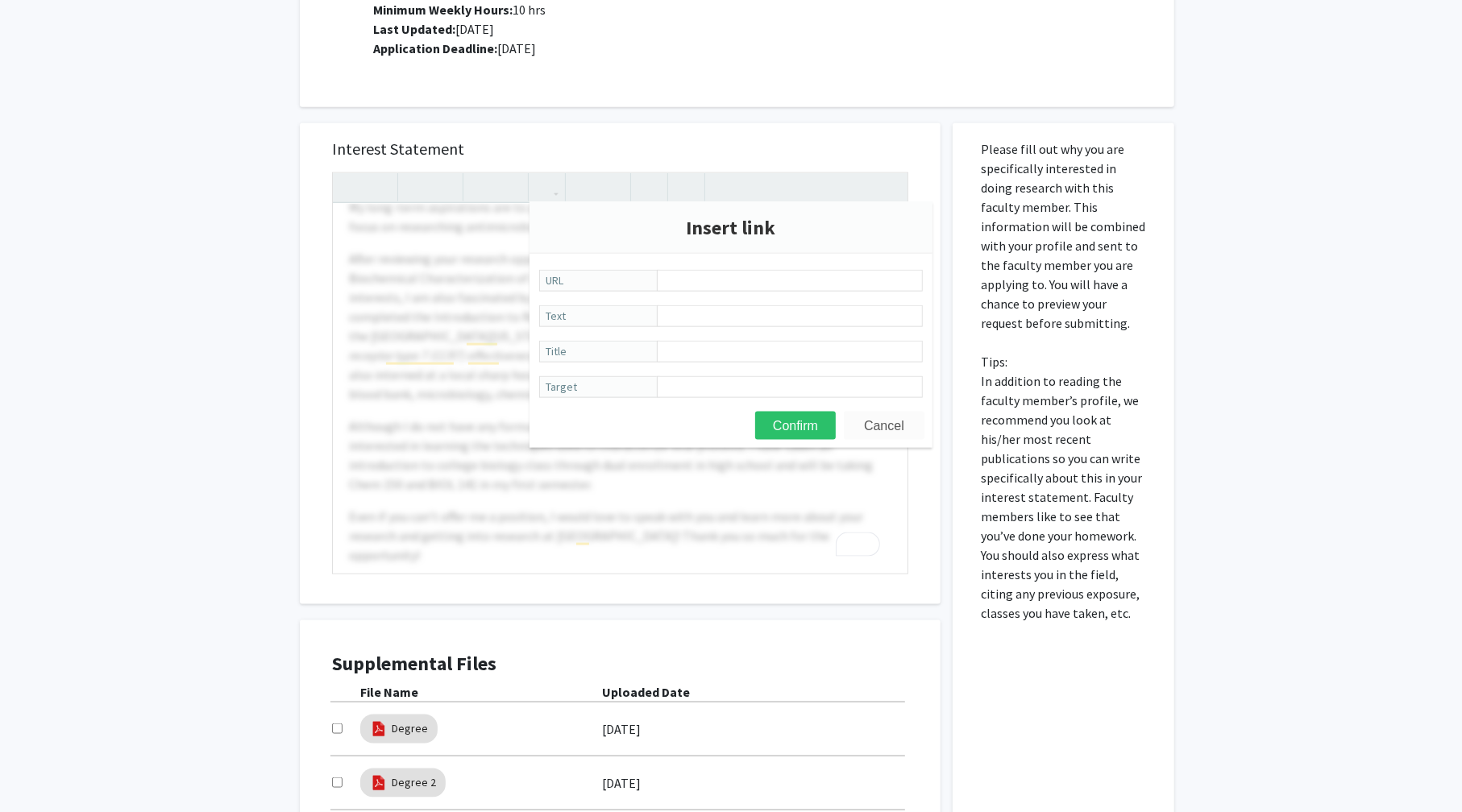
click at [876, 424] on button "Cancel" at bounding box center [884, 425] width 81 height 29
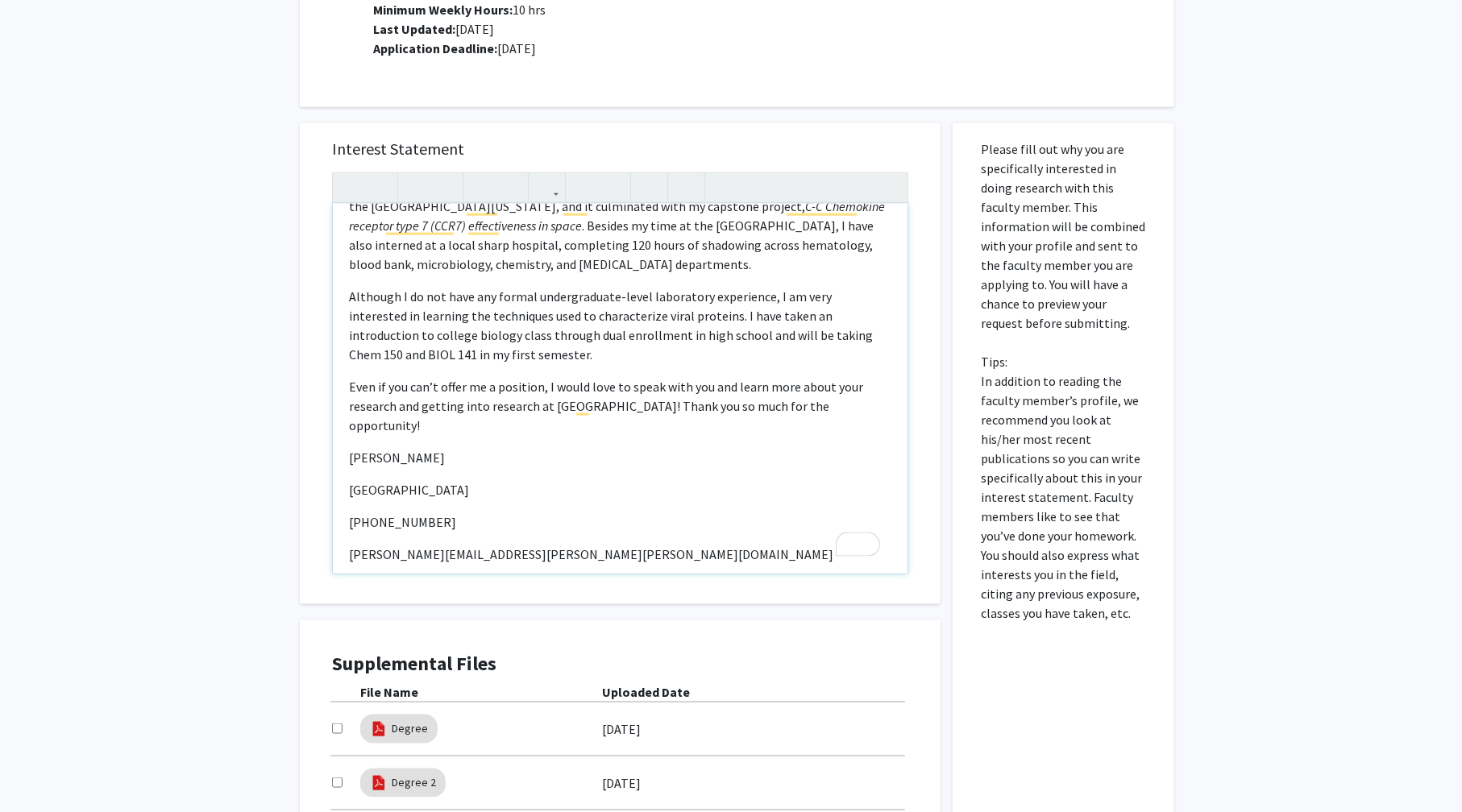
scroll to position [1808, 0]
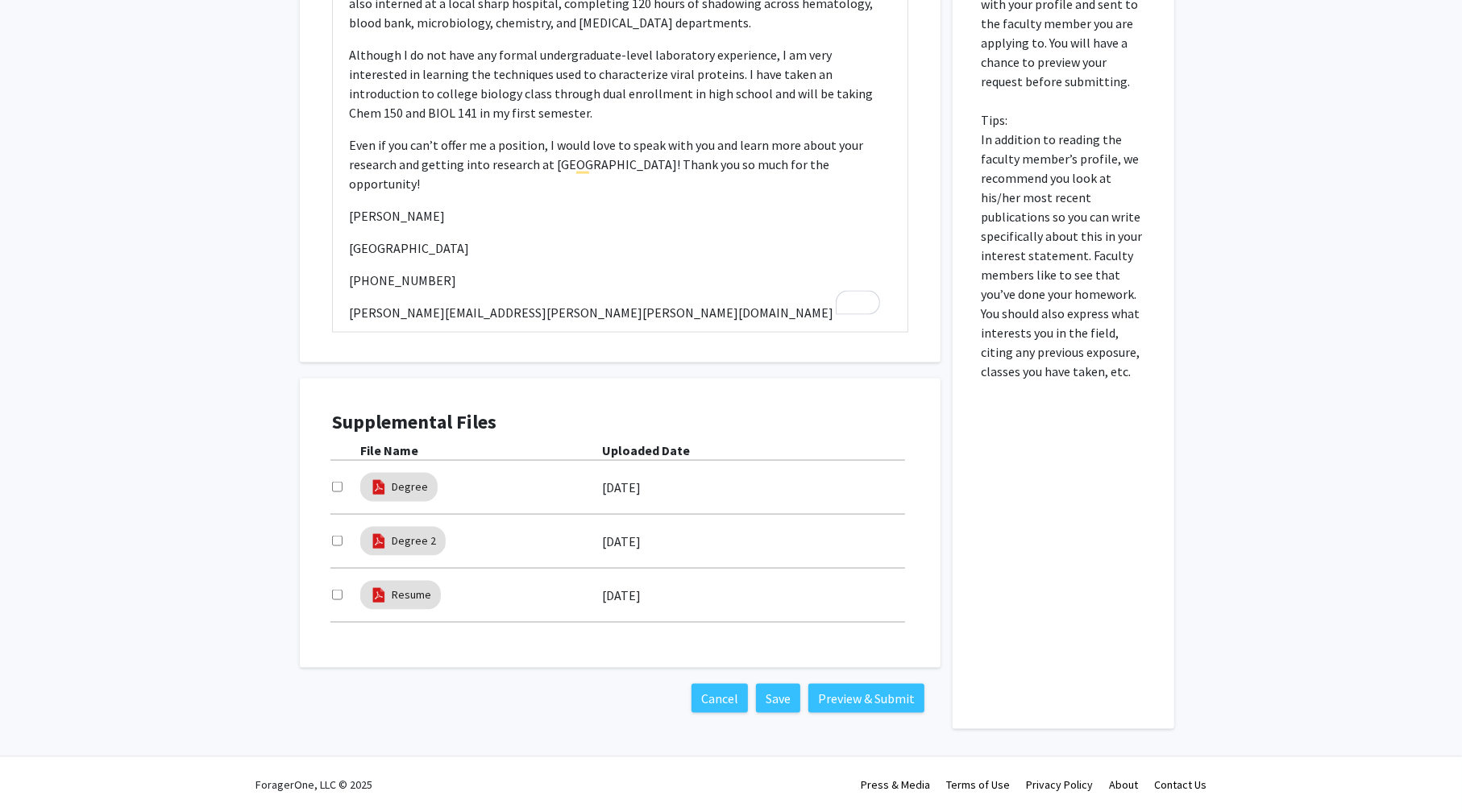
click at [1022, 536] on div "Please fill out why you are specifically interested in doing research with this…" at bounding box center [1064, 305] width 198 height 848
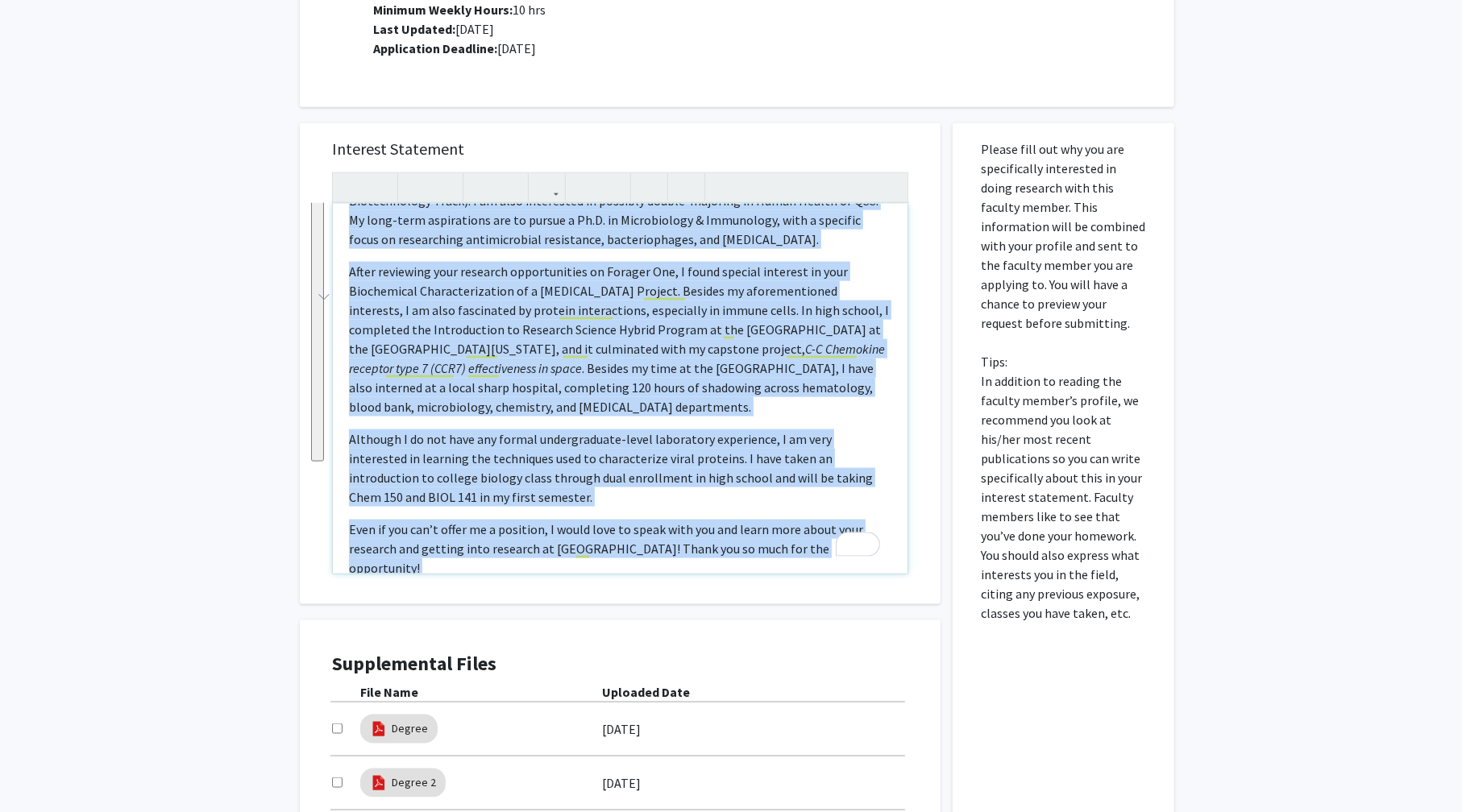
scroll to position [0, 0]
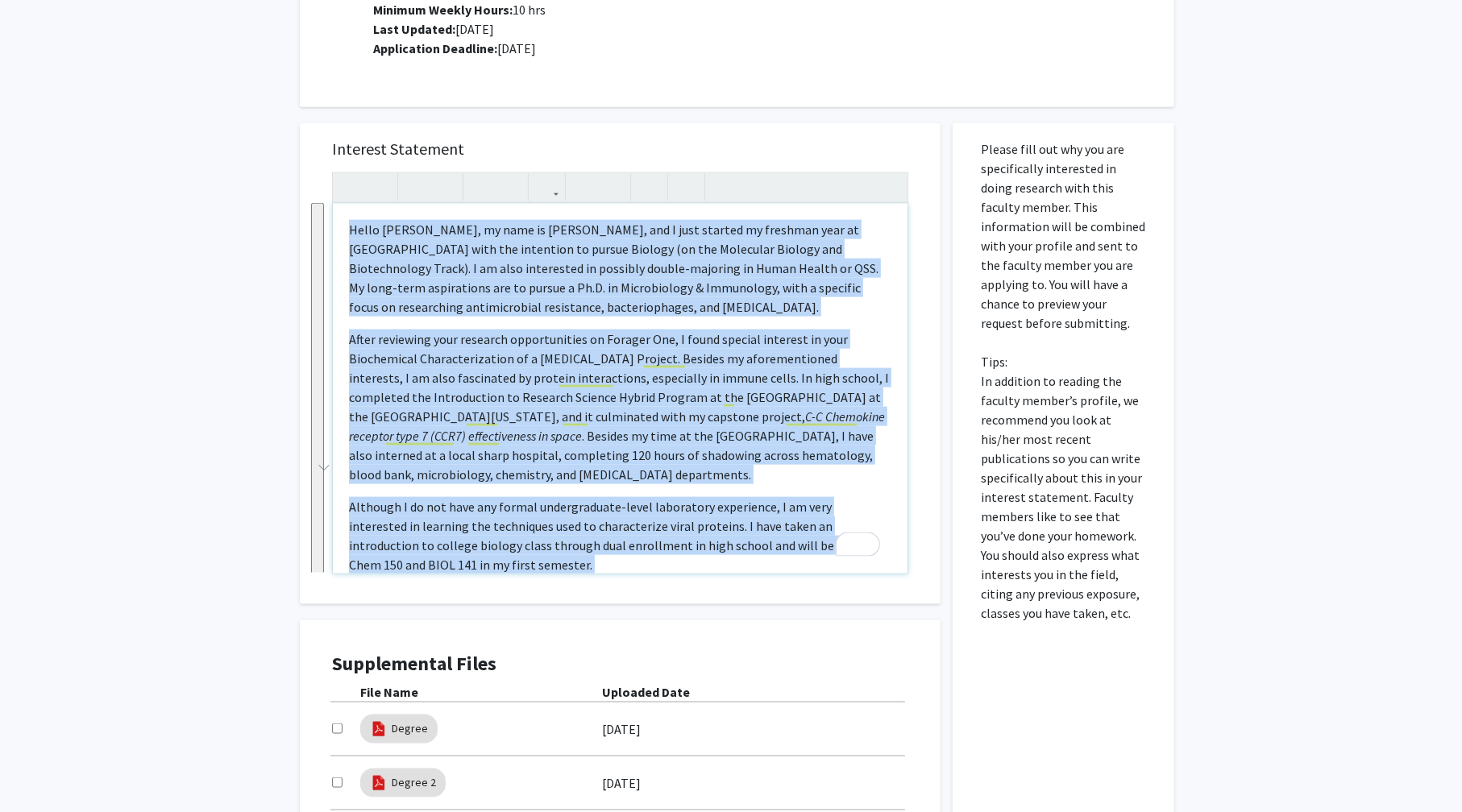
drag, startPoint x: 490, startPoint y: 534, endPoint x: 331, endPoint y: 224, distance: 348.4
click at [331, 224] on div "Interest Statement Hello Professor Bou-Nader, my name is Antonio Torres, and I …" at bounding box center [620, 363] width 641 height 481
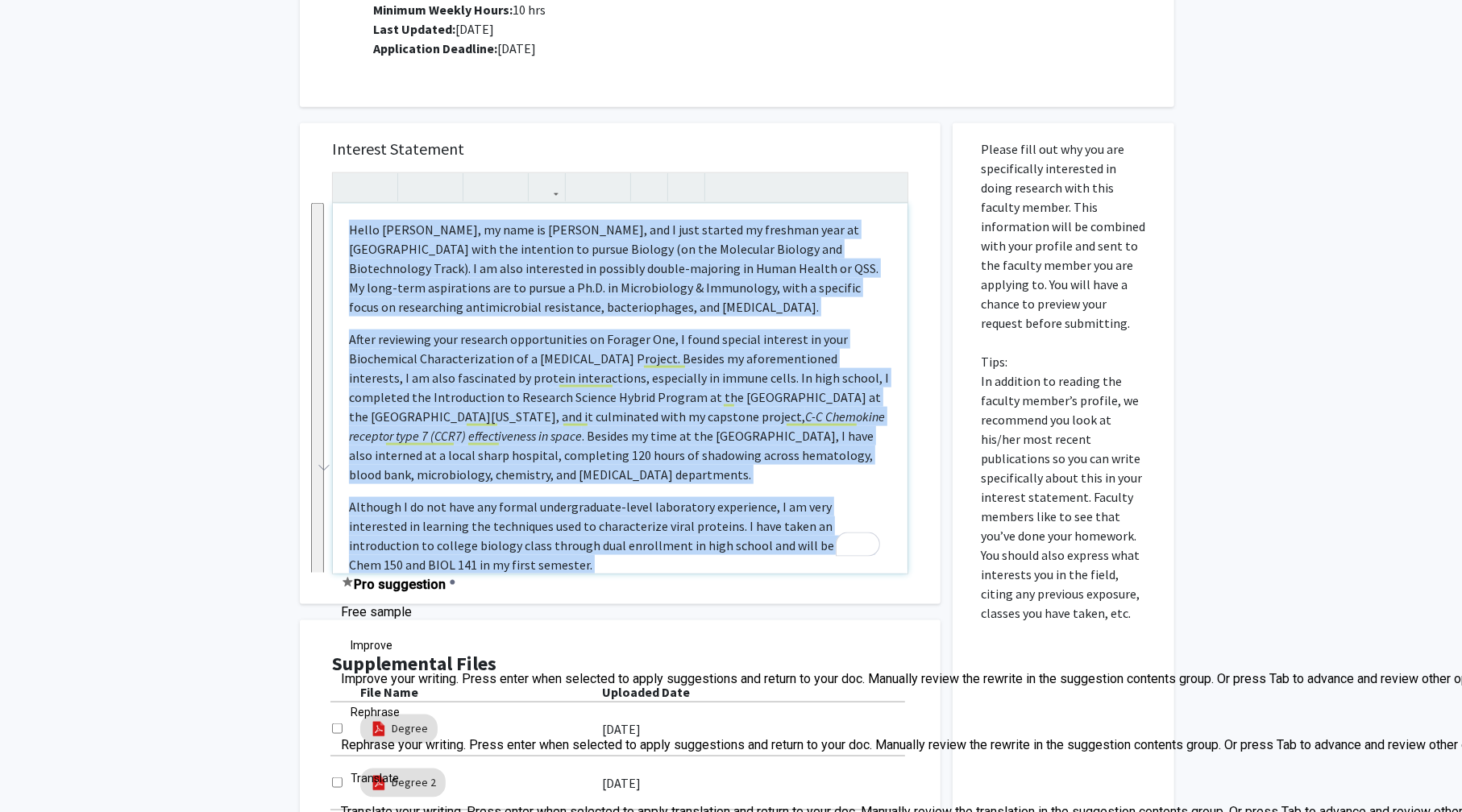
copy div "Hello Professor Bou-Nader, my name is Antonio Torres, and I just started my fre…"
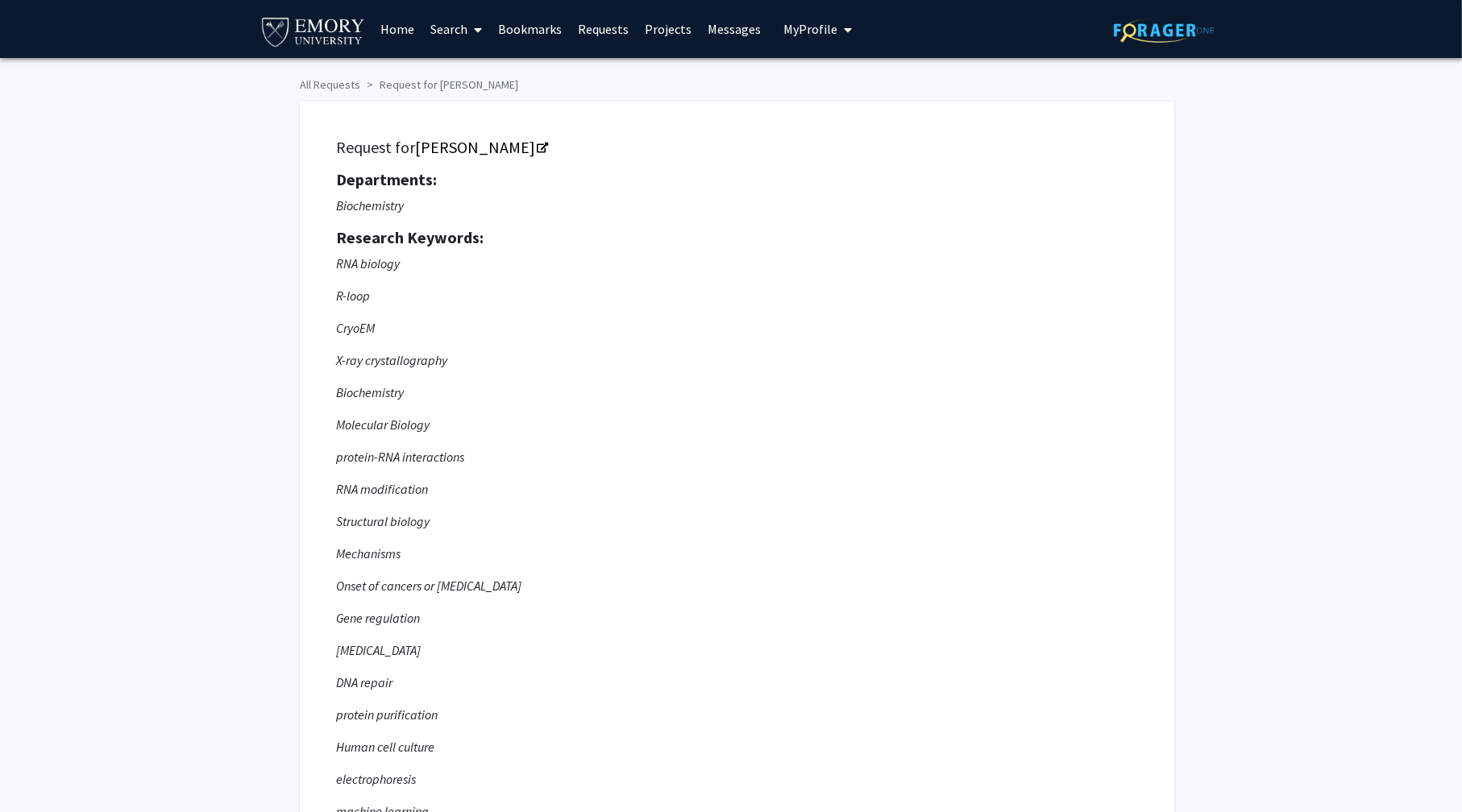
click at [821, 36] on span "My Profile" at bounding box center [811, 29] width 54 height 16
click at [838, 73] on span "[PERSON_NAME]" at bounding box center [883, 75] width 97 height 18
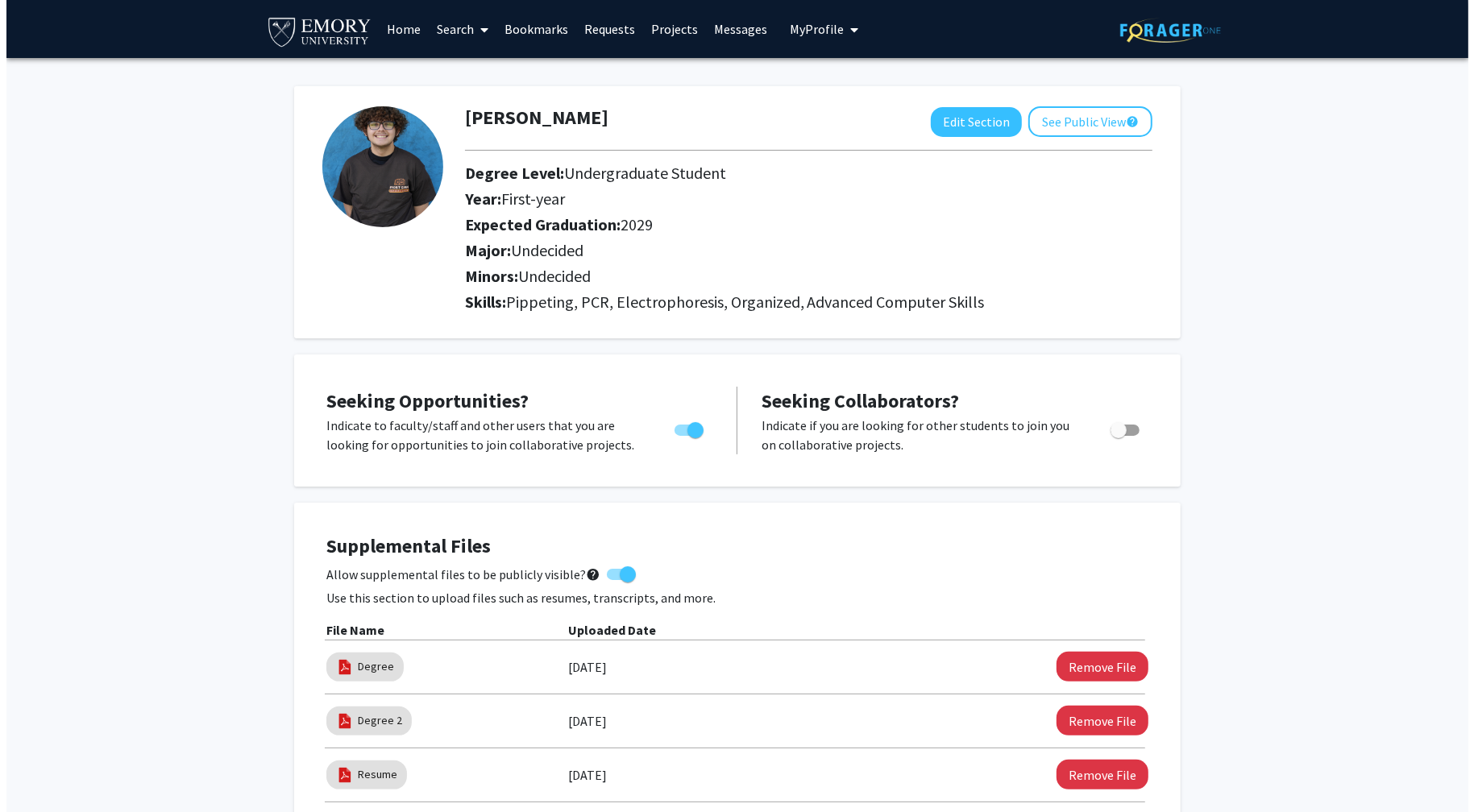
scroll to position [322, 0]
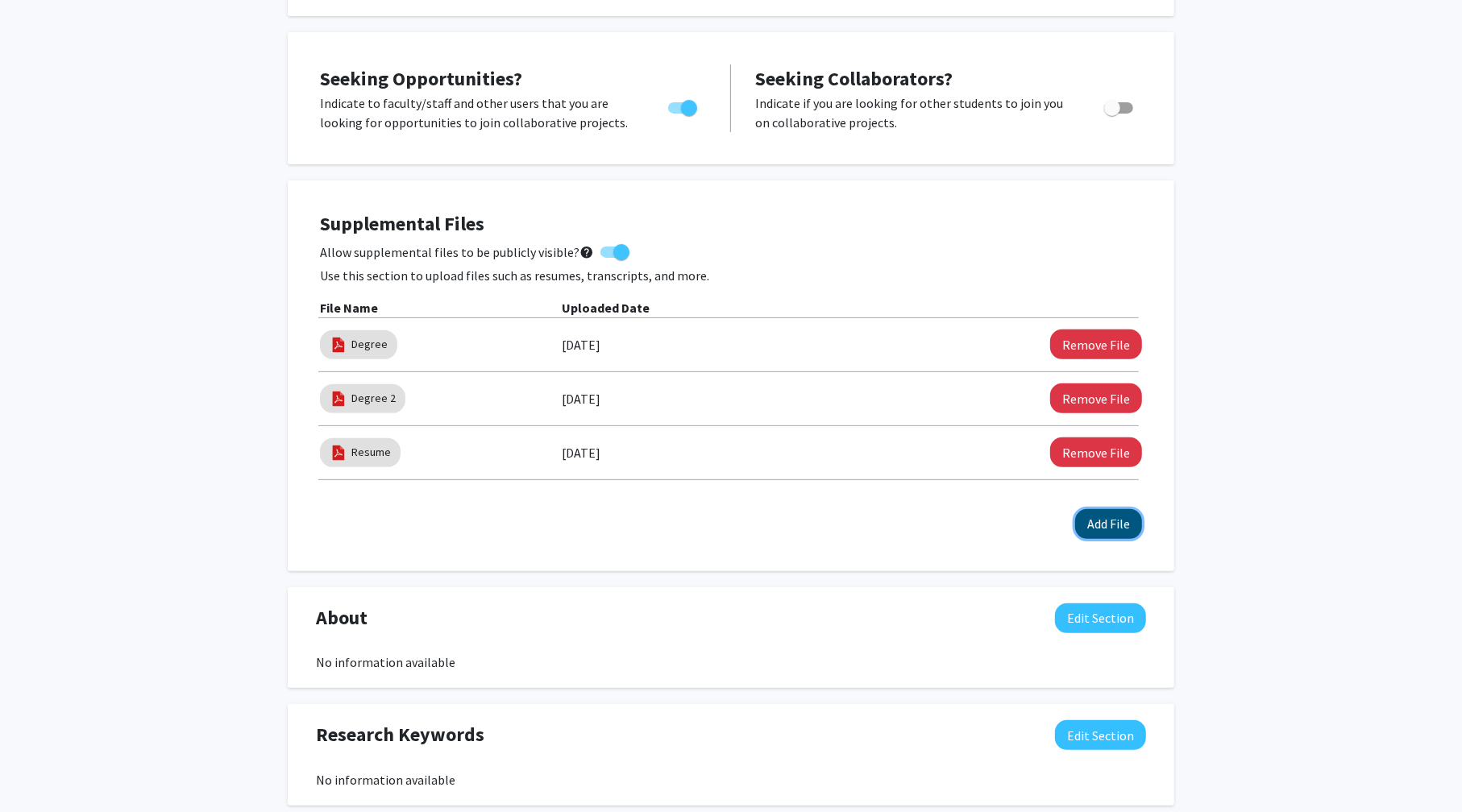
click at [1104, 519] on button "Add File" at bounding box center [1109, 524] width 67 height 30
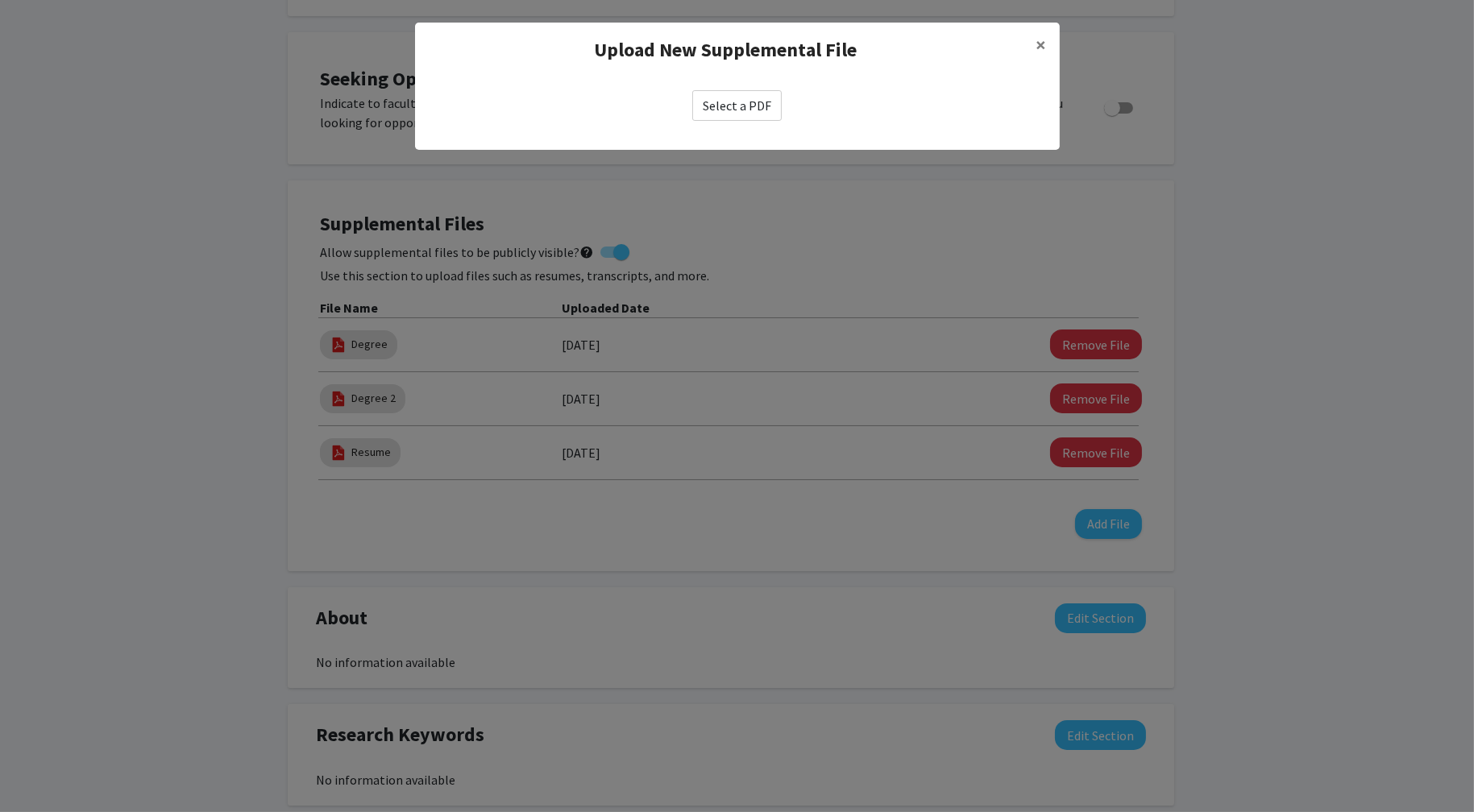
click at [744, 107] on label "Select a PDF" at bounding box center [737, 106] width 90 height 31
click at [0, 0] on input "Select a PDF" at bounding box center [0, 0] width 0 height 0
select select "custom"
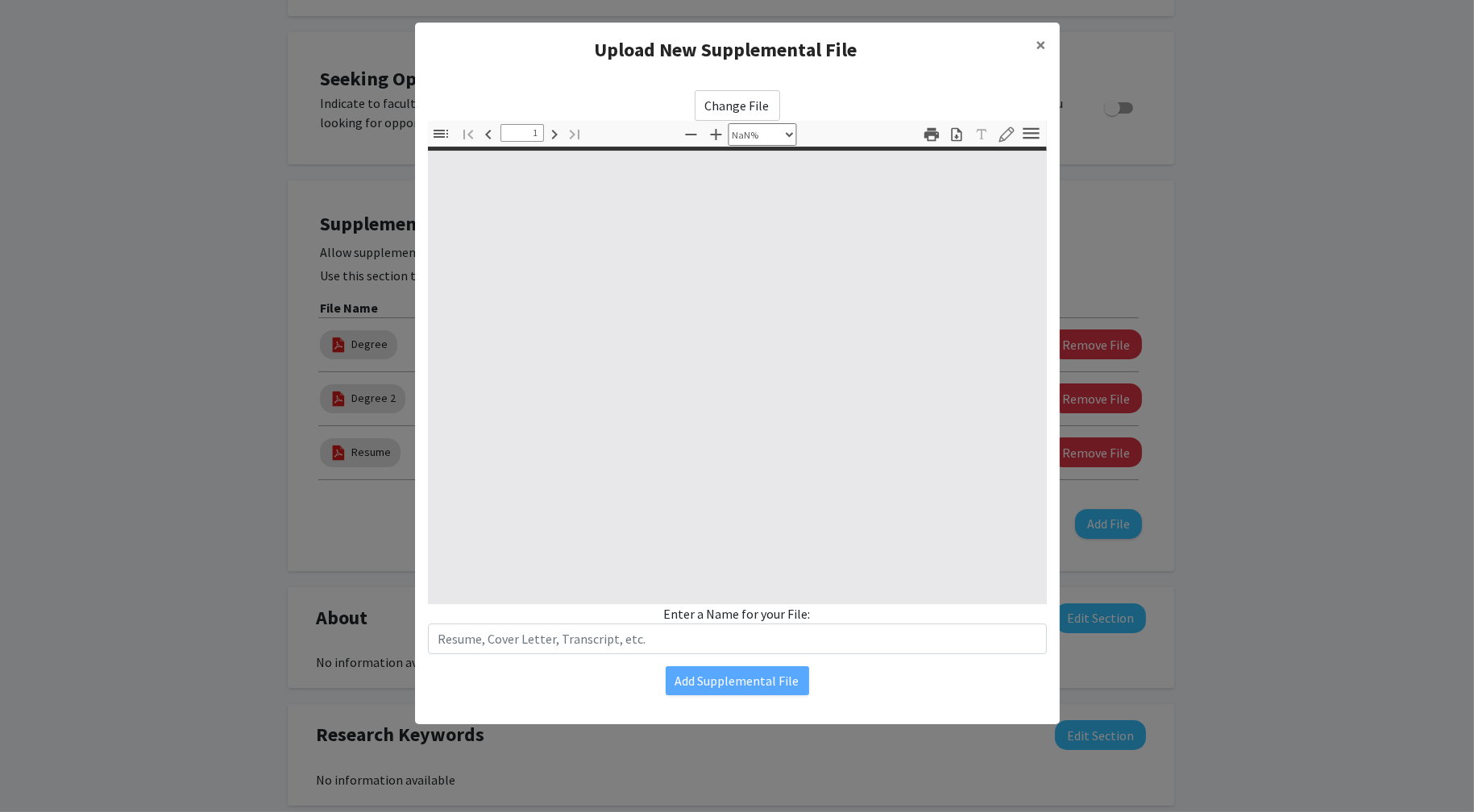
type input "0"
select select "custom"
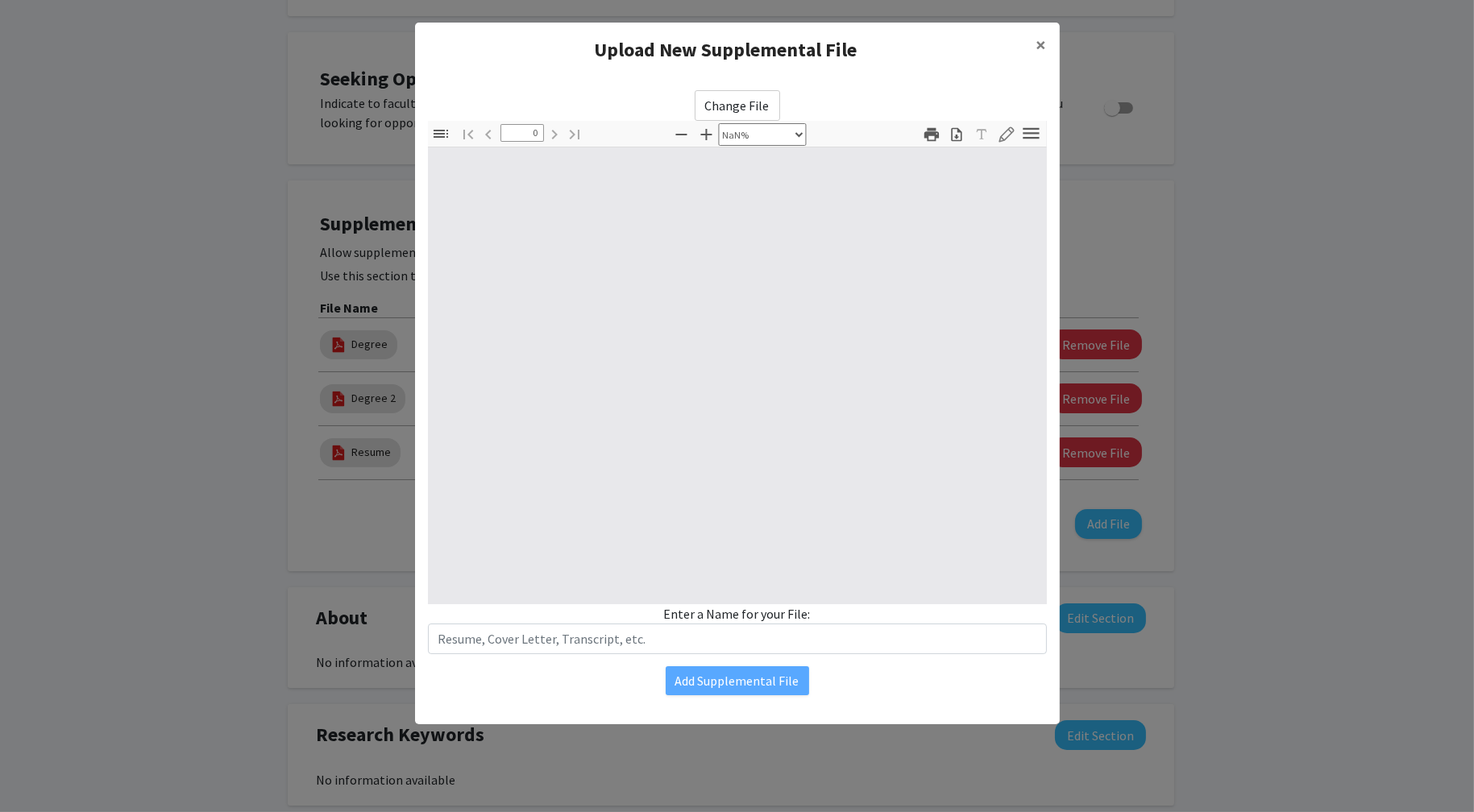
type input "1"
select select "auto"
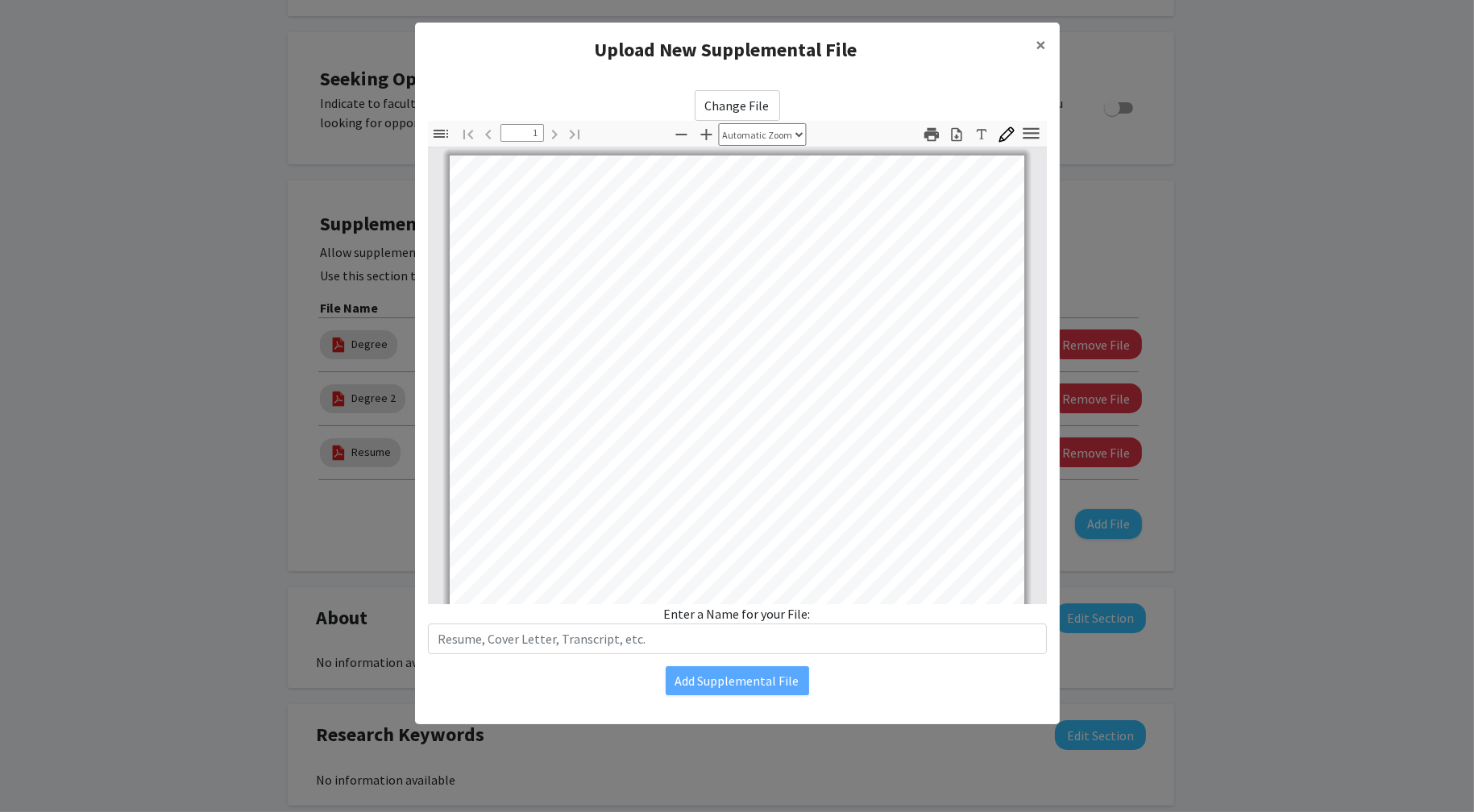
scroll to position [300, 0]
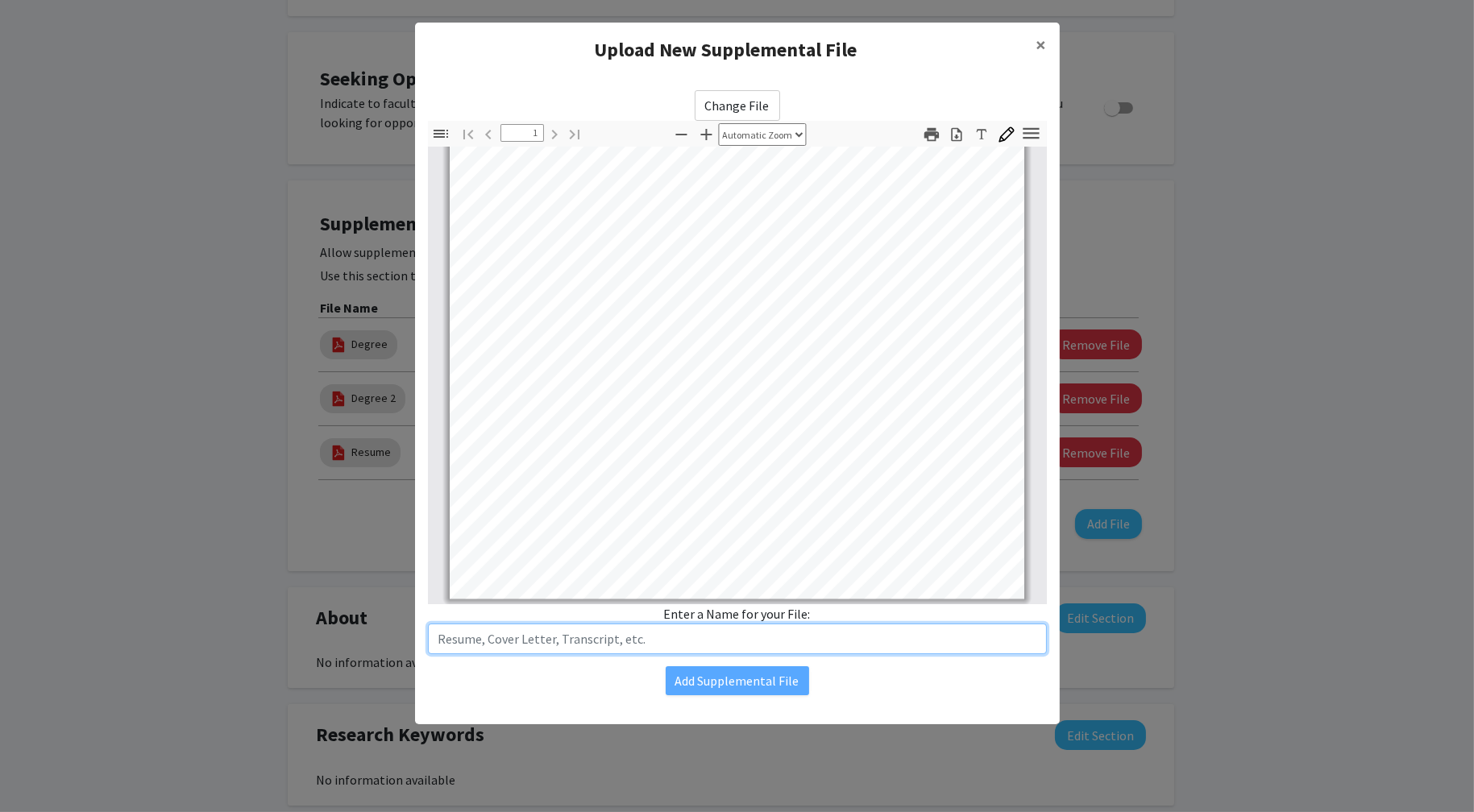
click at [664, 630] on input "text" at bounding box center [737, 639] width 619 height 31
type input "S"
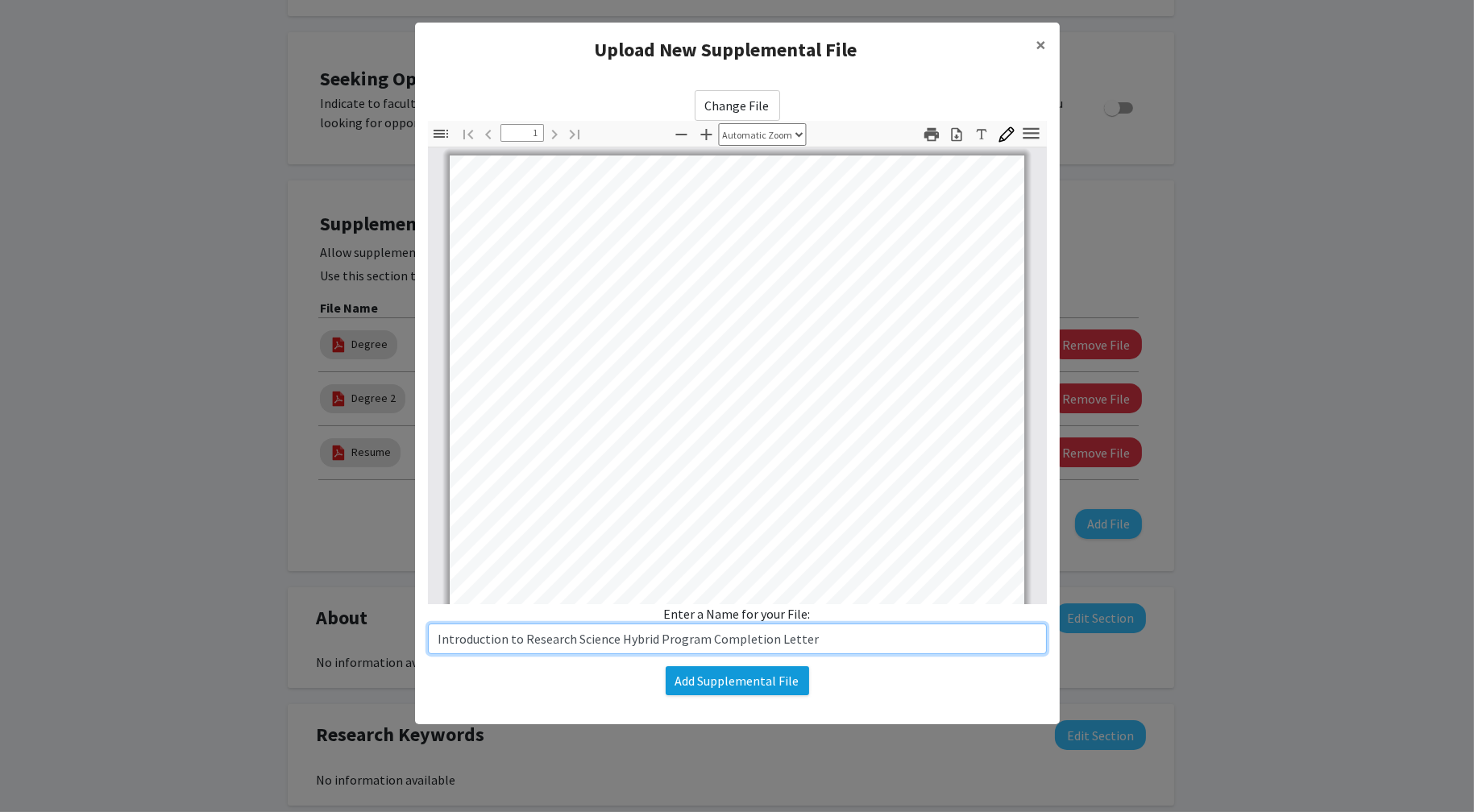
type input "Introduction to Research Science Hybrid Program Completion Letter"
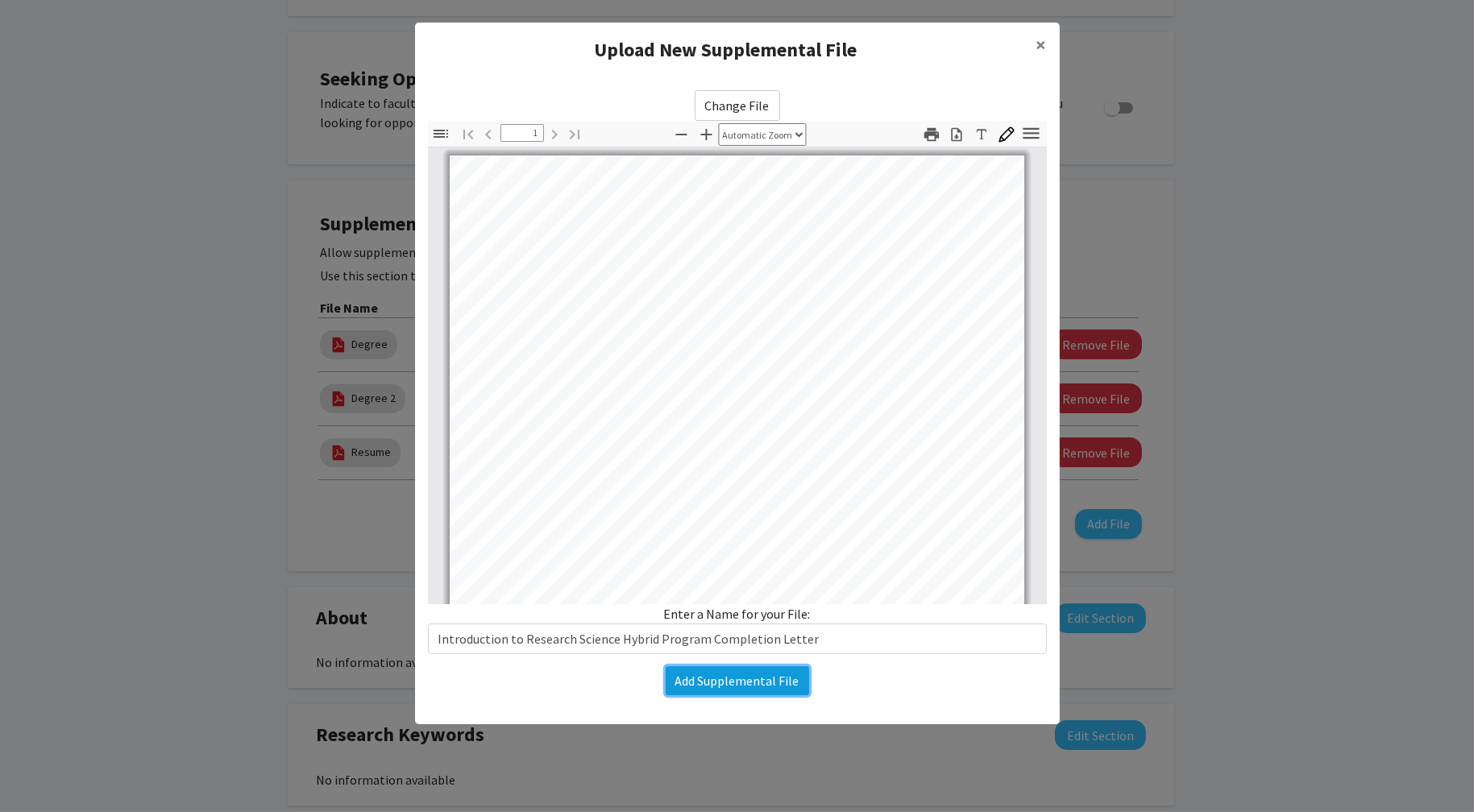
click at [766, 678] on button "Add Supplemental File" at bounding box center [737, 681] width 144 height 29
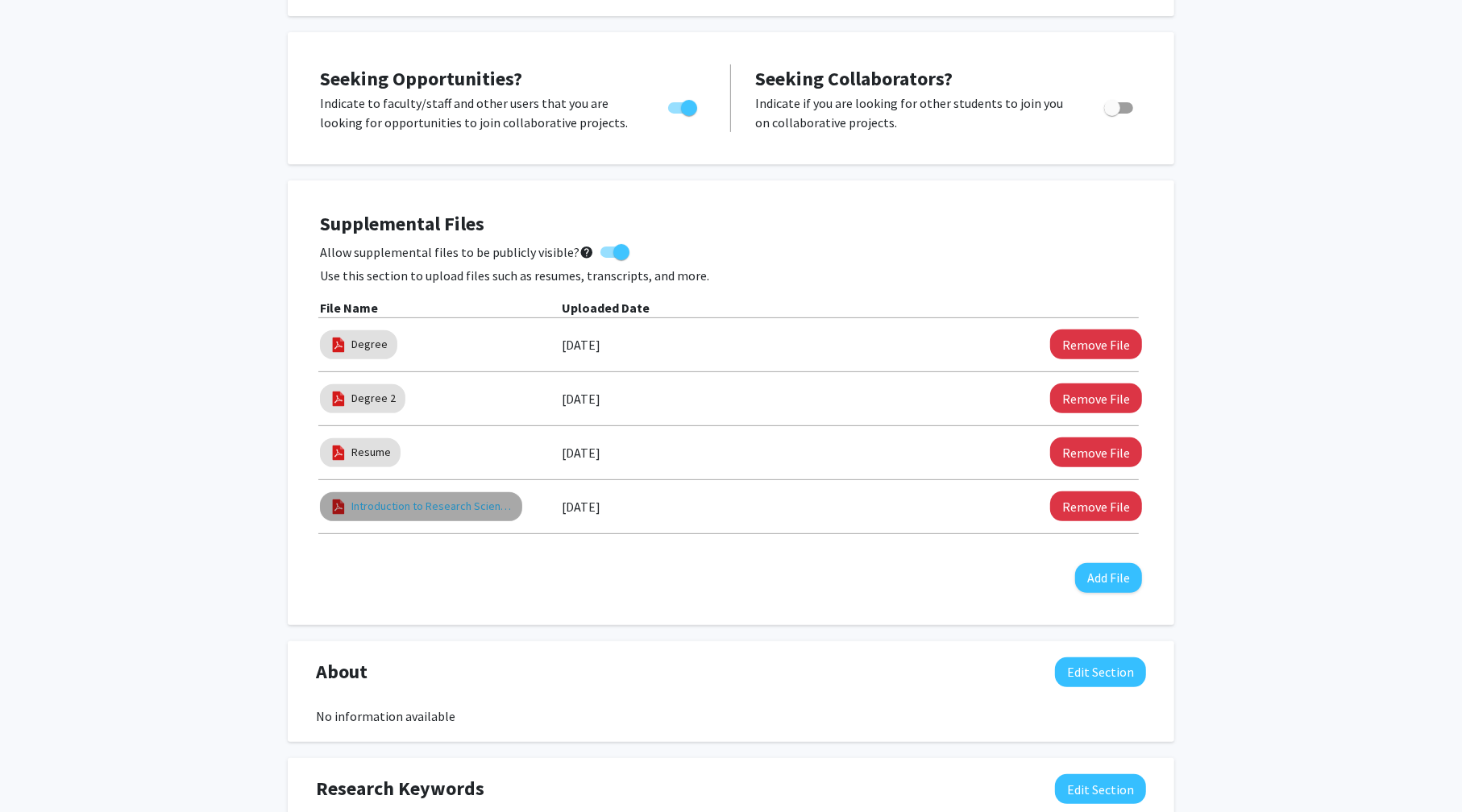
click at [494, 505] on link "Introduction to Research Science Hybrid Program Completion Letter" at bounding box center [431, 506] width 161 height 17
select select "custom"
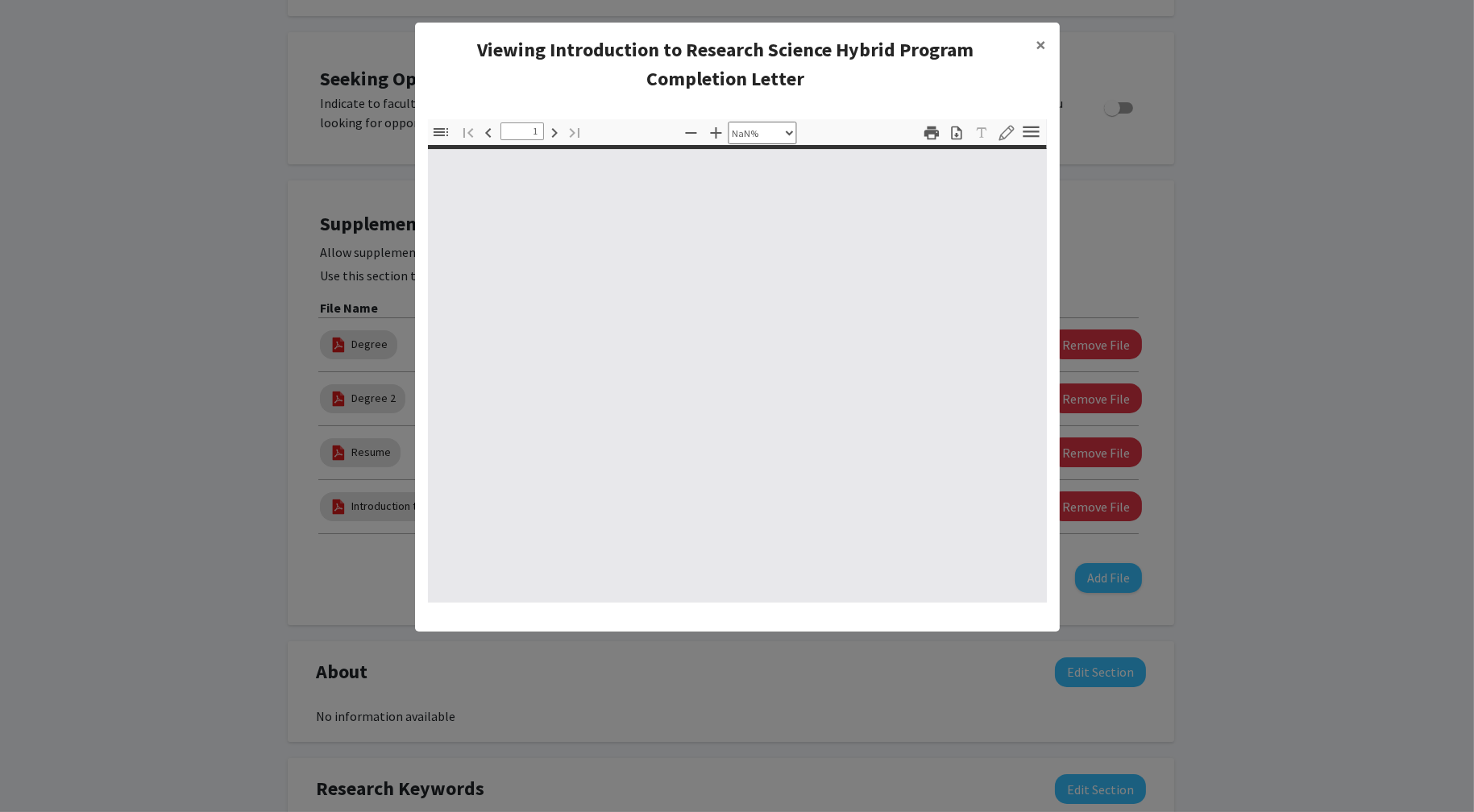
type input "0"
select select "custom"
type input "1"
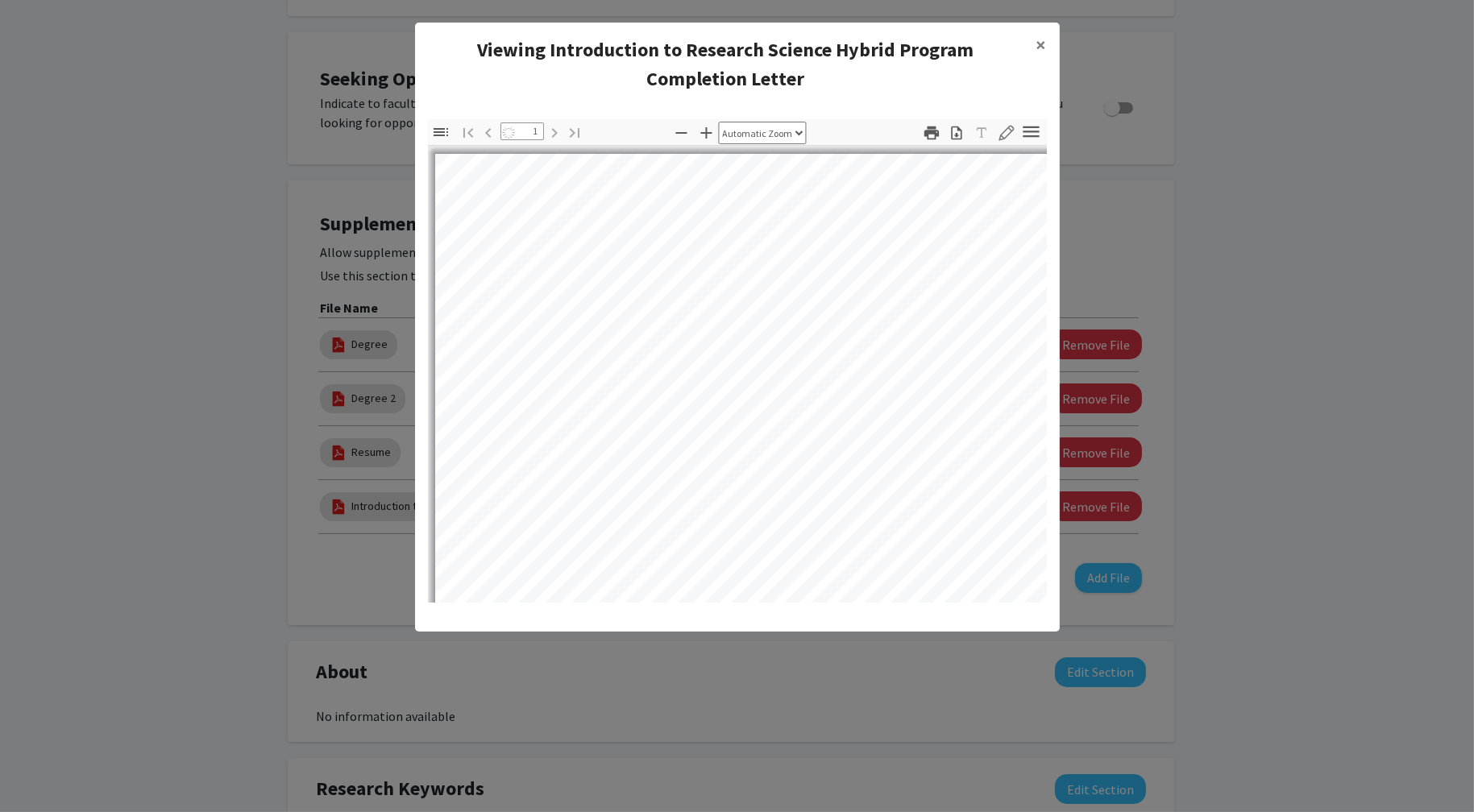
select select "auto"
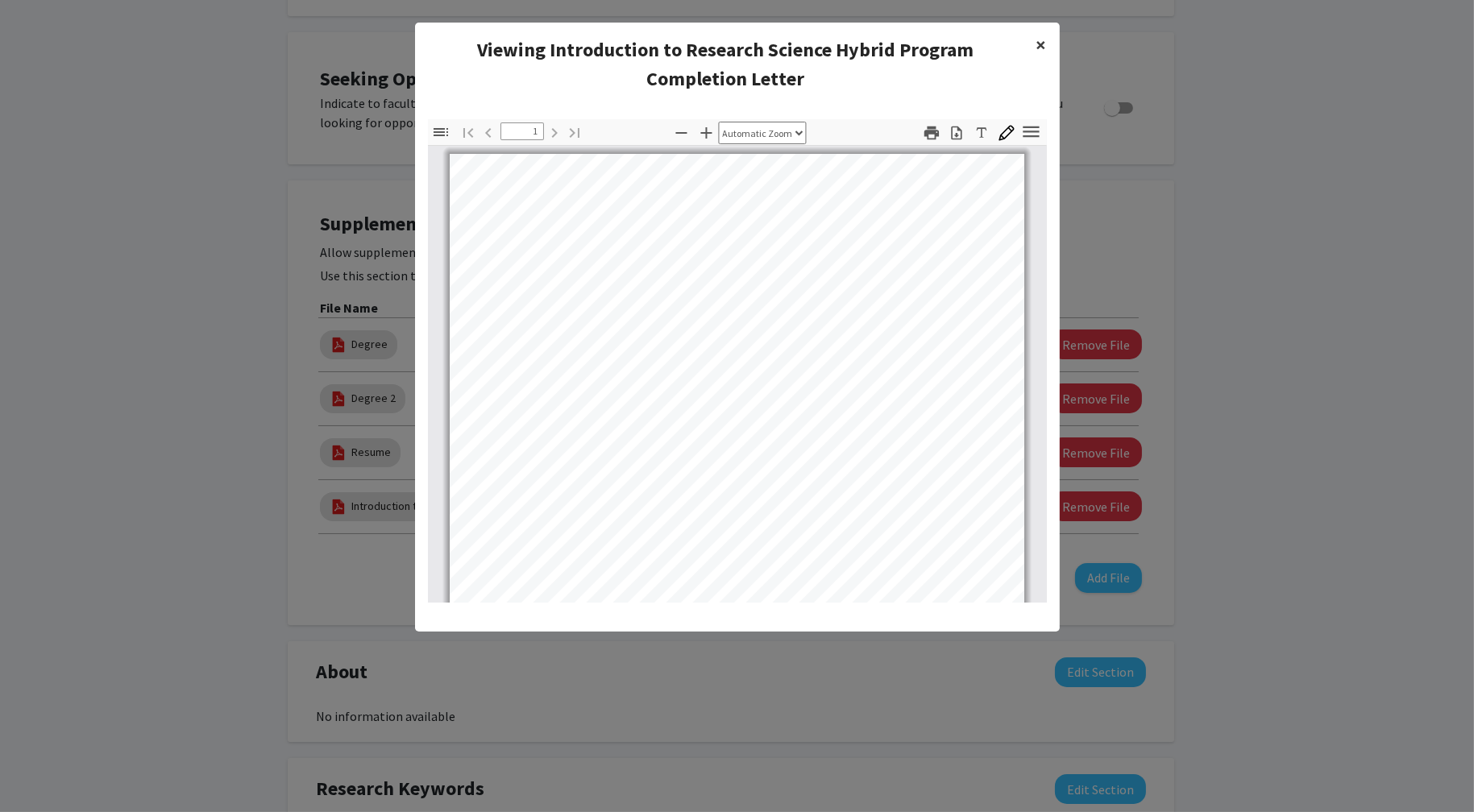
click at [1047, 41] on button "×" at bounding box center [1041, 45] width 36 height 45
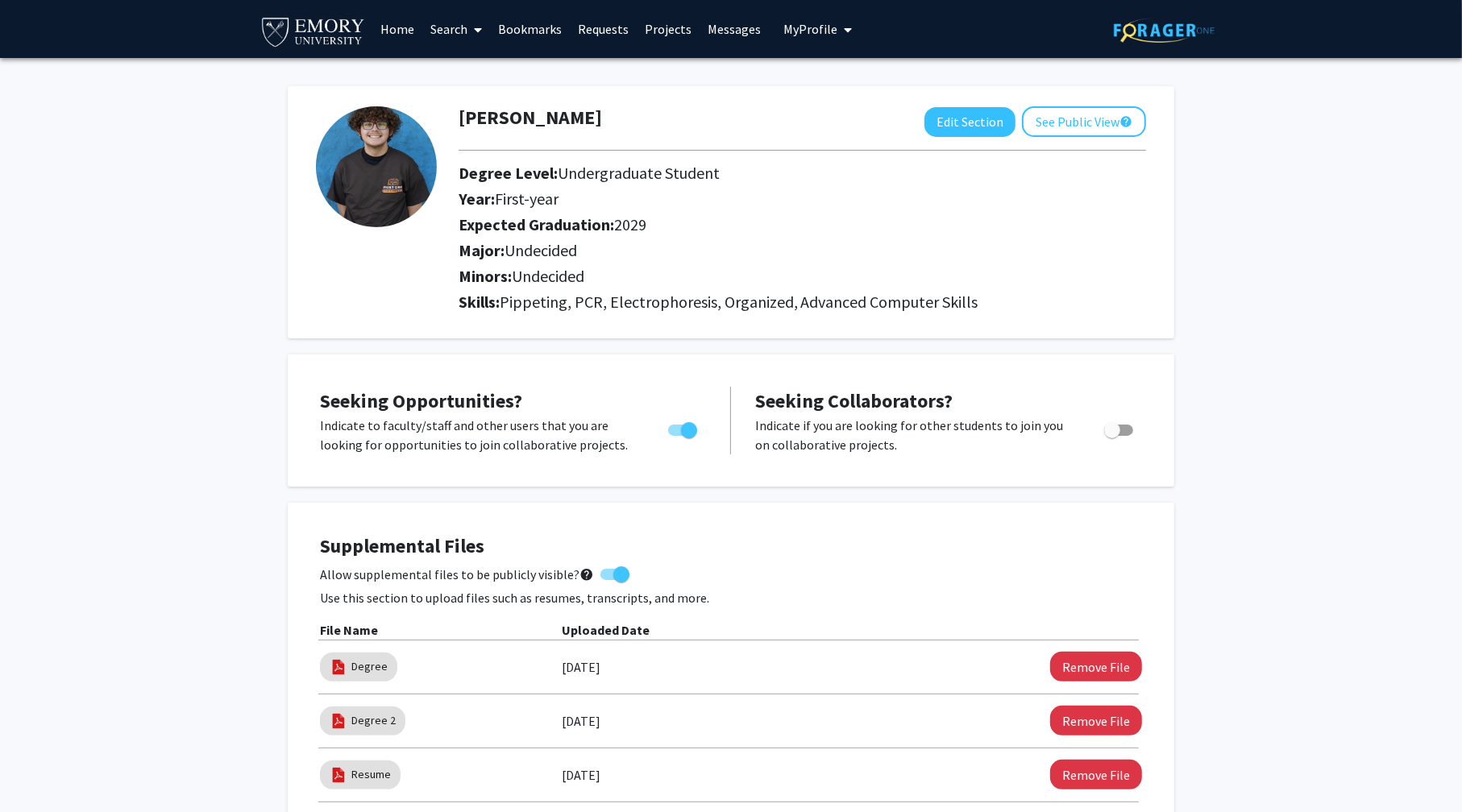
click at [658, 35] on link "Projects" at bounding box center [668, 29] width 63 height 56
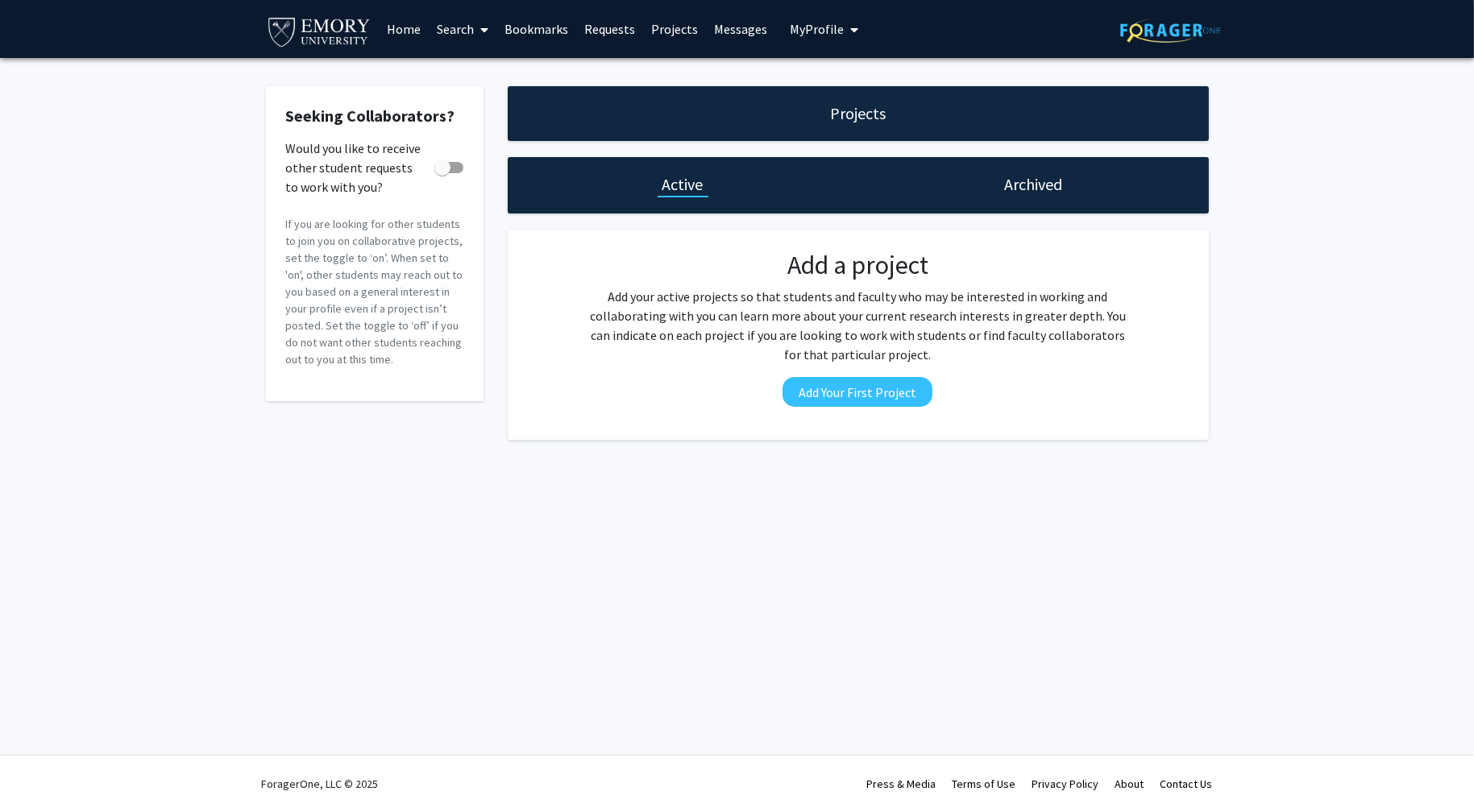
click at [531, 28] on link "Bookmarks" at bounding box center [536, 29] width 80 height 56
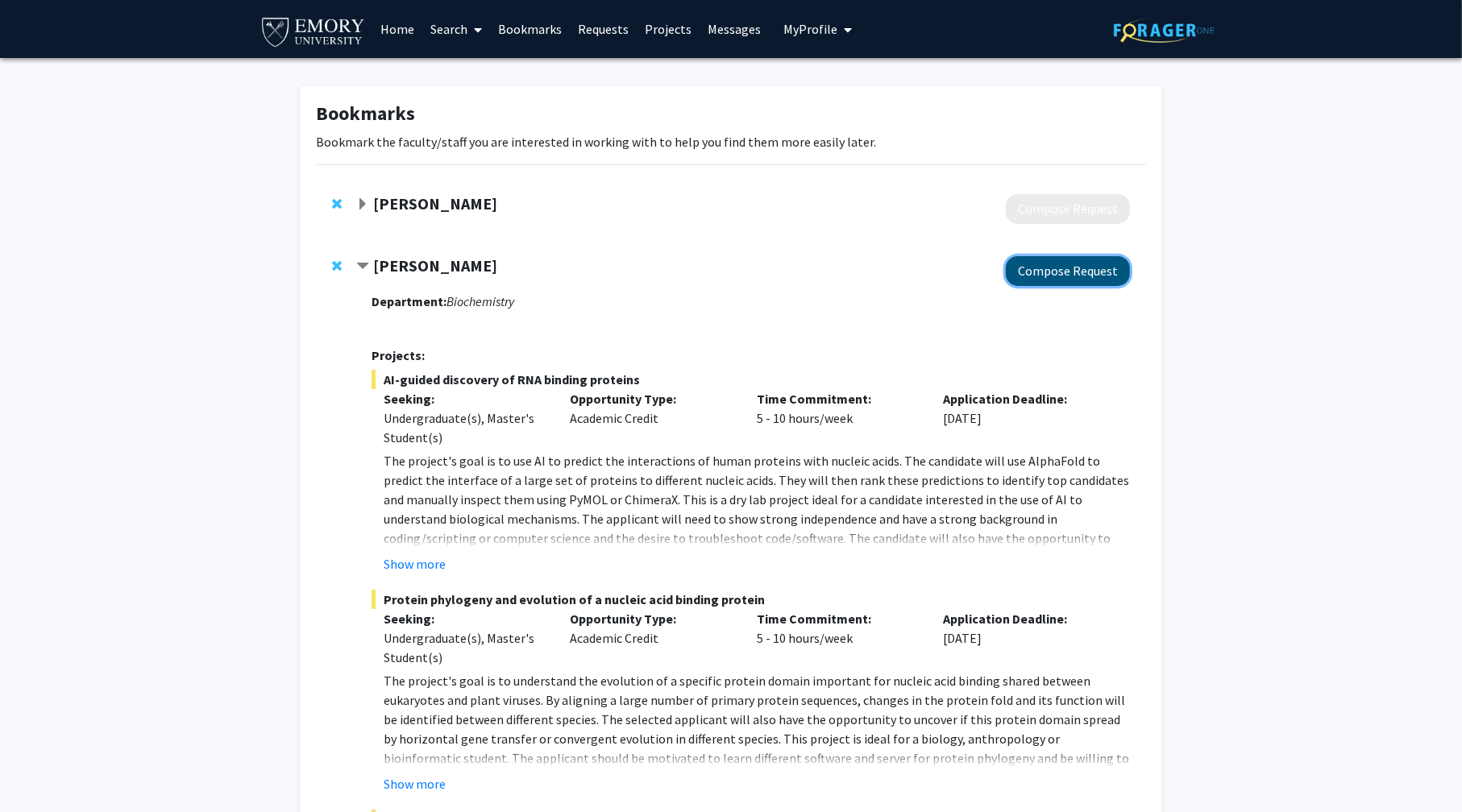
click at [1067, 261] on button "Compose Request" at bounding box center [1068, 271] width 124 height 30
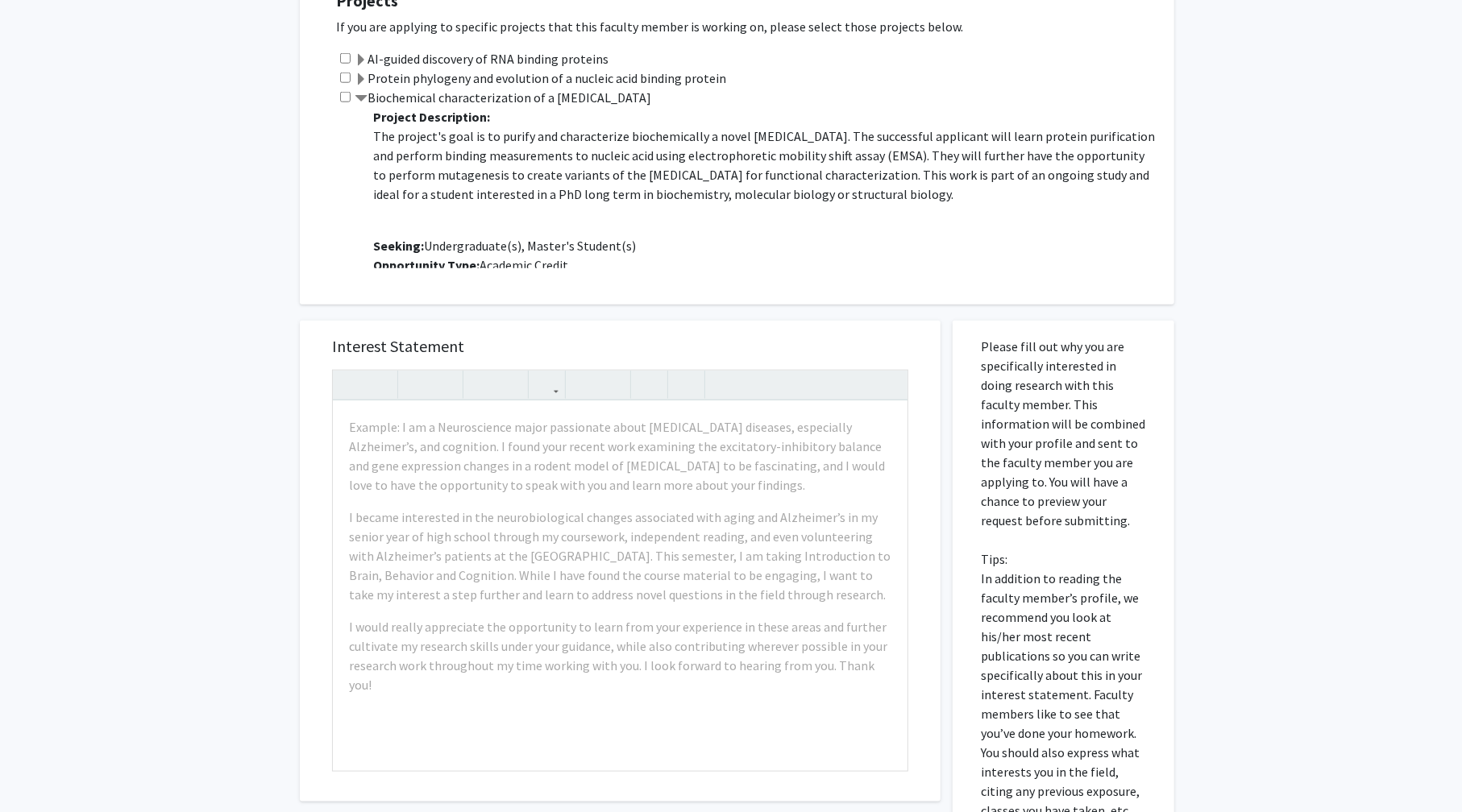
scroll to position [1450, 0]
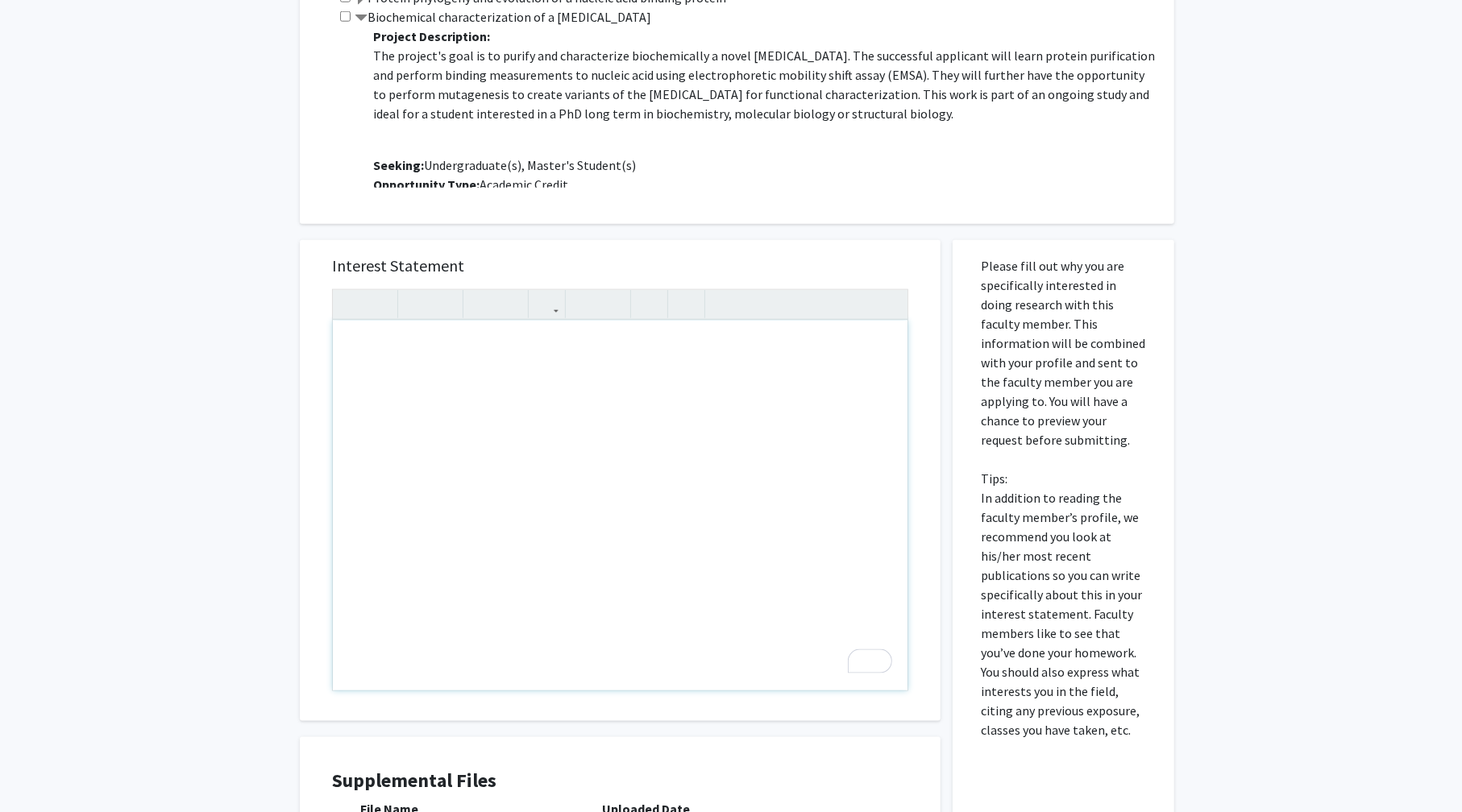
click at [494, 357] on div "To enrich screen reader interactions, please activate Accessibility in Grammarl…" at bounding box center [620, 505] width 575 height 370
paste div "To enrich screen reader interactions, please activate Accessibility in Grammarl…"
type textarea "<p>Hello Professor Bou-Nader, my name is Antonio Torres, and I just started my …"
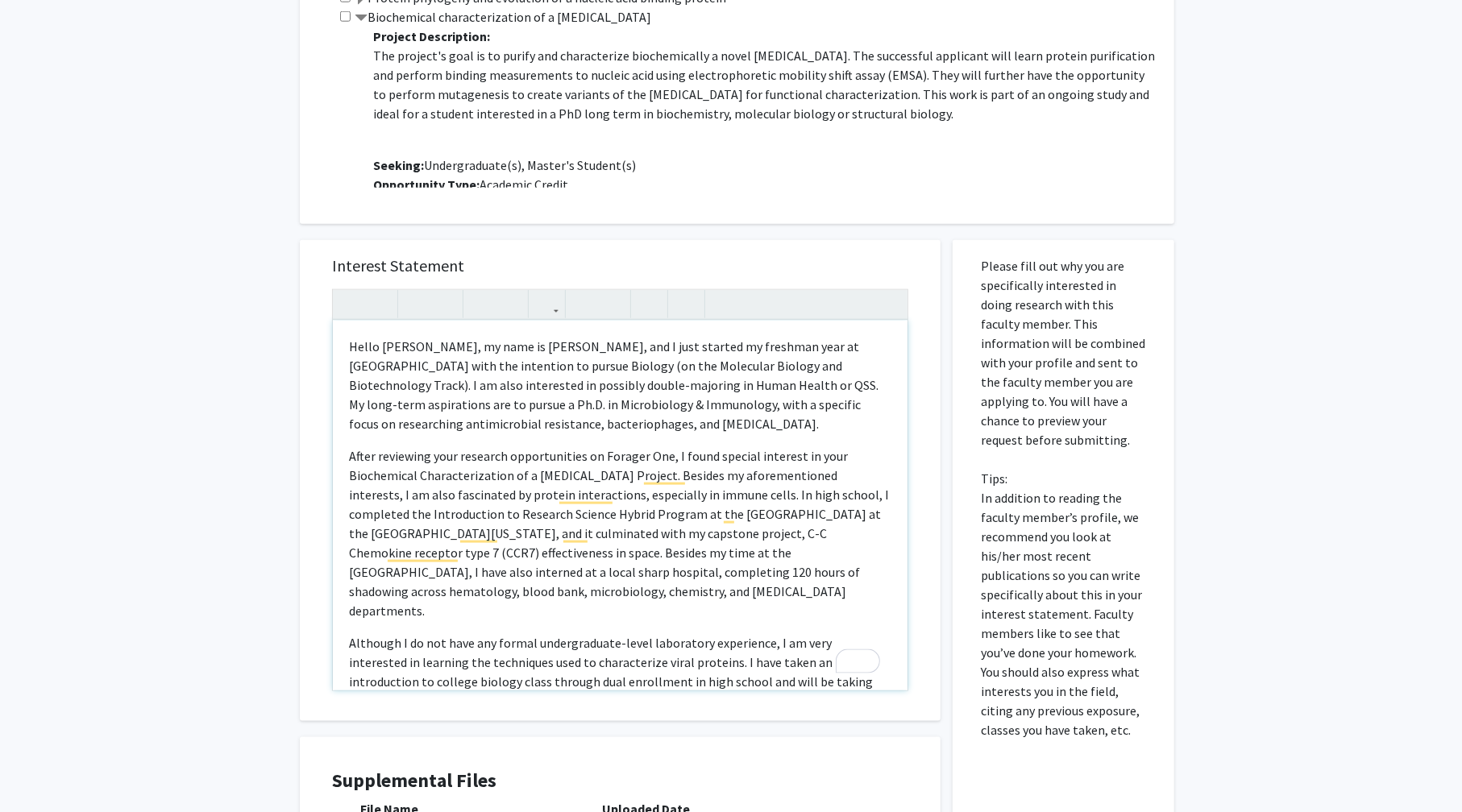
click at [598, 588] on p "After reviewing your research opportunities on Forager One, I found special int…" at bounding box center [620, 533] width 542 height 174
drag, startPoint x: 503, startPoint y: 552, endPoint x: 704, endPoint y: 538, distance: 201.5
click at [704, 538] on p "After reviewing your research opportunities on Forager One, I found special int…" at bounding box center [620, 533] width 542 height 174
click at [446, 301] on icon "button" at bounding box center [444, 304] width 14 height 27
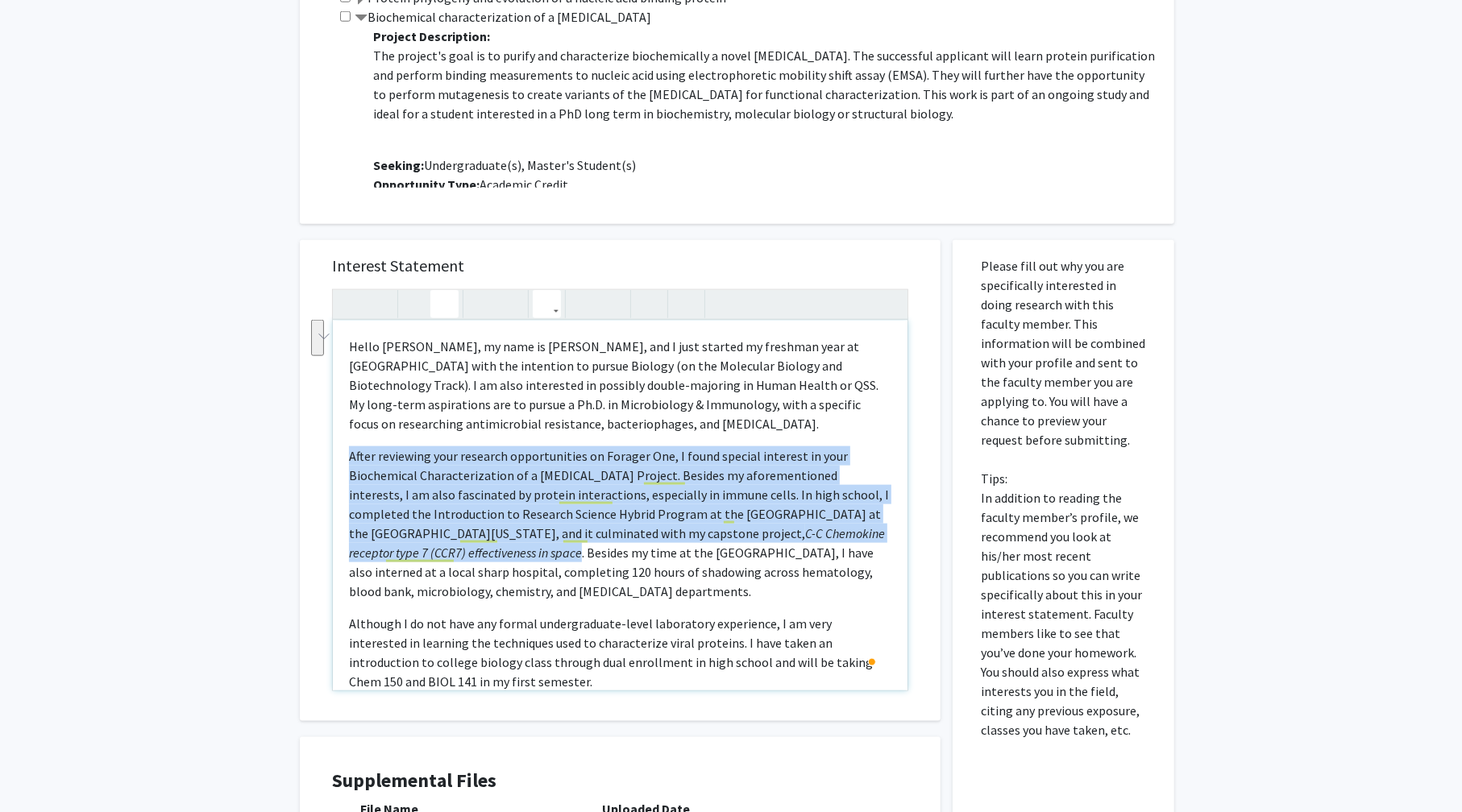
click at [549, 306] on icon "button" at bounding box center [546, 304] width 14 height 27
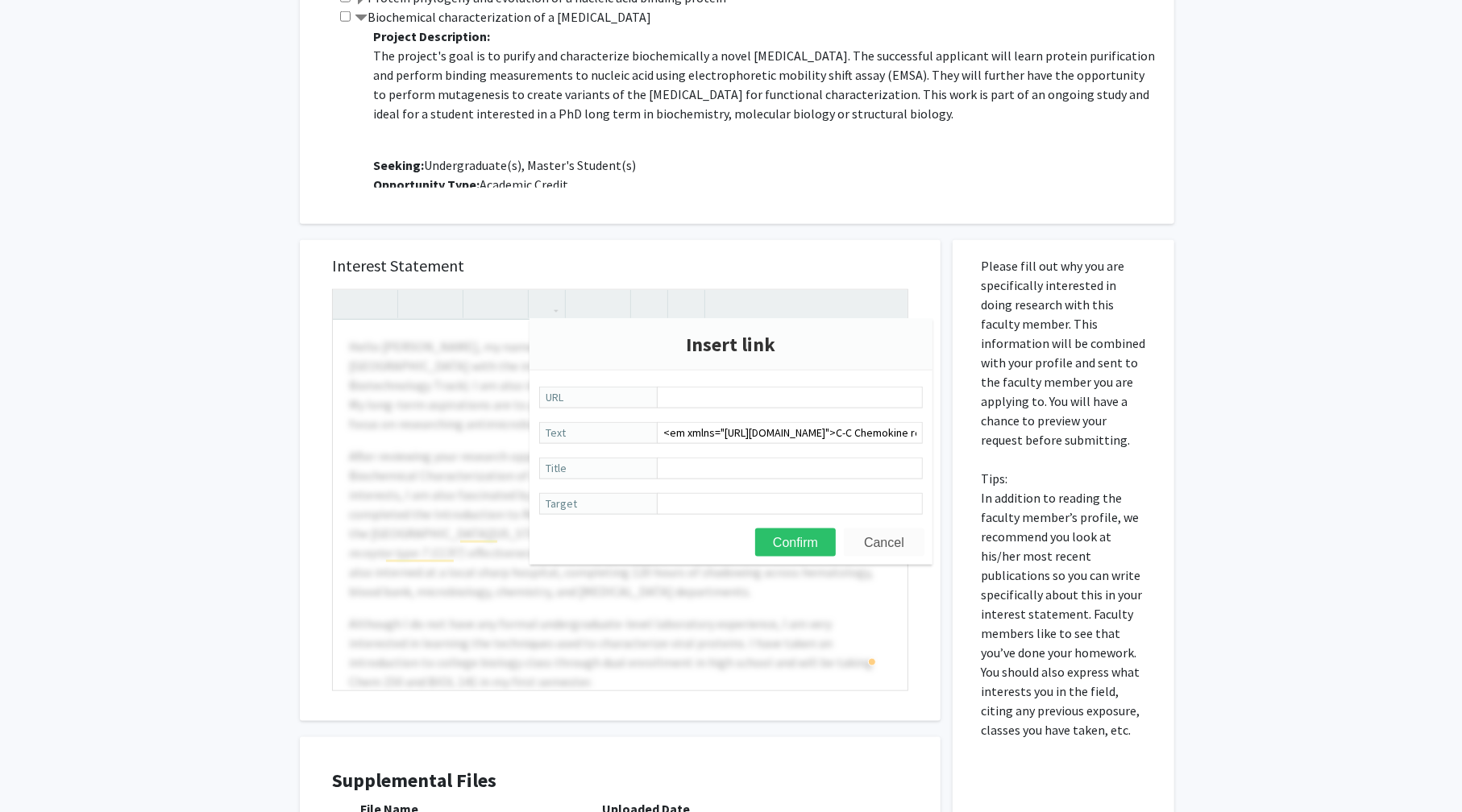
click at [878, 546] on button "Cancel" at bounding box center [884, 543] width 81 height 29
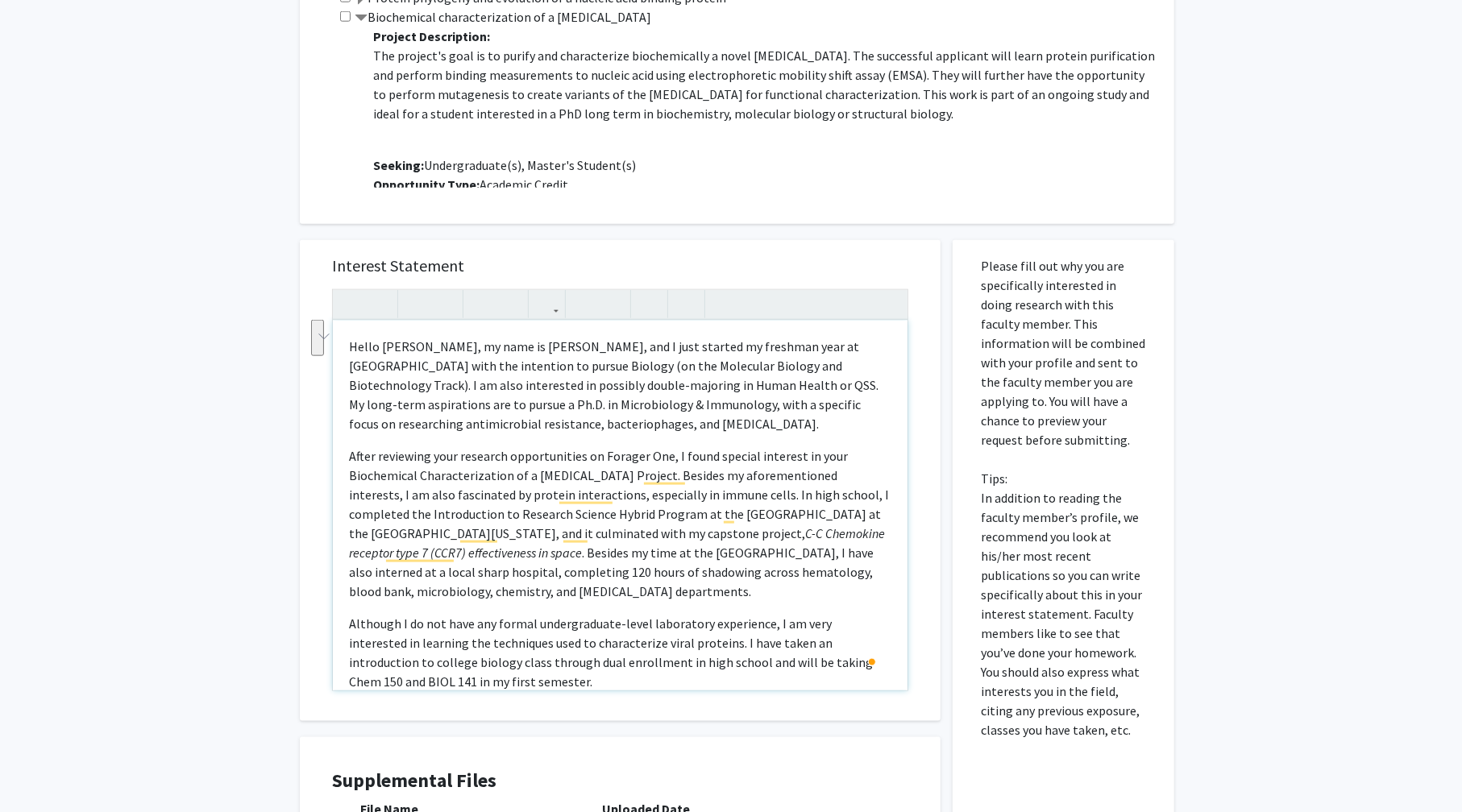
click at [625, 579] on p "After reviewing your research opportunities on Forager One, I found special int…" at bounding box center [620, 524] width 542 height 155
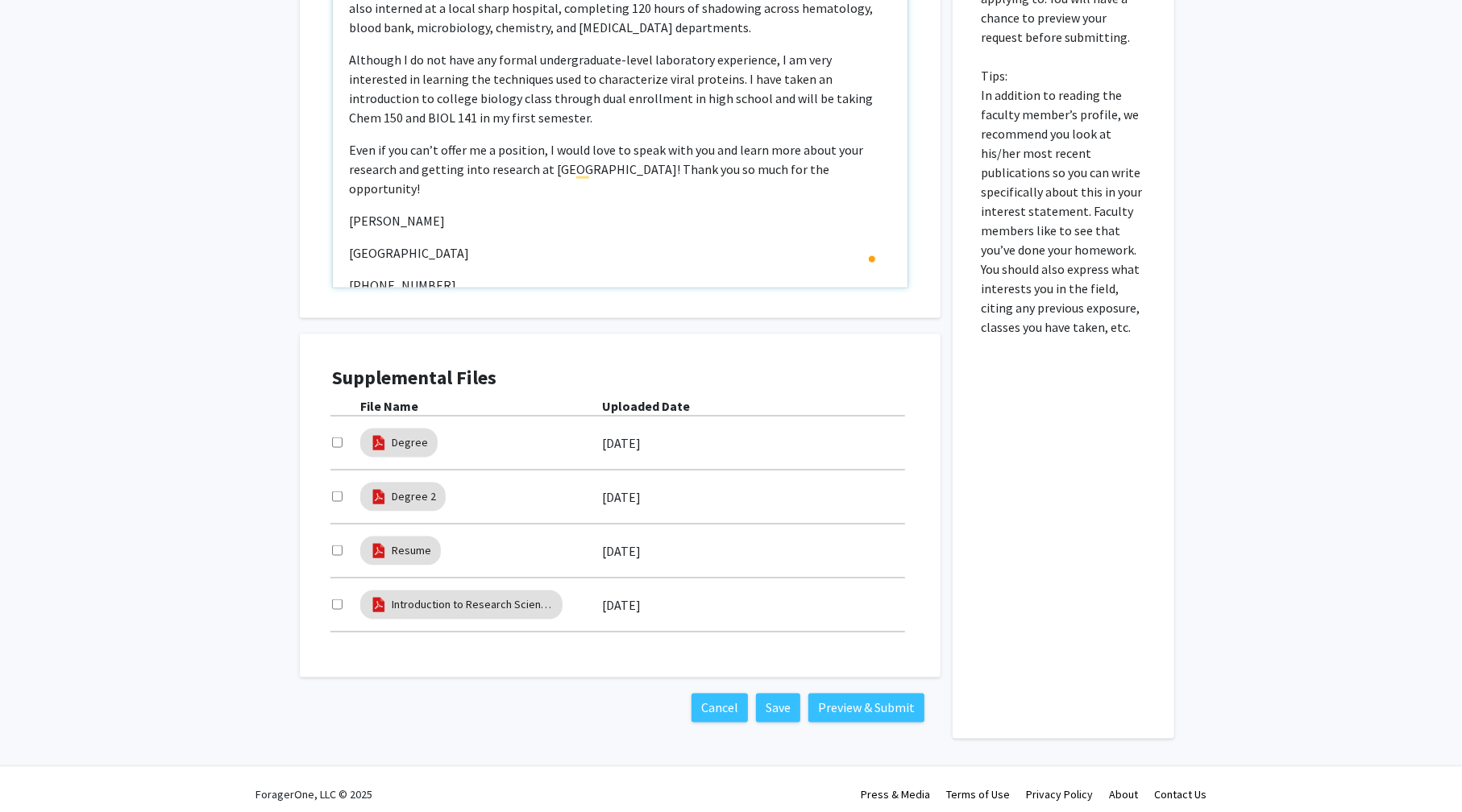
scroll to position [211, 0]
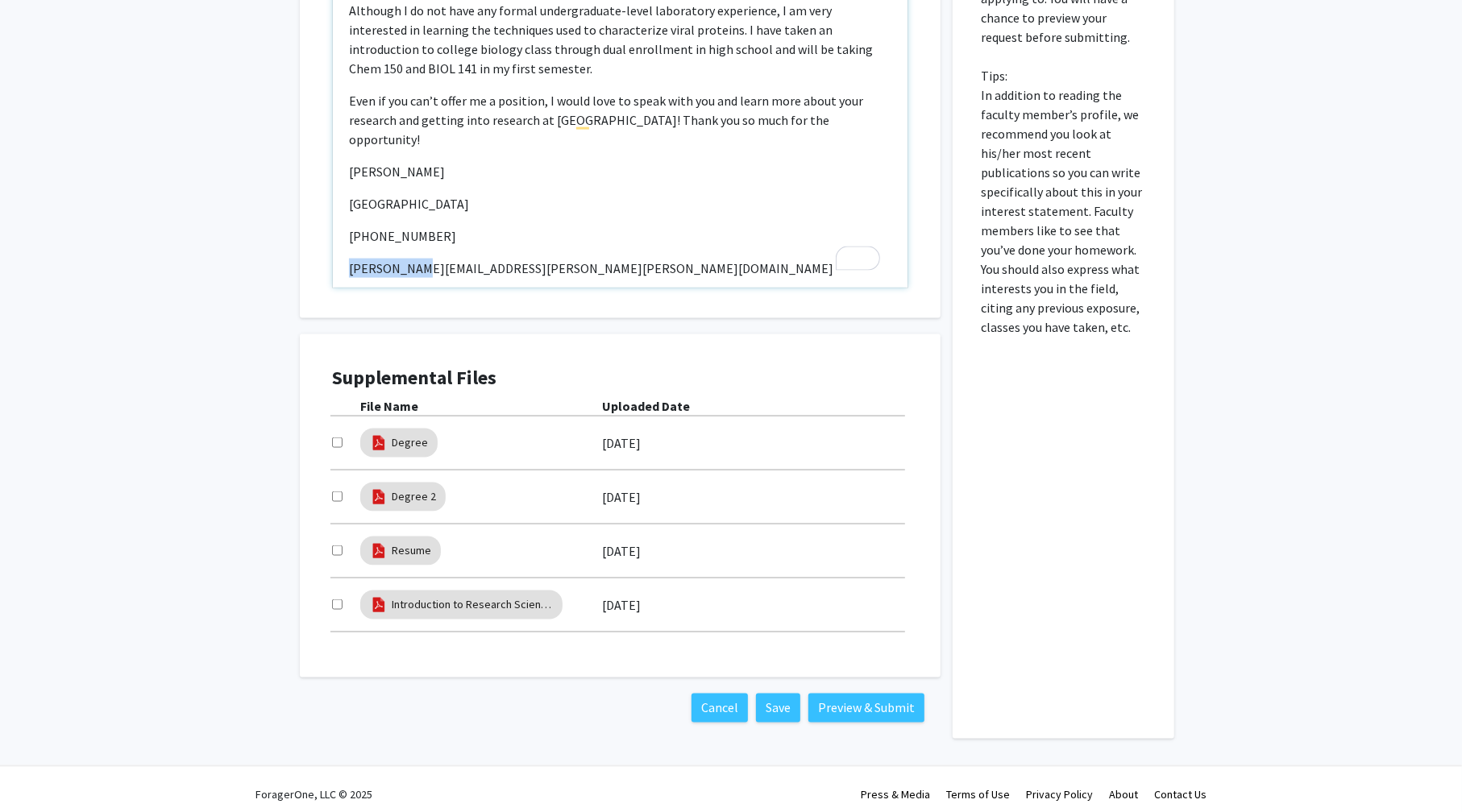
drag, startPoint x: 406, startPoint y: 246, endPoint x: 346, endPoint y: 246, distance: 60.0
click at [346, 246] on div "Hello Professor Bou-Nader, my name is Antonio Torres, and I just started my fre…" at bounding box center [620, 102] width 575 height 370
type textarea "<p>Hello Professor Bou-Nader, my name is Antonio Torres, and I just started my …"
click at [340, 443] on input "checkbox" at bounding box center [337, 442] width 11 height 11
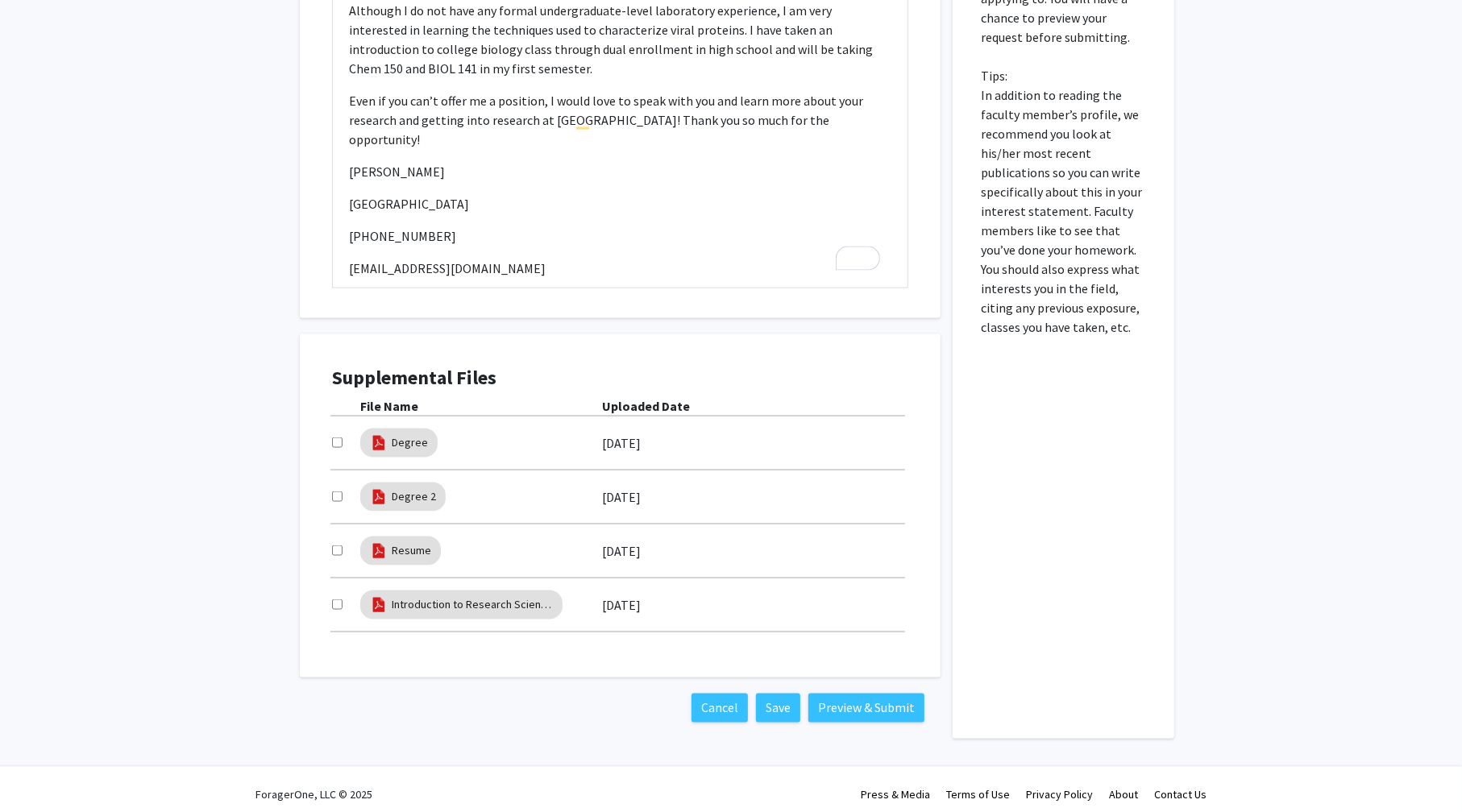
checkbox input "true"
click at [336, 494] on input "checkbox" at bounding box center [337, 496] width 11 height 11
checkbox input "true"
click at [336, 552] on input "checkbox" at bounding box center [337, 550] width 11 height 11
checkbox input "true"
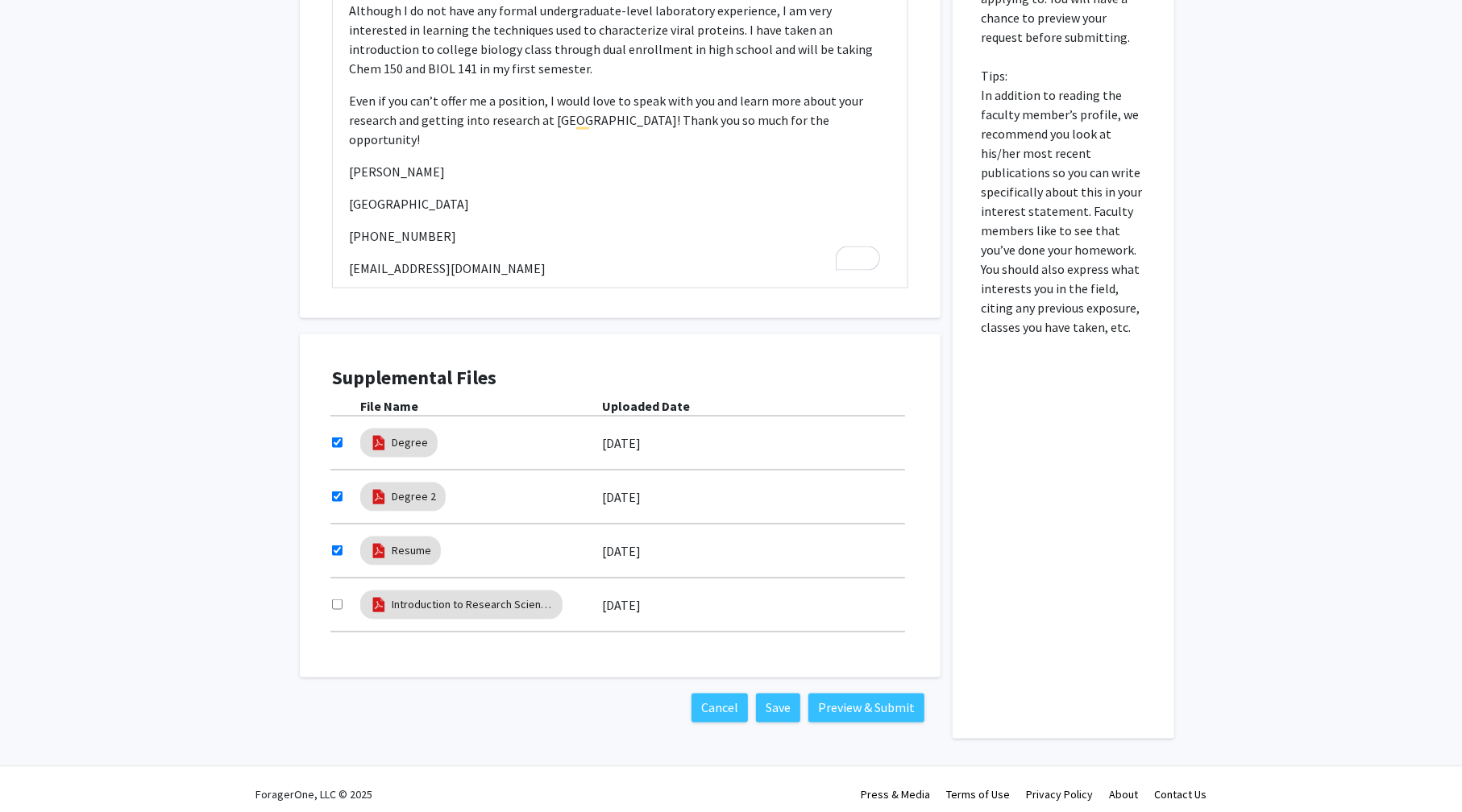
click at [336, 605] on input "checkbox" at bounding box center [337, 604] width 11 height 11
checkbox input "true"
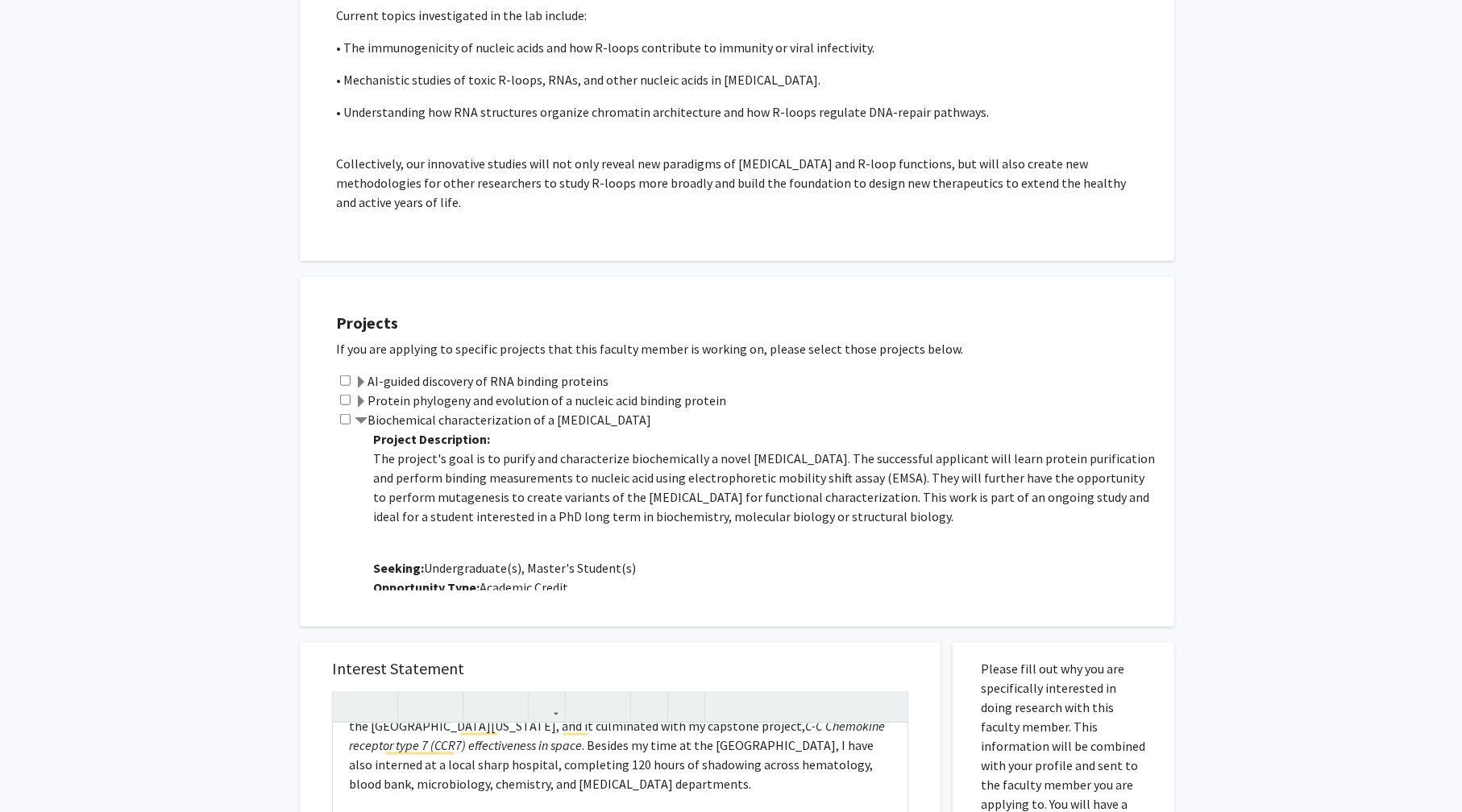
scroll to position [1128, 0]
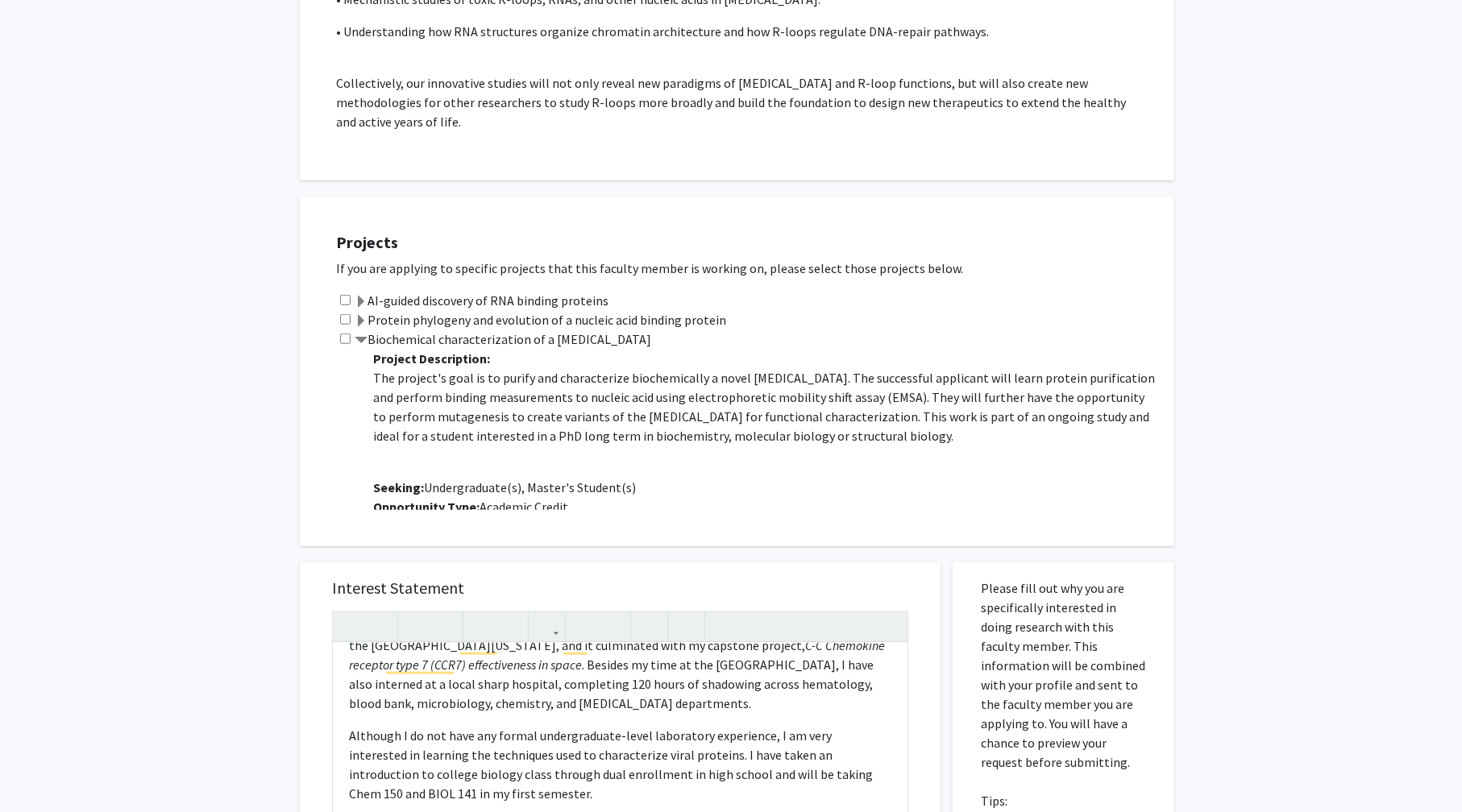
click at [346, 340] on input "checkbox" at bounding box center [345, 339] width 11 height 11
checkbox input "true"
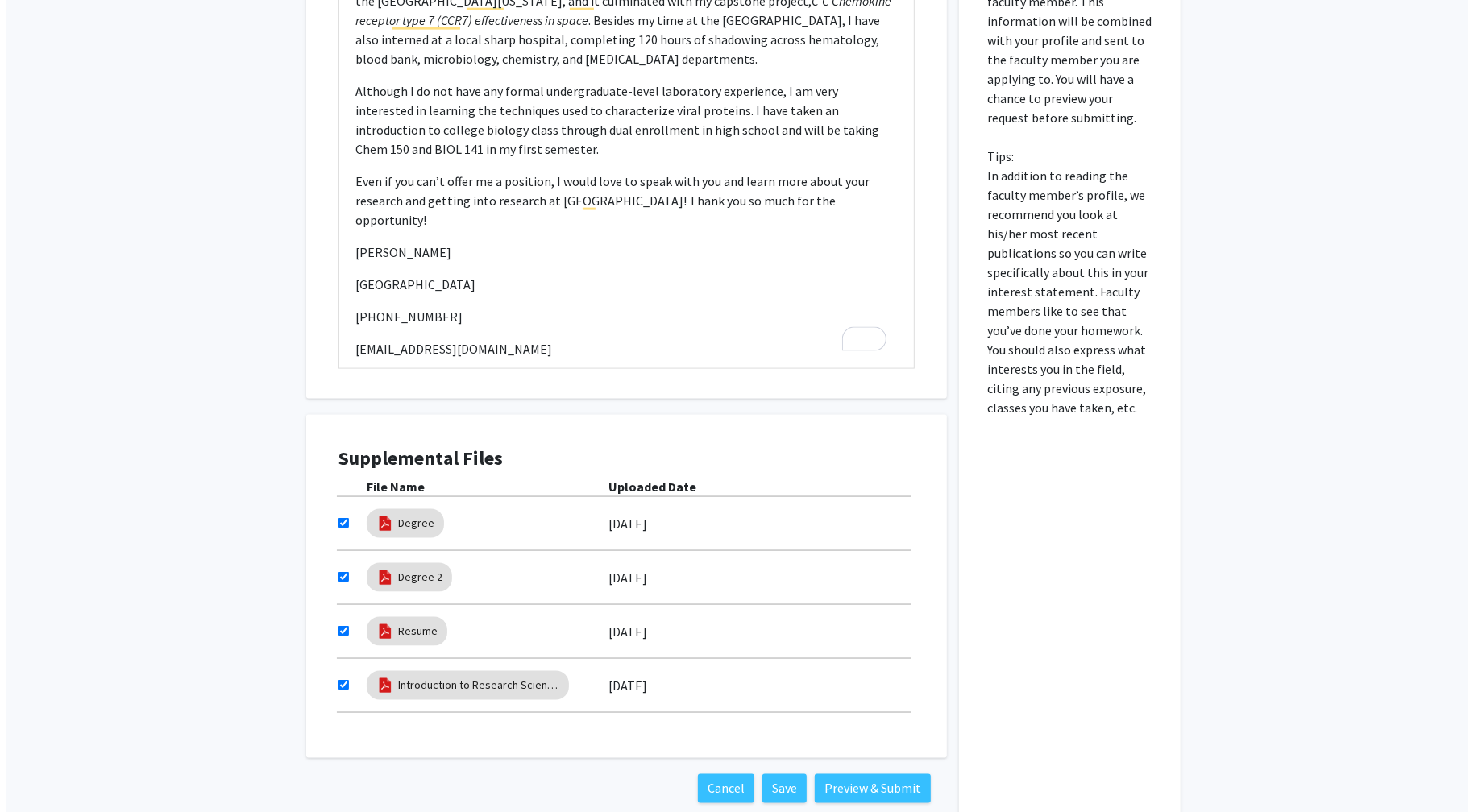
scroll to position [1862, 0]
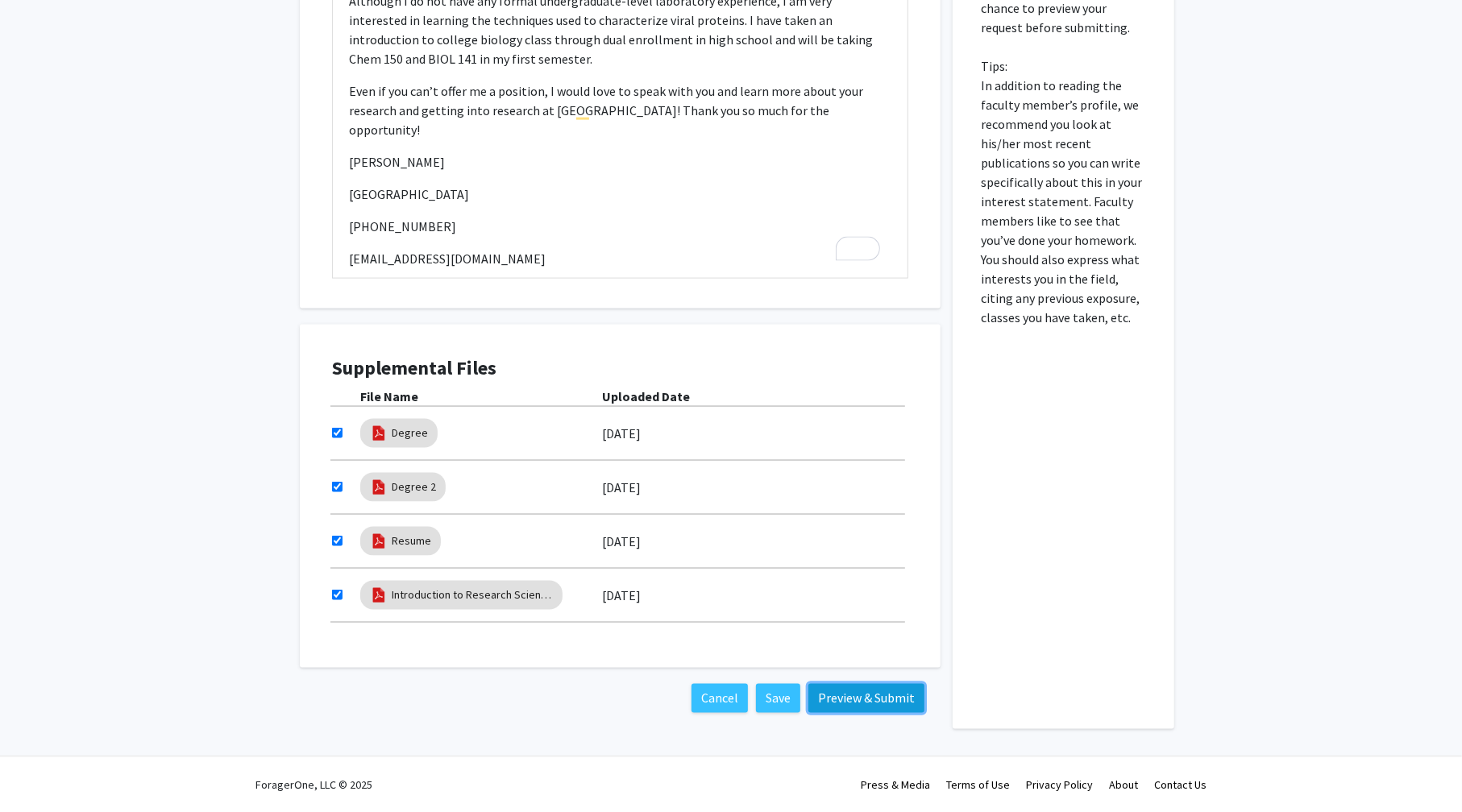
click at [870, 690] on button "Preview & Submit" at bounding box center [866, 699] width 116 height 29
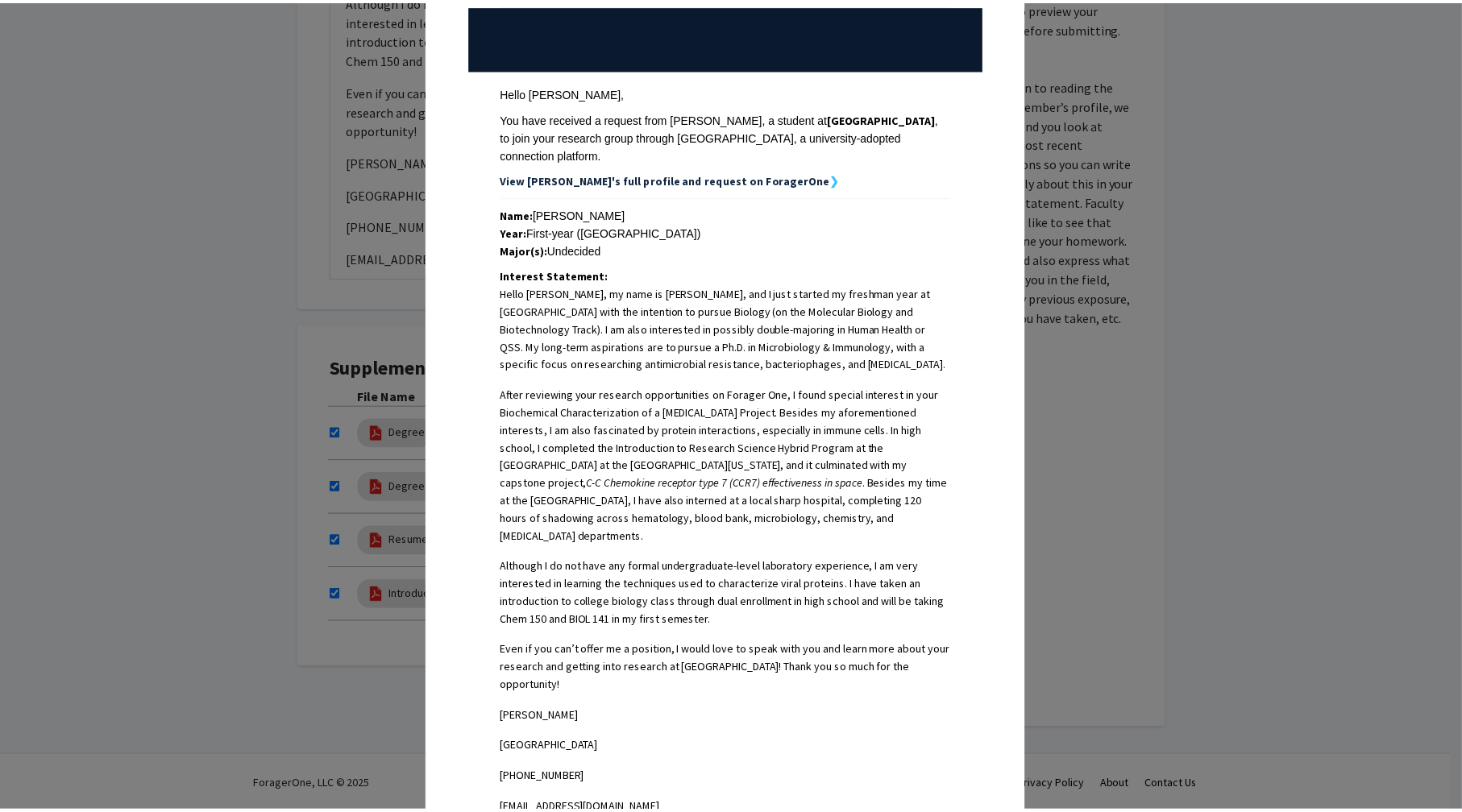
scroll to position [415, 0]
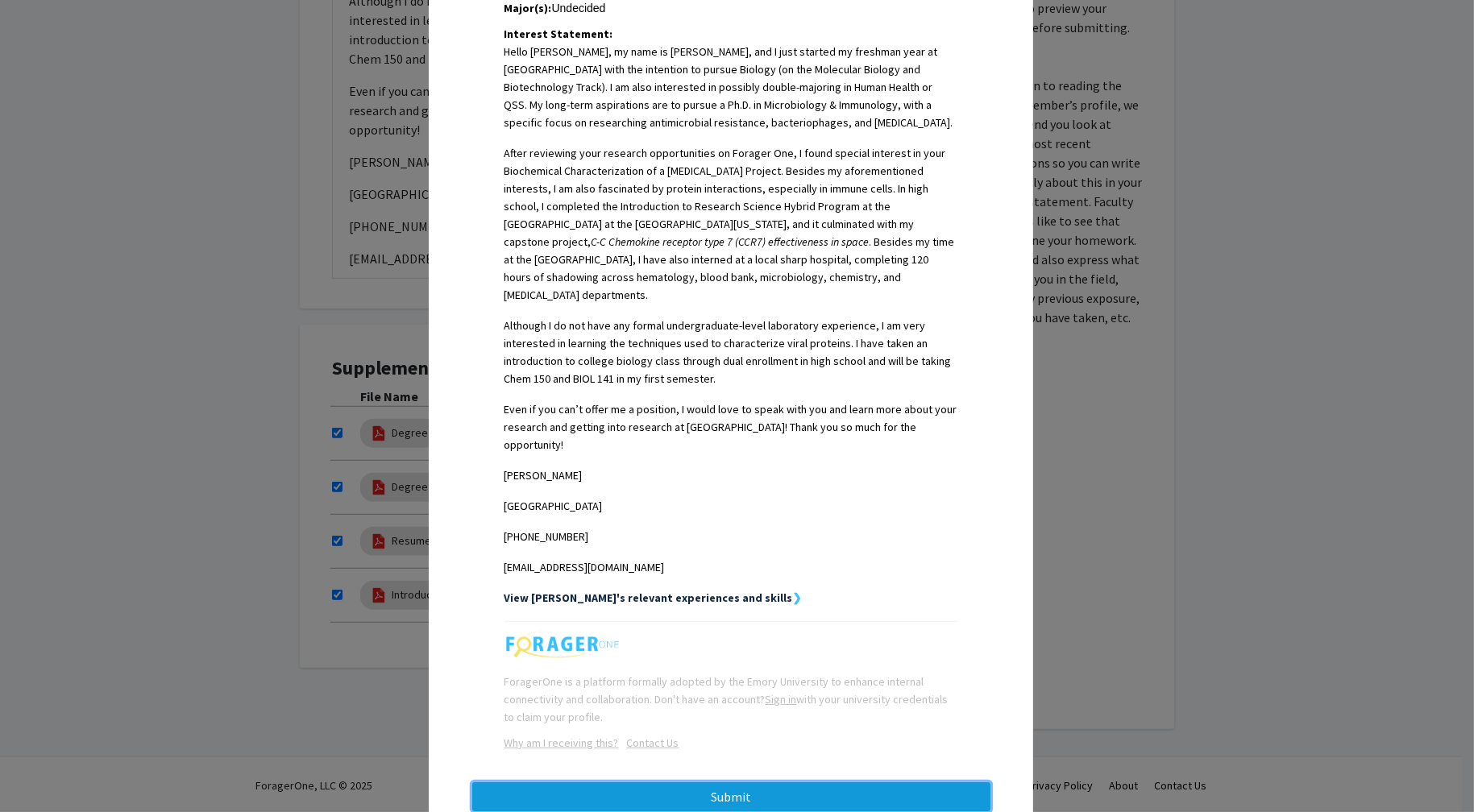
click at [766, 783] on button "Submit" at bounding box center [730, 797] width 518 height 29
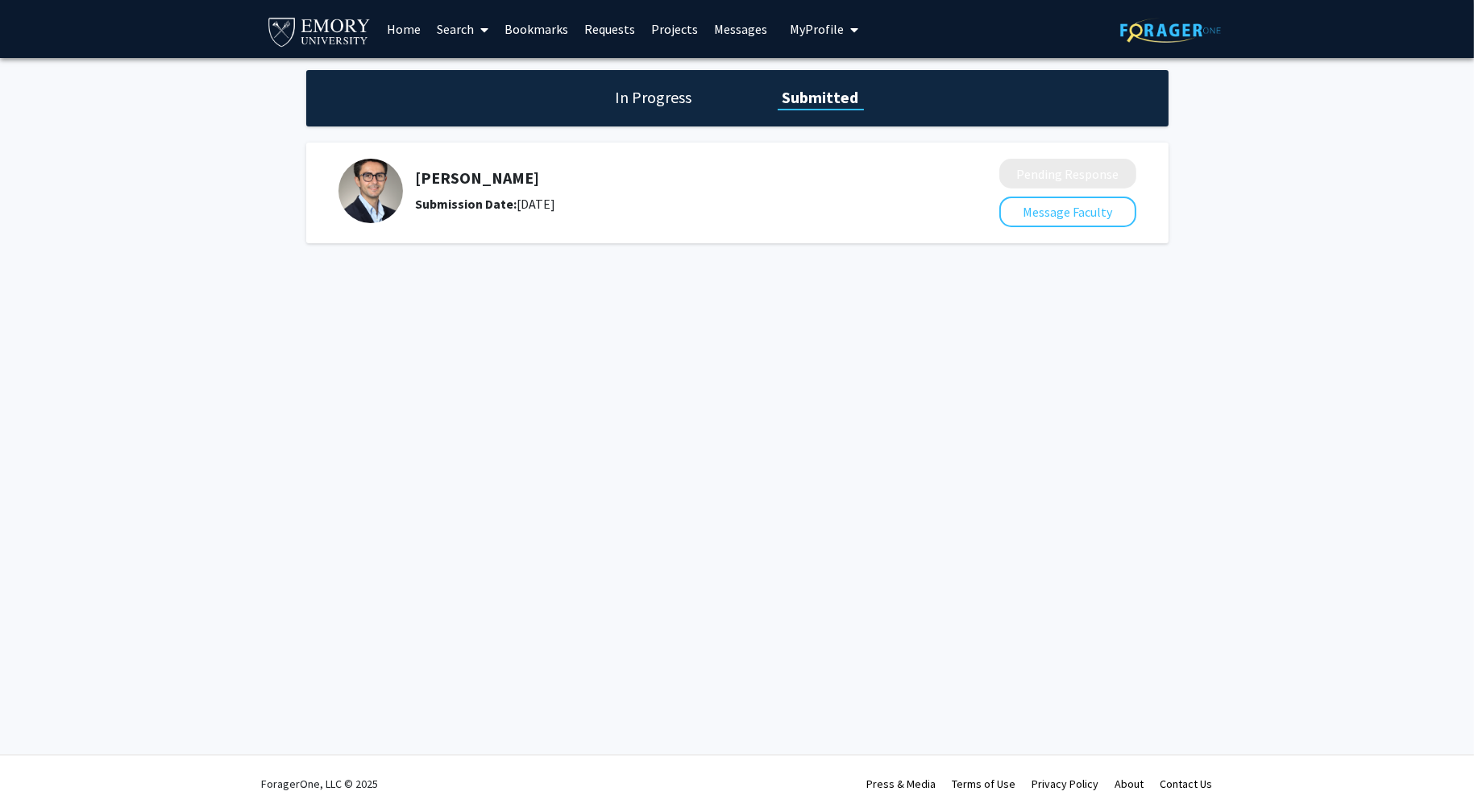
click at [367, 173] on img at bounding box center [371, 190] width 64 height 64
click at [471, 186] on h5 "[PERSON_NAME]" at bounding box center [664, 178] width 498 height 20
click at [660, 113] on div "In Progress Submitted" at bounding box center [737, 98] width 862 height 56
click at [658, 100] on h1 "In Progress" at bounding box center [654, 98] width 87 height 23
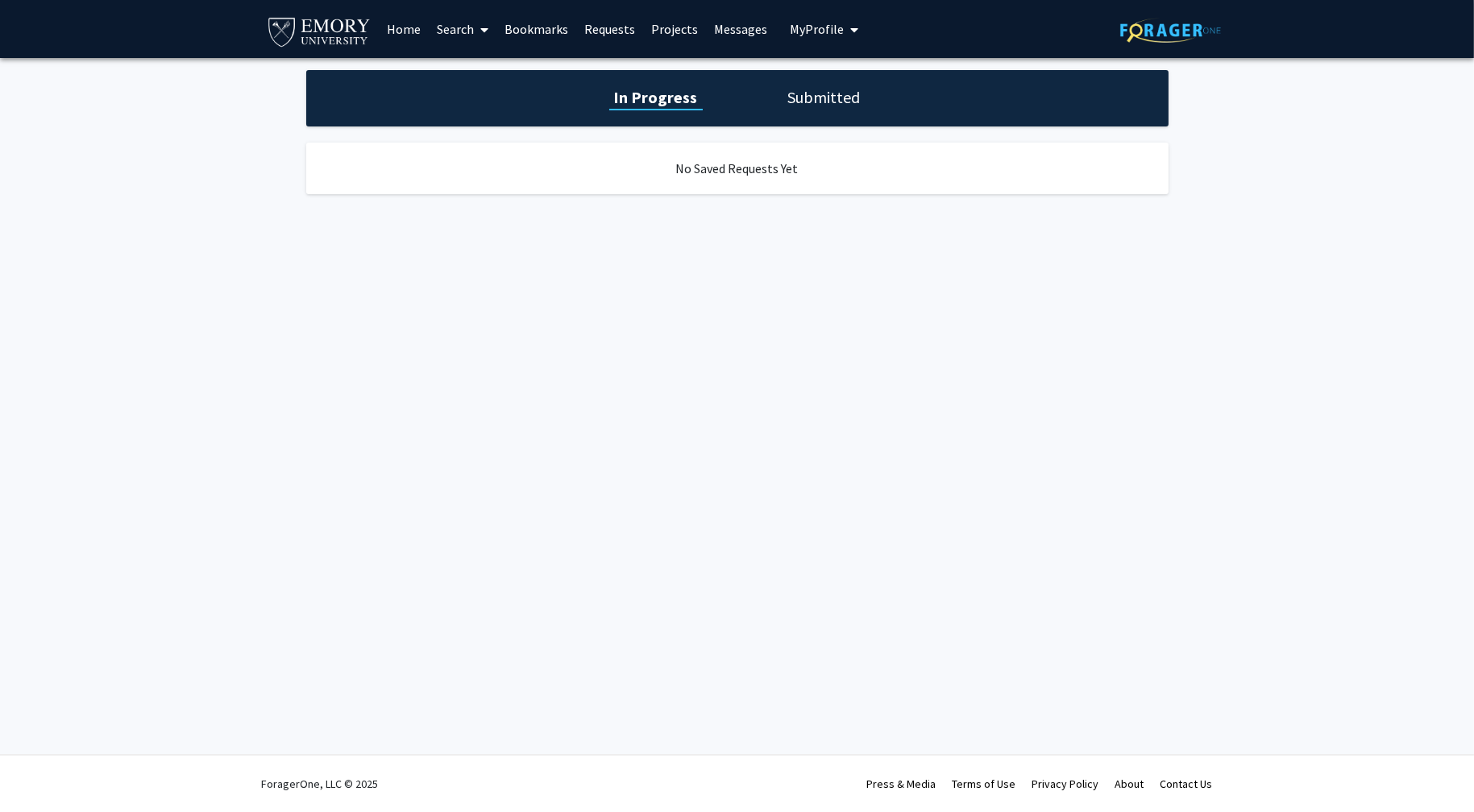
click at [789, 95] on h1 "Submitted" at bounding box center [824, 98] width 82 height 23
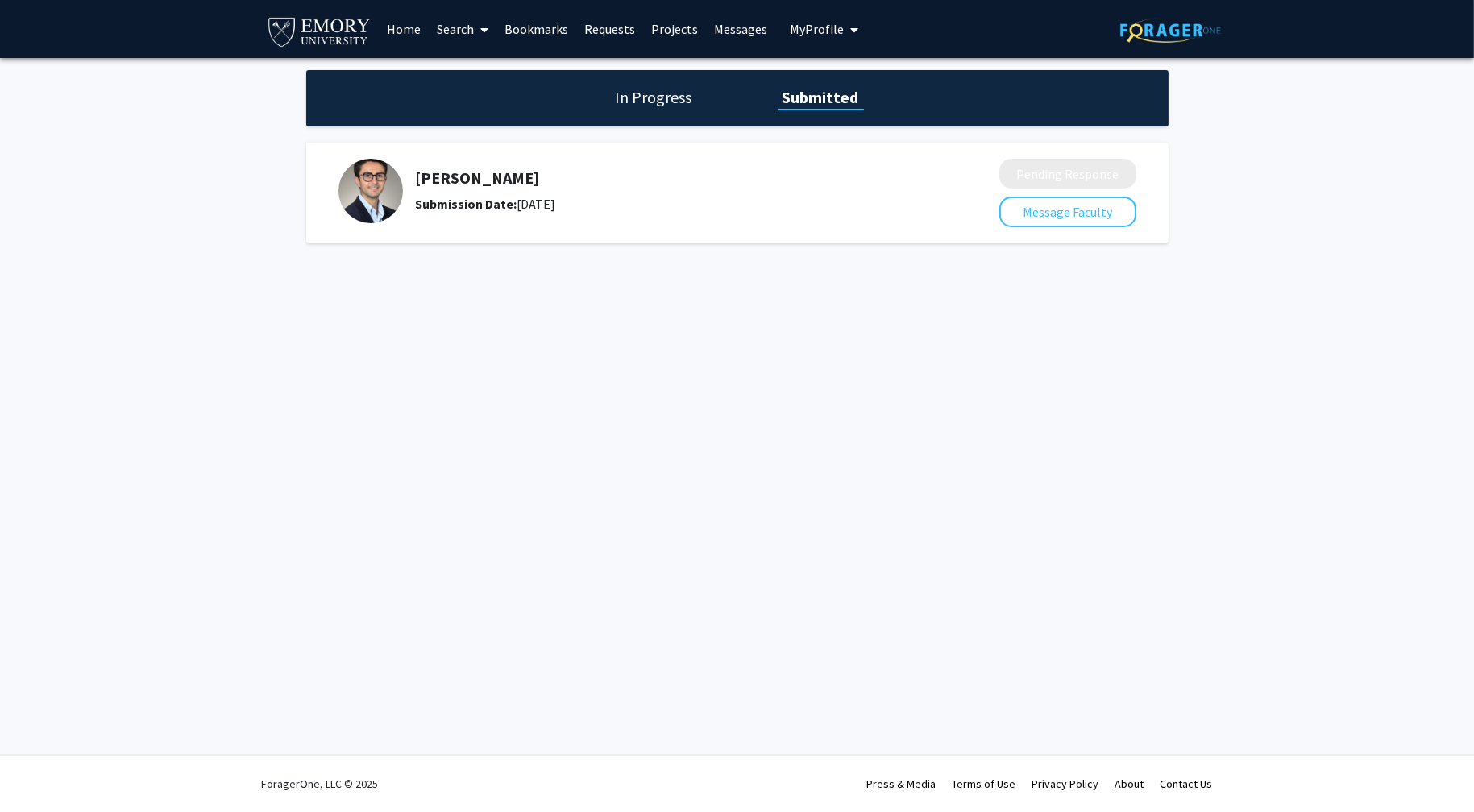
click at [668, 29] on link "Projects" at bounding box center [674, 29] width 63 height 56
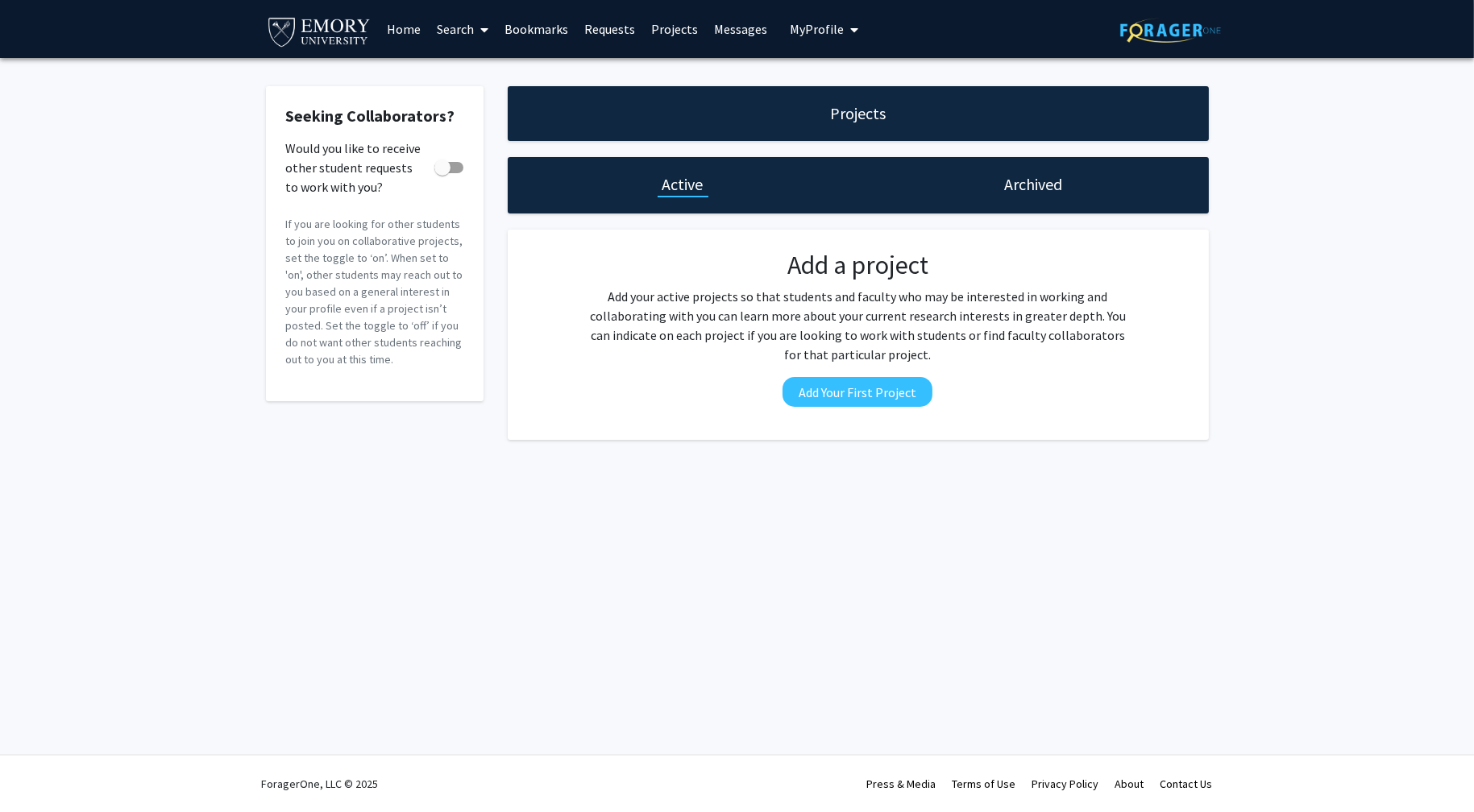
drag, startPoint x: 1039, startPoint y: 192, endPoint x: 1001, endPoint y: 192, distance: 38.0
click at [1039, 192] on h1 "Archived" at bounding box center [1032, 184] width 58 height 23
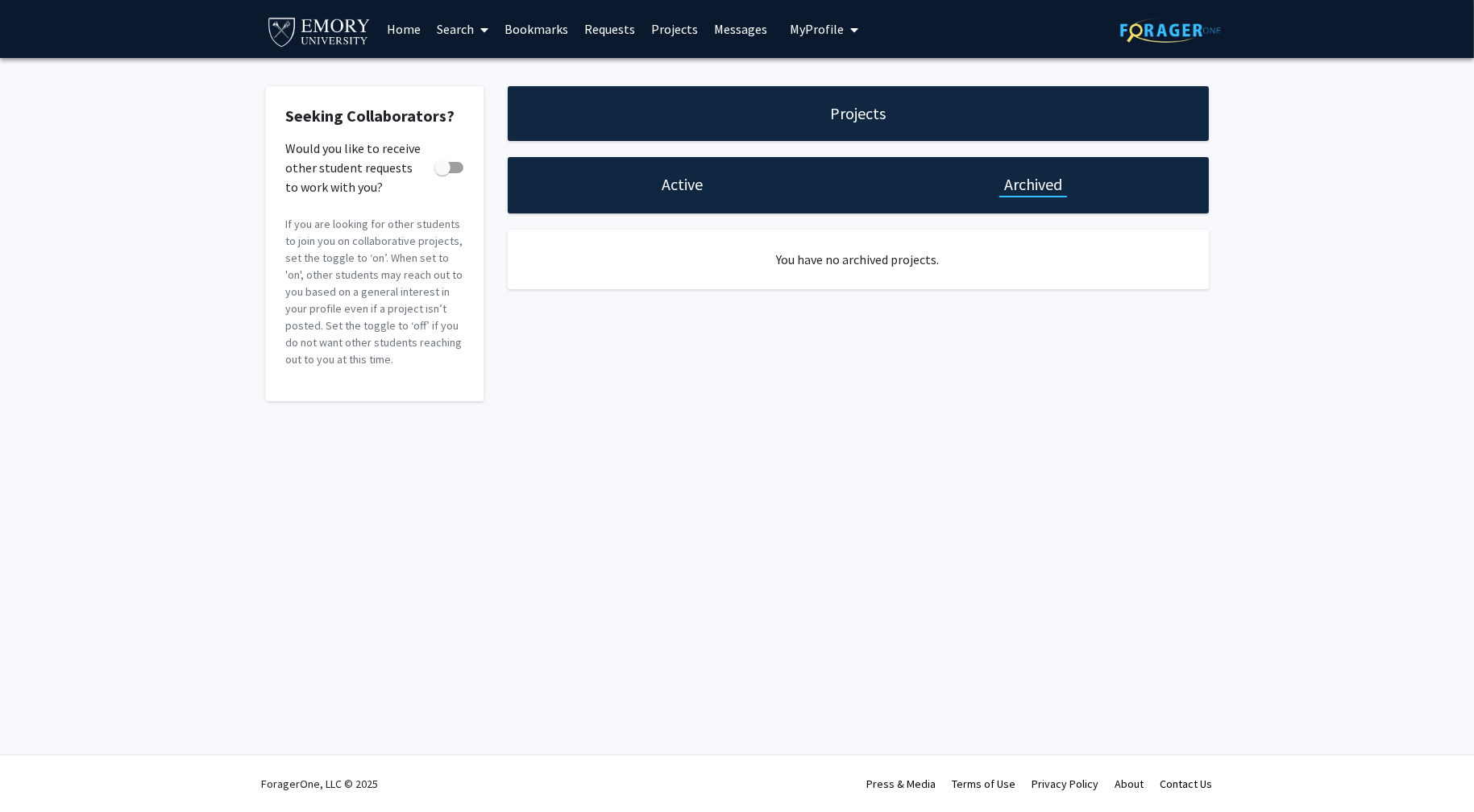
click at [678, 189] on h1 "Active" at bounding box center [682, 184] width 41 height 23
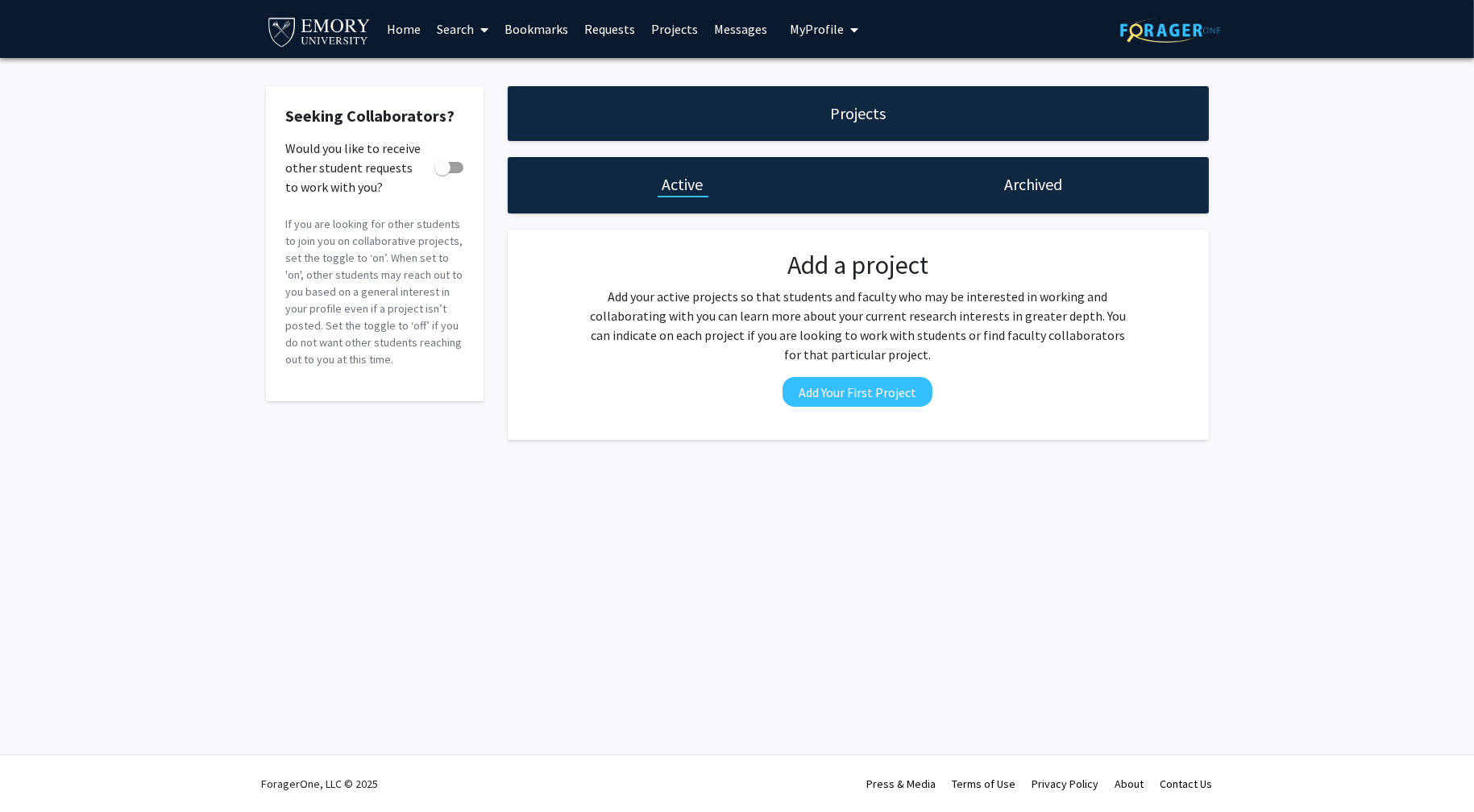
click at [603, 34] on link "Requests" at bounding box center [610, 29] width 67 height 56
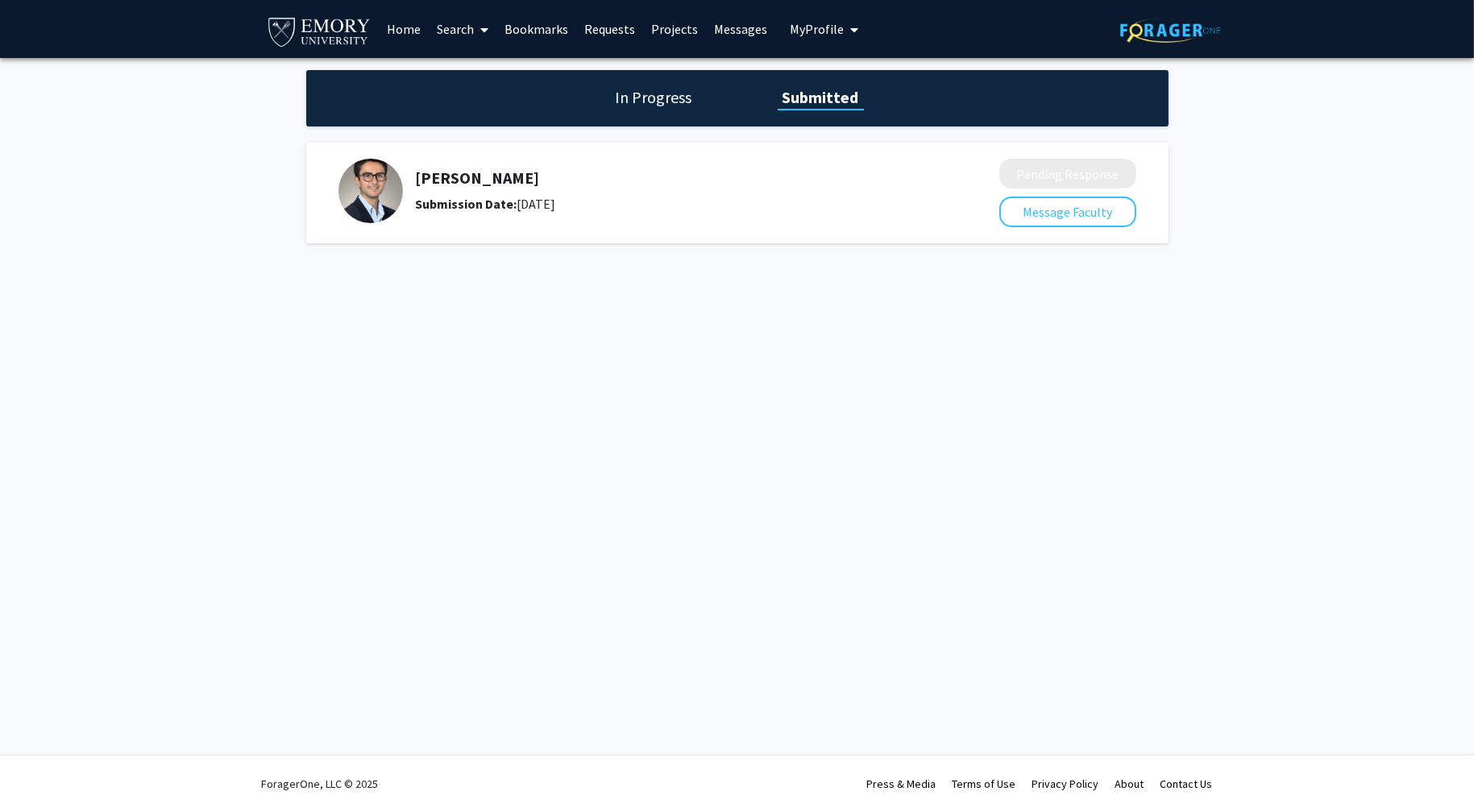
click at [650, 101] on h1 "In Progress" at bounding box center [654, 98] width 87 height 23
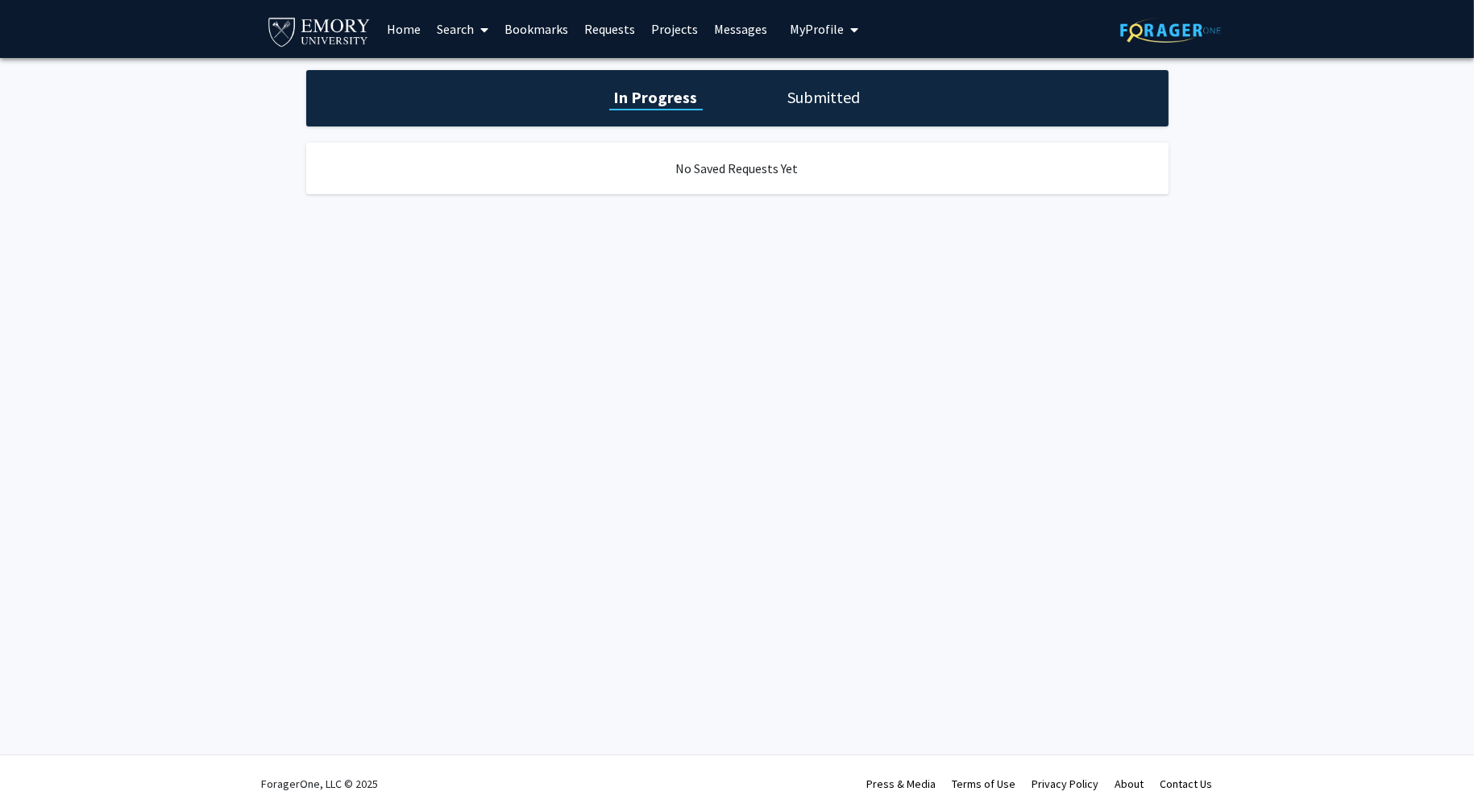
click at [818, 96] on h1 "Submitted" at bounding box center [824, 98] width 82 height 23
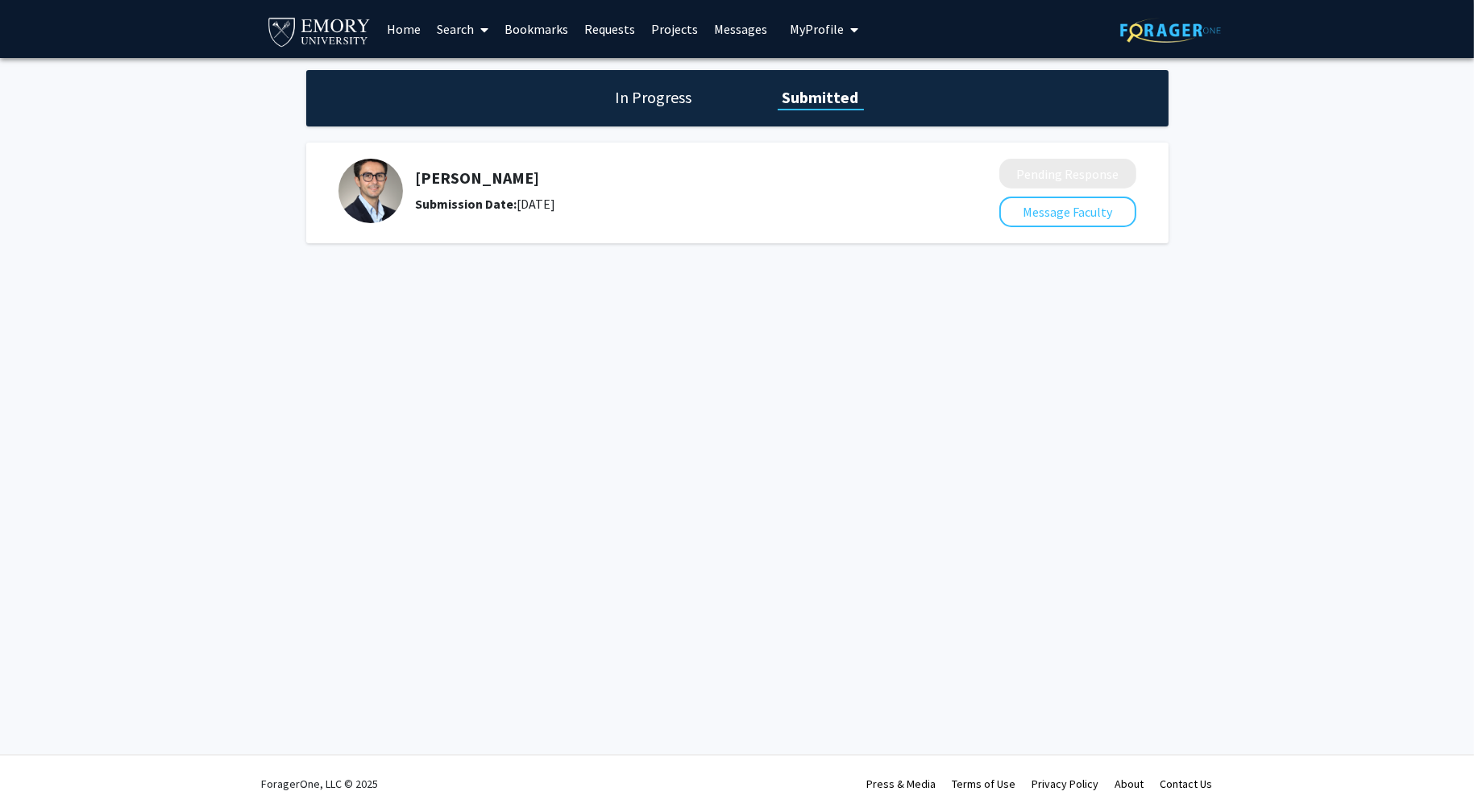
click at [464, 174] on h5 "[PERSON_NAME]" at bounding box center [664, 178] width 498 height 20
click at [646, 100] on h1 "In Progress" at bounding box center [654, 98] width 87 height 23
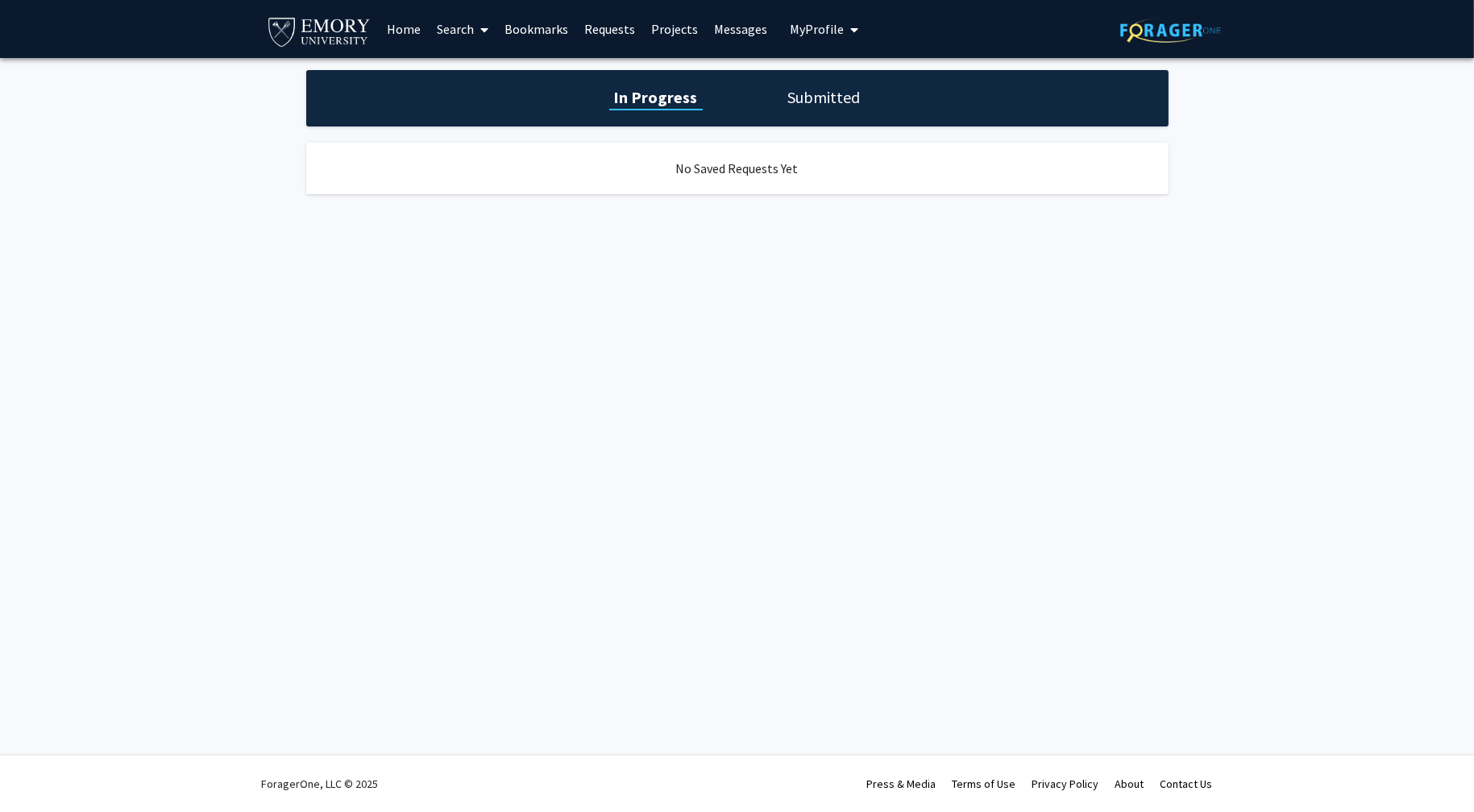
click at [823, 90] on h1 "Submitted" at bounding box center [824, 98] width 82 height 23
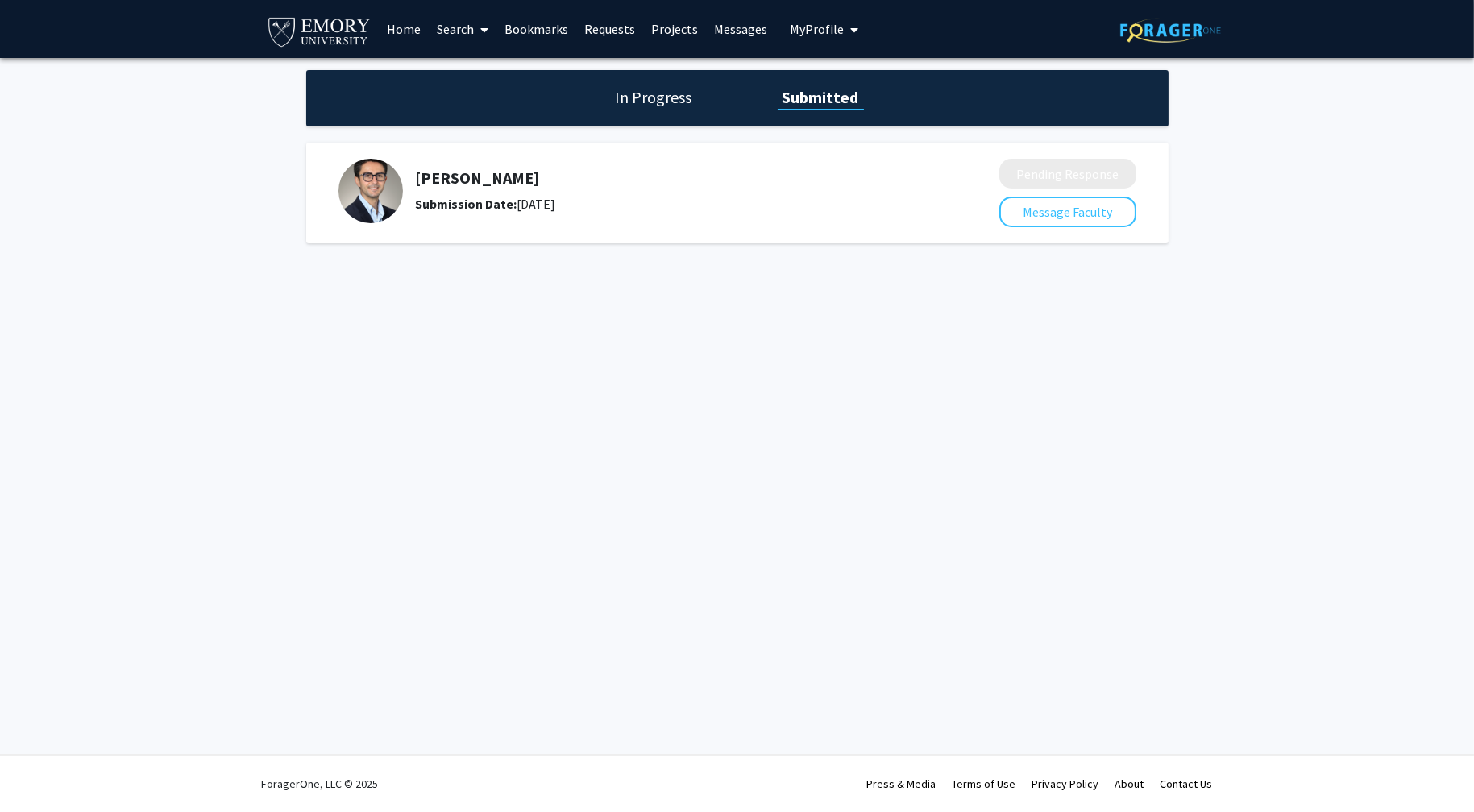
click at [733, 29] on link "Messages" at bounding box center [740, 29] width 69 height 56
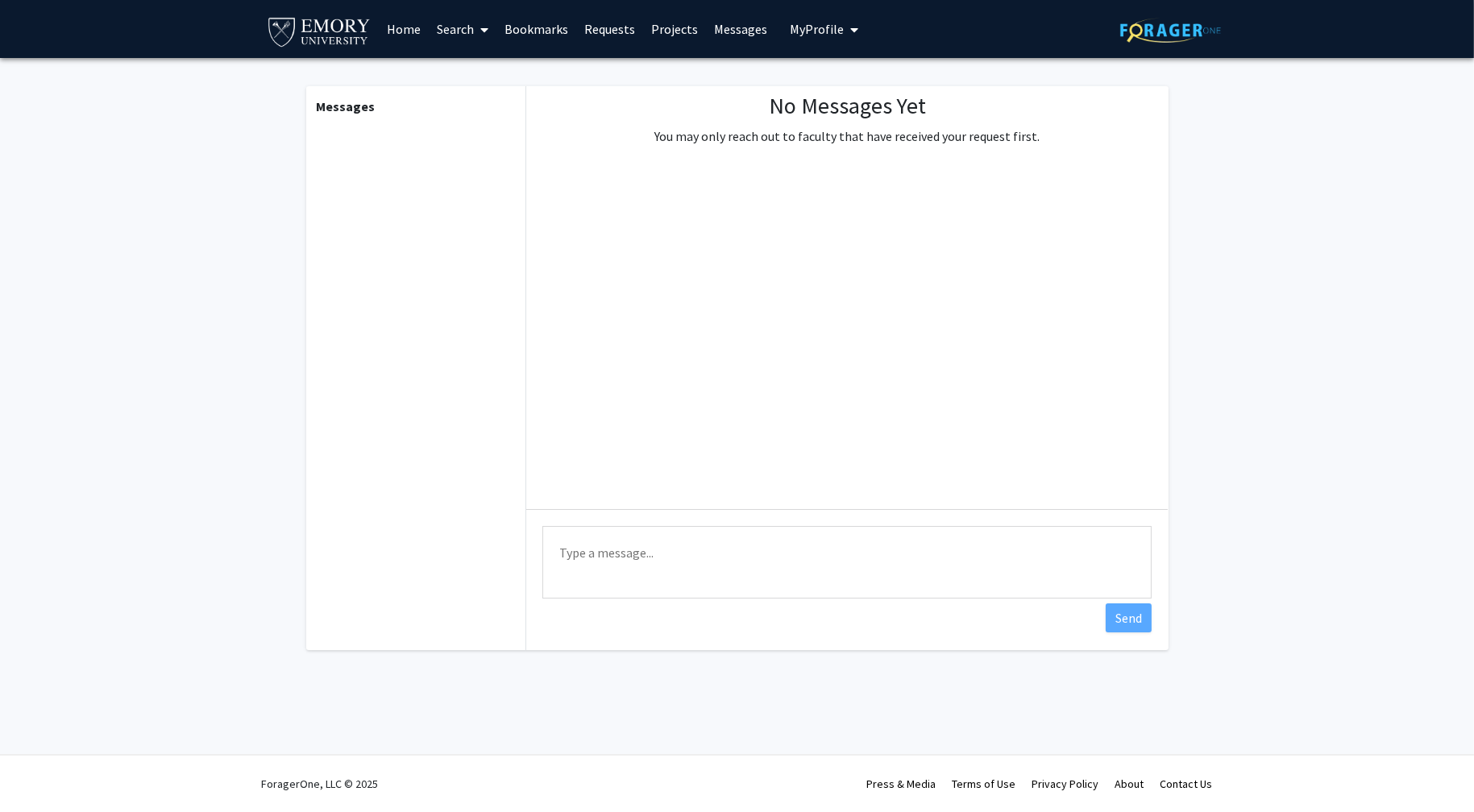
click at [804, 24] on span "My Profile" at bounding box center [816, 29] width 54 height 16
click at [735, 25] on link "Messages" at bounding box center [740, 29] width 69 height 56
click at [683, 23] on link "Projects" at bounding box center [674, 29] width 63 height 56
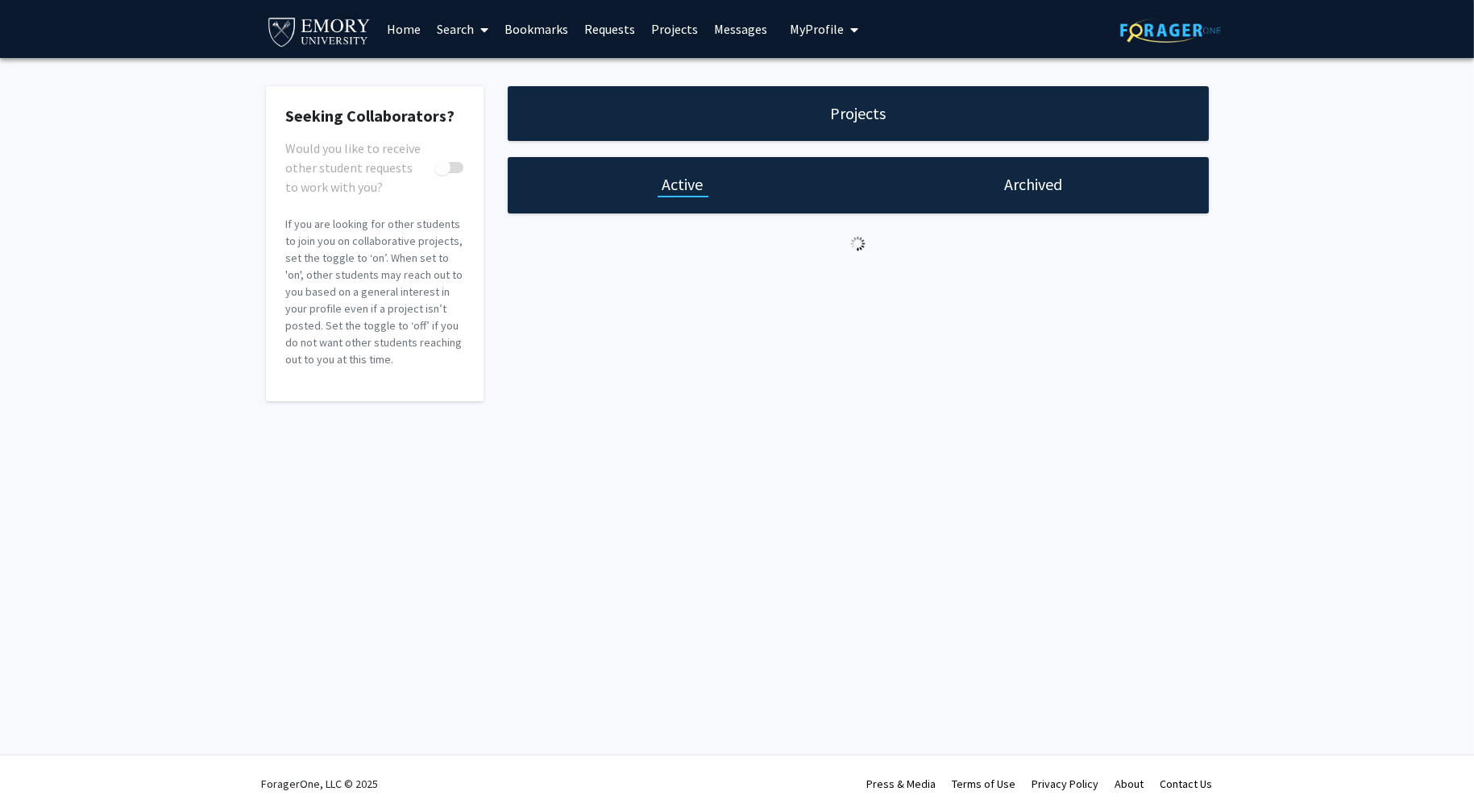
click at [601, 24] on link "Requests" at bounding box center [610, 29] width 67 height 56
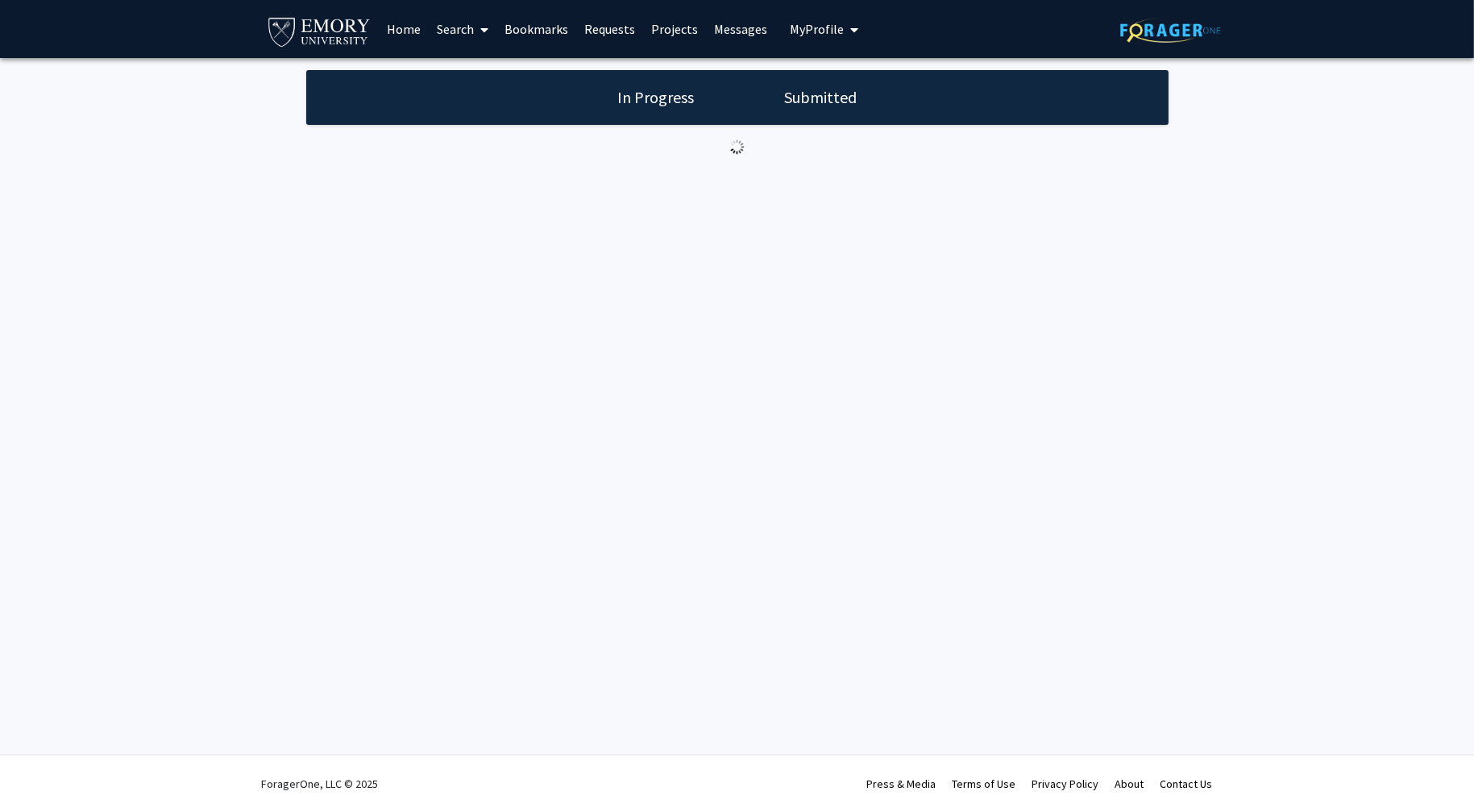
click at [529, 29] on link "Bookmarks" at bounding box center [536, 29] width 80 height 56
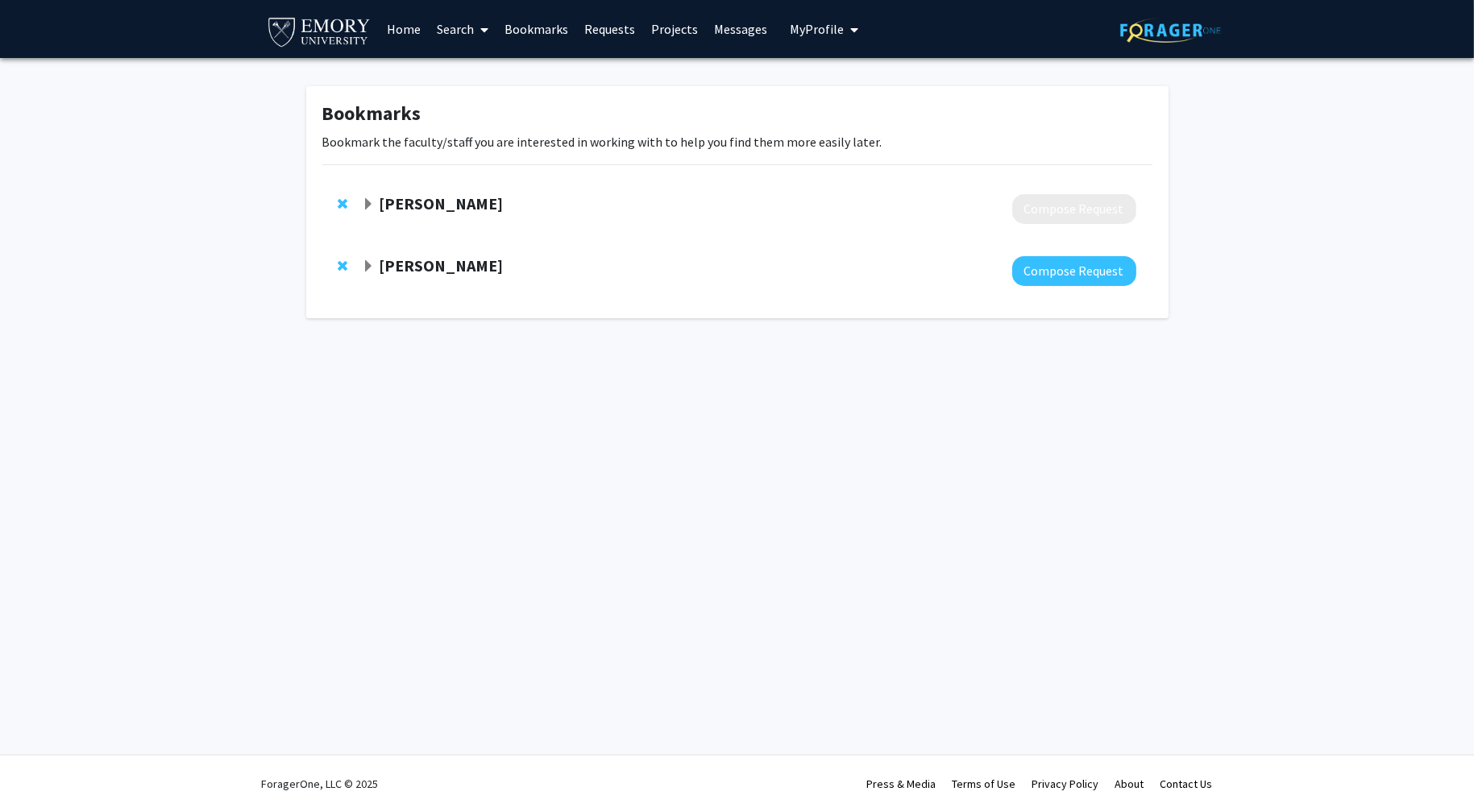
click at [408, 29] on link "Home" at bounding box center [403, 29] width 50 height 56
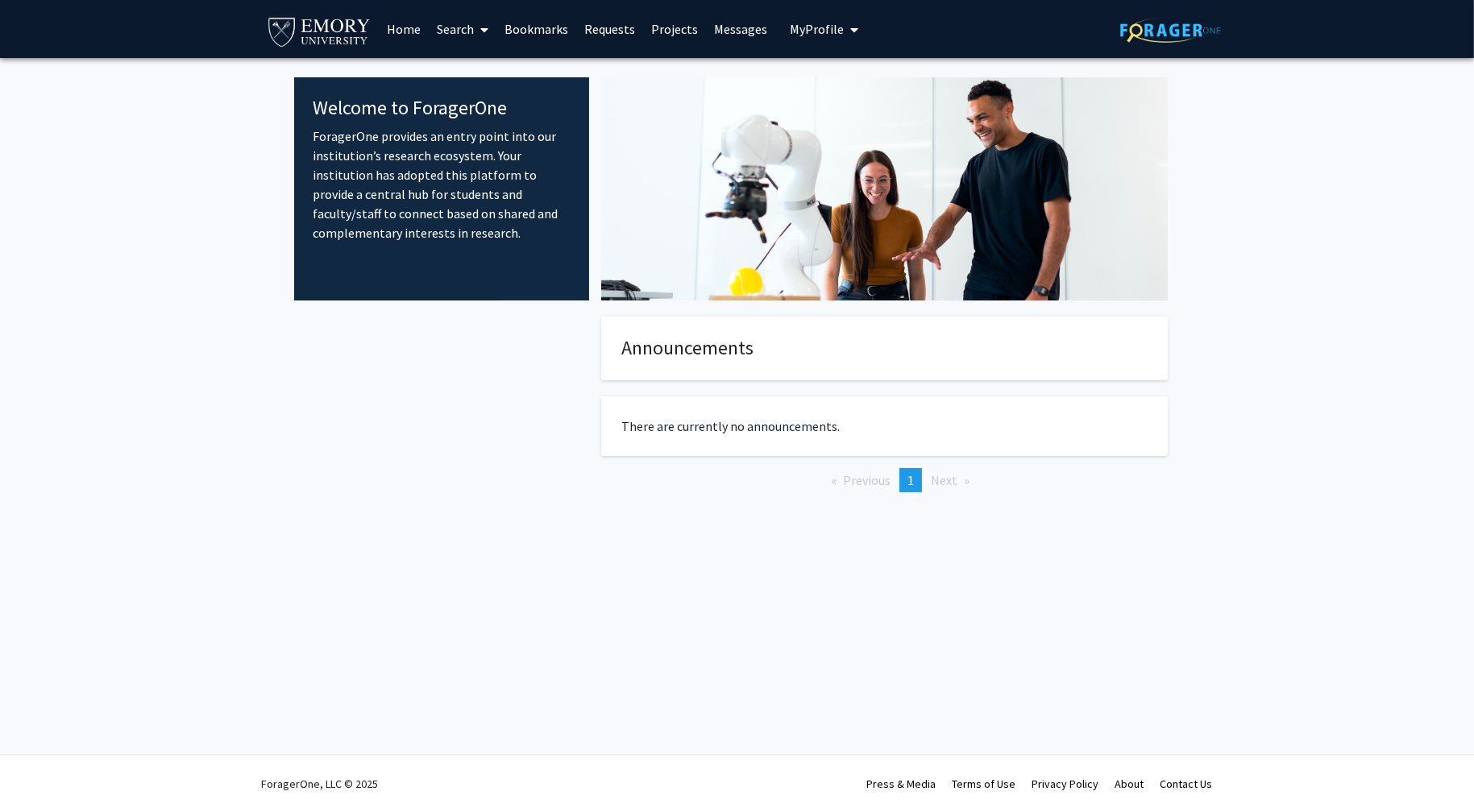
click at [792, 30] on span "My Profile" at bounding box center [816, 29] width 54 height 16
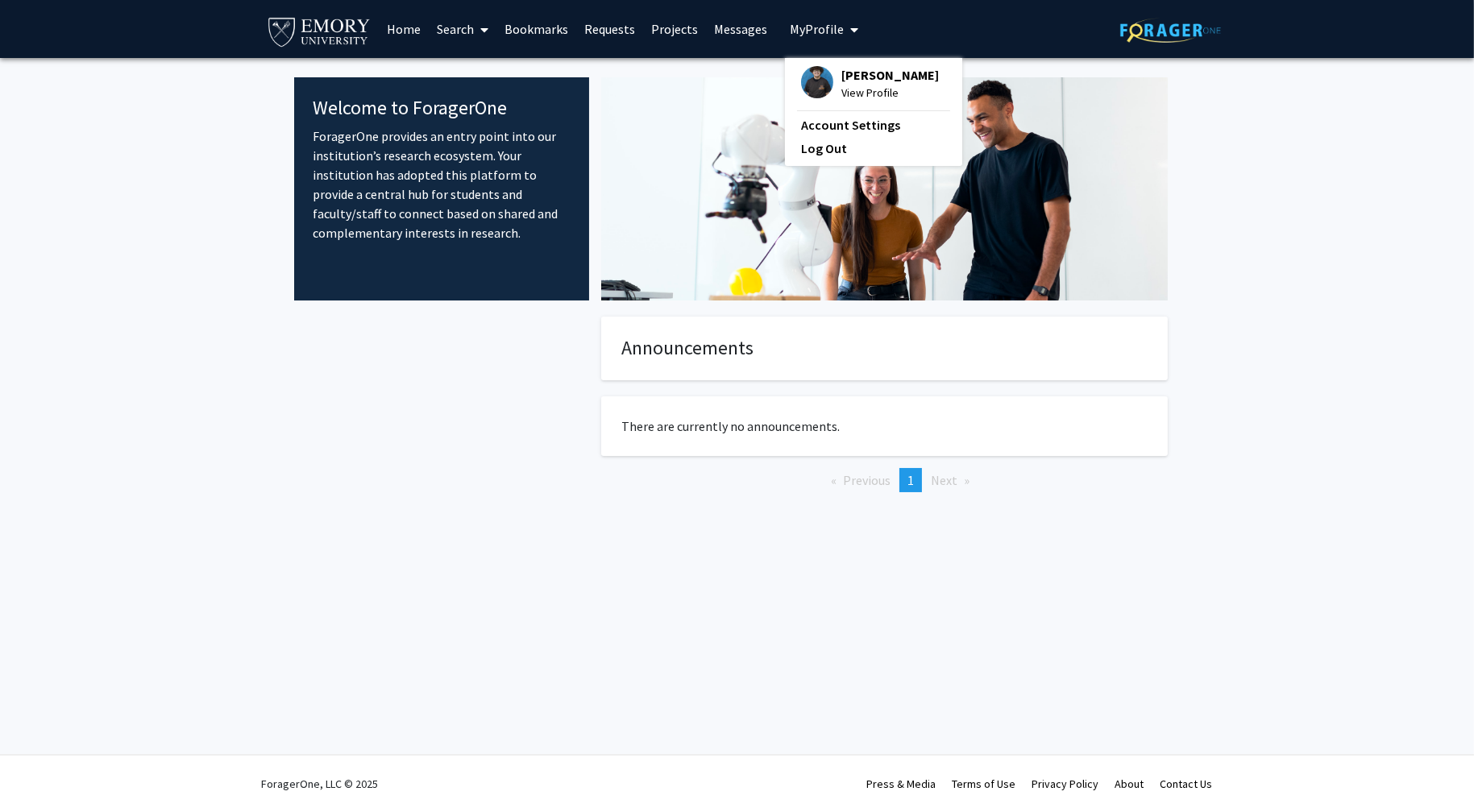
click at [847, 73] on span "[PERSON_NAME]" at bounding box center [890, 75] width 97 height 18
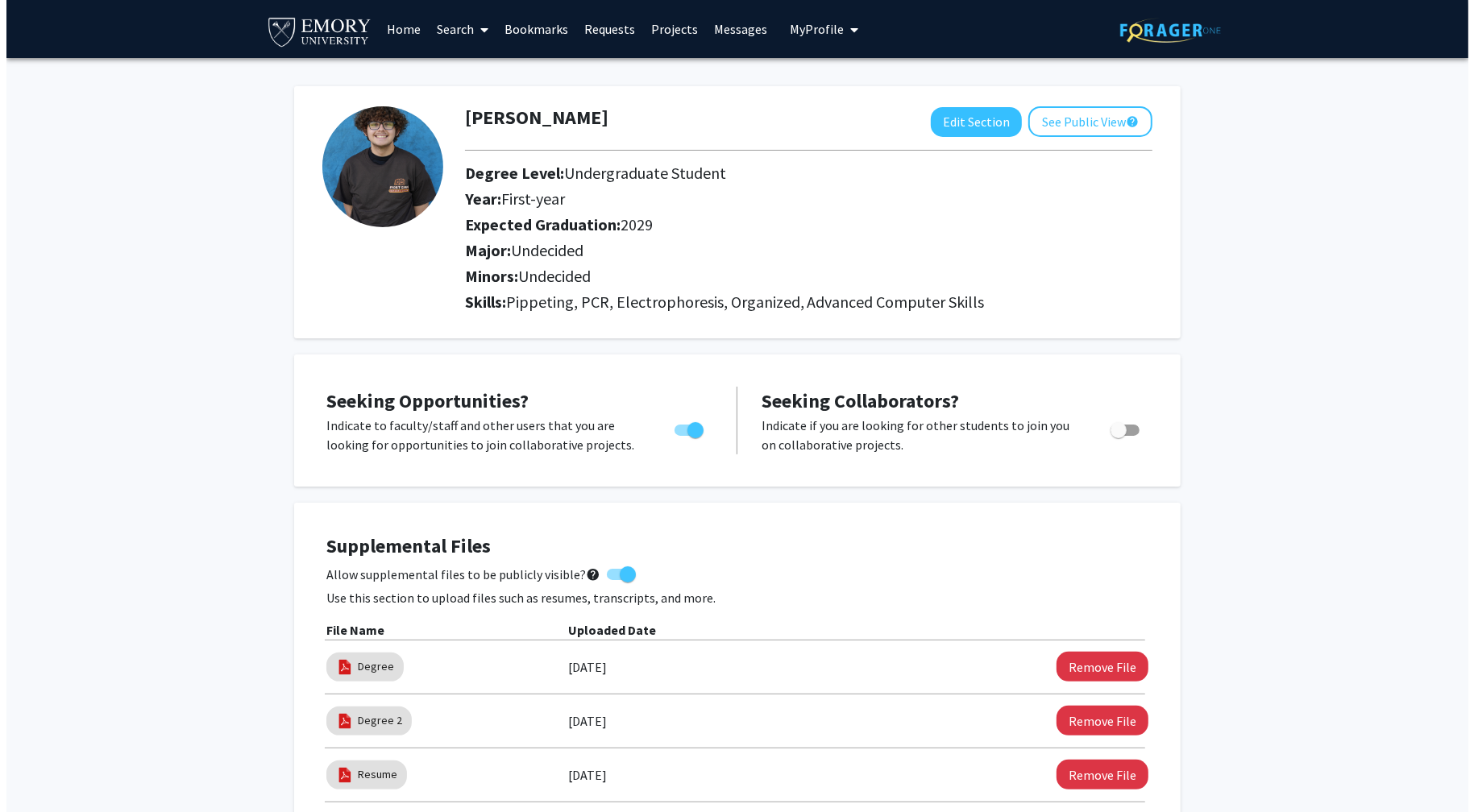
scroll to position [242, 0]
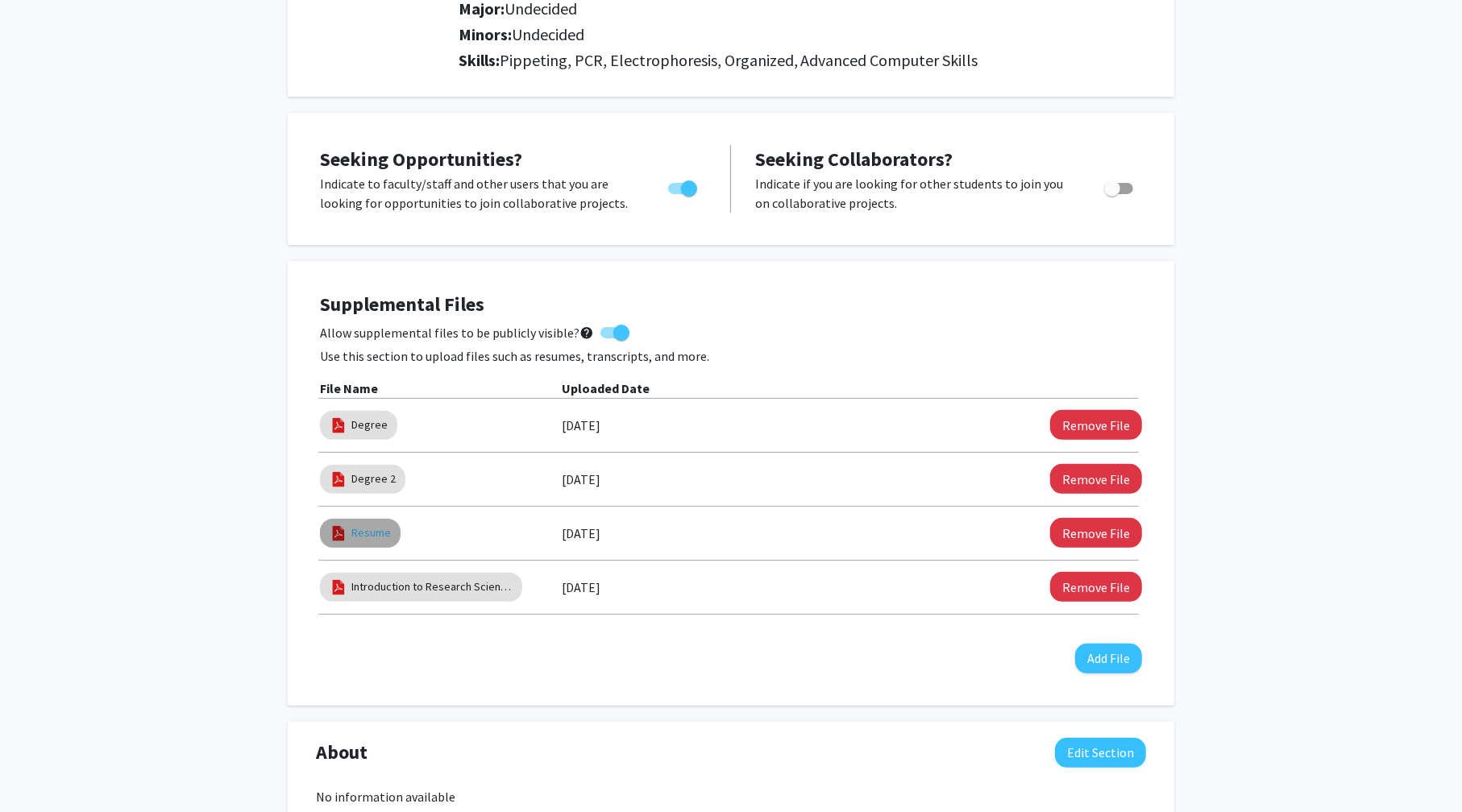
click at [372, 539] on link "Resume" at bounding box center [371, 533] width 39 height 17
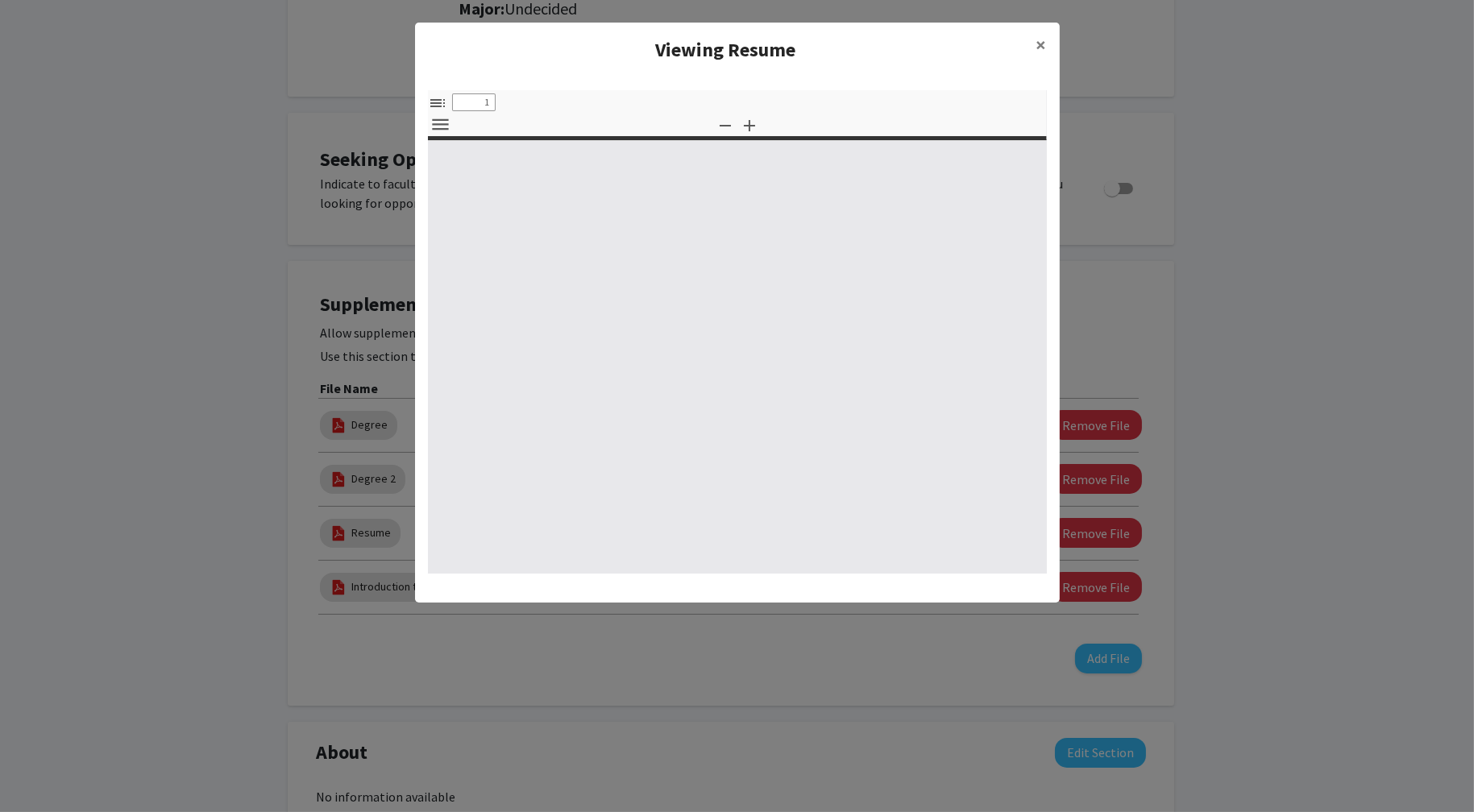
select select "custom"
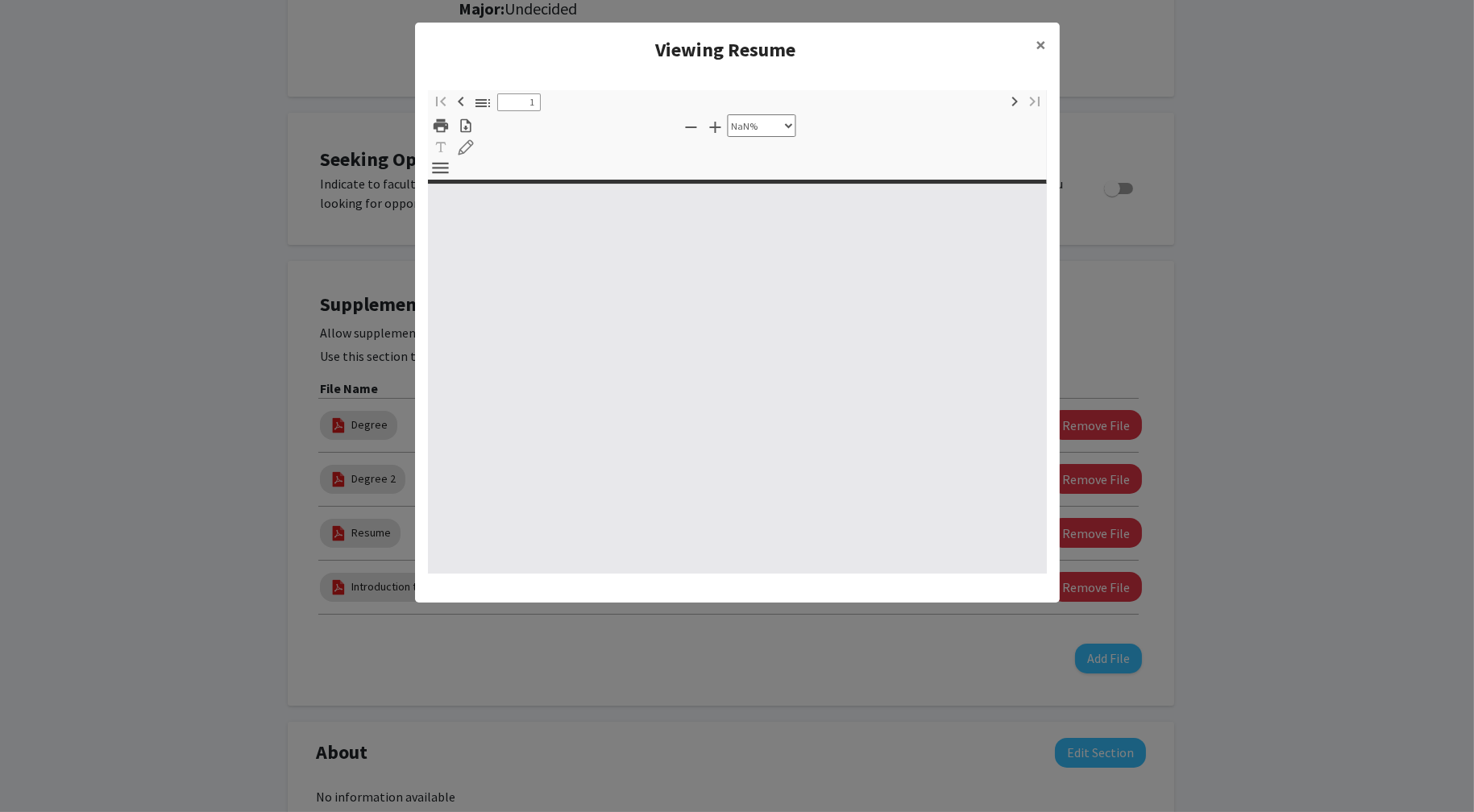
type input "0"
select select "custom"
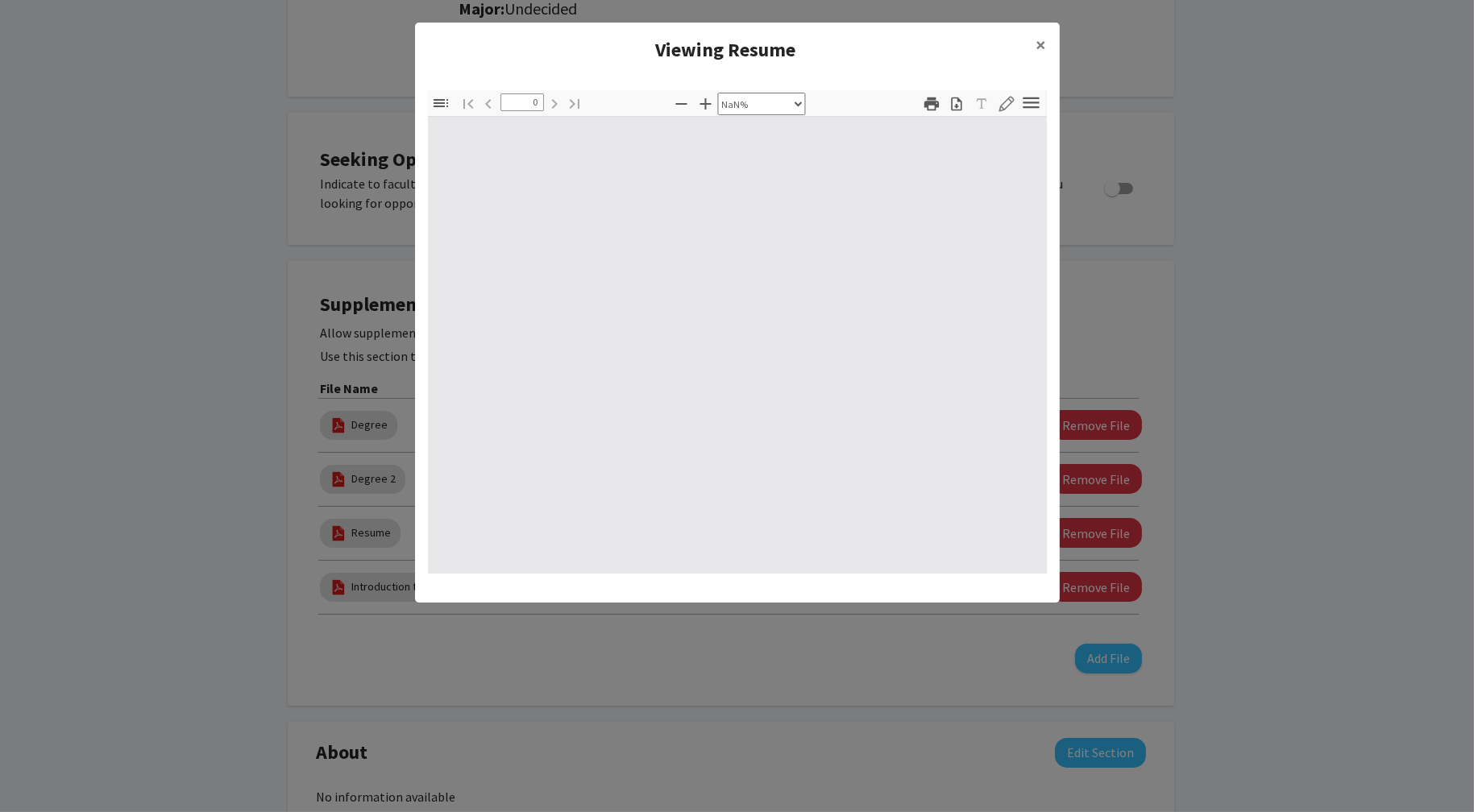
type input "1"
select select "auto"
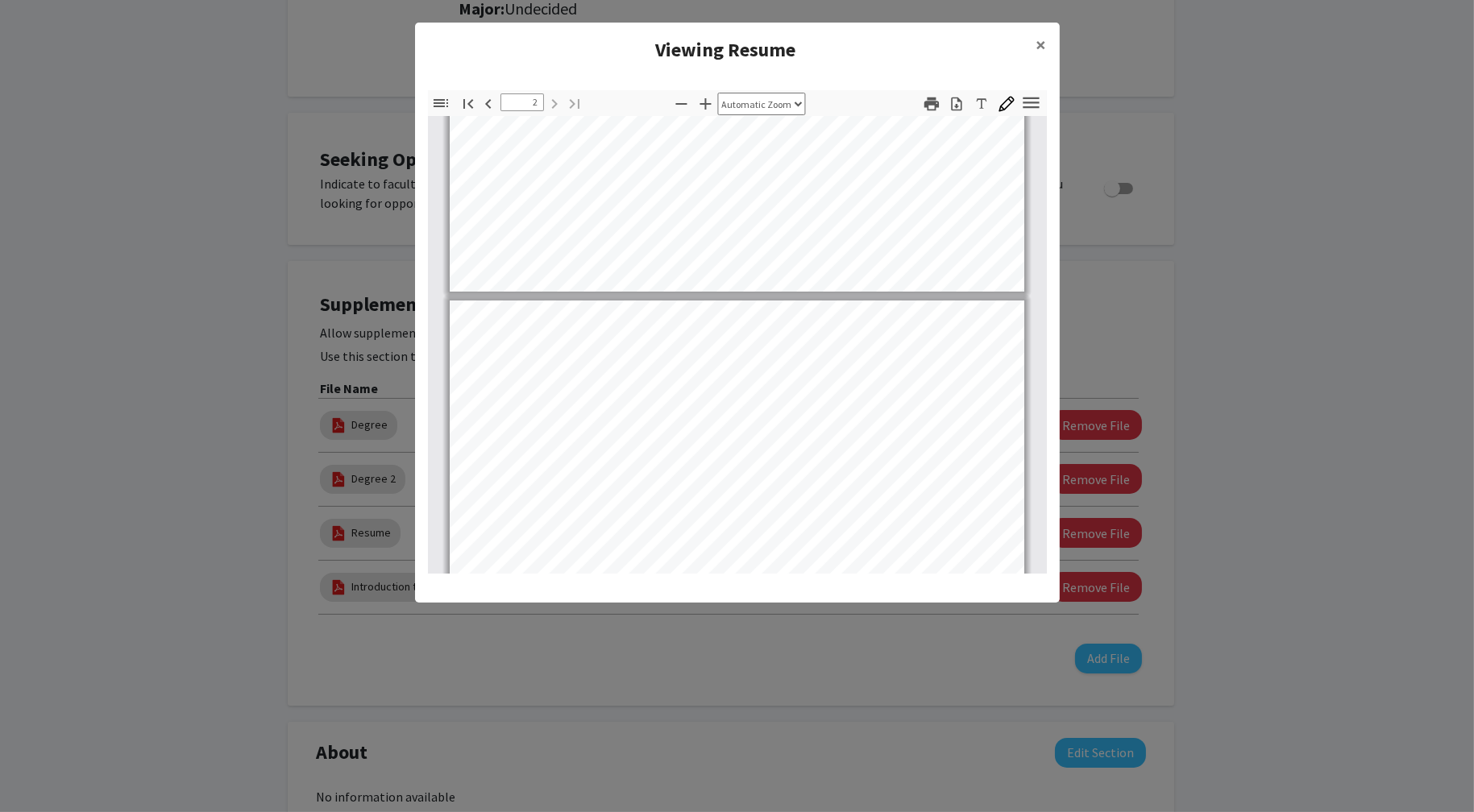
scroll to position [725, 0]
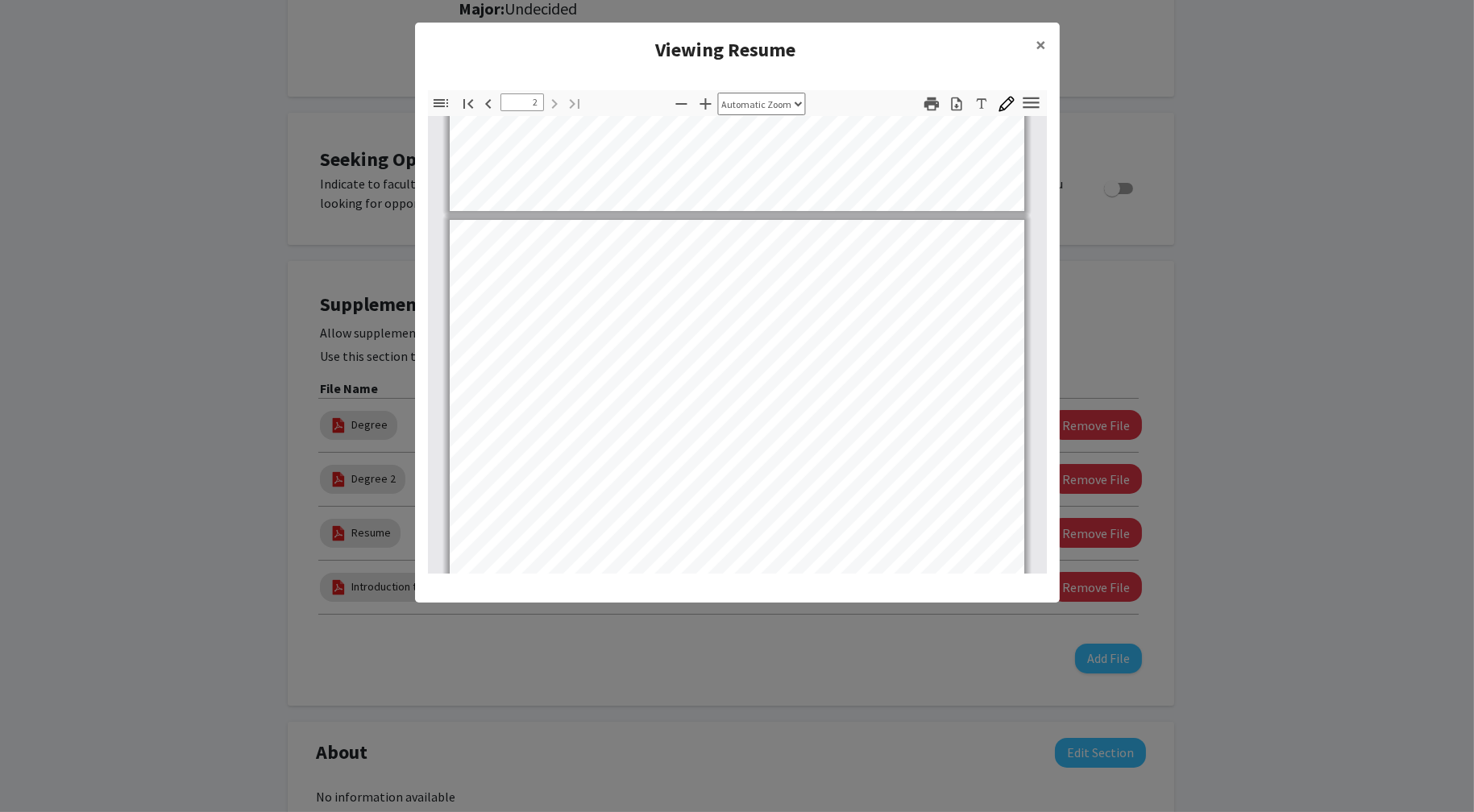
type input "1"
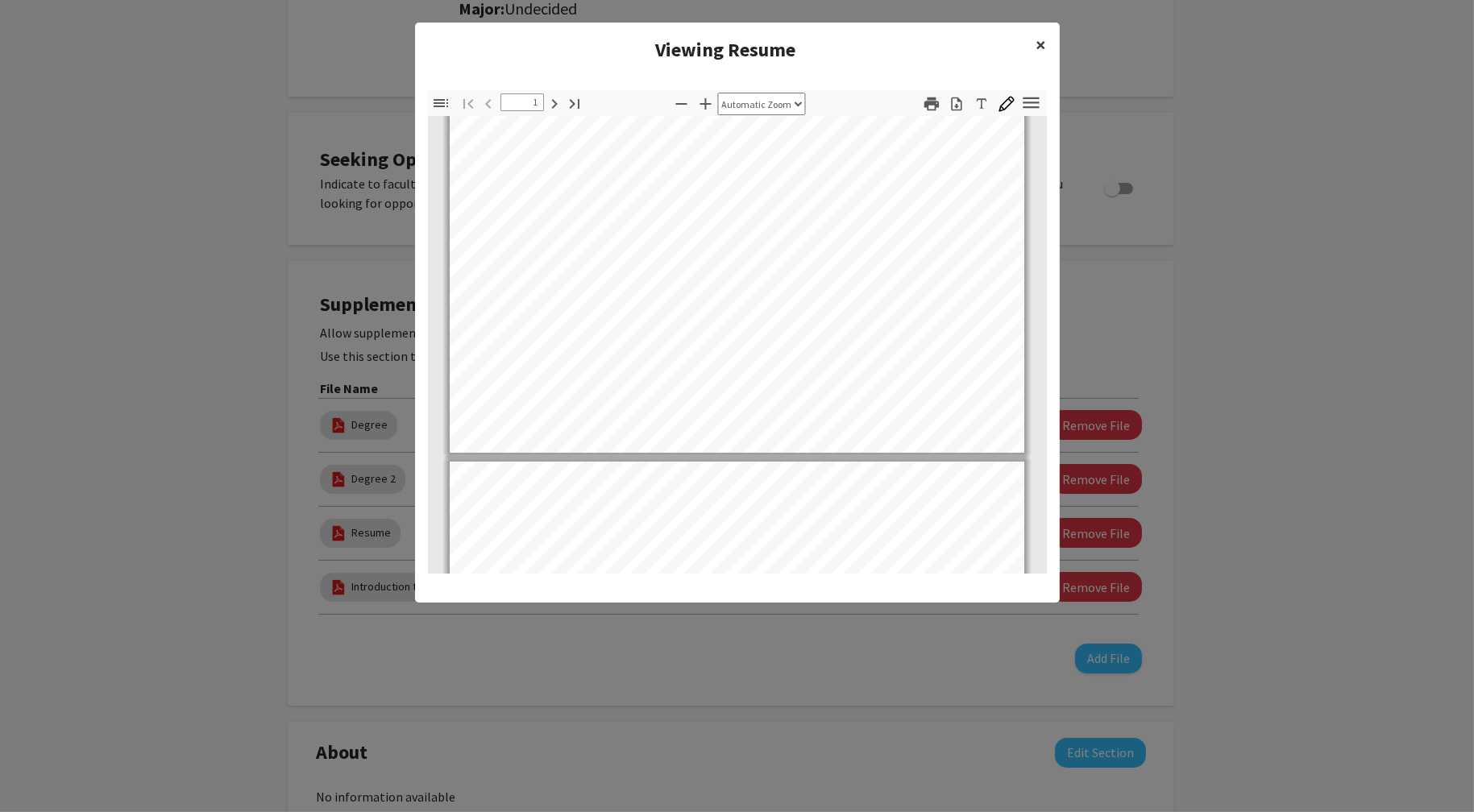
click at [1045, 39] on span "×" at bounding box center [1041, 44] width 11 height 25
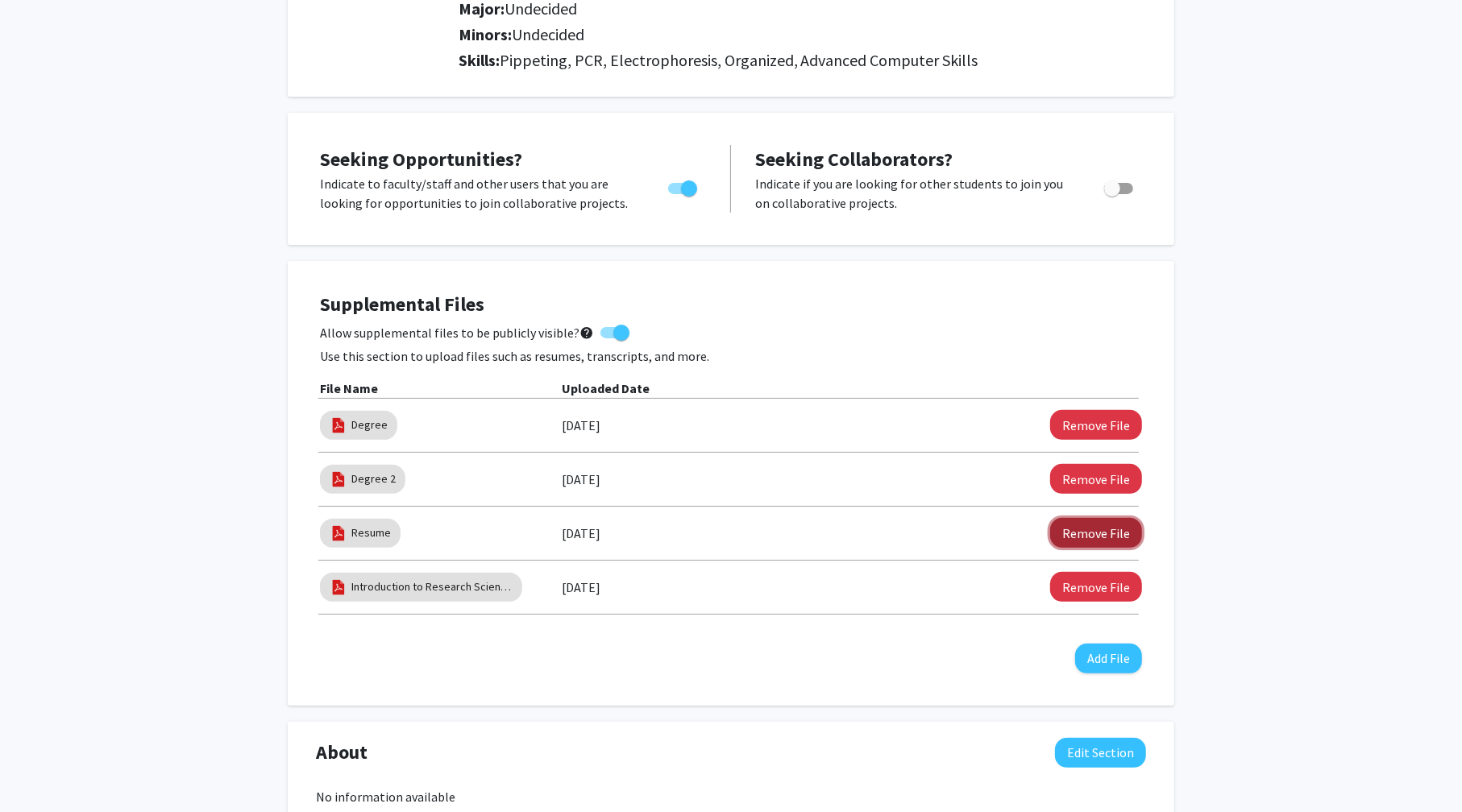
click at [1115, 525] on button "Remove File" at bounding box center [1095, 533] width 92 height 30
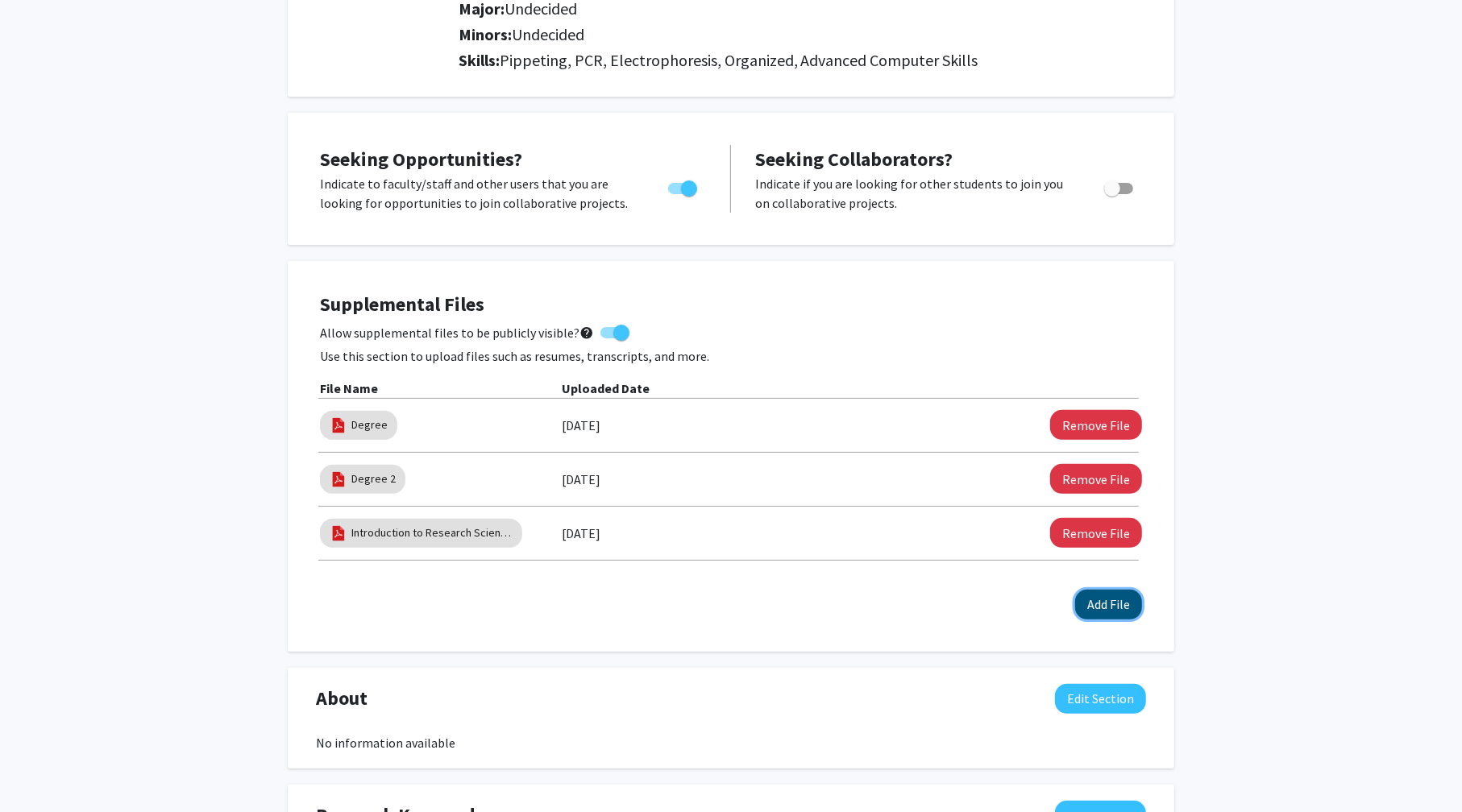
click at [1112, 594] on button "Add File" at bounding box center [1109, 605] width 67 height 30
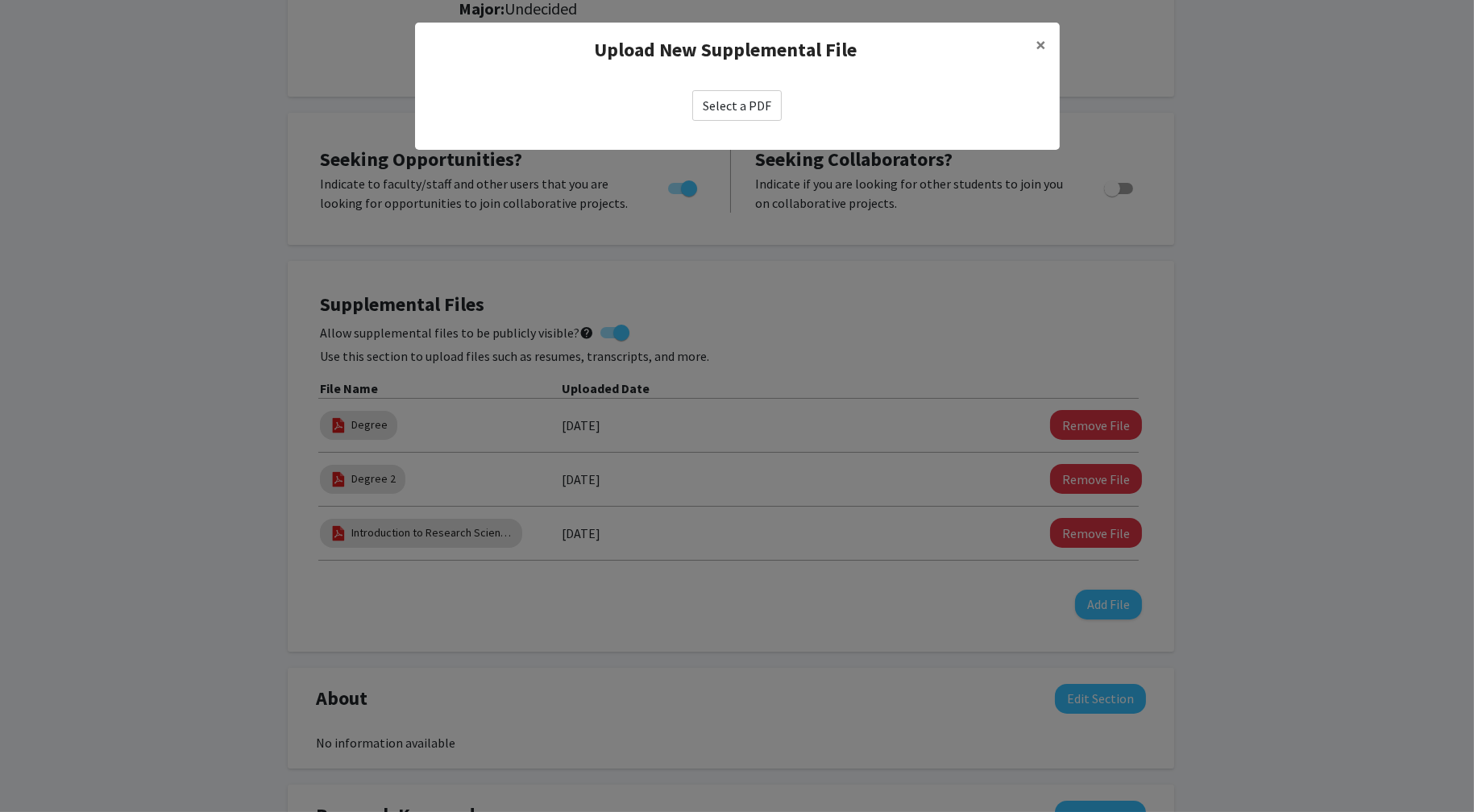
click at [749, 104] on label "Select a PDF" at bounding box center [737, 106] width 90 height 31
click at [0, 0] on input "Select a PDF" at bounding box center [0, 0] width 0 height 0
select select "custom"
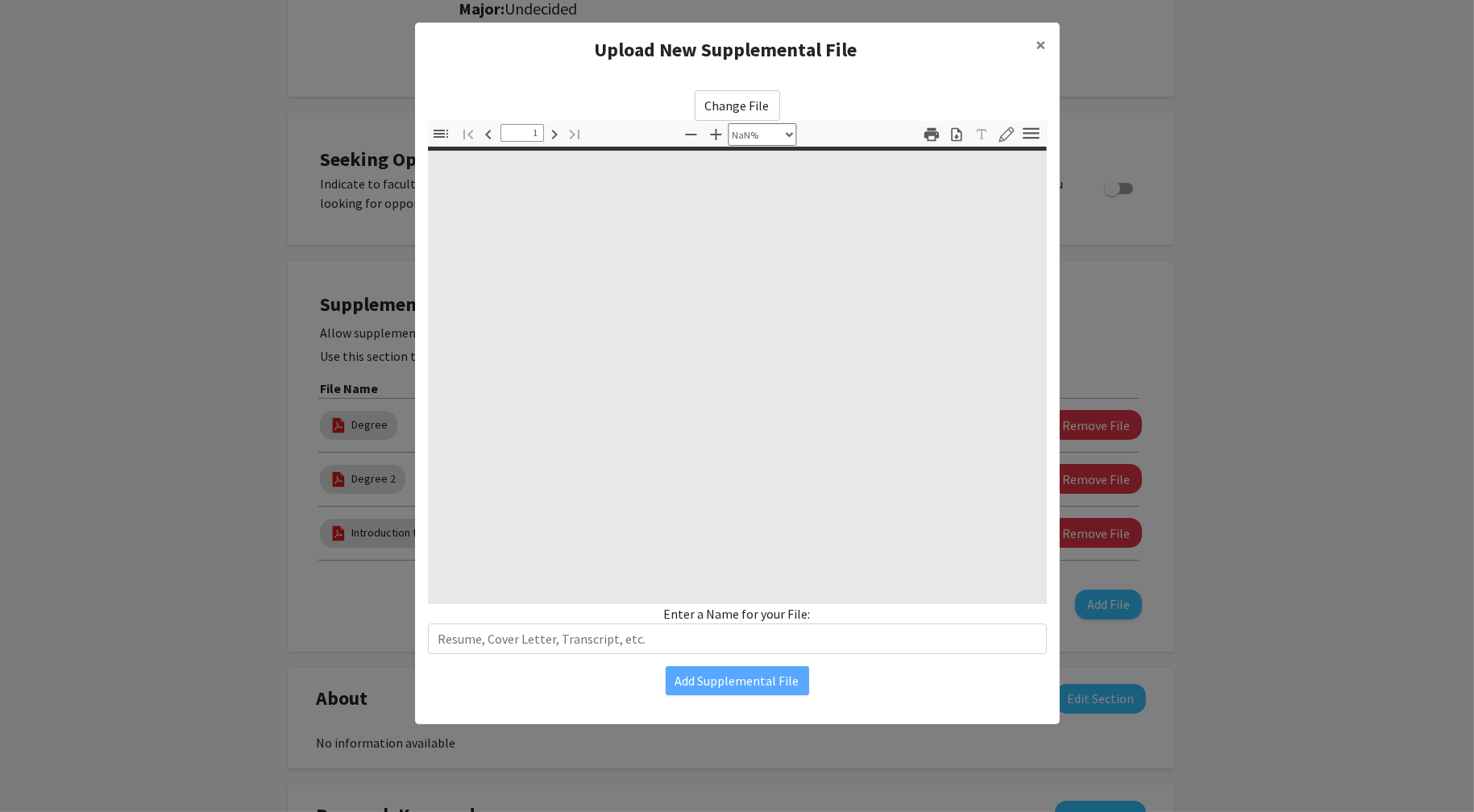
type input "0"
select select "custom"
type input "1"
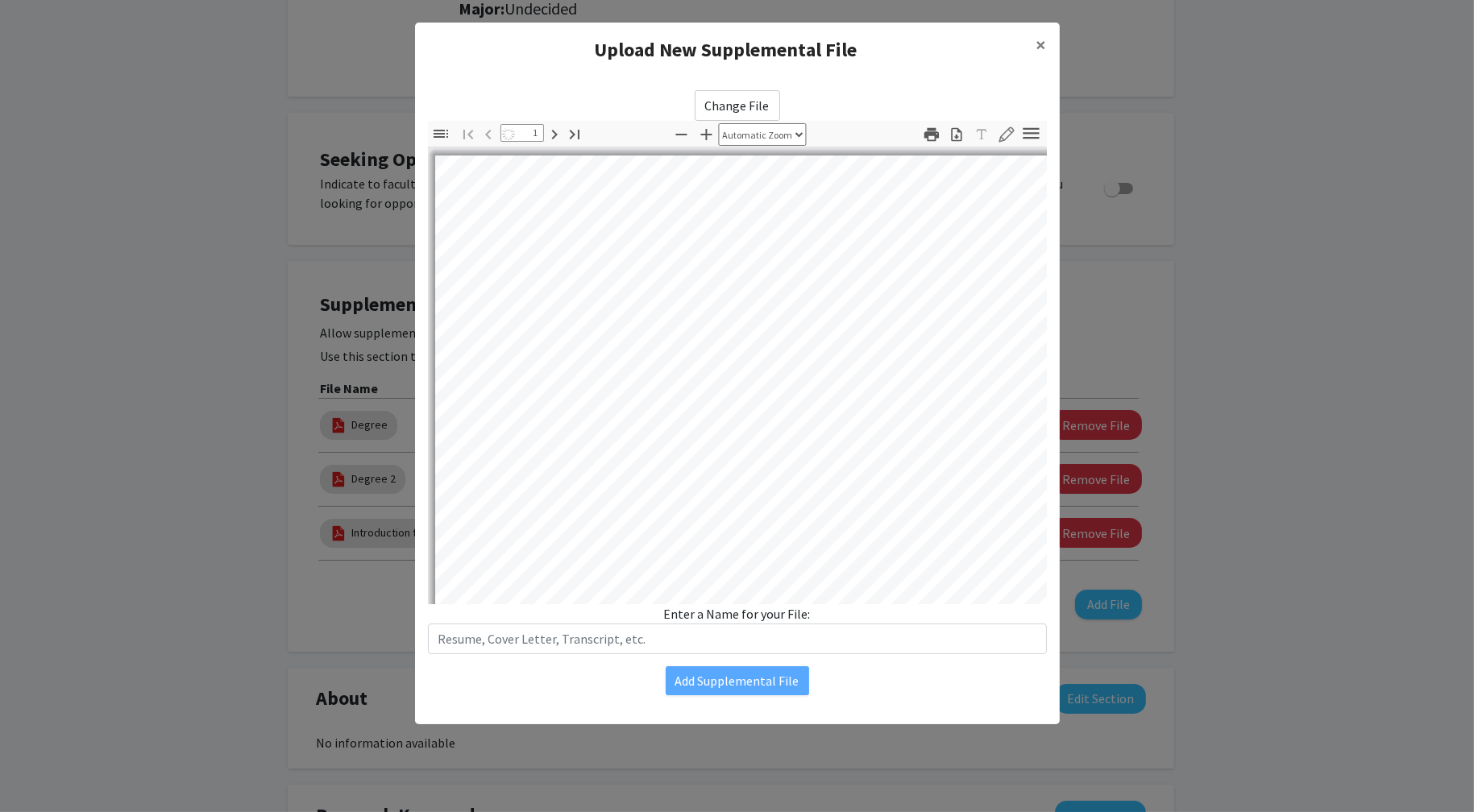
select select "auto"
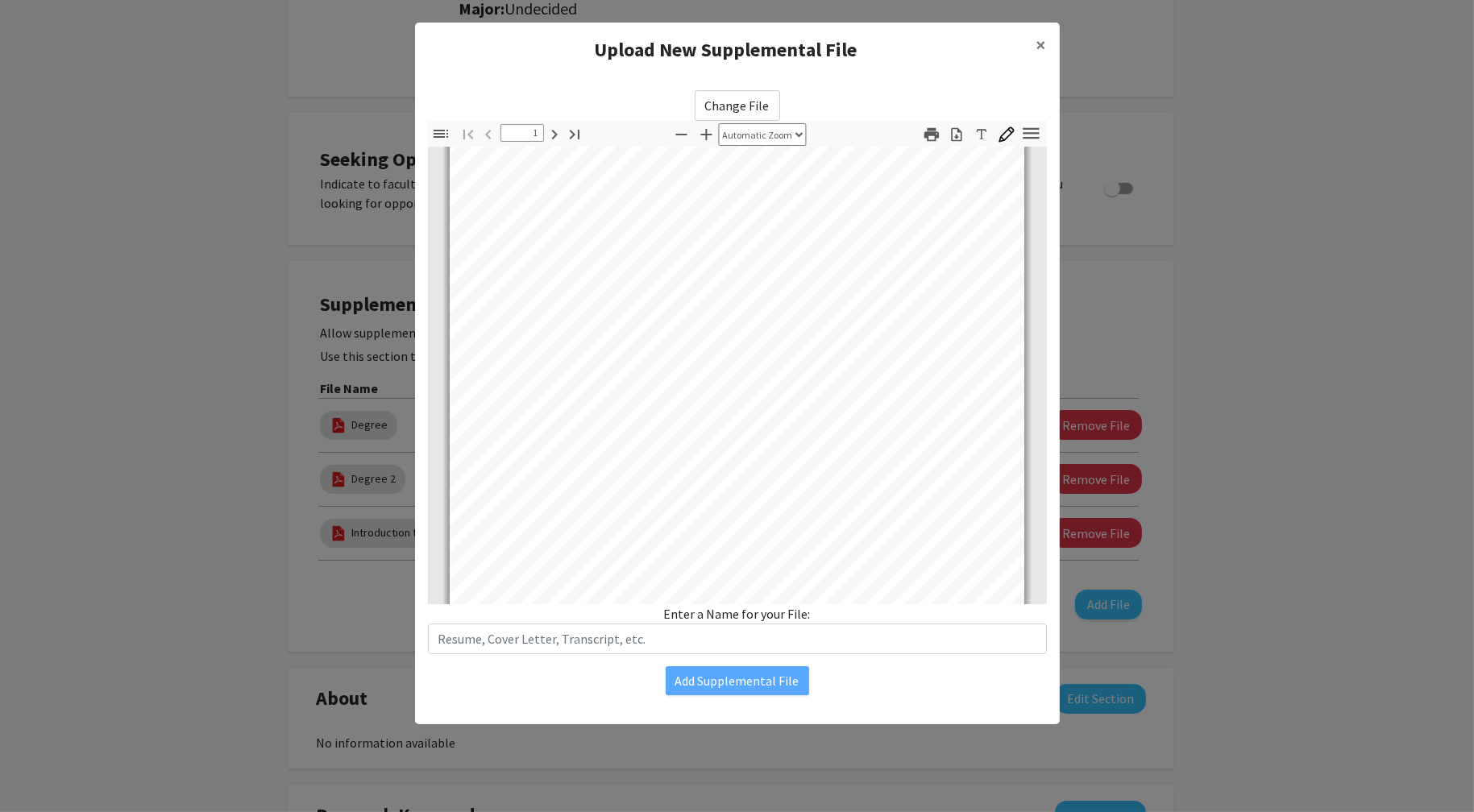
scroll to position [0, 0]
type input "2"
click at [1044, 46] on span "×" at bounding box center [1041, 44] width 11 height 25
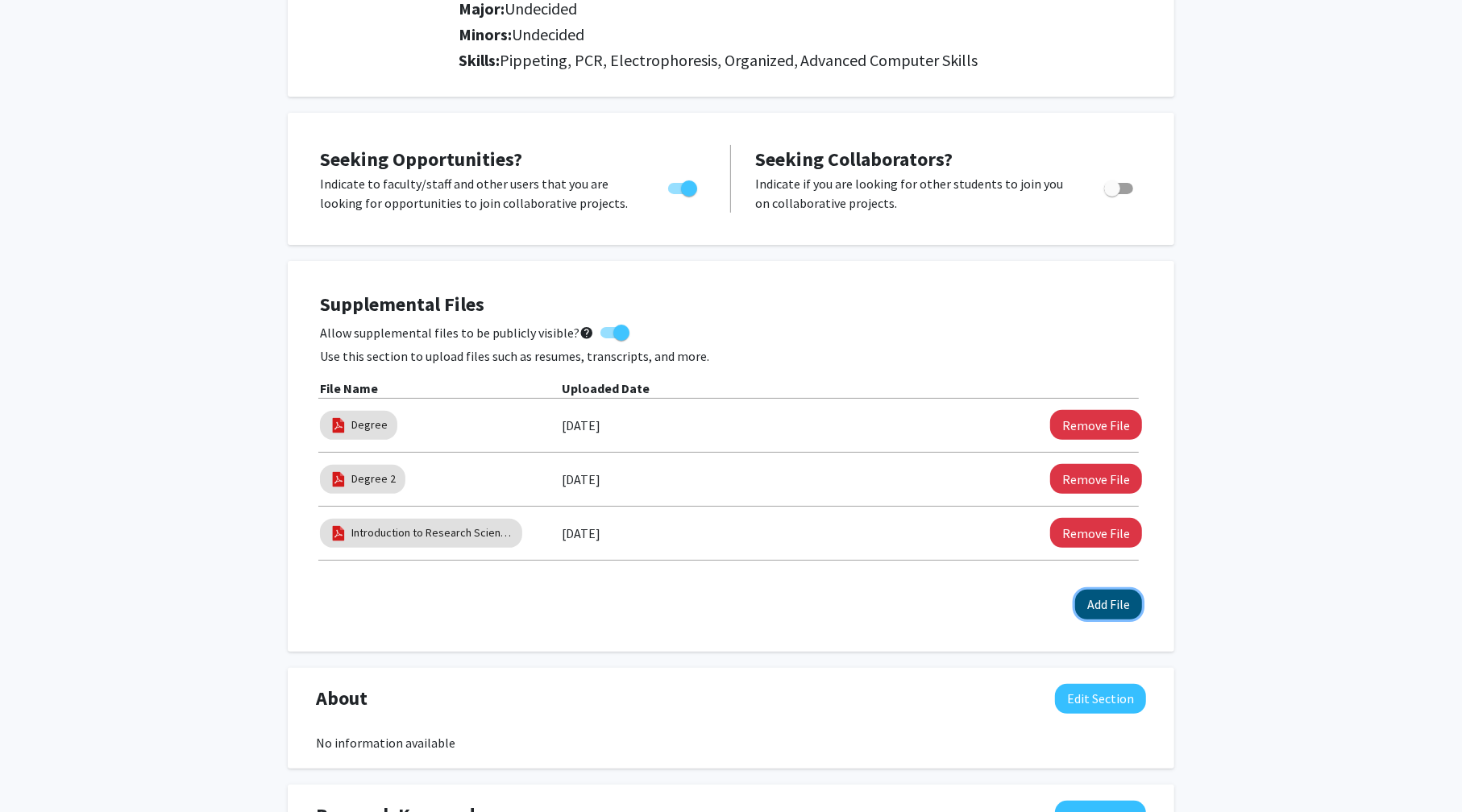
click at [1116, 605] on button "Add File" at bounding box center [1109, 605] width 67 height 30
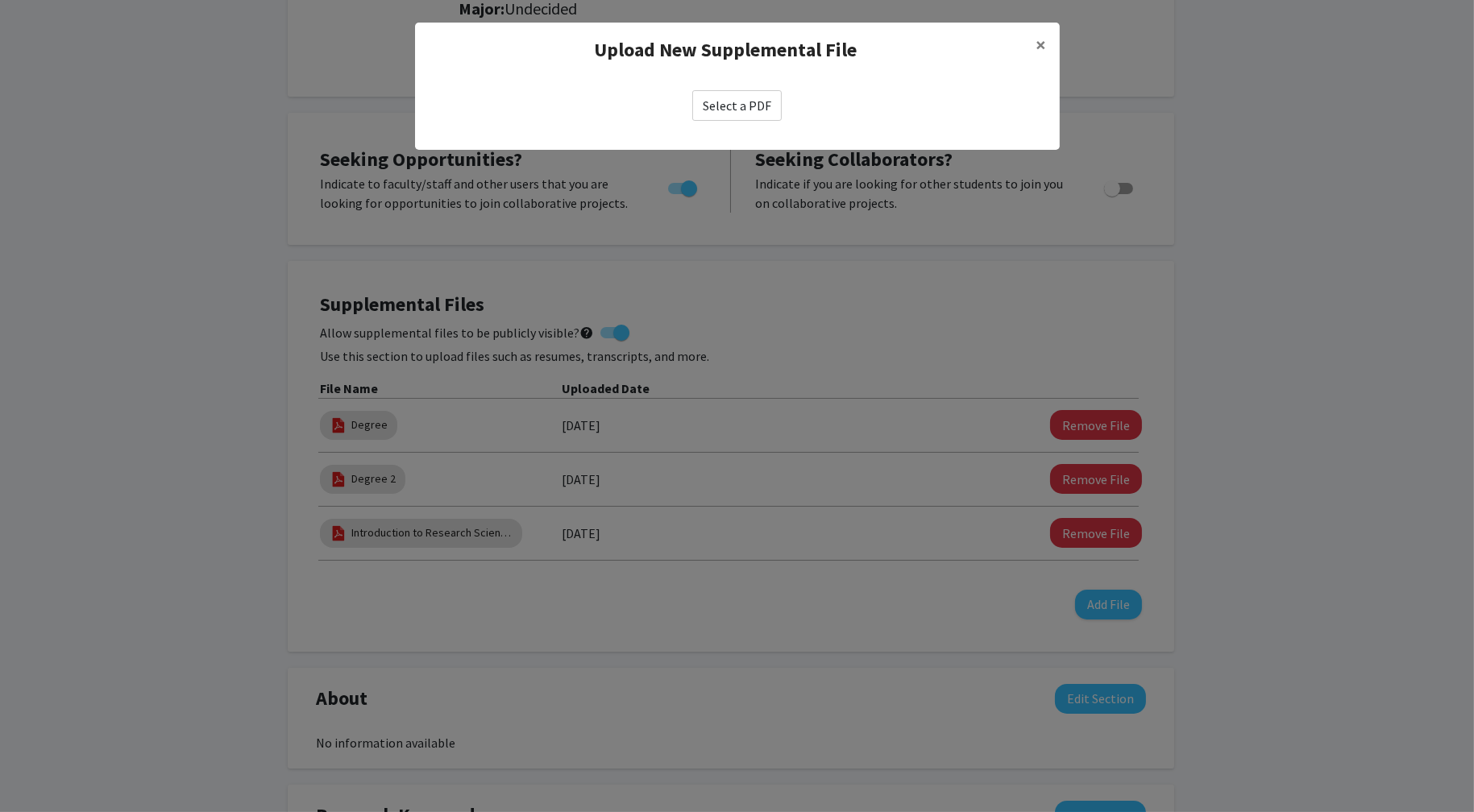
click at [752, 107] on label "Select a PDF" at bounding box center [737, 106] width 90 height 31
click at [0, 0] on input "Select a PDF" at bounding box center [0, 0] width 0 height 0
select select "custom"
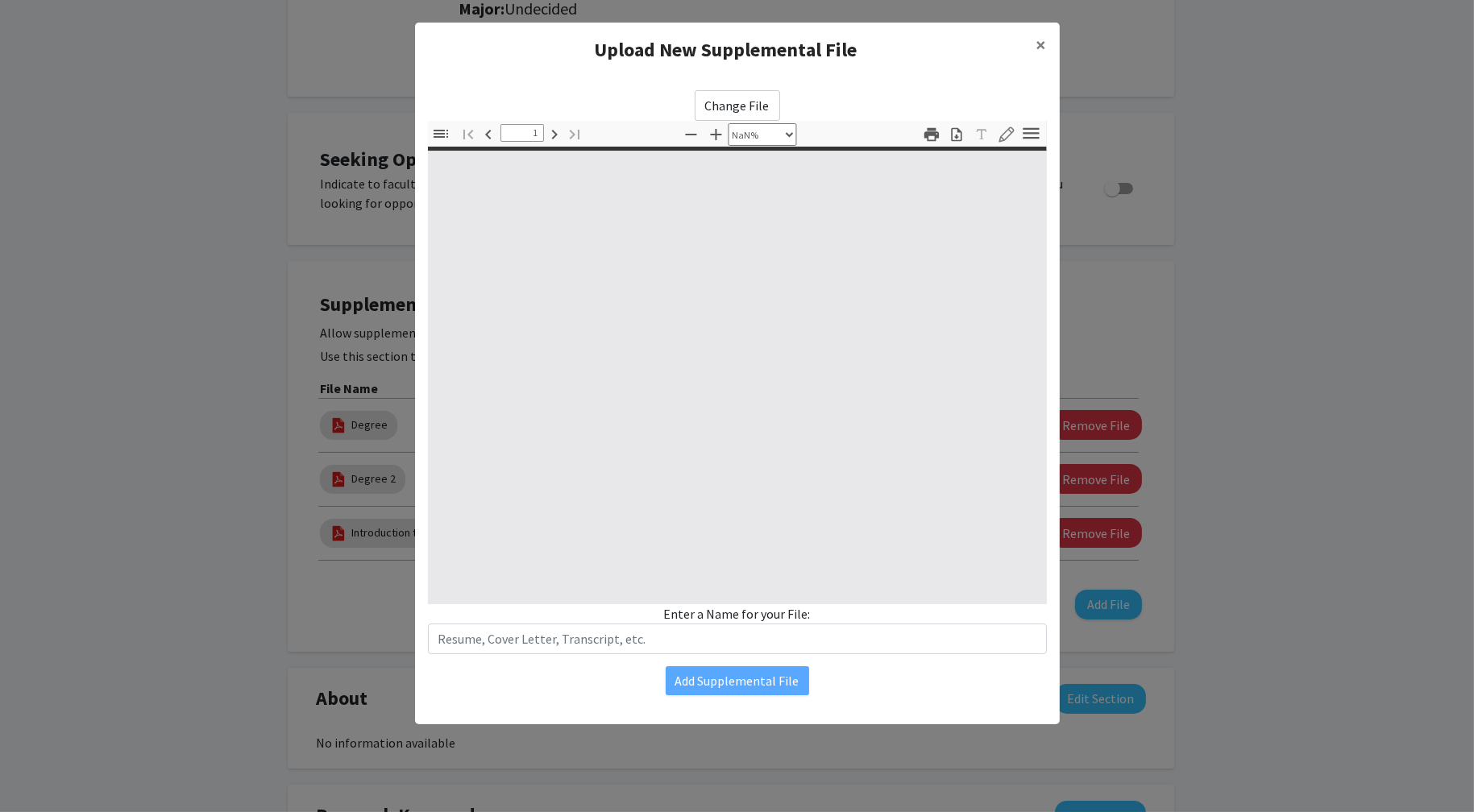
type input "0"
select select "custom"
type input "1"
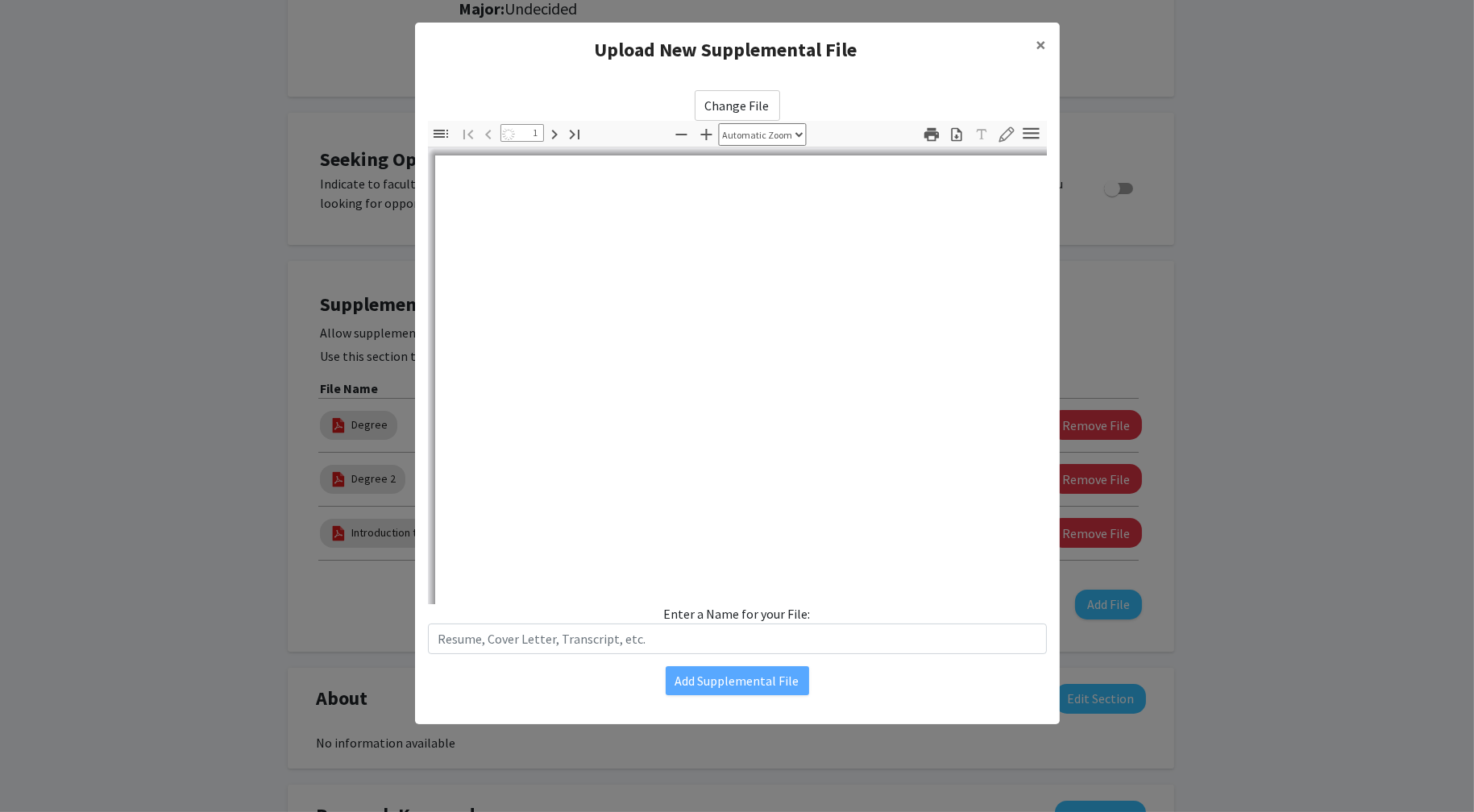
select select "auto"
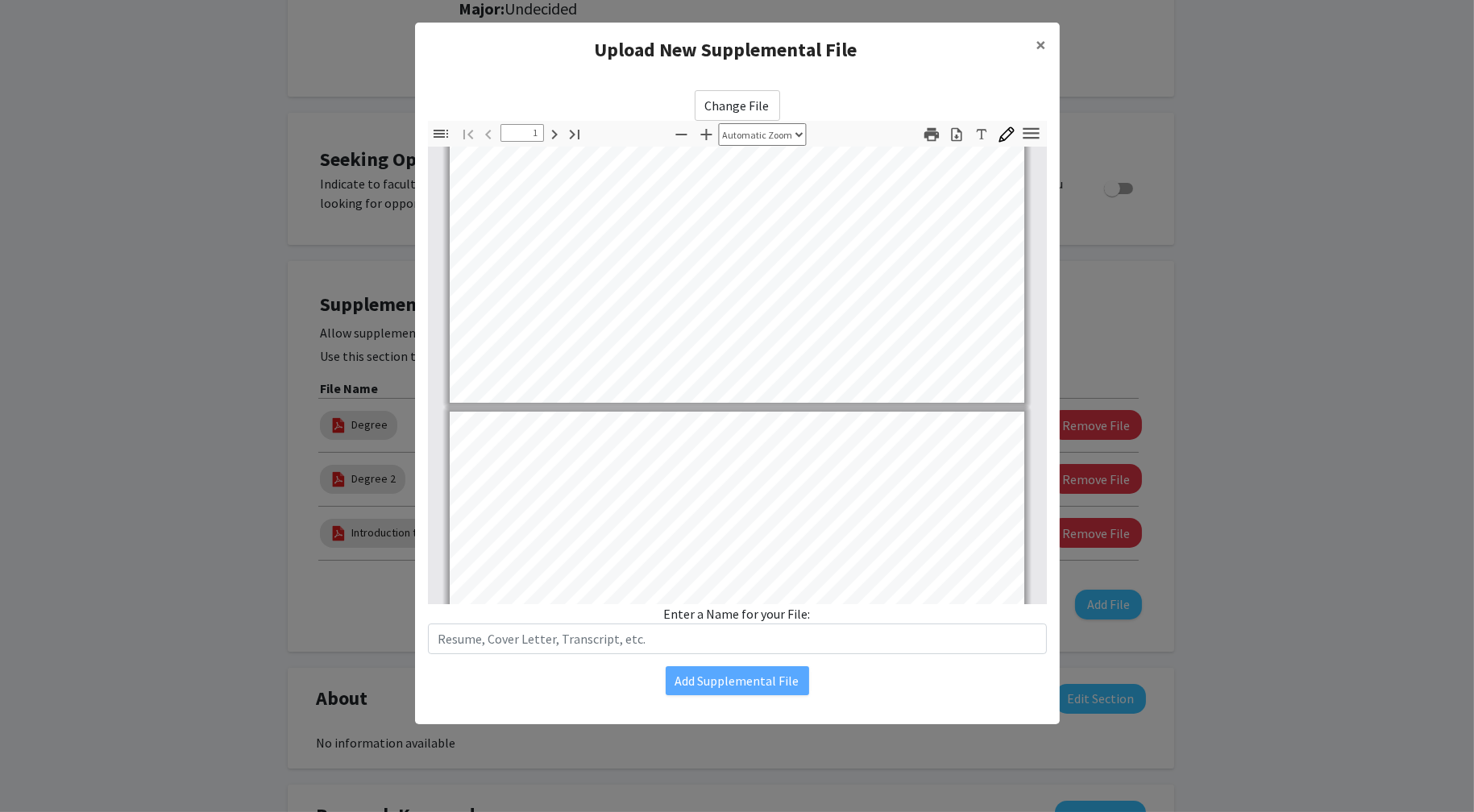
type input "2"
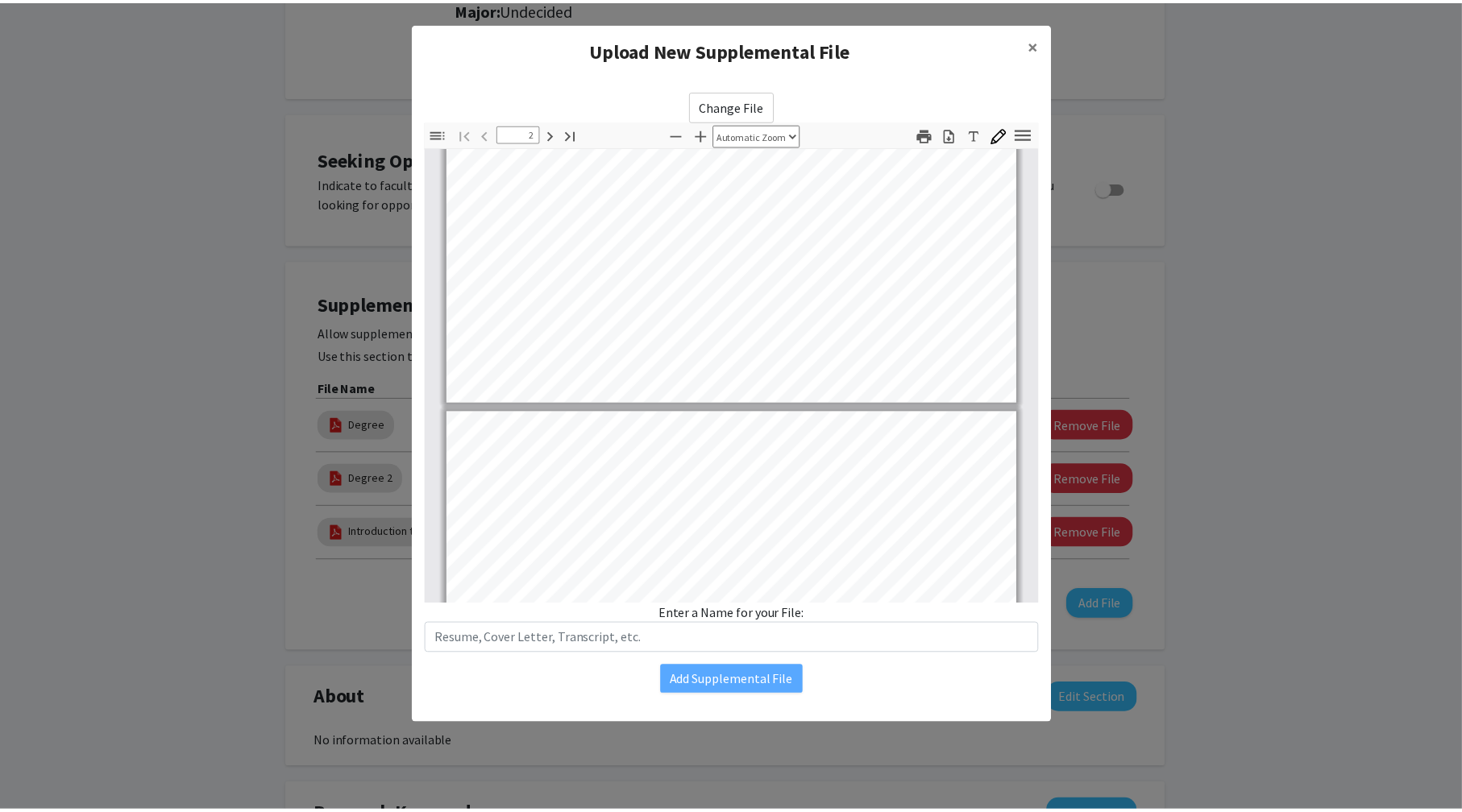
scroll to position [806, 0]
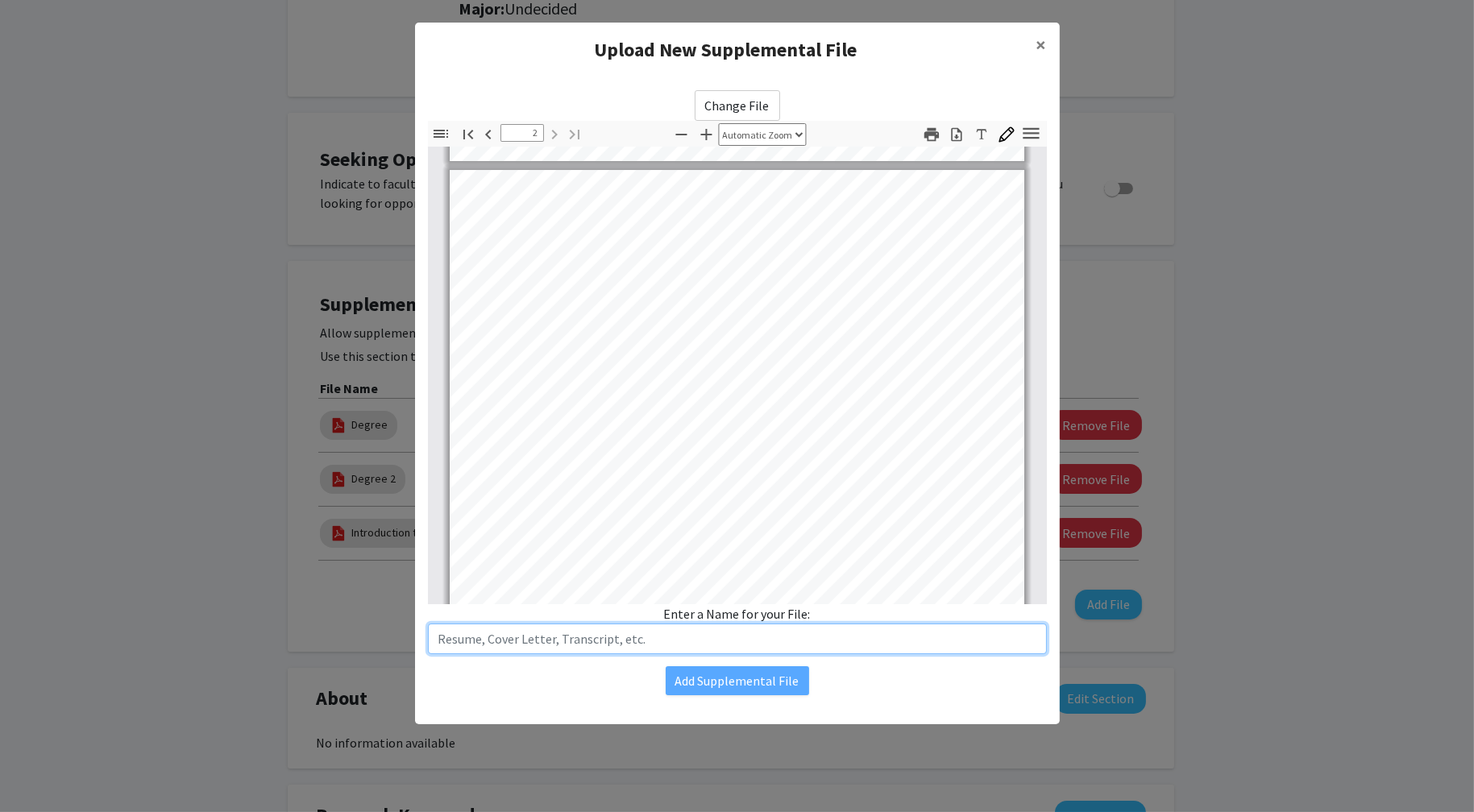
click at [668, 648] on input "text" at bounding box center [737, 639] width 619 height 31
type input "Resume"
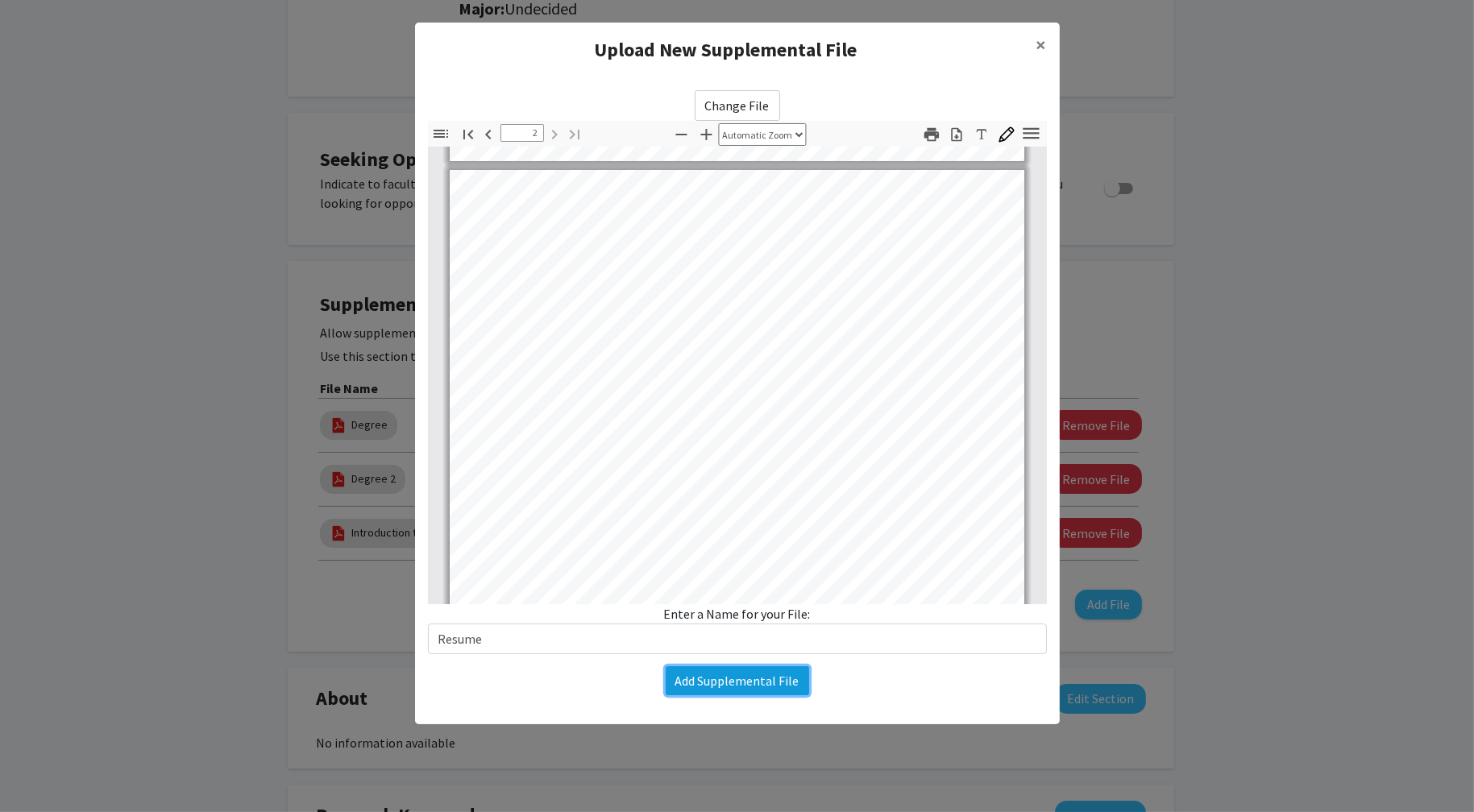
click at [755, 669] on button "Add Supplemental File" at bounding box center [737, 681] width 144 height 29
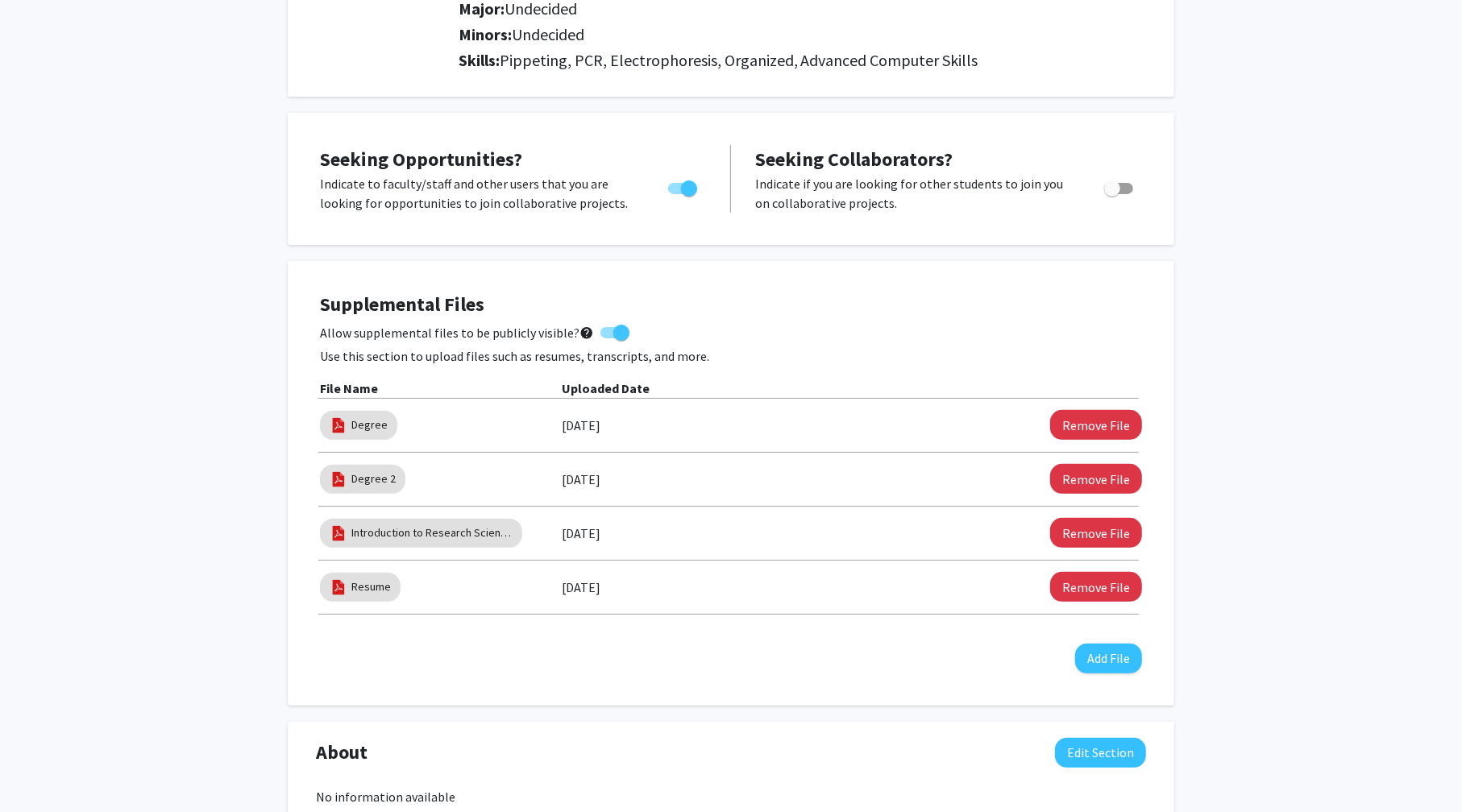
scroll to position [0, 0]
